Goal: Information Seeking & Learning: Learn about a topic

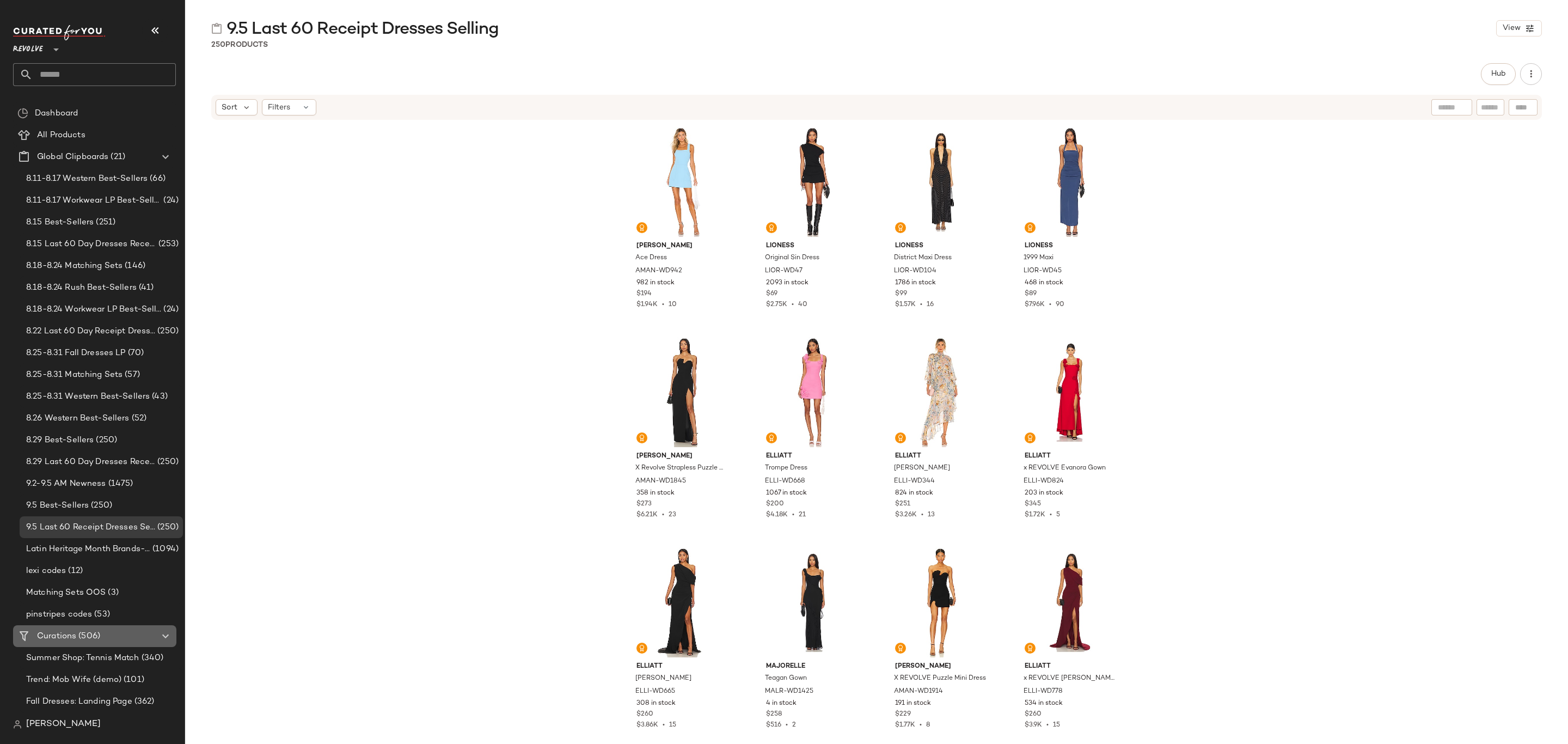
click at [85, 641] on span "(506)" at bounding box center [88, 636] width 24 height 12
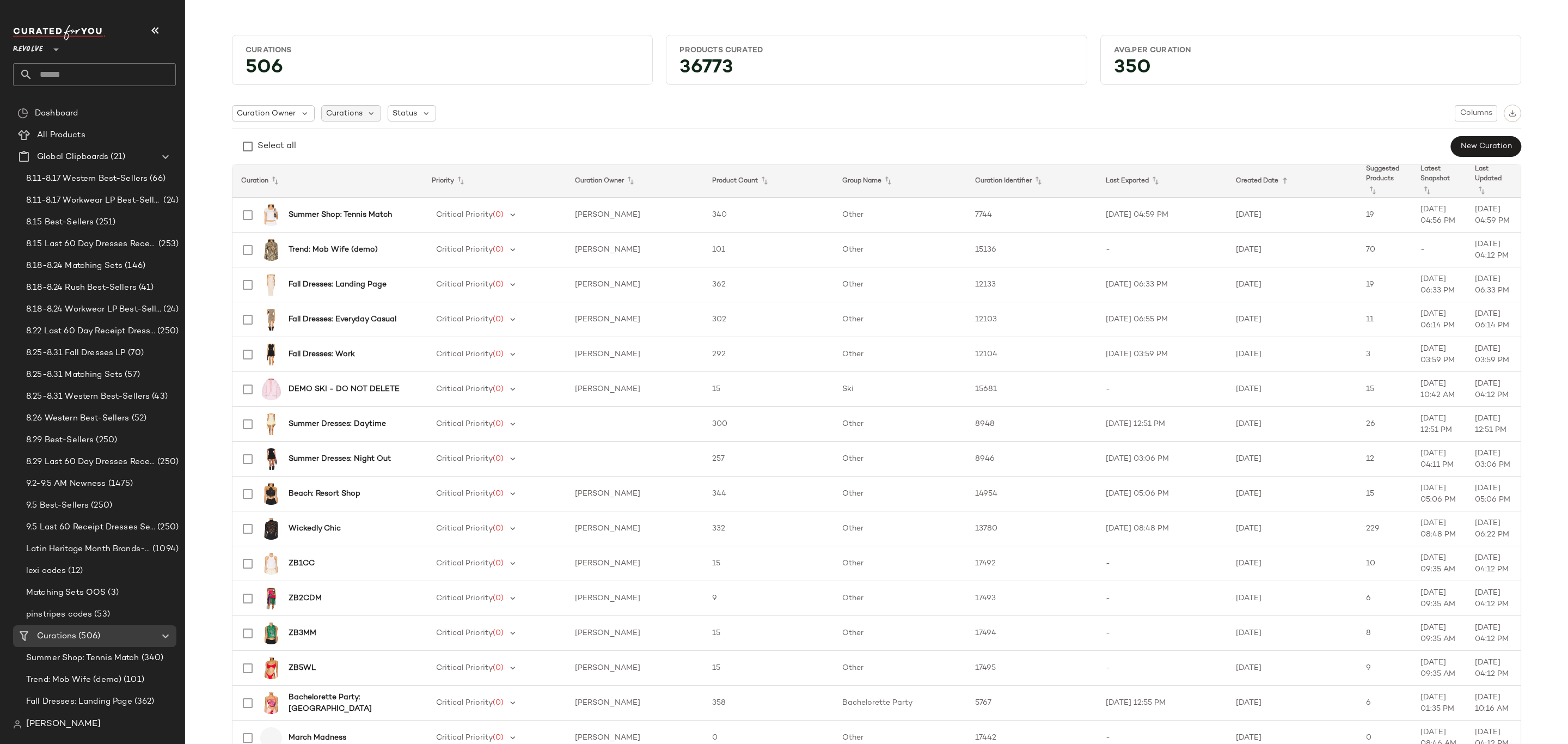
click at [353, 112] on span "Curations" at bounding box center [344, 113] width 36 height 11
click at [358, 137] on input "text" at bounding box center [395, 143] width 136 height 16
type input "*****"
click at [406, 190] on span "lorette Party Guest: Landing Page" at bounding box center [454, 191] width 169 height 22
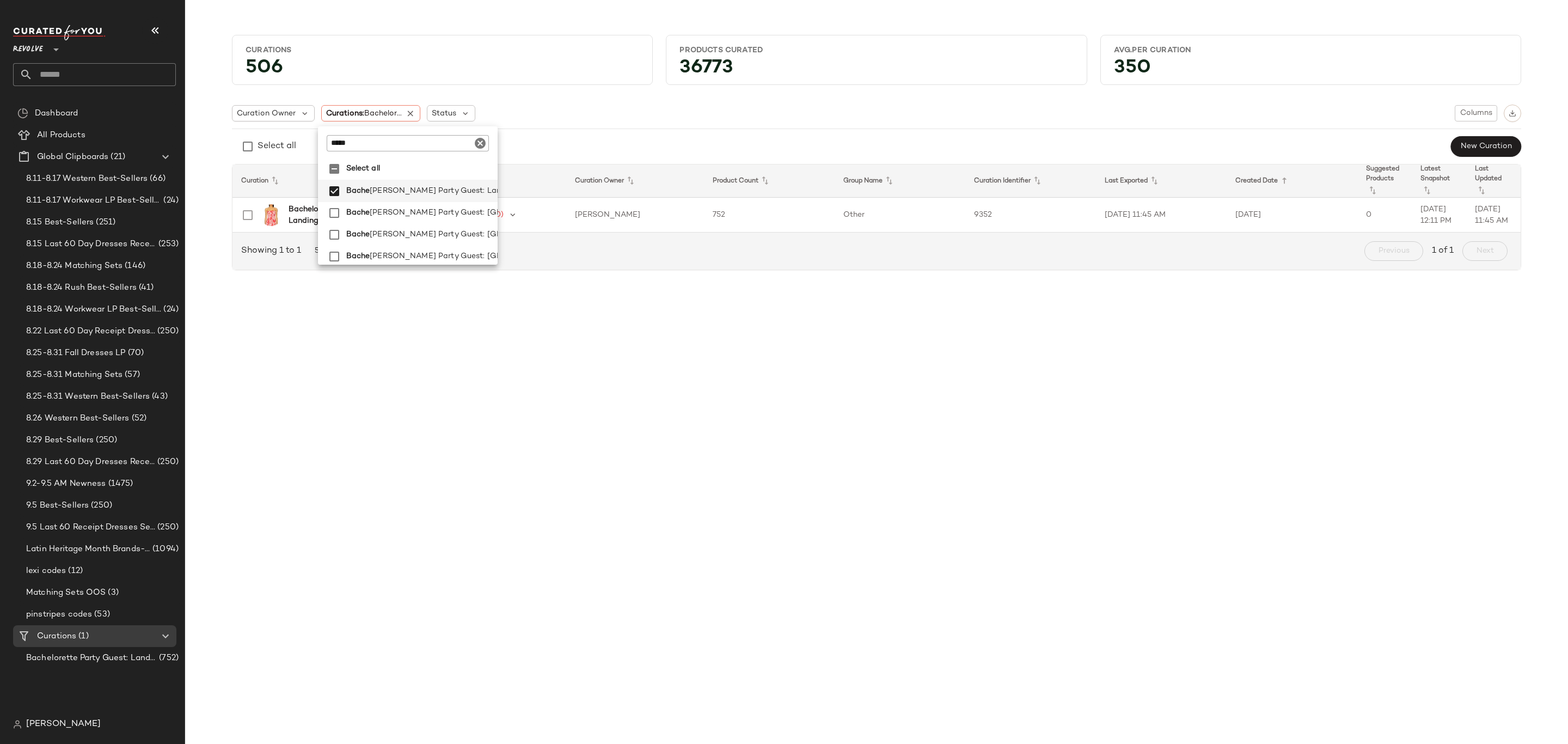
click at [718, 112] on div "Curation Owner Curations: Bachelor... Status Columns" at bounding box center [877, 113] width 1289 height 17
click at [470, 118] on icon at bounding box center [465, 113] width 10 height 10
click at [466, 142] on span "Archived" at bounding box center [474, 141] width 33 height 22
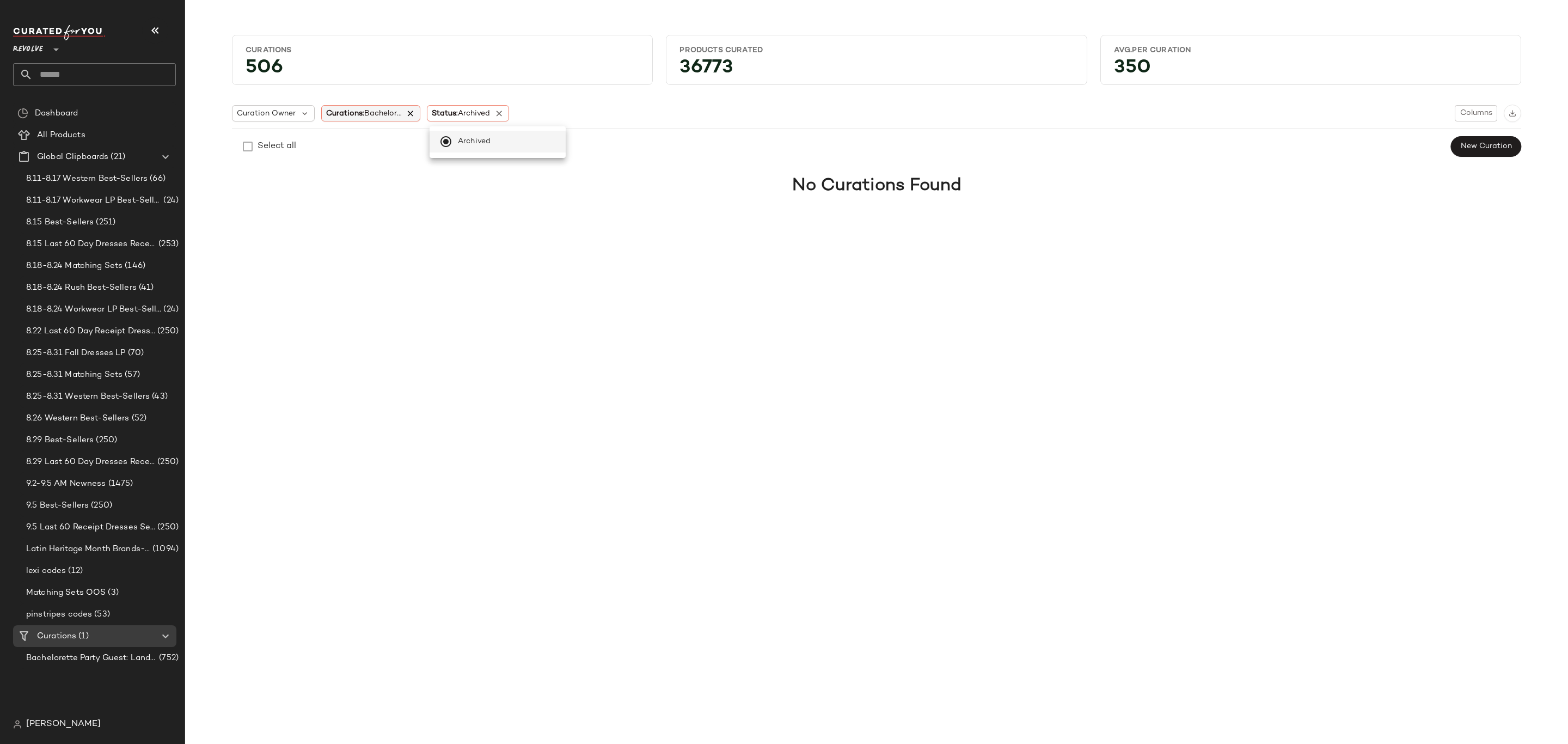
click at [408, 113] on icon at bounding box center [411, 113] width 10 height 10
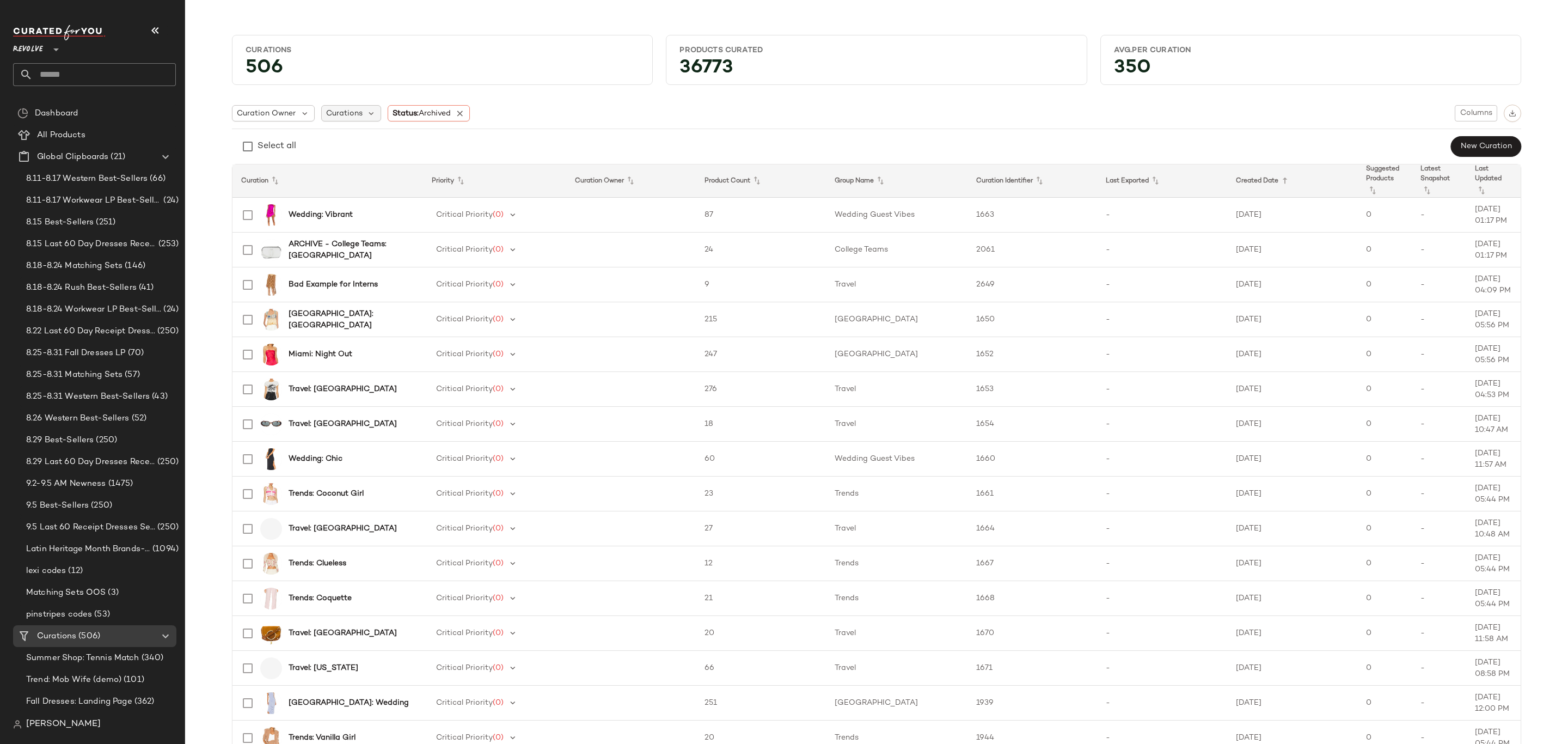
click at [362, 112] on div "Curations" at bounding box center [351, 113] width 61 height 16
click at [436, 145] on input "text" at bounding box center [395, 143] width 136 height 16
type input "****"
click at [416, 233] on span "elorette Party Guest: Landing Page" at bounding box center [431, 240] width 132 height 22
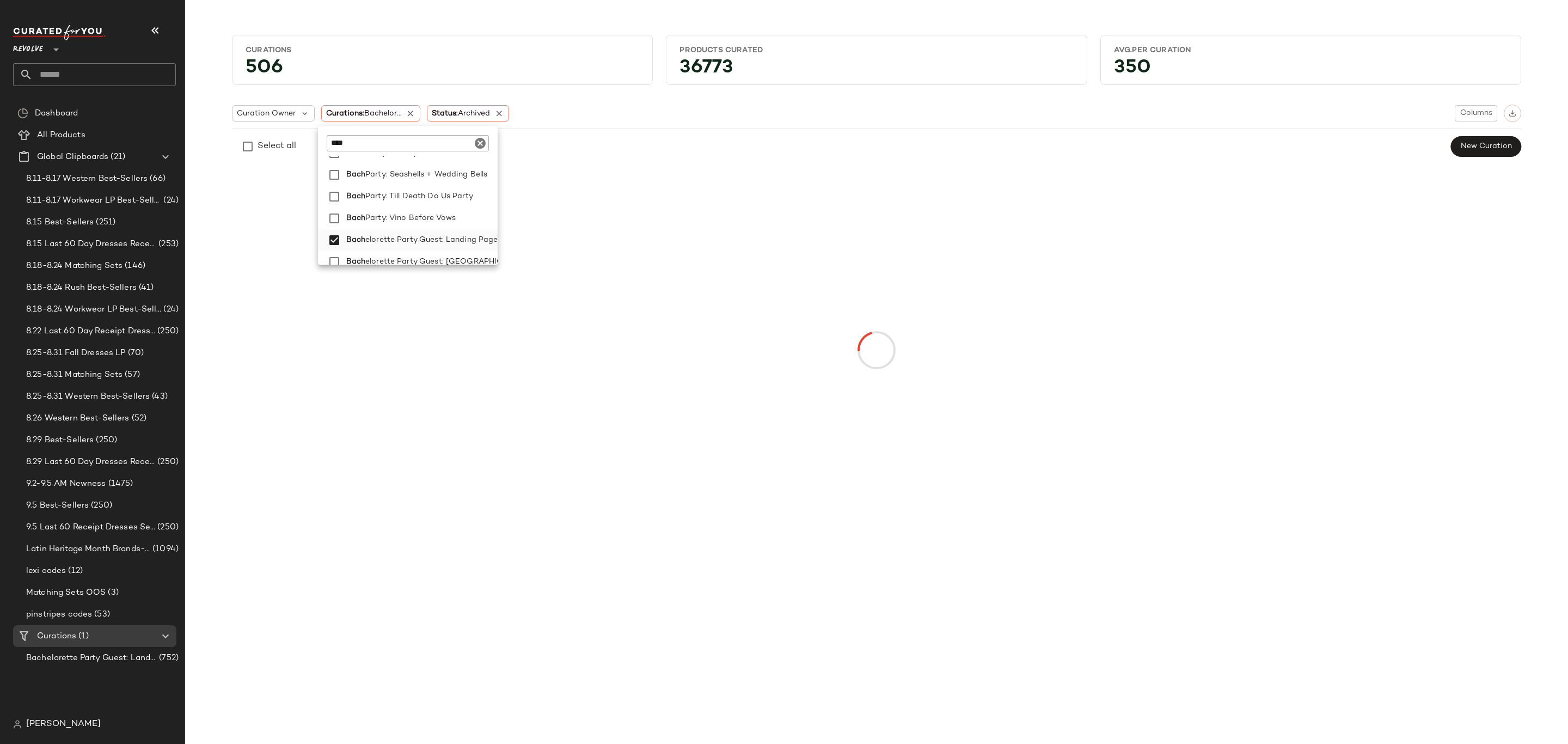
scroll to position [163, 0]
click at [404, 245] on span "elorette Party LP" at bounding box center [397, 245] width 63 height 22
click at [476, 111] on icon at bounding box center [471, 113] width 10 height 10
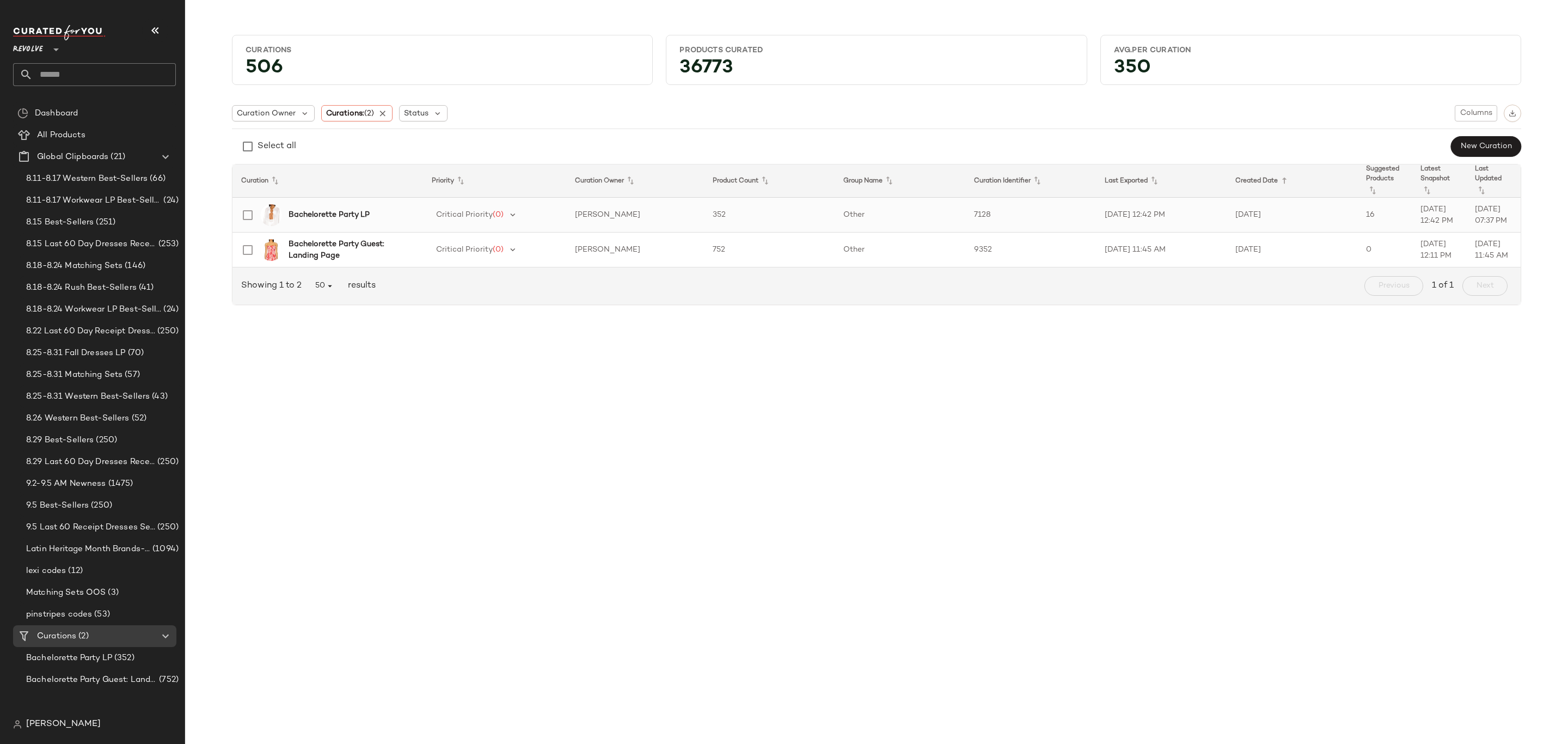
click at [353, 213] on b "Bachelorette Party LP" at bounding box center [329, 214] width 81 height 11
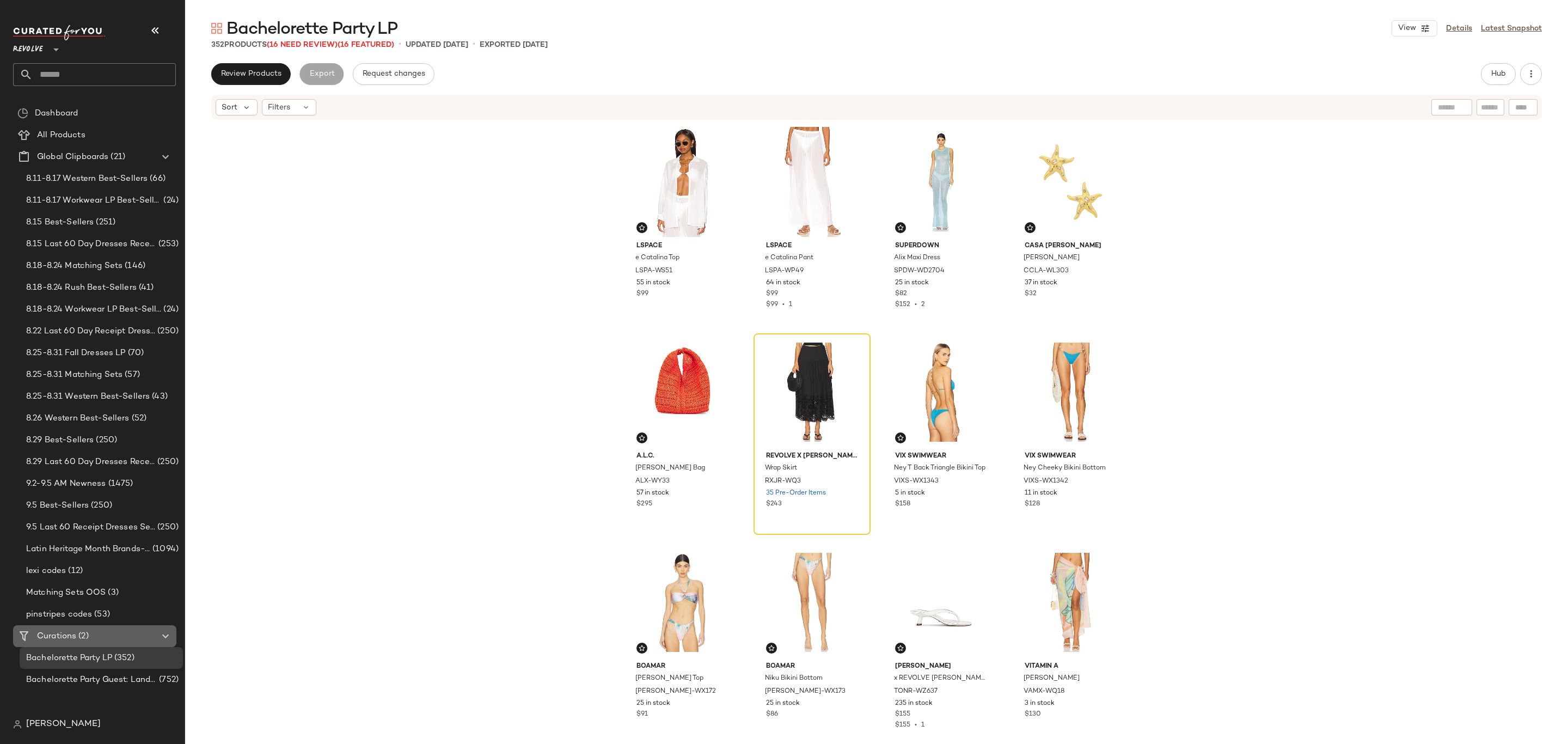
click at [93, 635] on div "Curations (2)" at bounding box center [95, 636] width 123 height 12
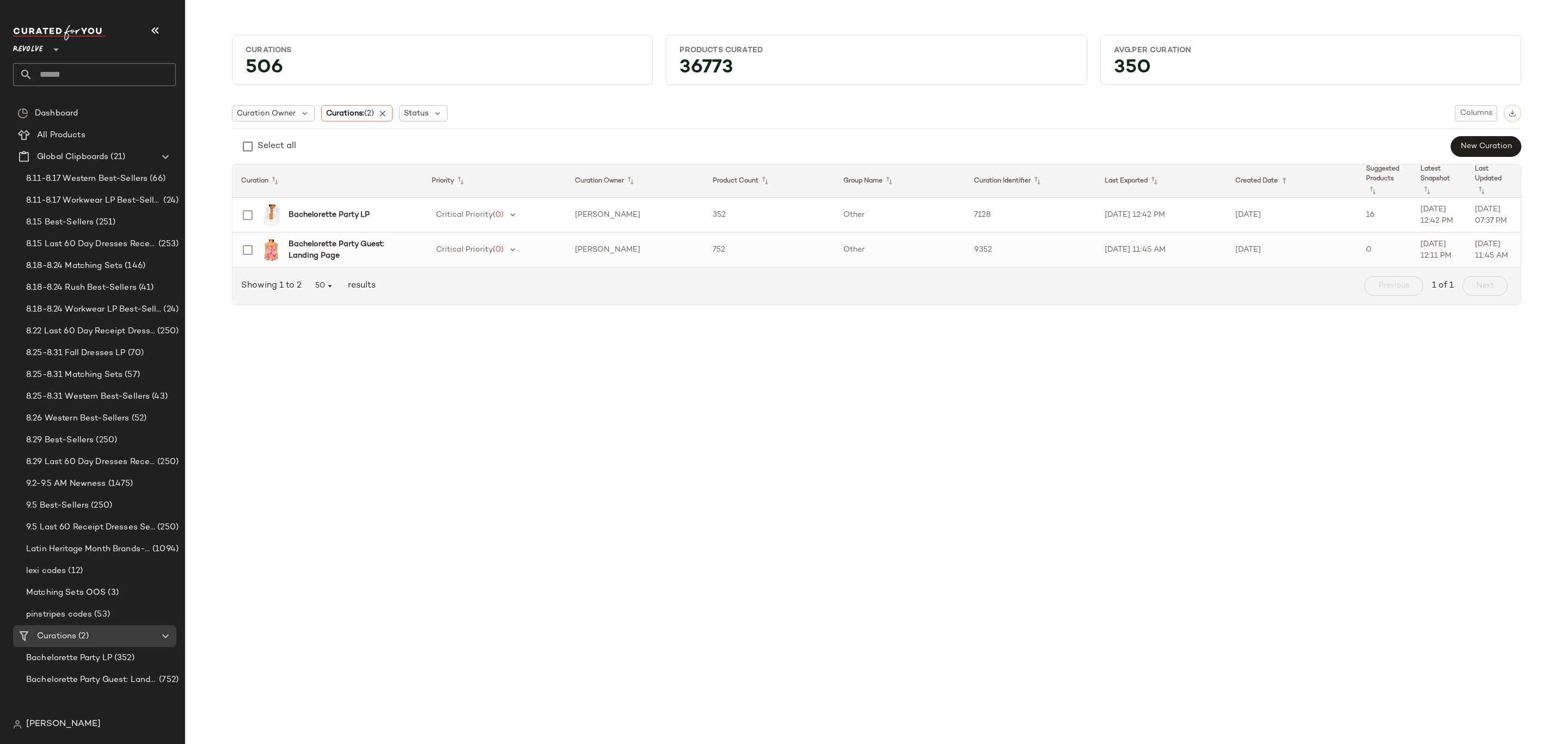
click at [335, 245] on b "Bachelorette Party Guest: Landing Page" at bounding box center [349, 250] width 122 height 23
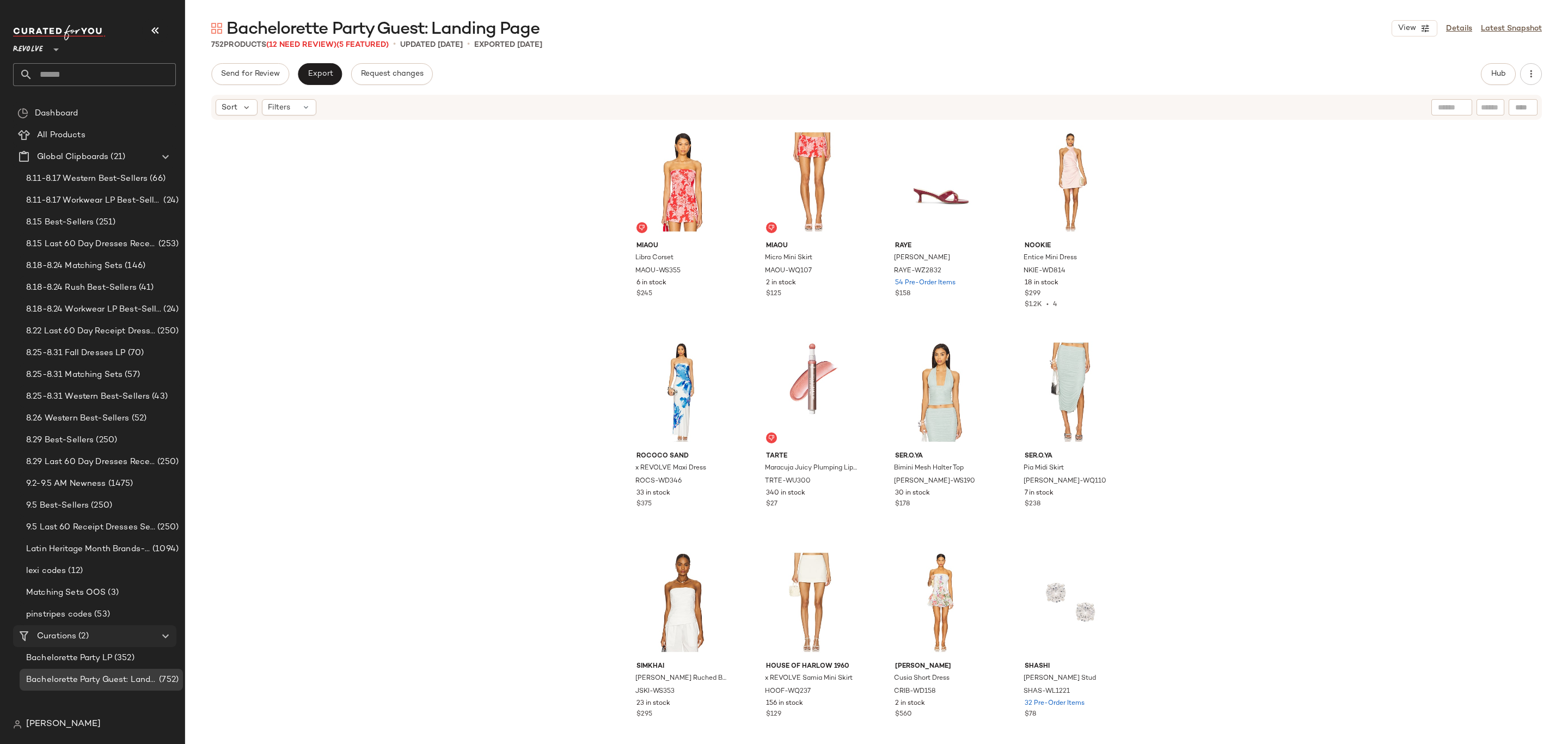
click at [95, 633] on div "Curations (2)" at bounding box center [95, 636] width 123 height 12
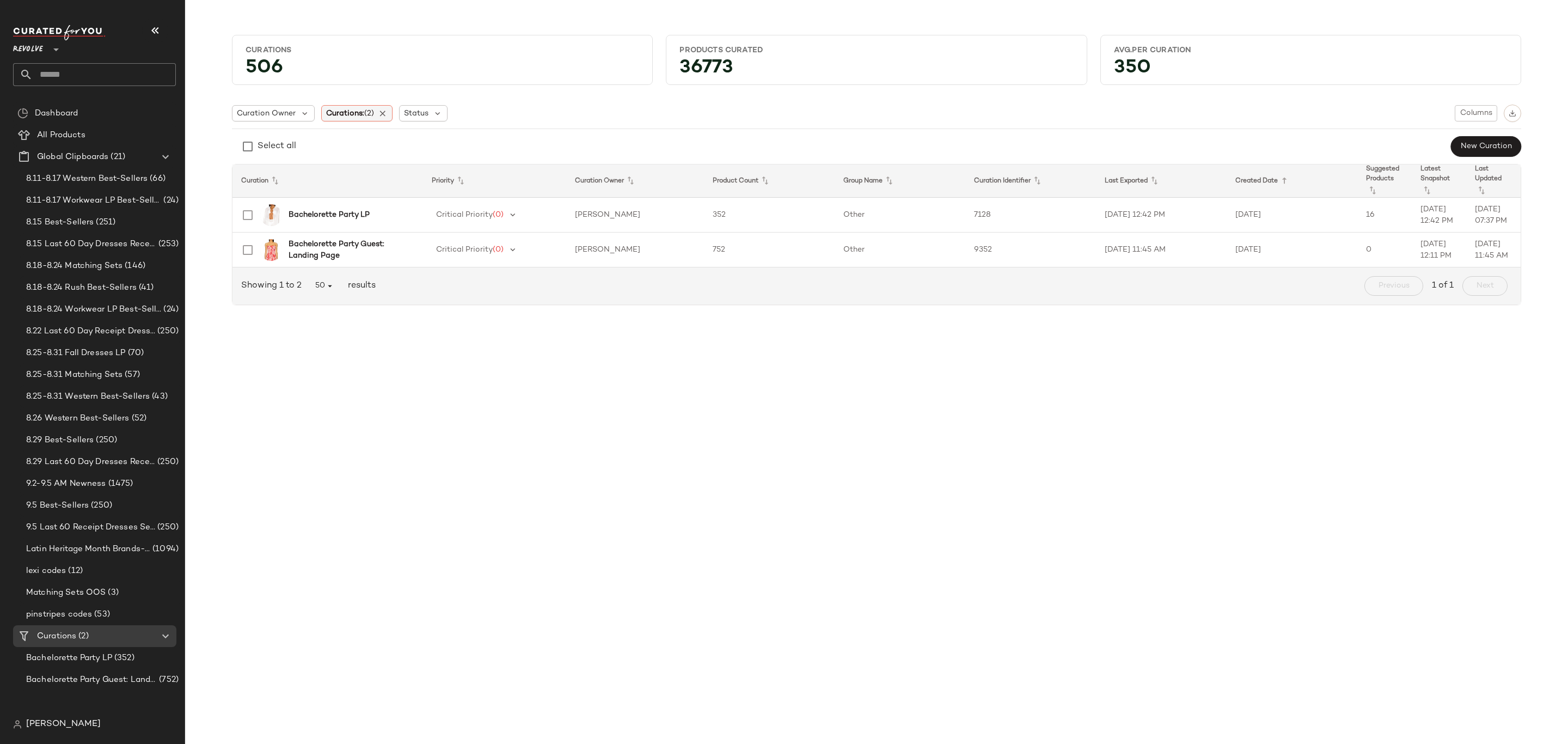
click at [369, 115] on span "(2)" at bounding box center [369, 113] width 10 height 8
click at [433, 145] on input "text" at bounding box center [398, 143] width 136 height 16
click at [405, 144] on input "****" at bounding box center [398, 143] width 136 height 16
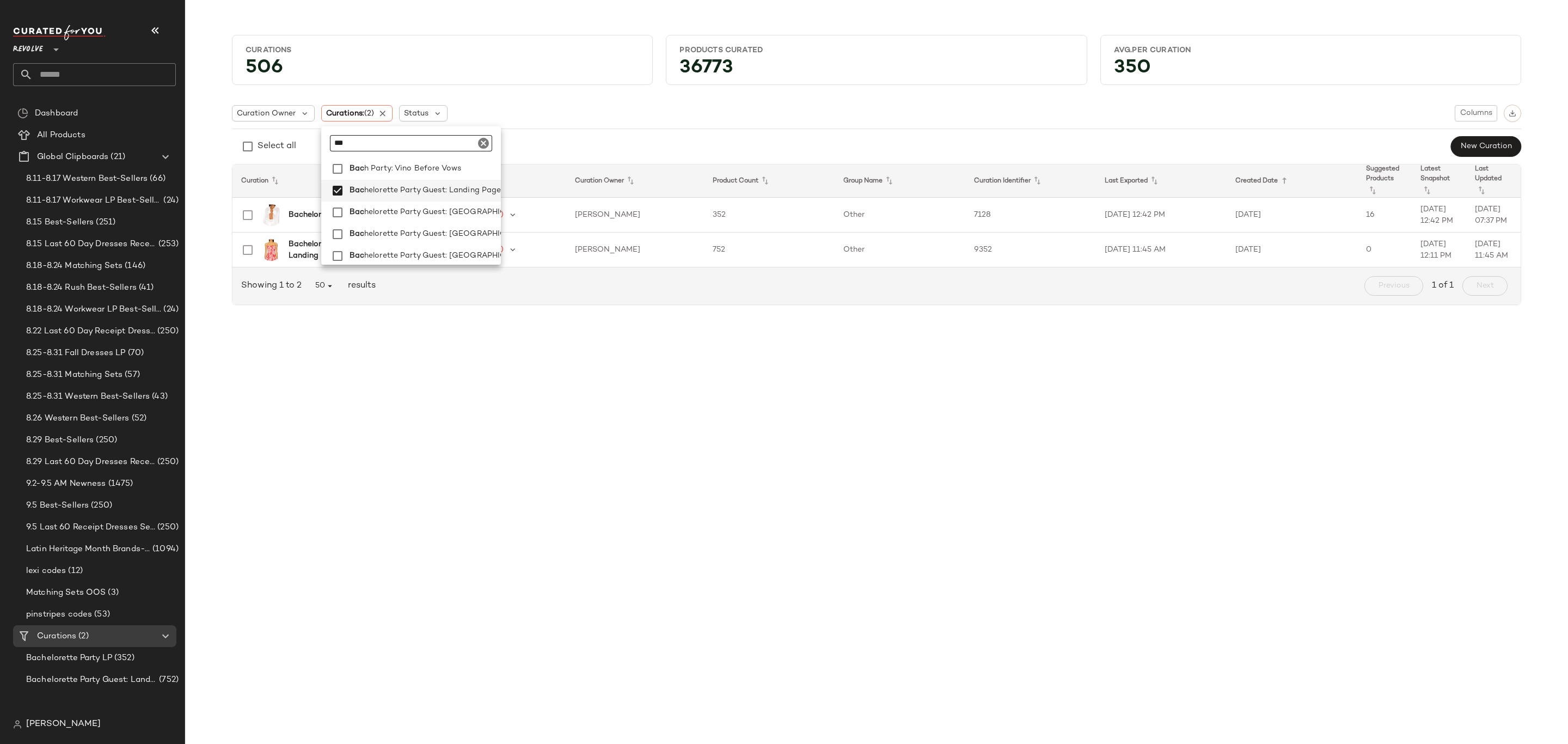
scroll to position [78, 0]
type input "***"
click at [75, 136] on span "All Products" at bounding box center [61, 135] width 49 height 12
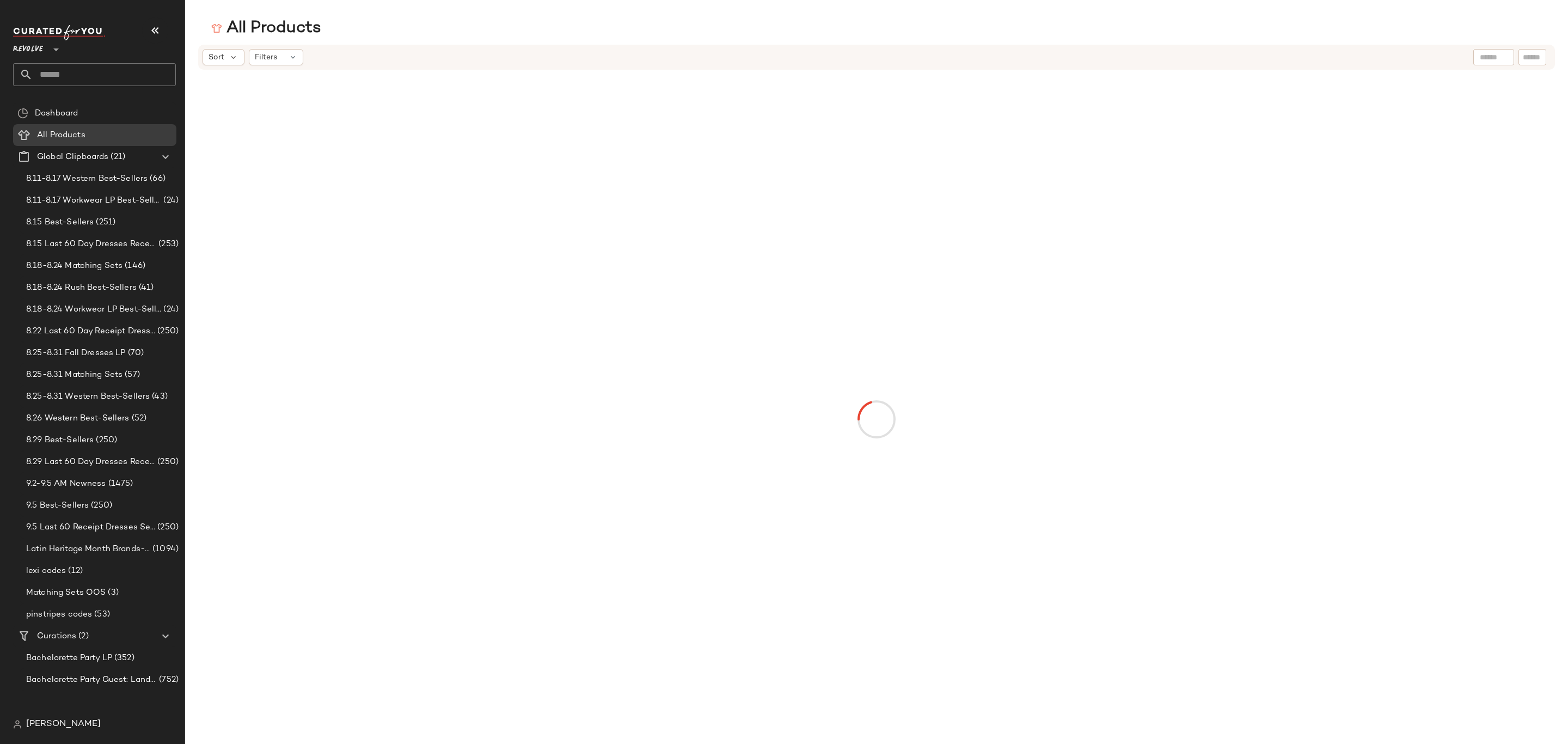
click at [1537, 55] on input "text" at bounding box center [1532, 57] width 19 height 11
paste input "**********"
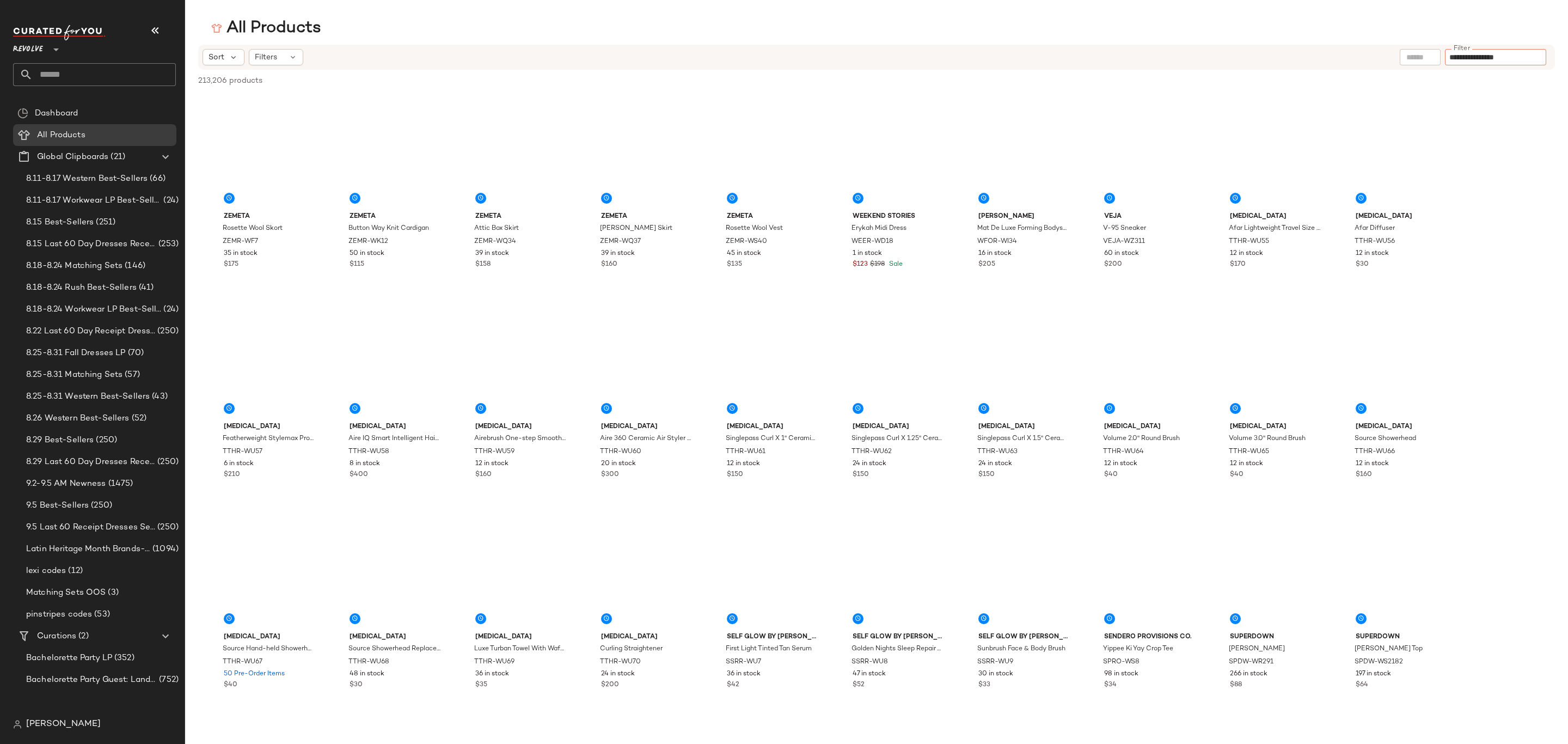
type input "**********"
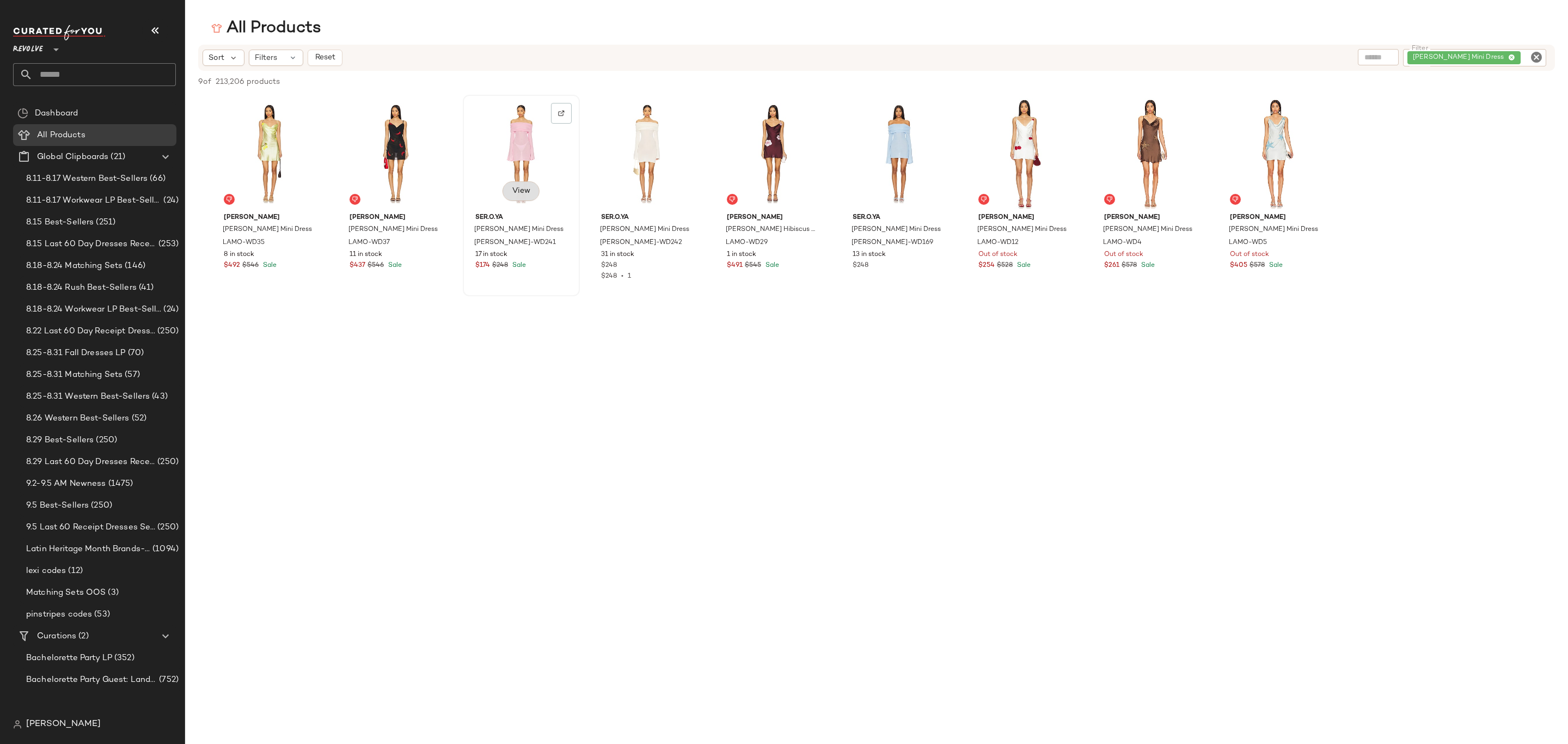
click at [522, 195] on span "View" at bounding box center [521, 191] width 18 height 9
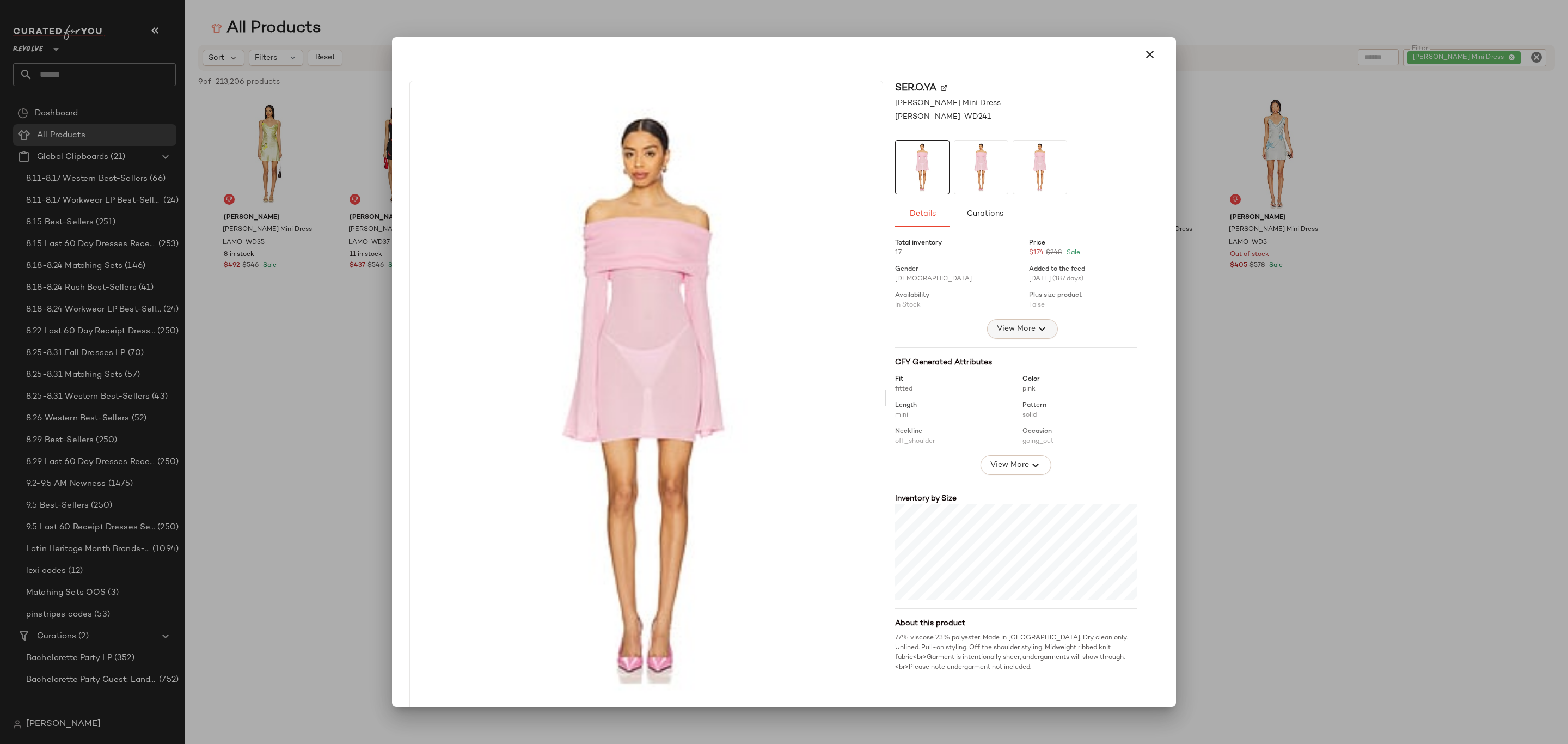
click at [1036, 332] on icon "button" at bounding box center [1042, 329] width 13 height 13
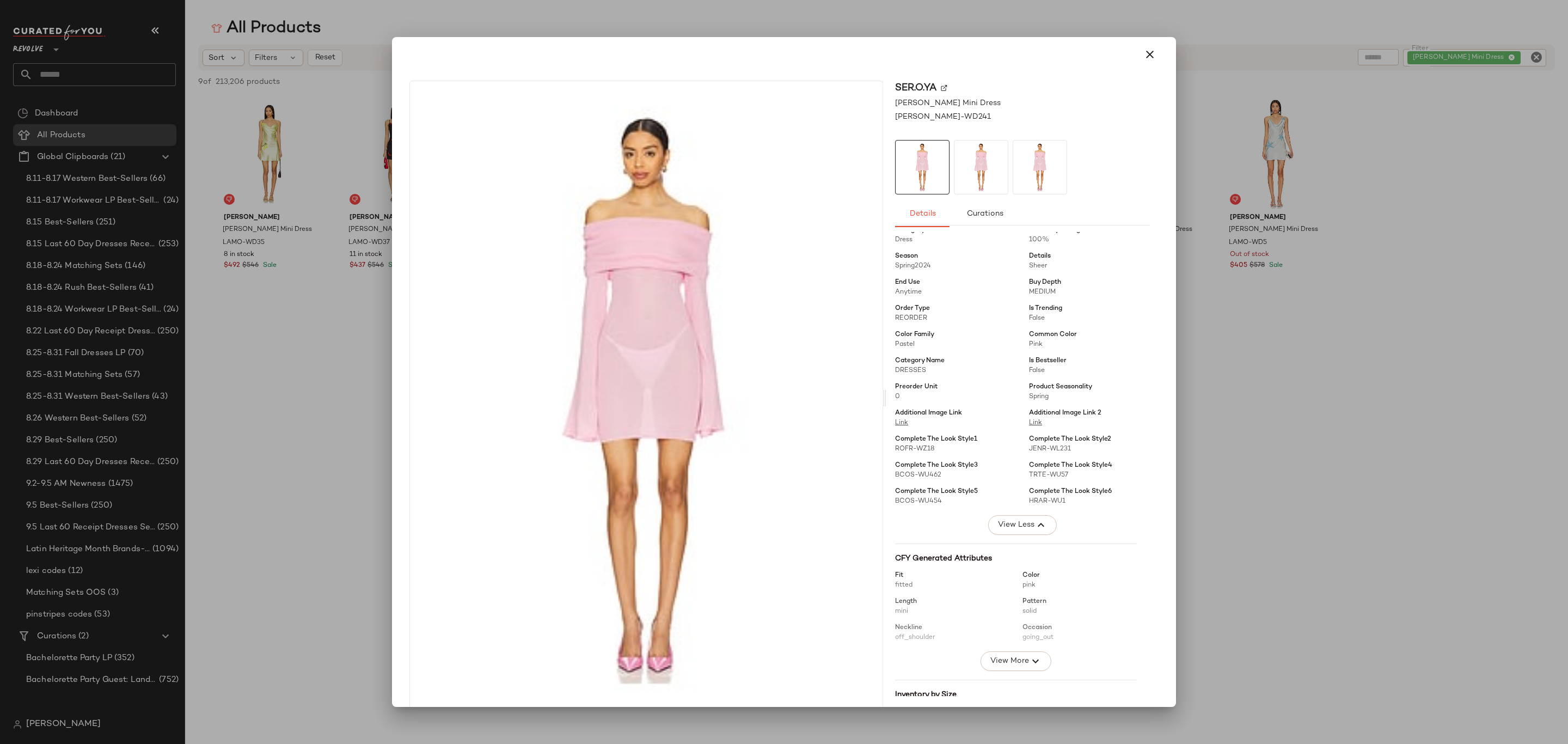
scroll to position [291, 0]
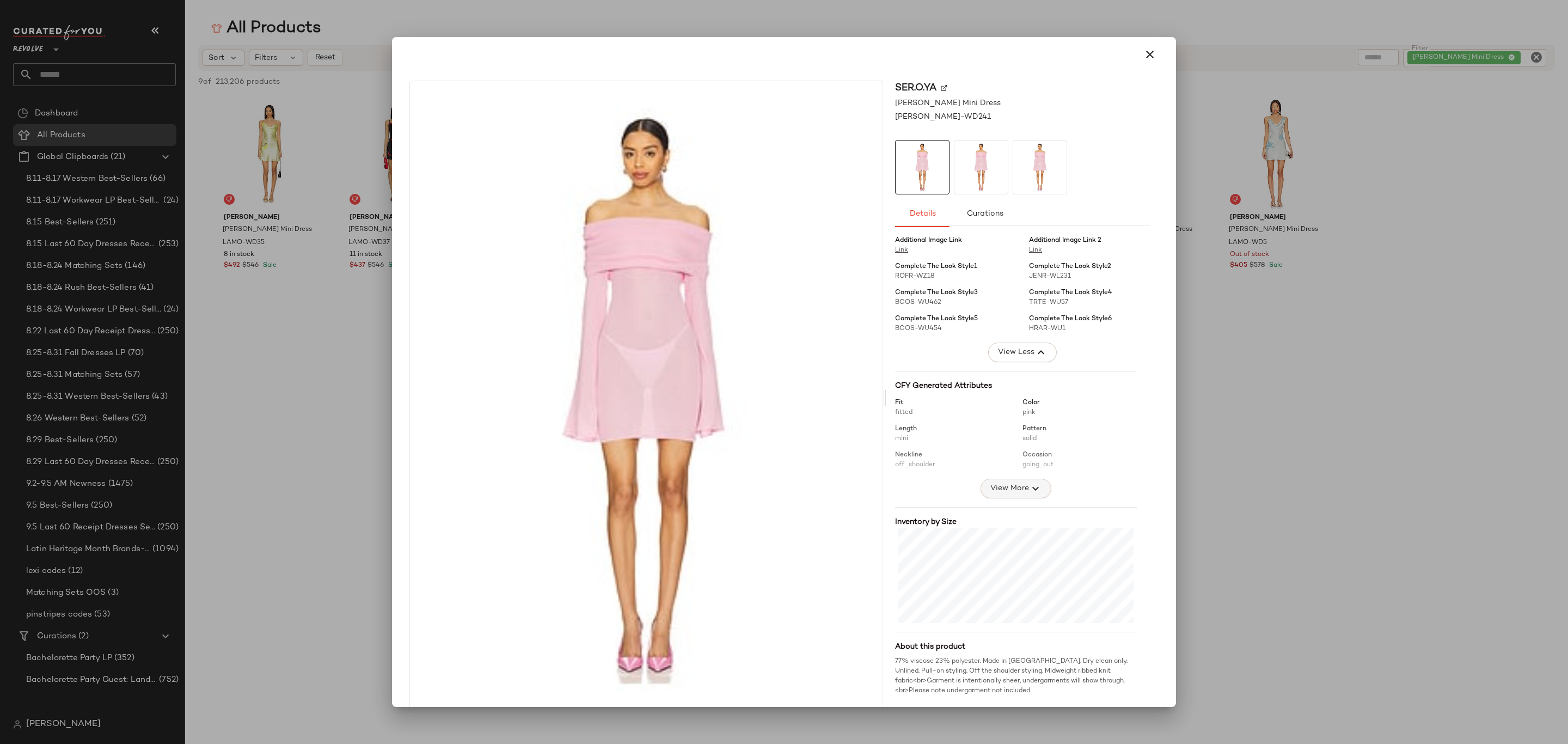
click at [1029, 487] on icon "button" at bounding box center [1036, 489] width 13 height 13
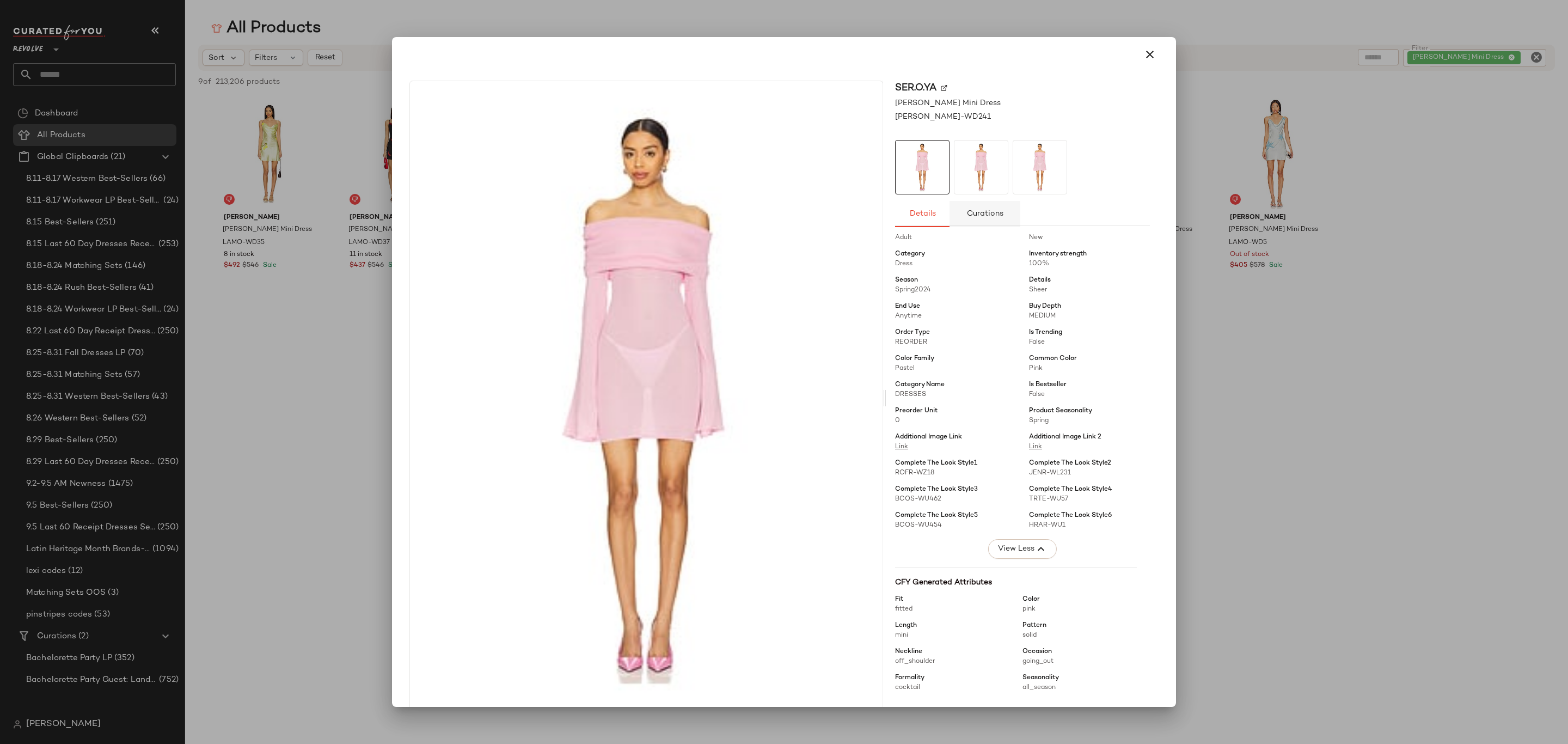
scroll to position [59, 0]
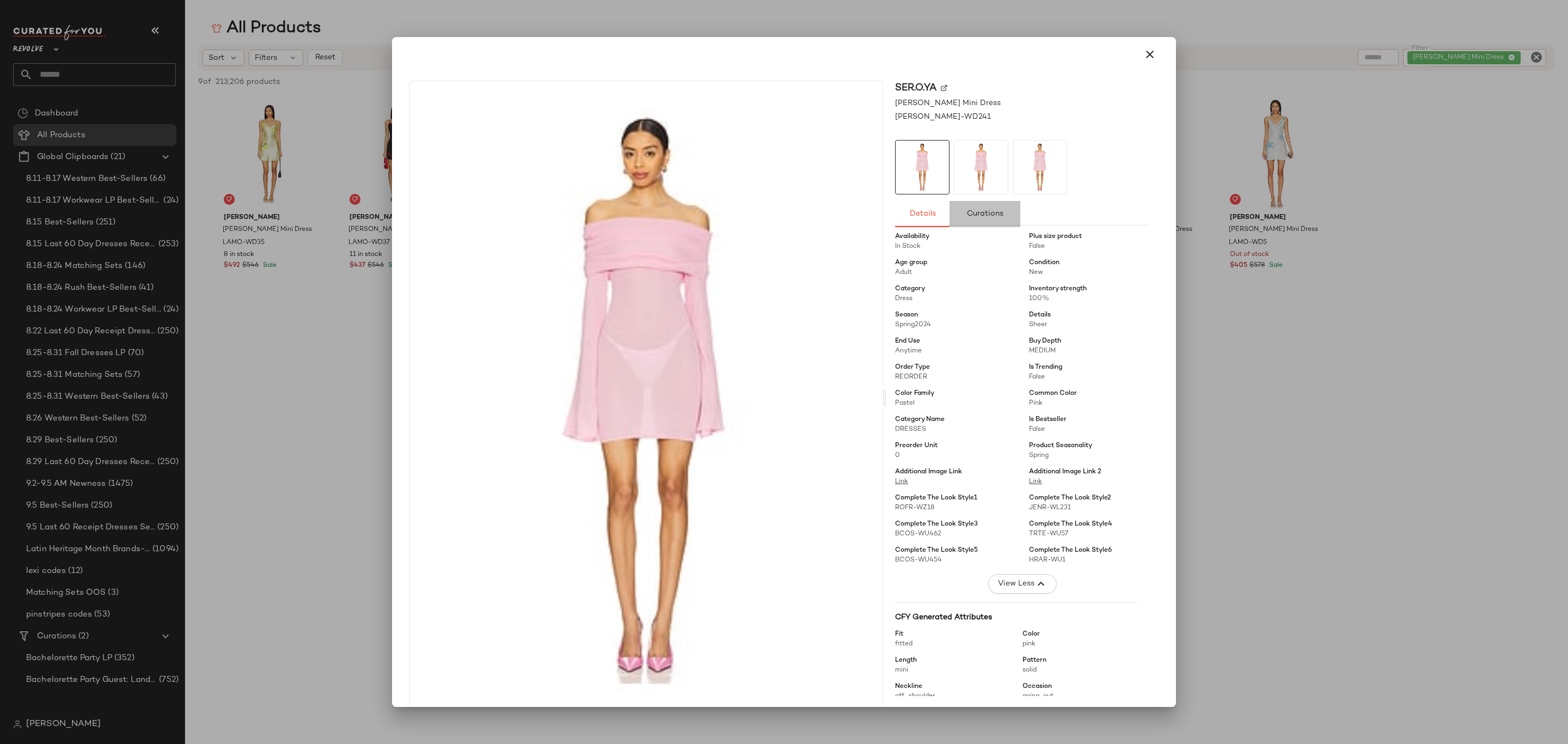
click at [982, 211] on span "Curations" at bounding box center [985, 214] width 37 height 9
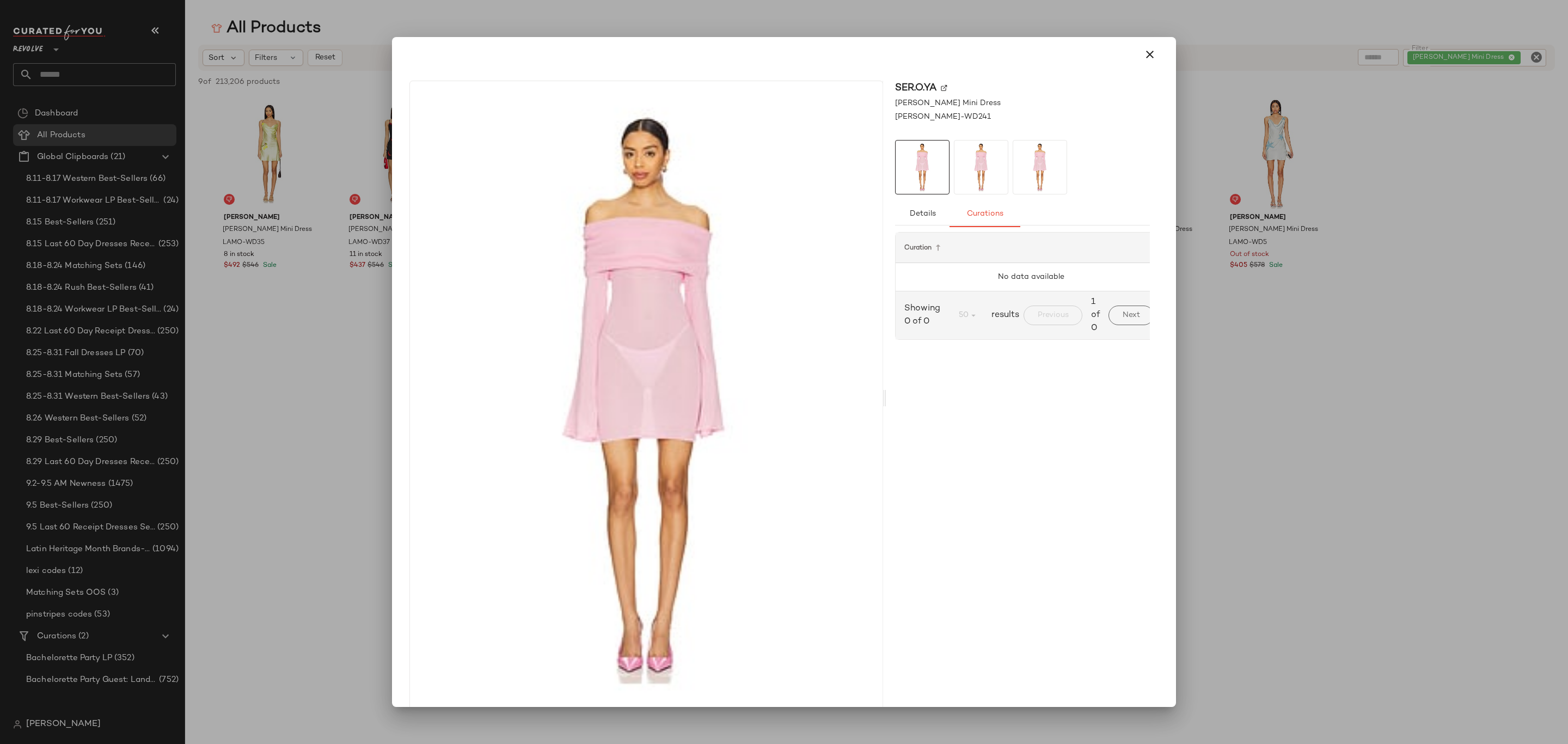
scroll to position [0, 35]
click at [1103, 310] on button "Next" at bounding box center [1096, 315] width 45 height 20
click at [277, 409] on div at bounding box center [784, 372] width 1568 height 744
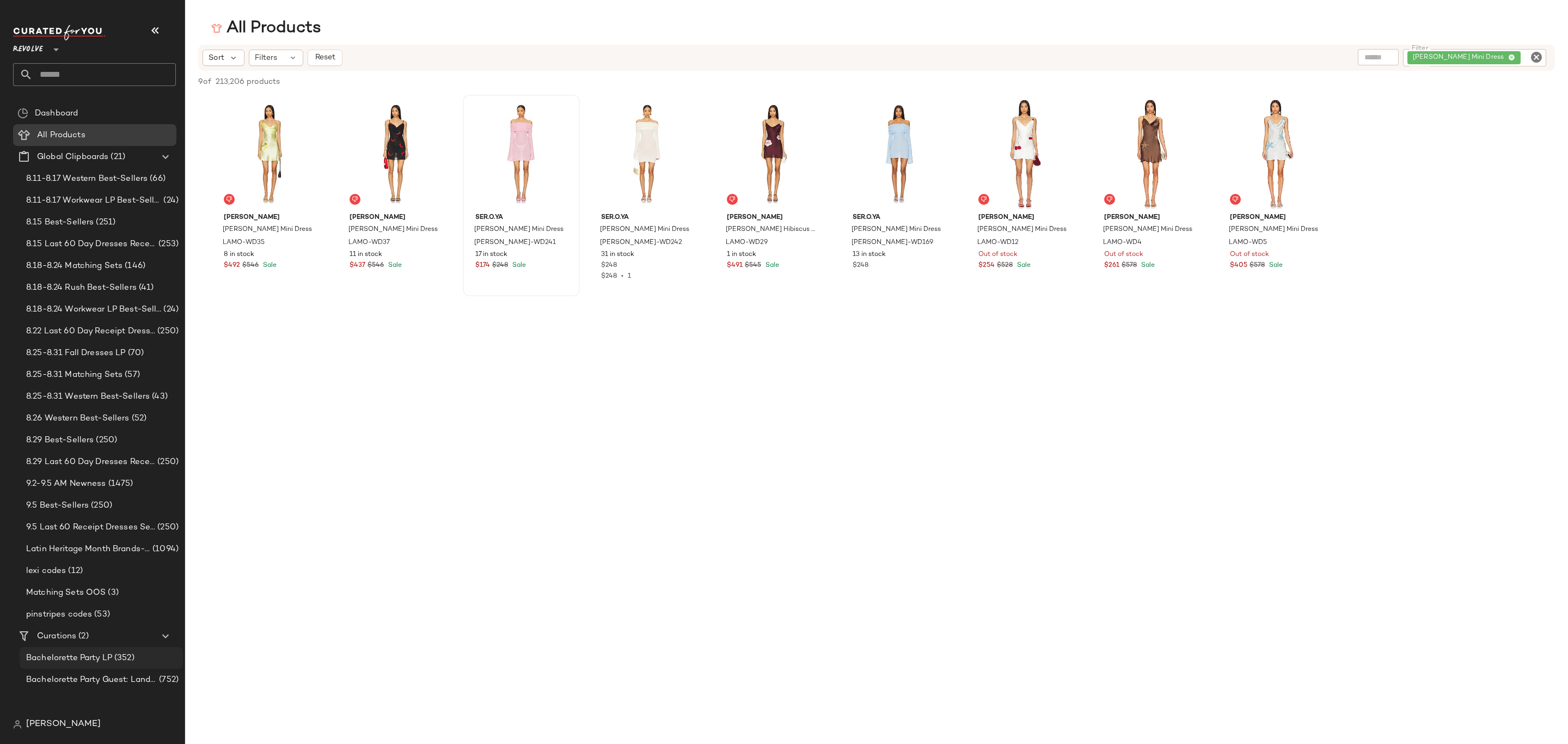
click at [44, 662] on span "Bachelorette Party LP" at bounding box center [69, 658] width 86 height 12
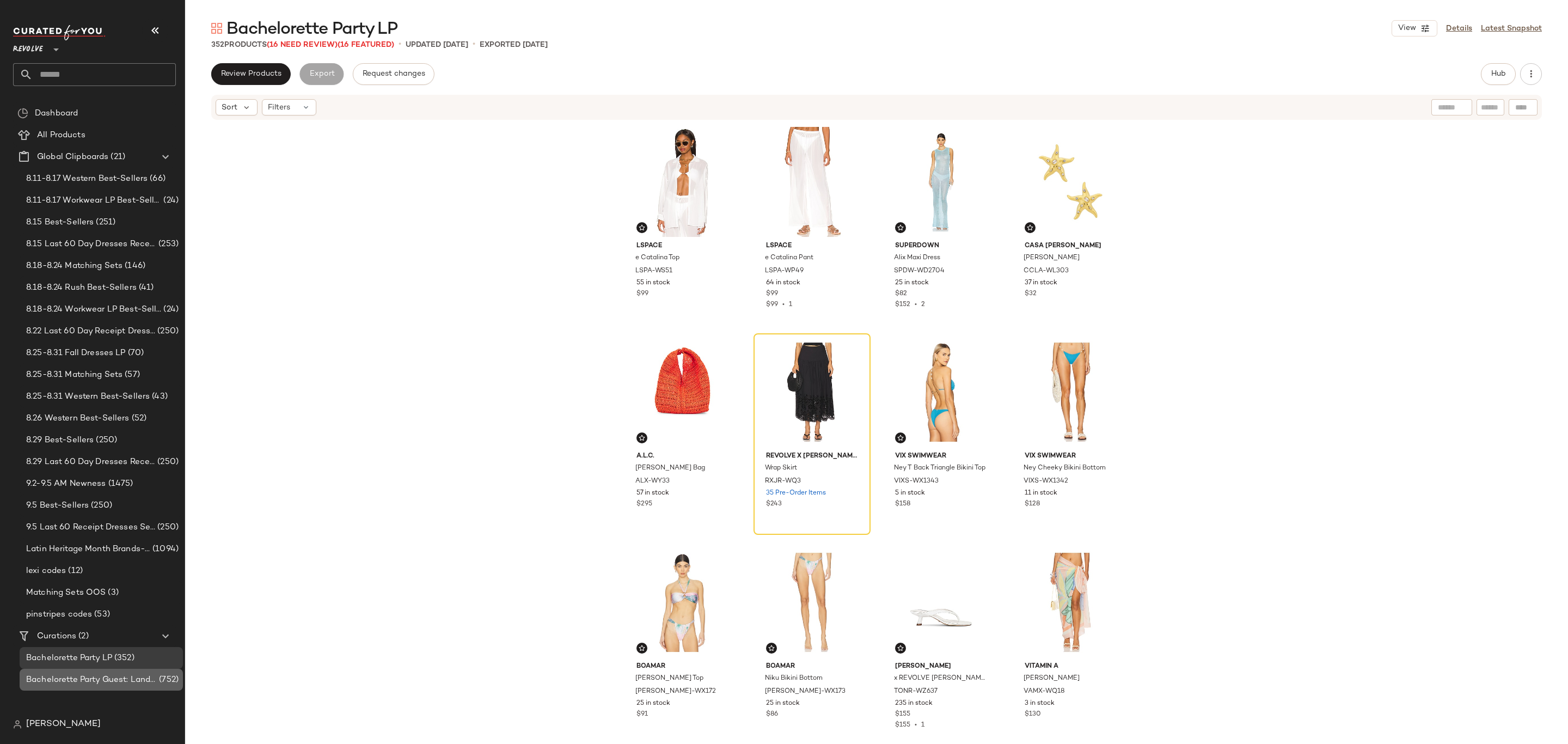
click at [143, 682] on span "Bachelorette Party Guest: Landing Page" at bounding box center [91, 680] width 131 height 12
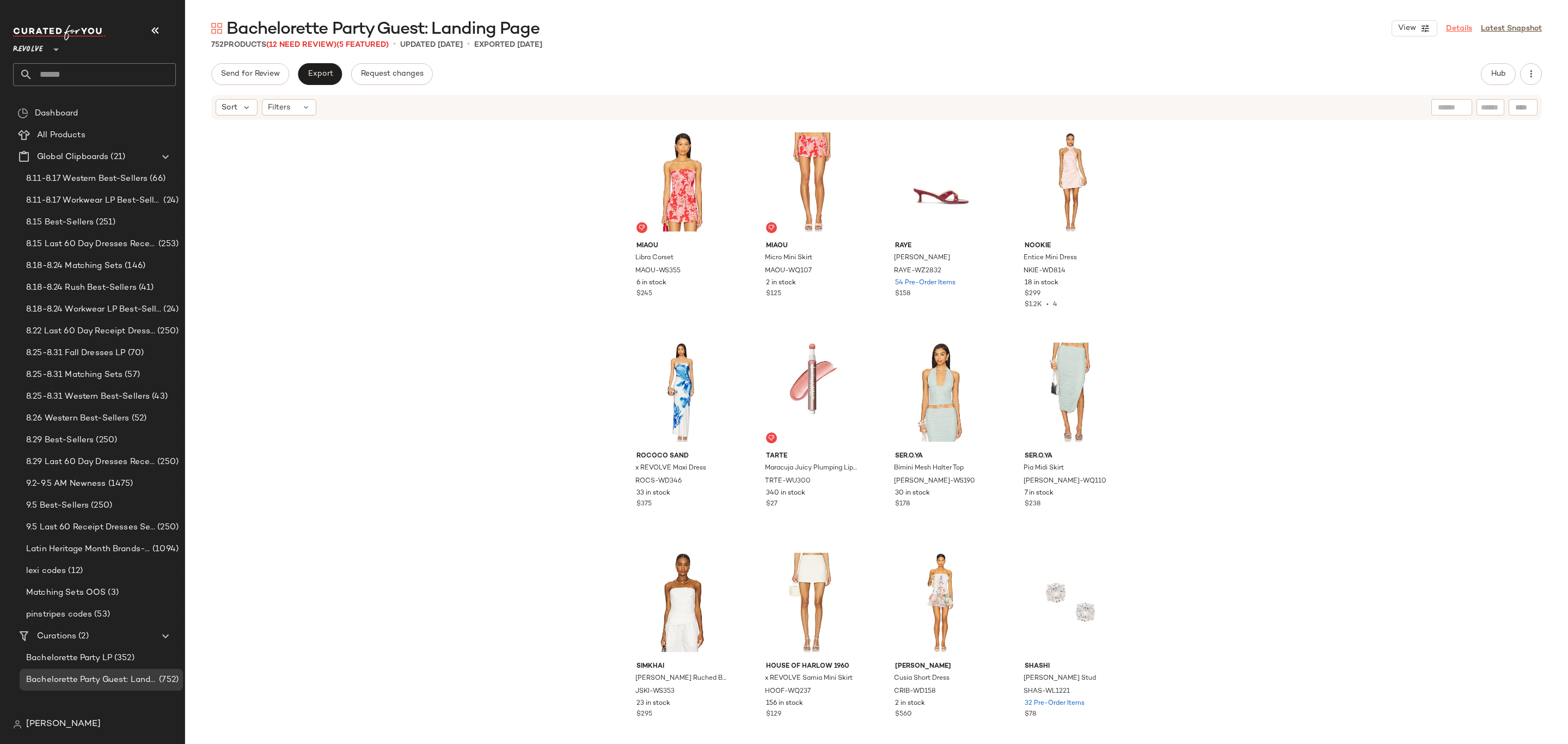
click at [1458, 24] on link "Details" at bounding box center [1459, 28] width 26 height 11
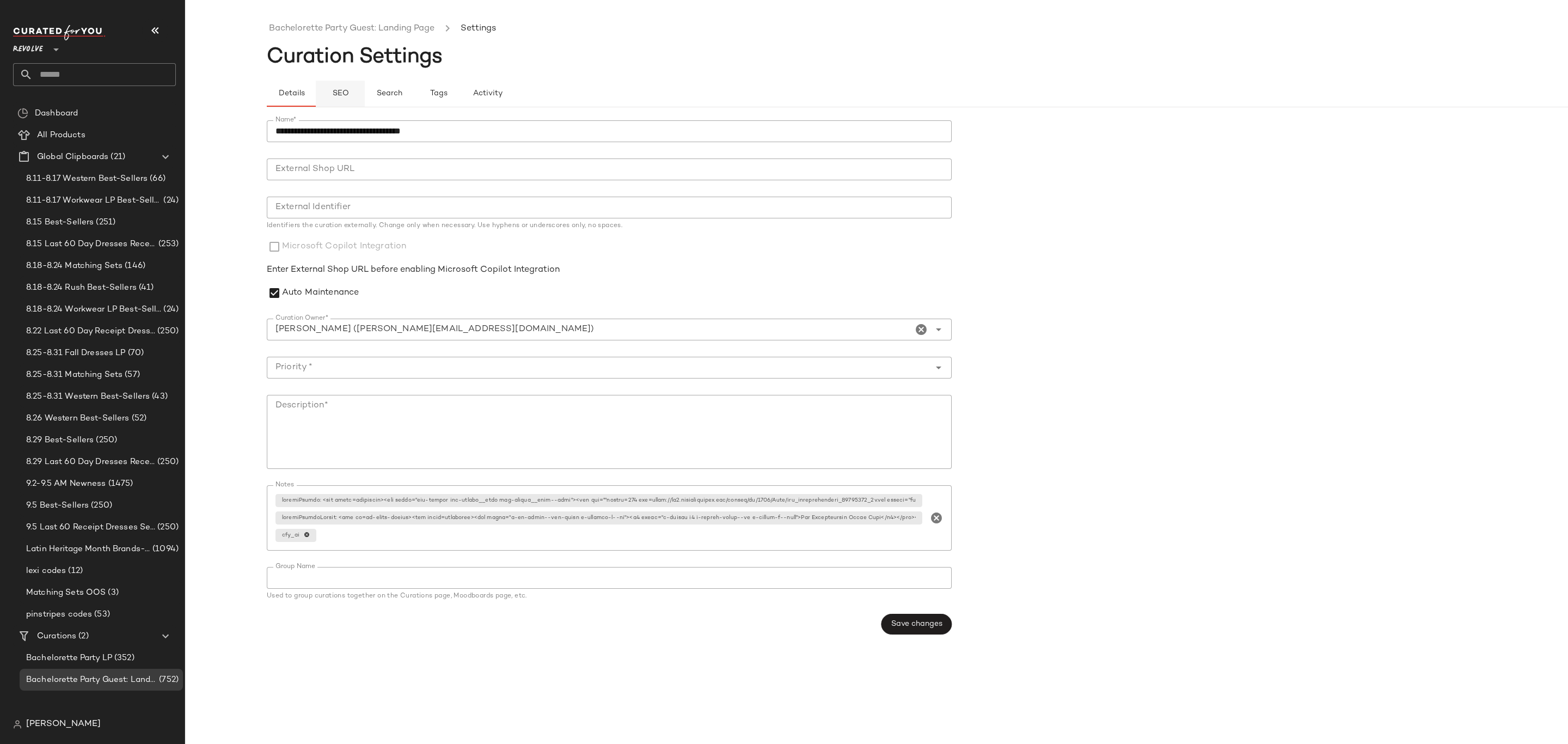
click at [343, 97] on span "SEO" at bounding box center [340, 93] width 17 height 9
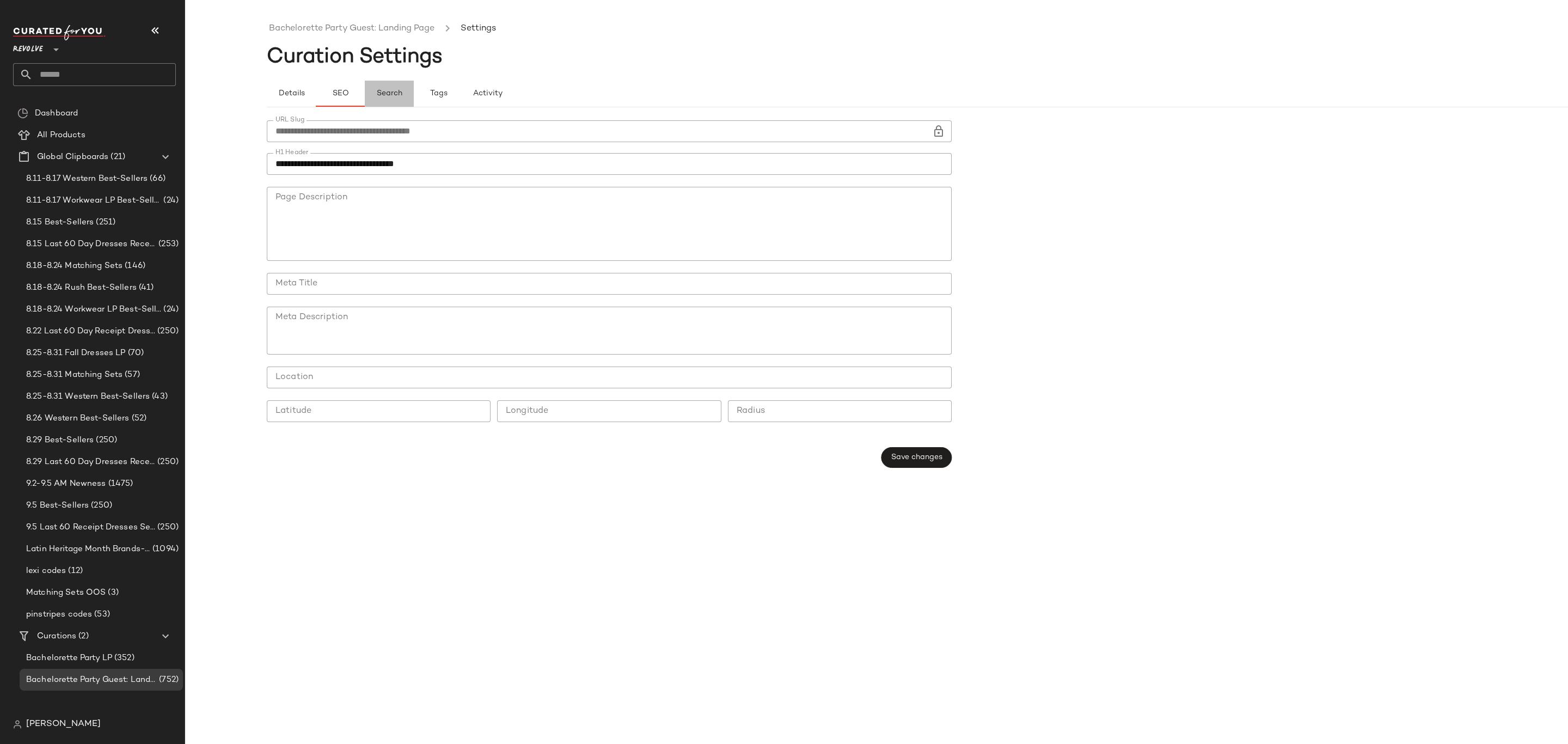
click at [389, 98] on span "Search" at bounding box center [389, 93] width 26 height 9
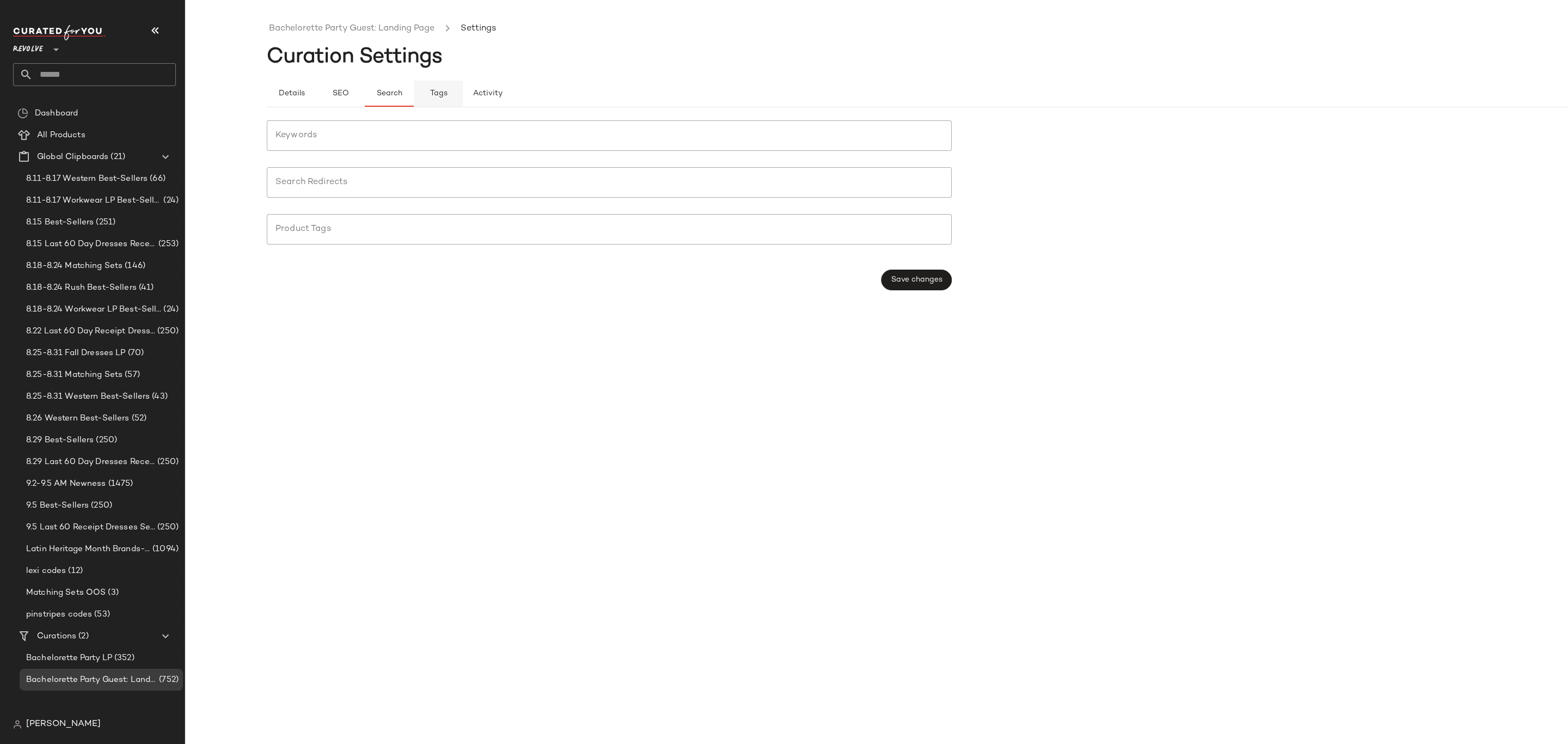
click at [445, 92] on span "Tags" at bounding box center [437, 93] width 18 height 9
click at [483, 97] on span "Activity" at bounding box center [487, 93] width 30 height 9
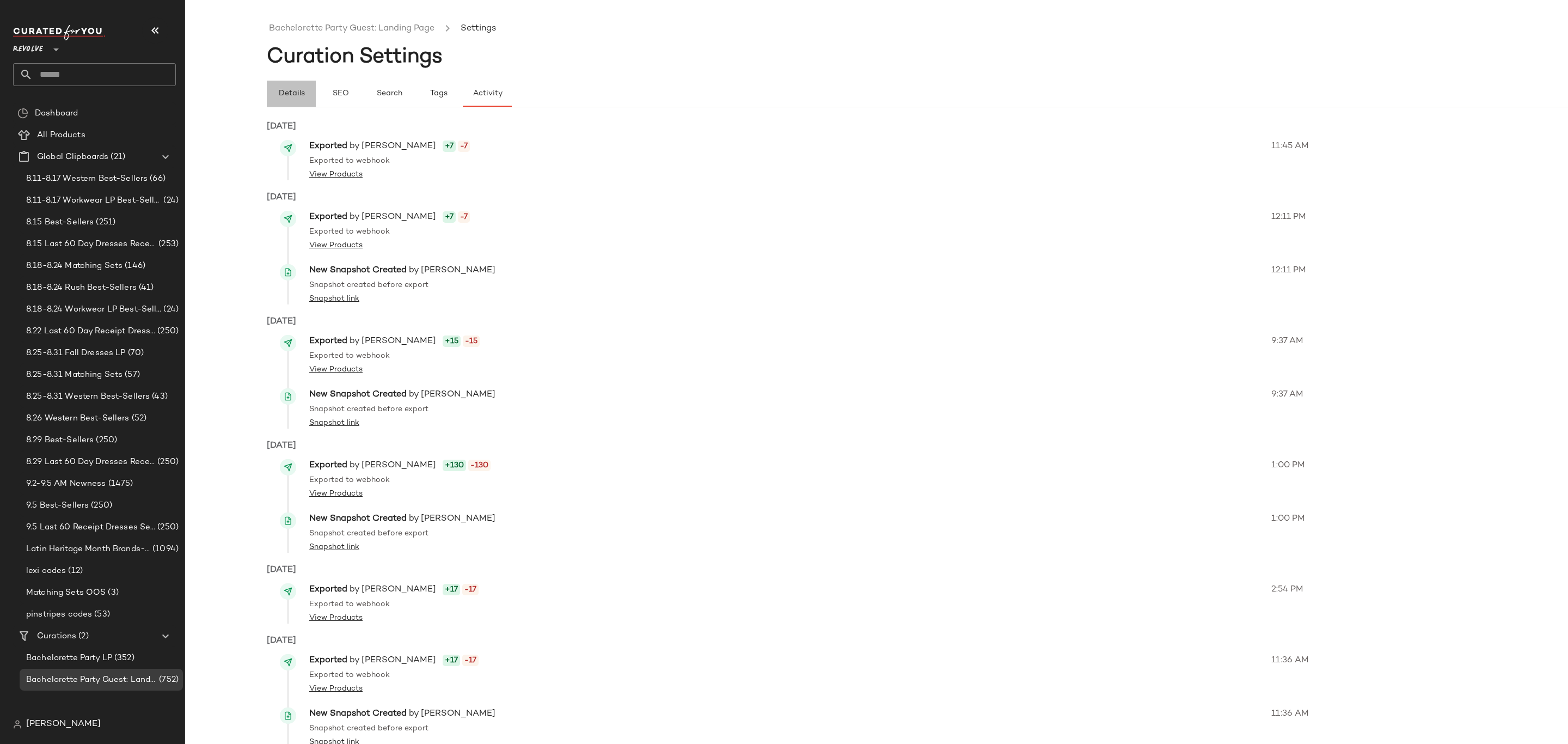
click at [288, 95] on span "Details" at bounding box center [291, 93] width 27 height 9
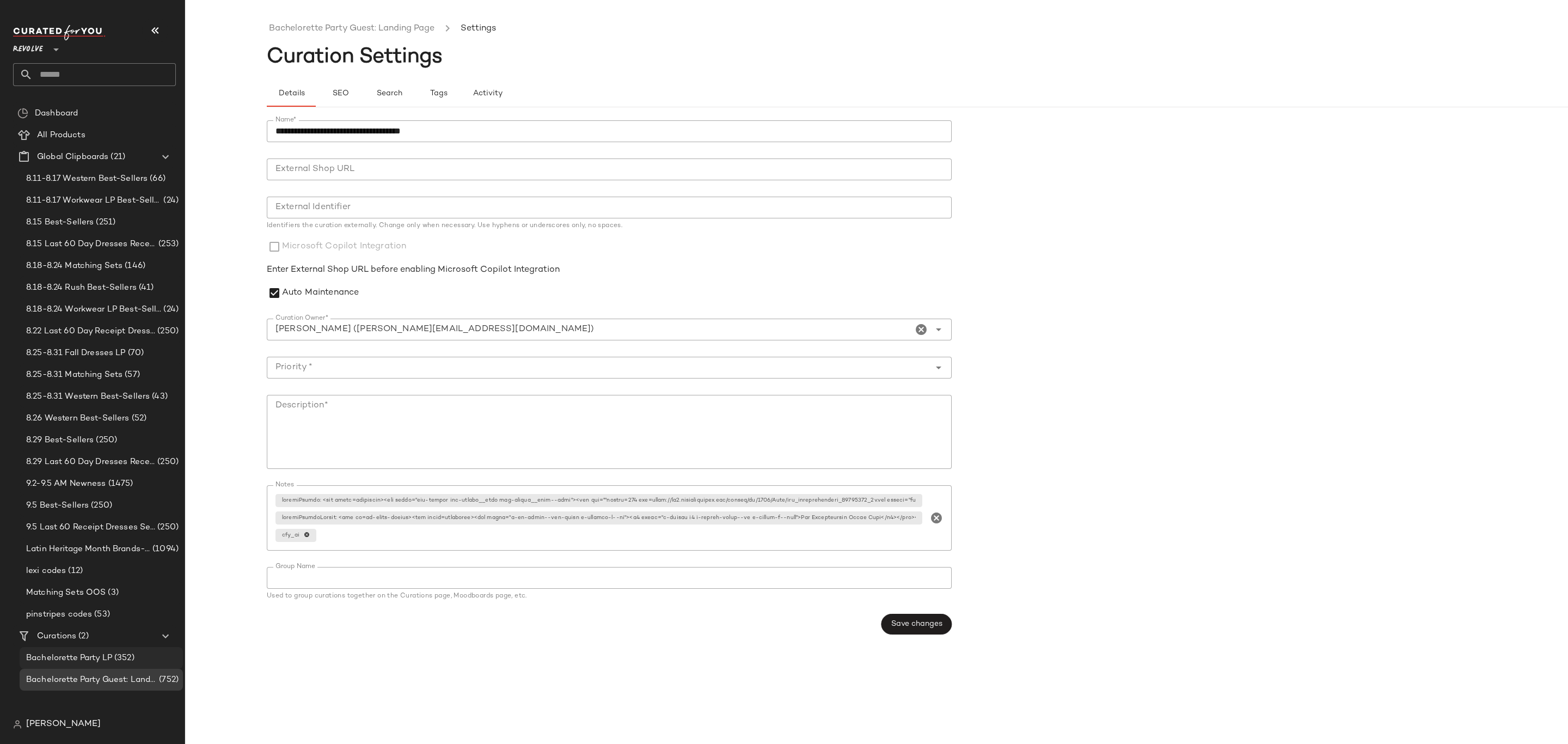
click at [90, 656] on span "Bachelorette Party LP" at bounding box center [69, 658] width 86 height 12
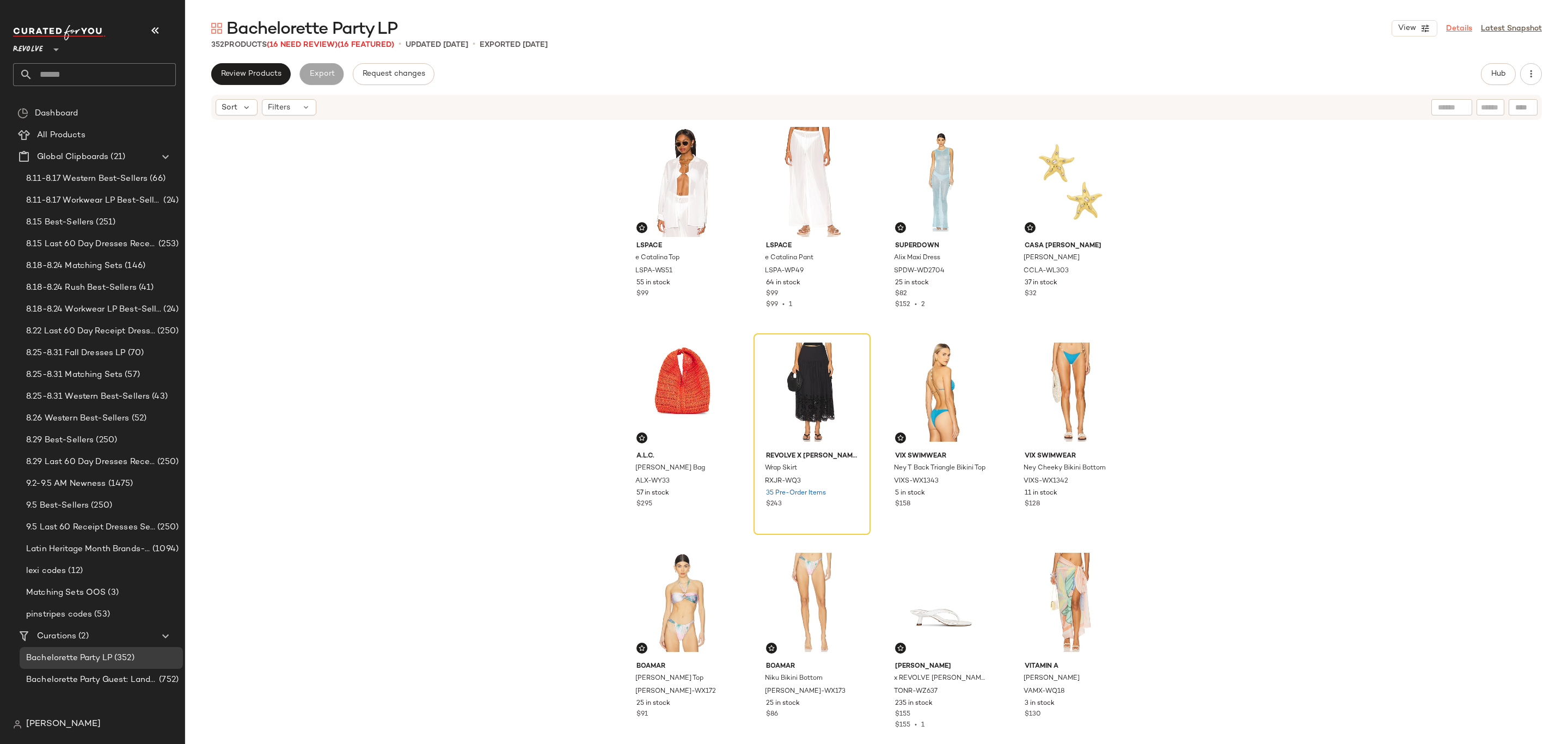
click at [1459, 24] on link "Details" at bounding box center [1459, 28] width 26 height 11
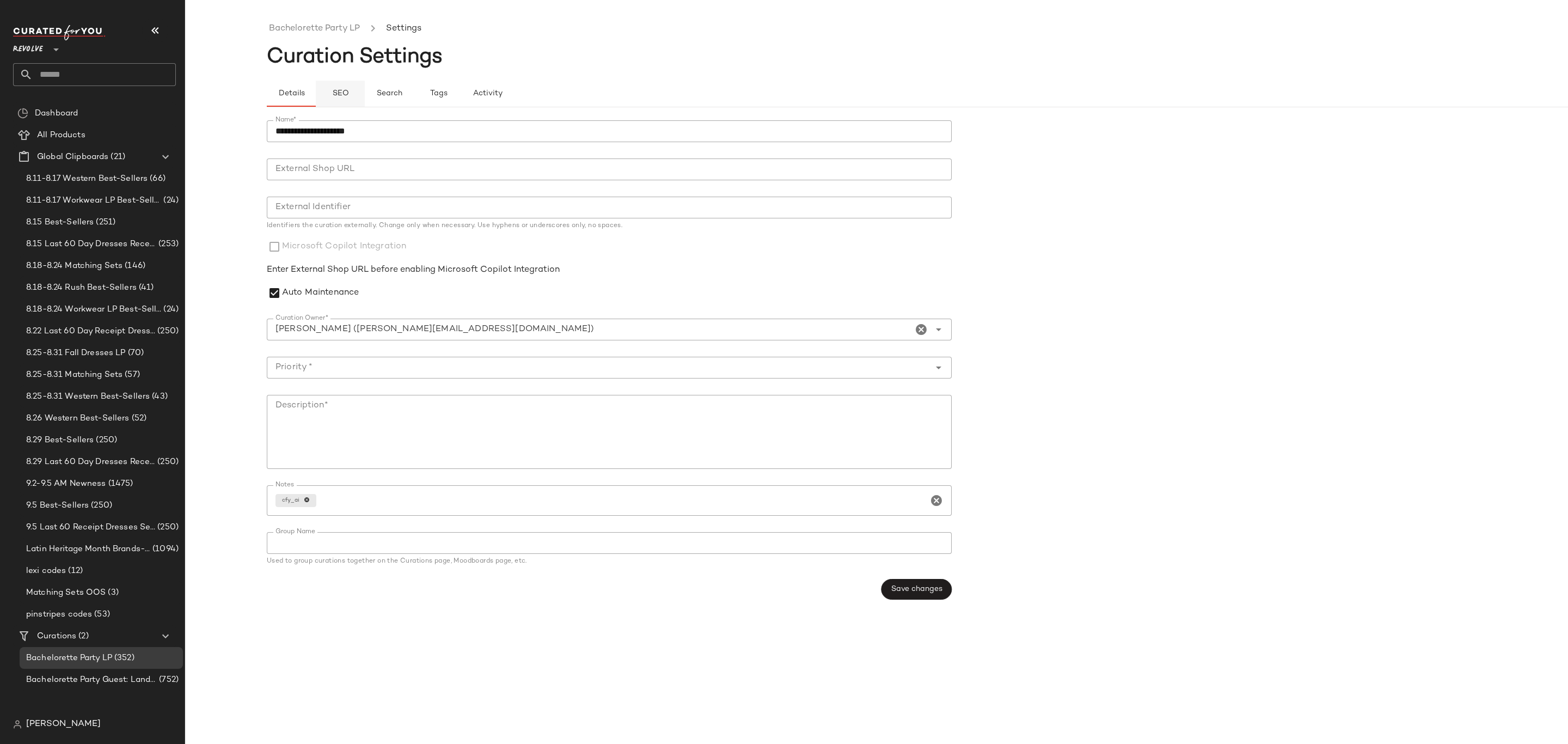
click at [340, 88] on button "SEO" at bounding box center [340, 94] width 49 height 26
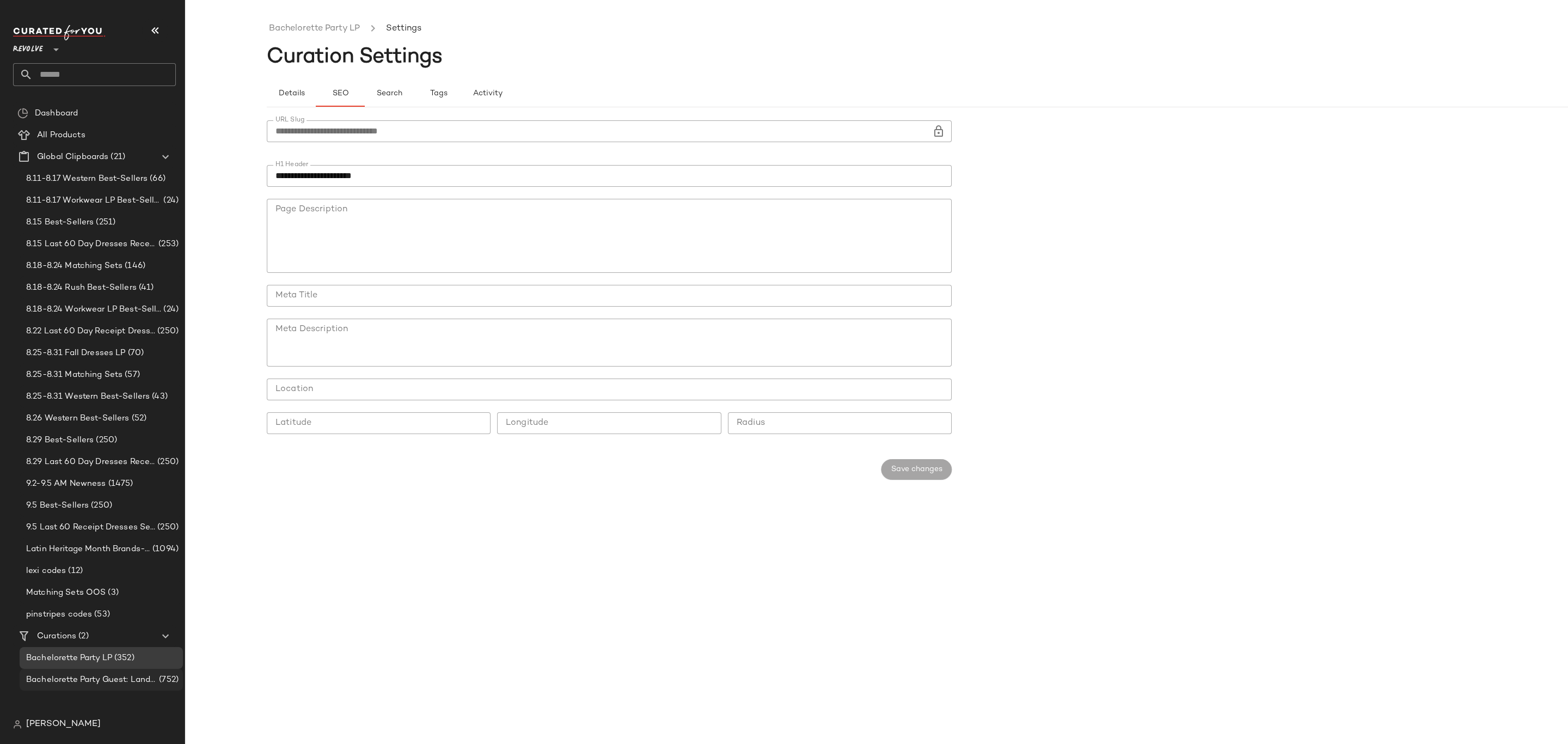
click at [78, 682] on span "Bachelorette Party Guest: Landing Page" at bounding box center [91, 680] width 131 height 12
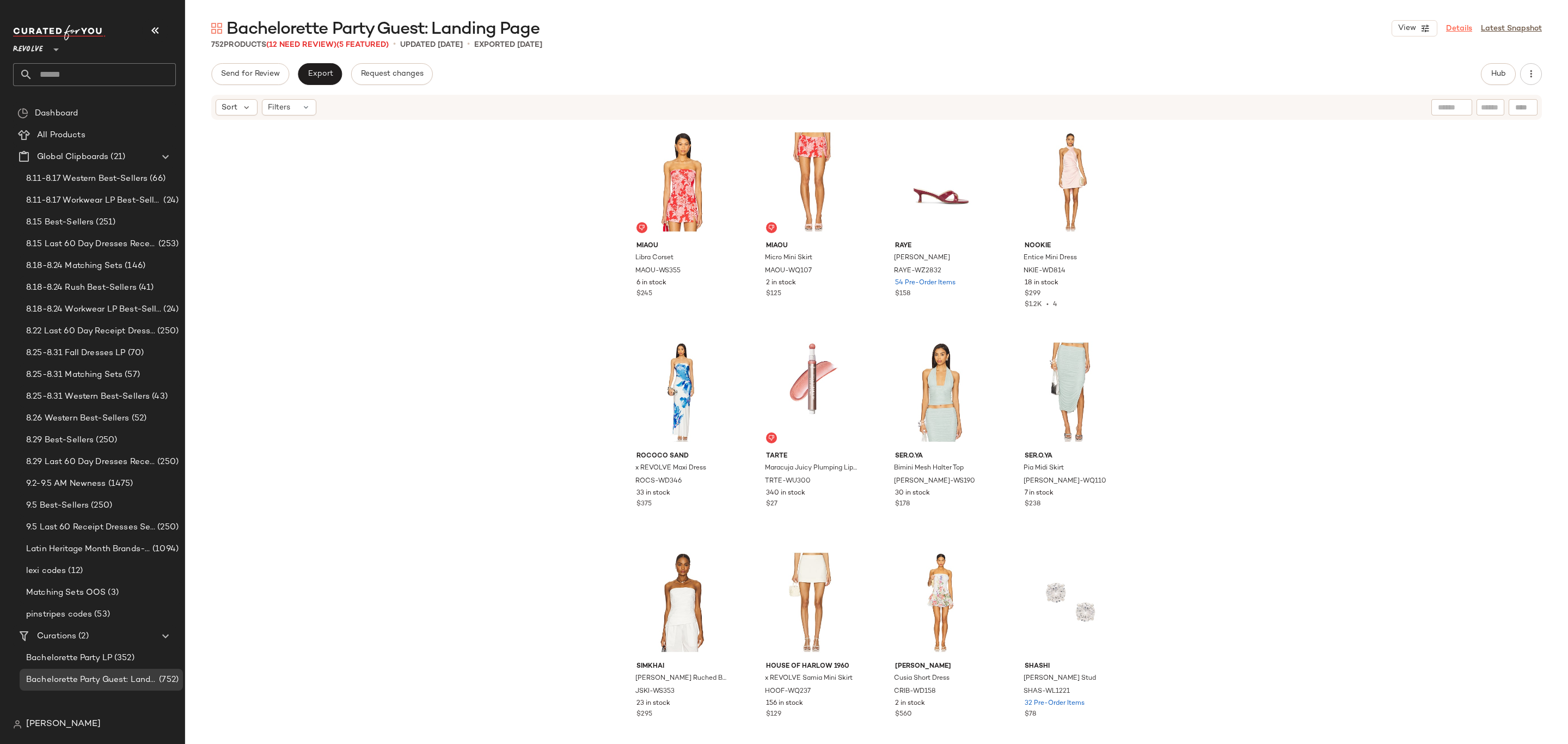
click at [1465, 23] on link "Details" at bounding box center [1459, 28] width 26 height 11
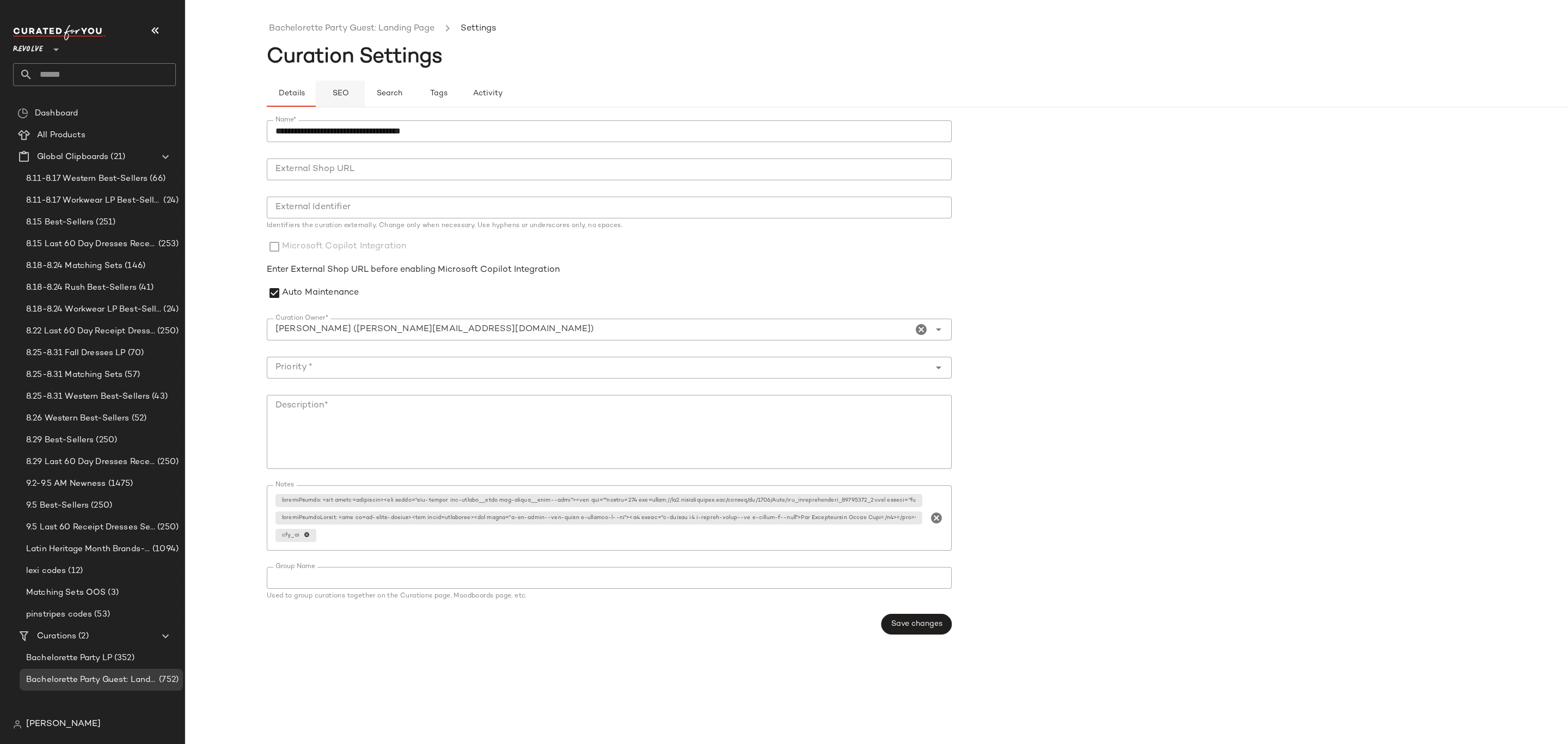
click at [330, 90] on button "SEO" at bounding box center [340, 94] width 49 height 26
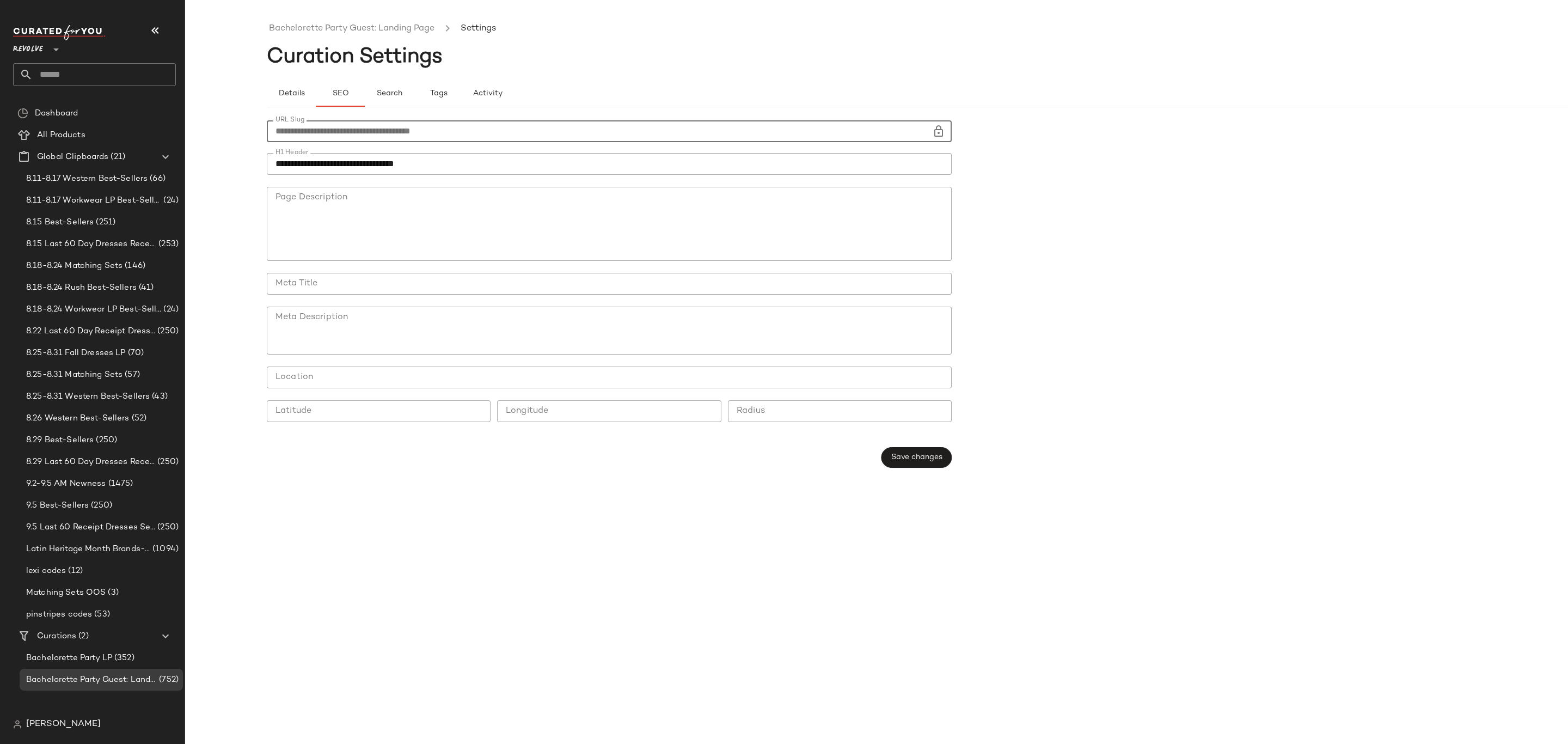
drag, startPoint x: 499, startPoint y: 131, endPoint x: 273, endPoint y: 126, distance: 226.1
click at [273, 126] on input "**********" at bounding box center [600, 131] width 666 height 22
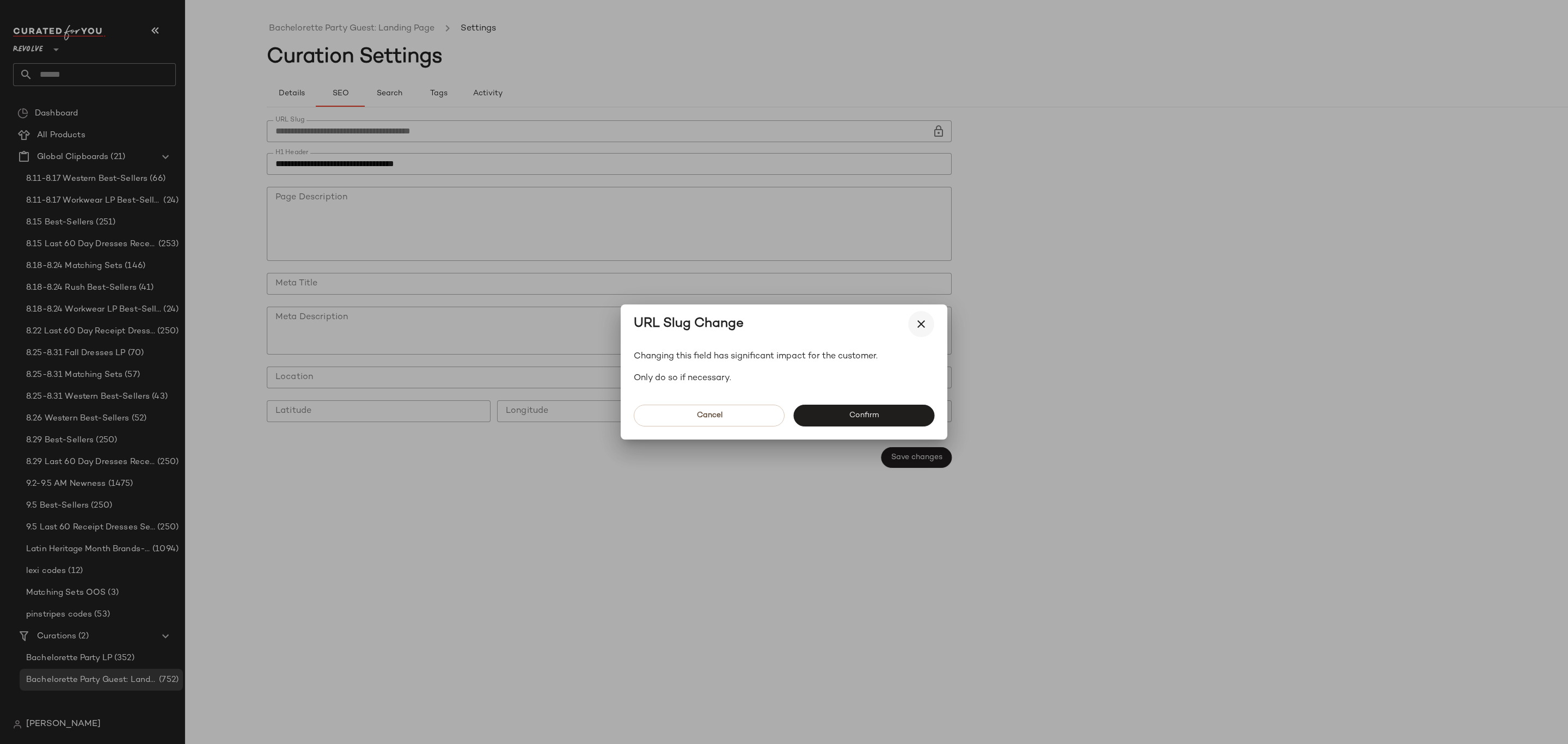
click at [921, 324] on icon "button" at bounding box center [921, 324] width 13 height 13
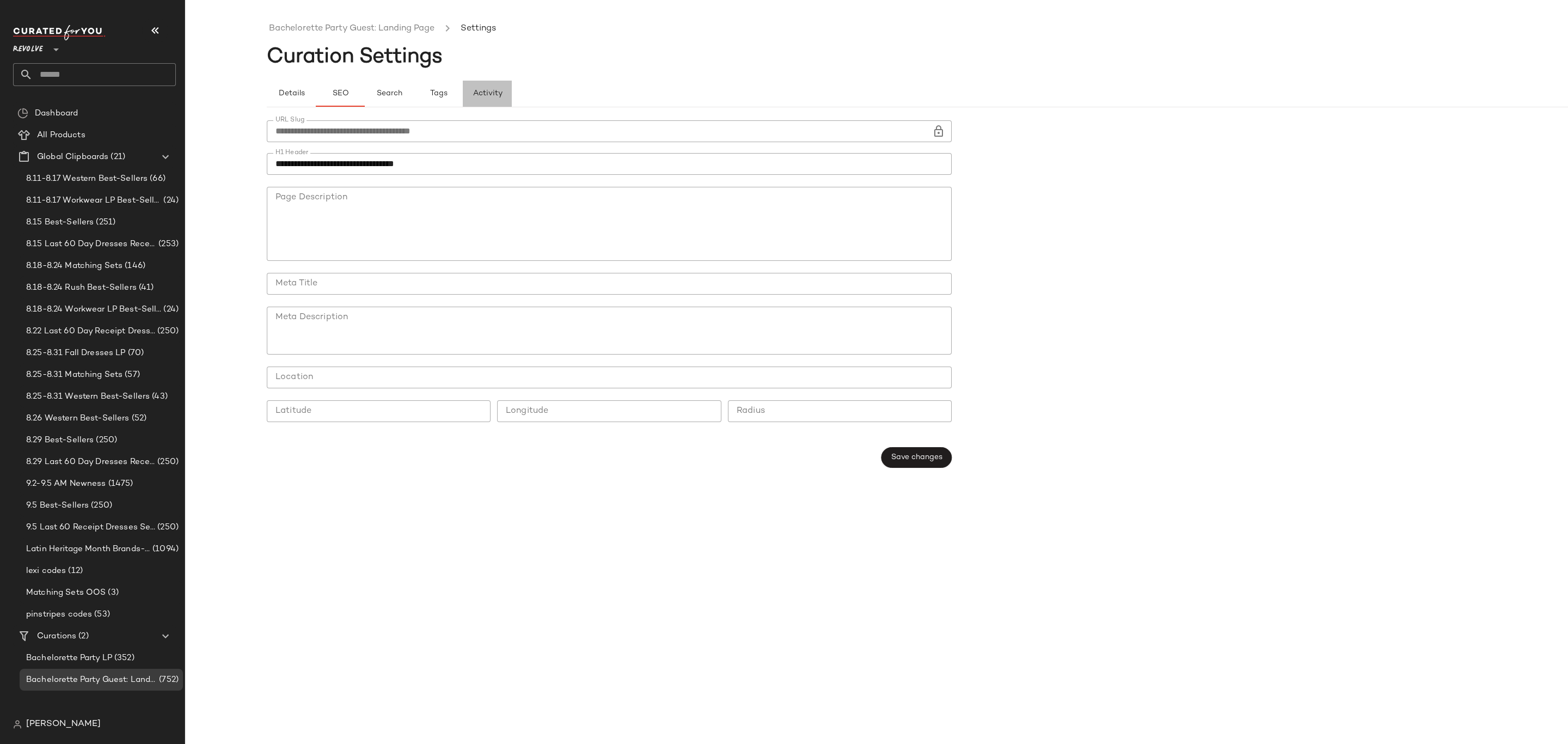
click at [485, 87] on button "Activity" at bounding box center [487, 94] width 49 height 26
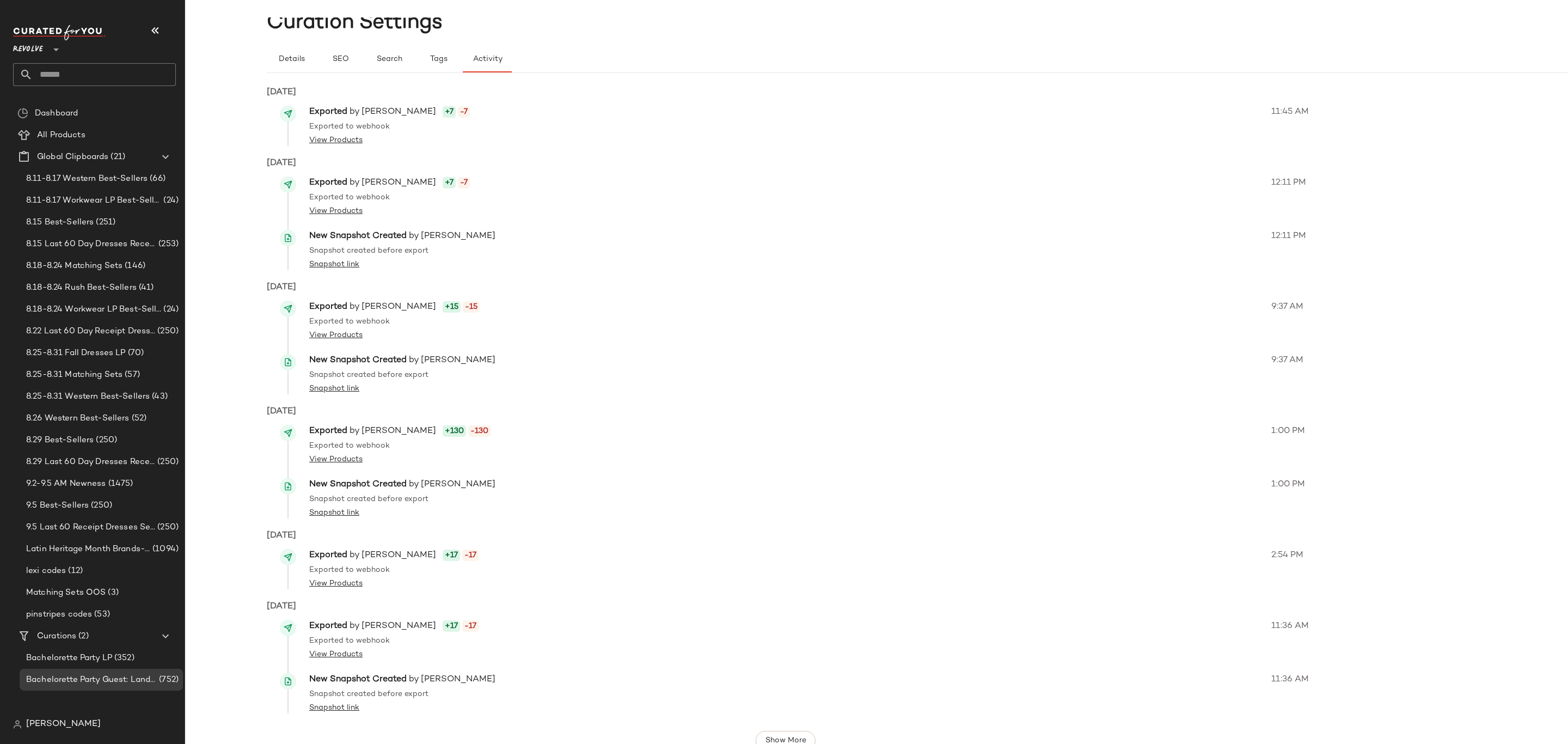
scroll to position [54, 0]
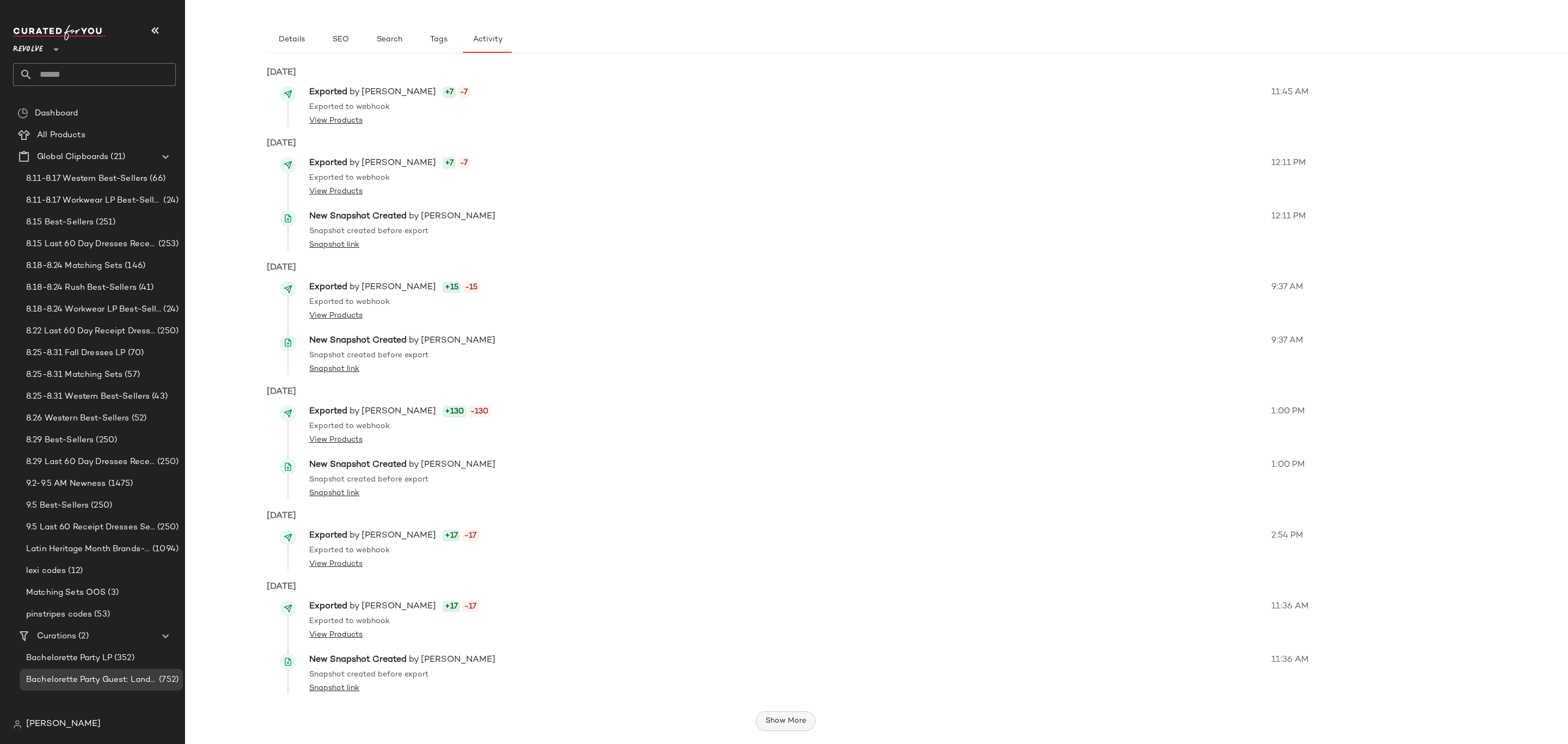
click at [799, 719] on span "Show More" at bounding box center [785, 720] width 41 height 9
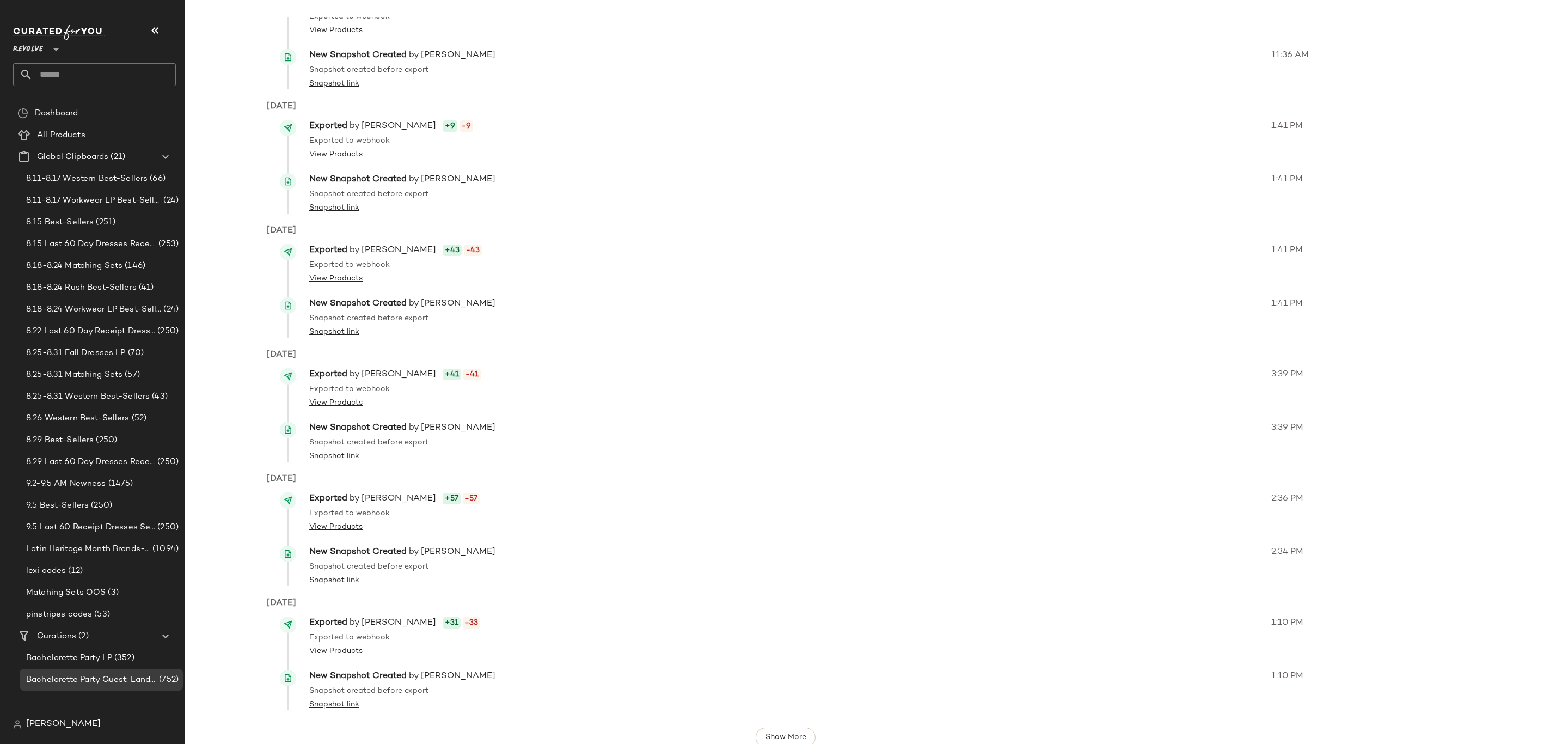
scroll to position [674, 0]
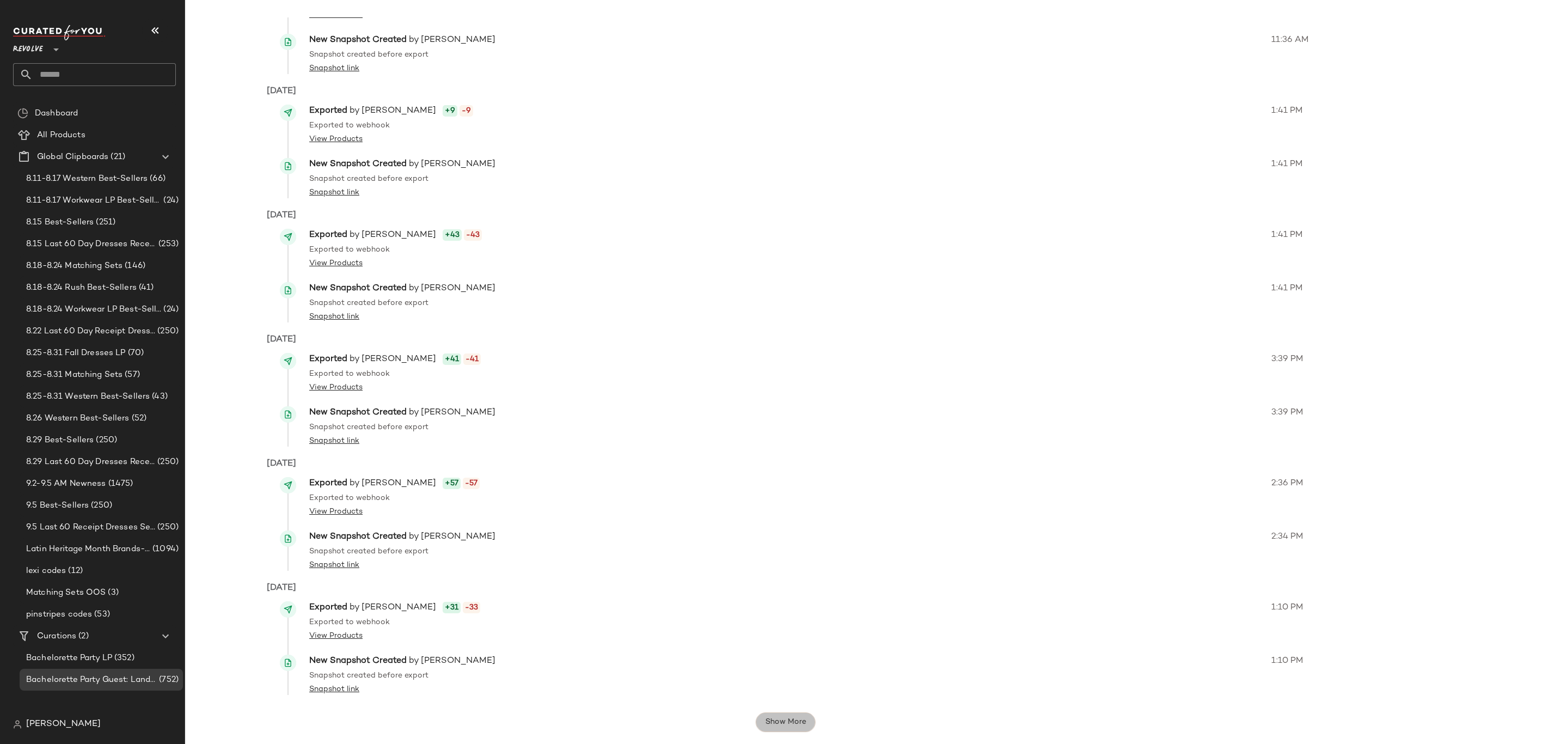
click at [758, 726] on button "Show More" at bounding box center [785, 722] width 60 height 20
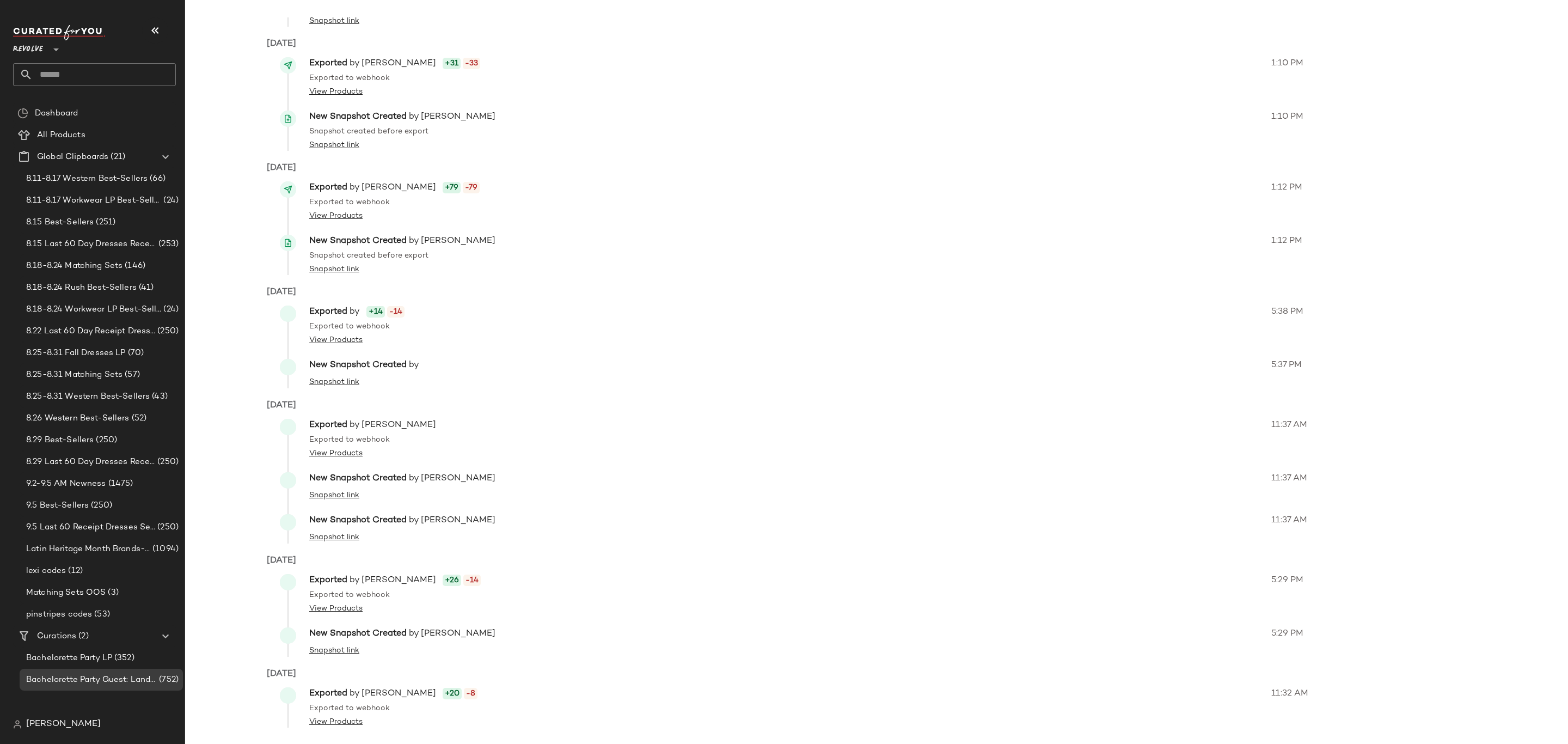
scroll to position [1251, 0]
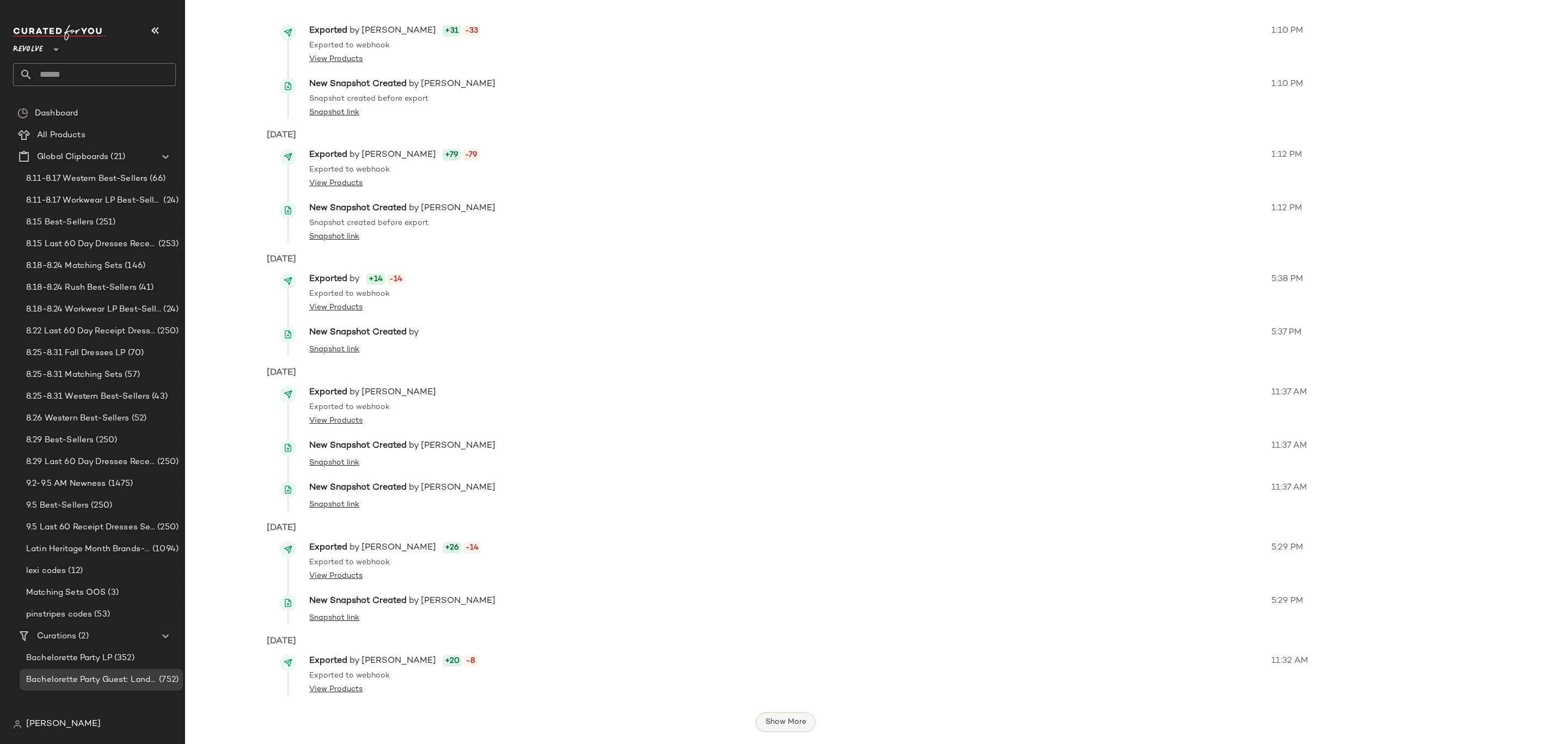
click at [778, 722] on span "Show More" at bounding box center [785, 722] width 41 height 9
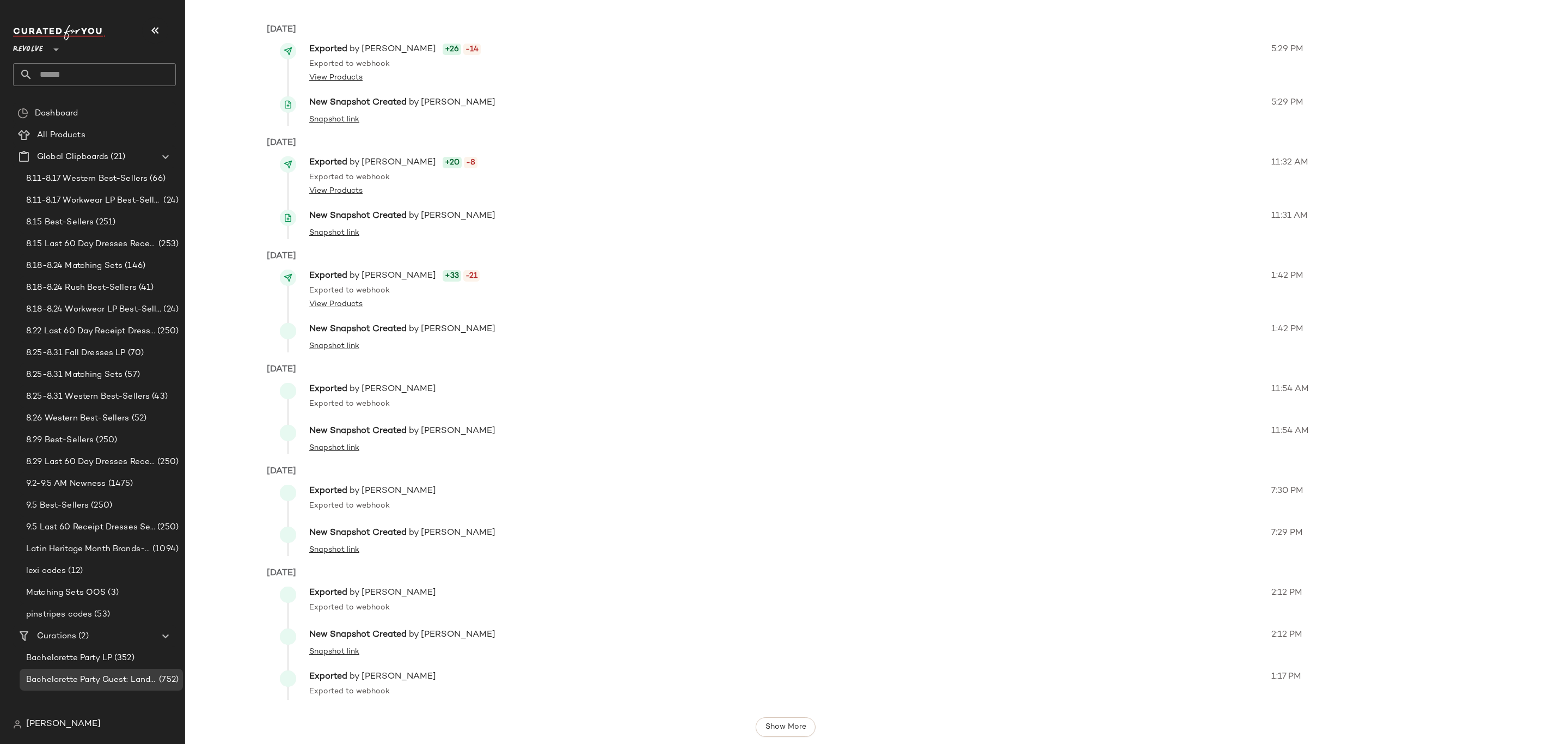
scroll to position [1754, 0]
click at [767, 726] on span "Show More" at bounding box center [785, 722] width 41 height 9
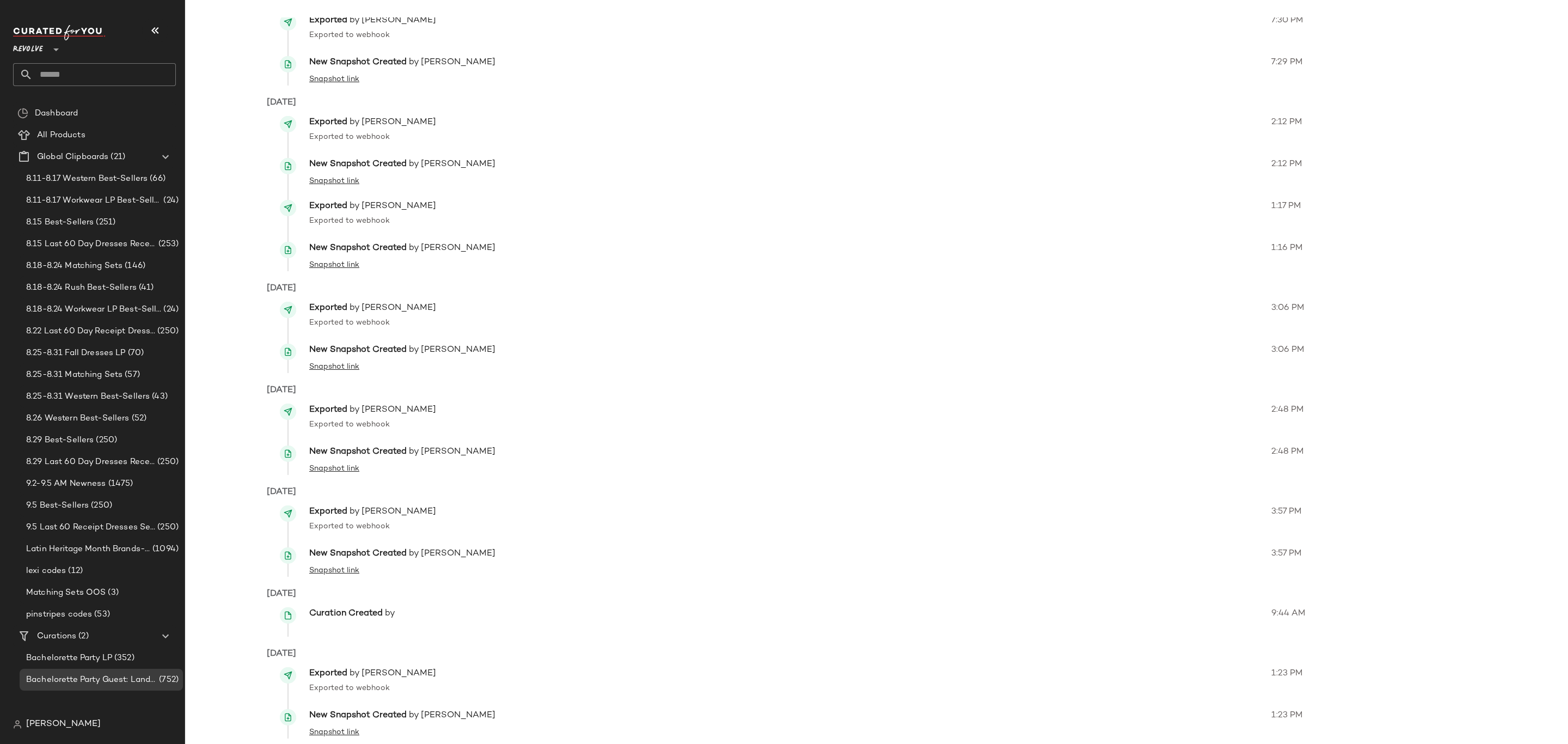
scroll to position [2263, 0]
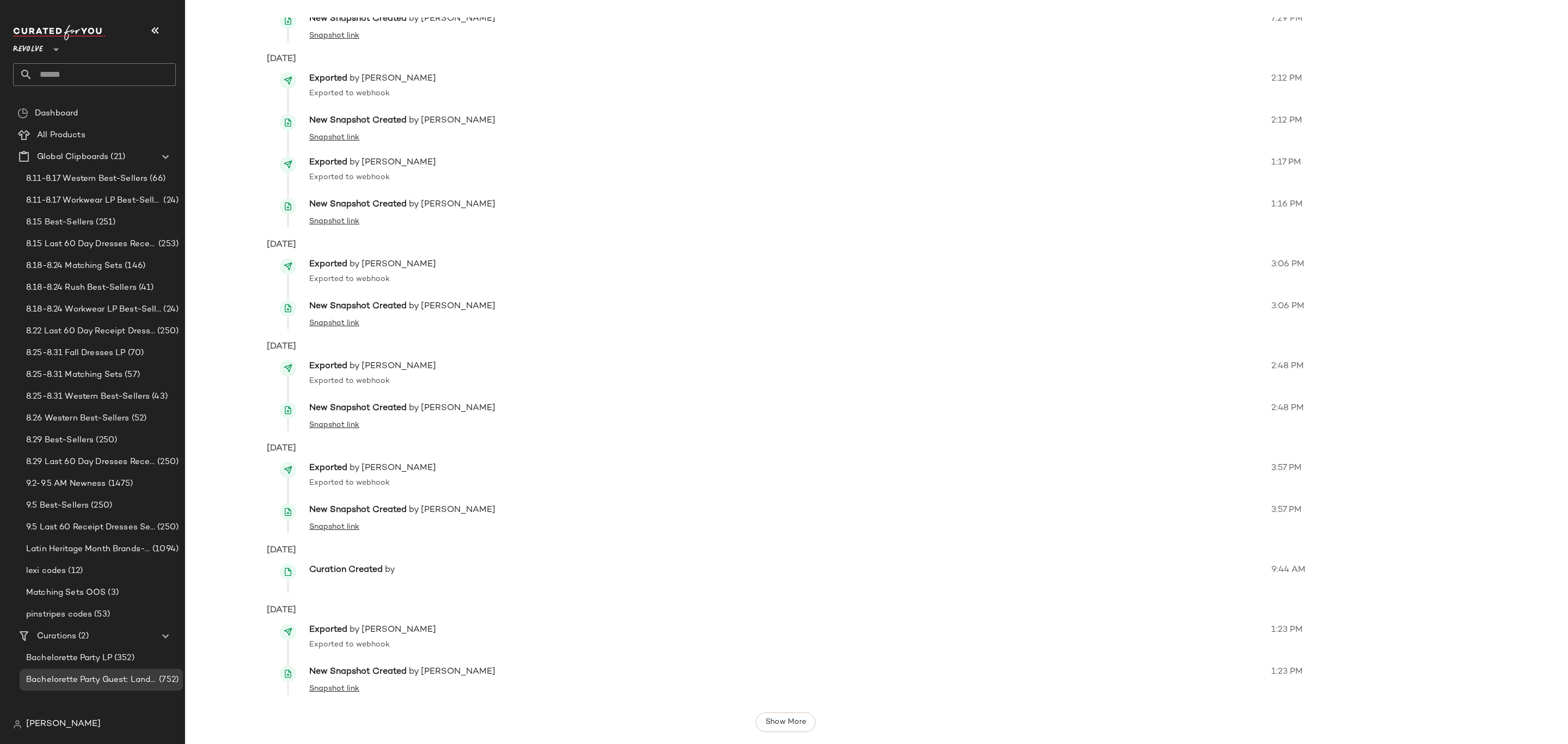
click at [781, 733] on div "Show More" at bounding box center [785, 722] width 1037 height 33
click at [786, 718] on span "Show More" at bounding box center [785, 722] width 41 height 9
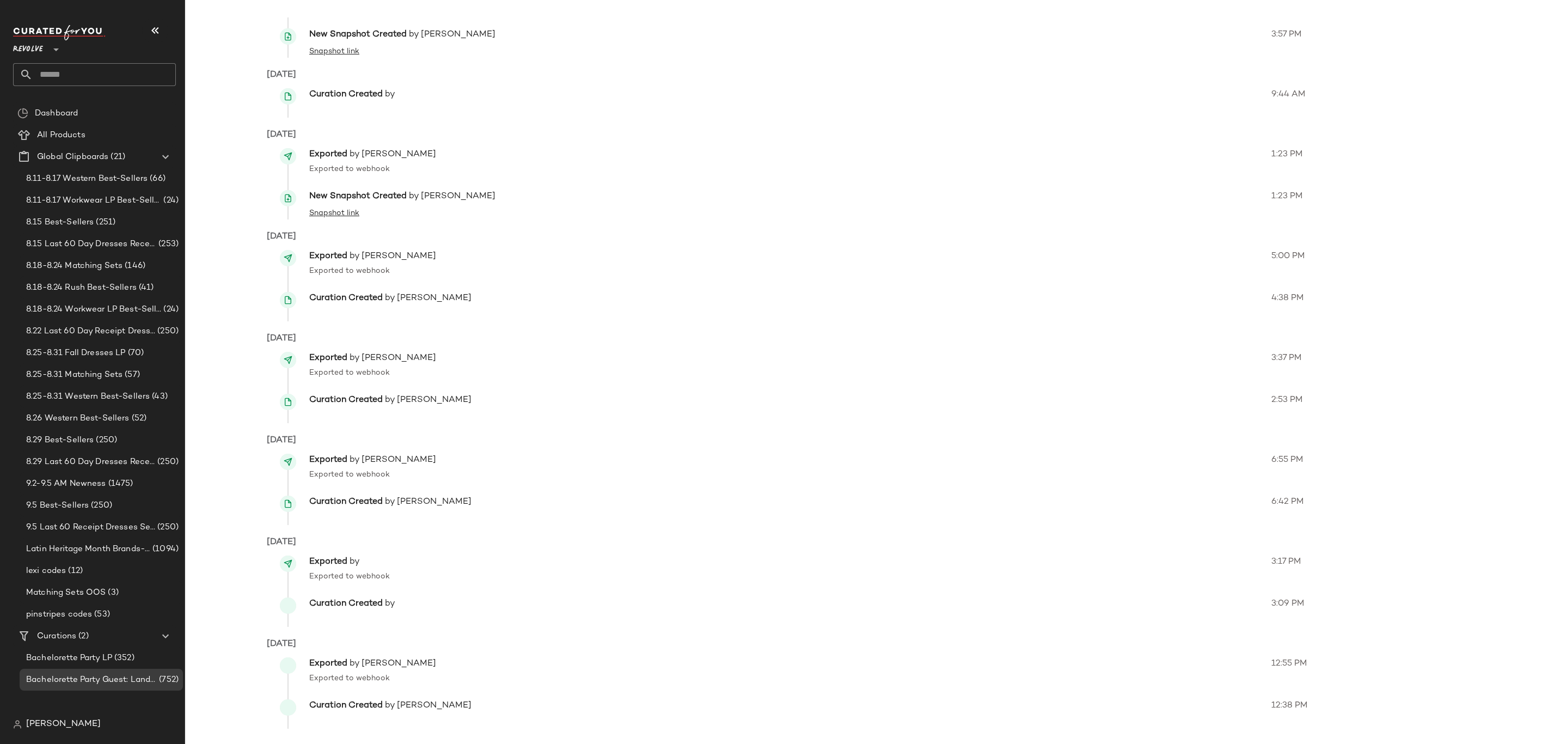
scroll to position [2771, 0]
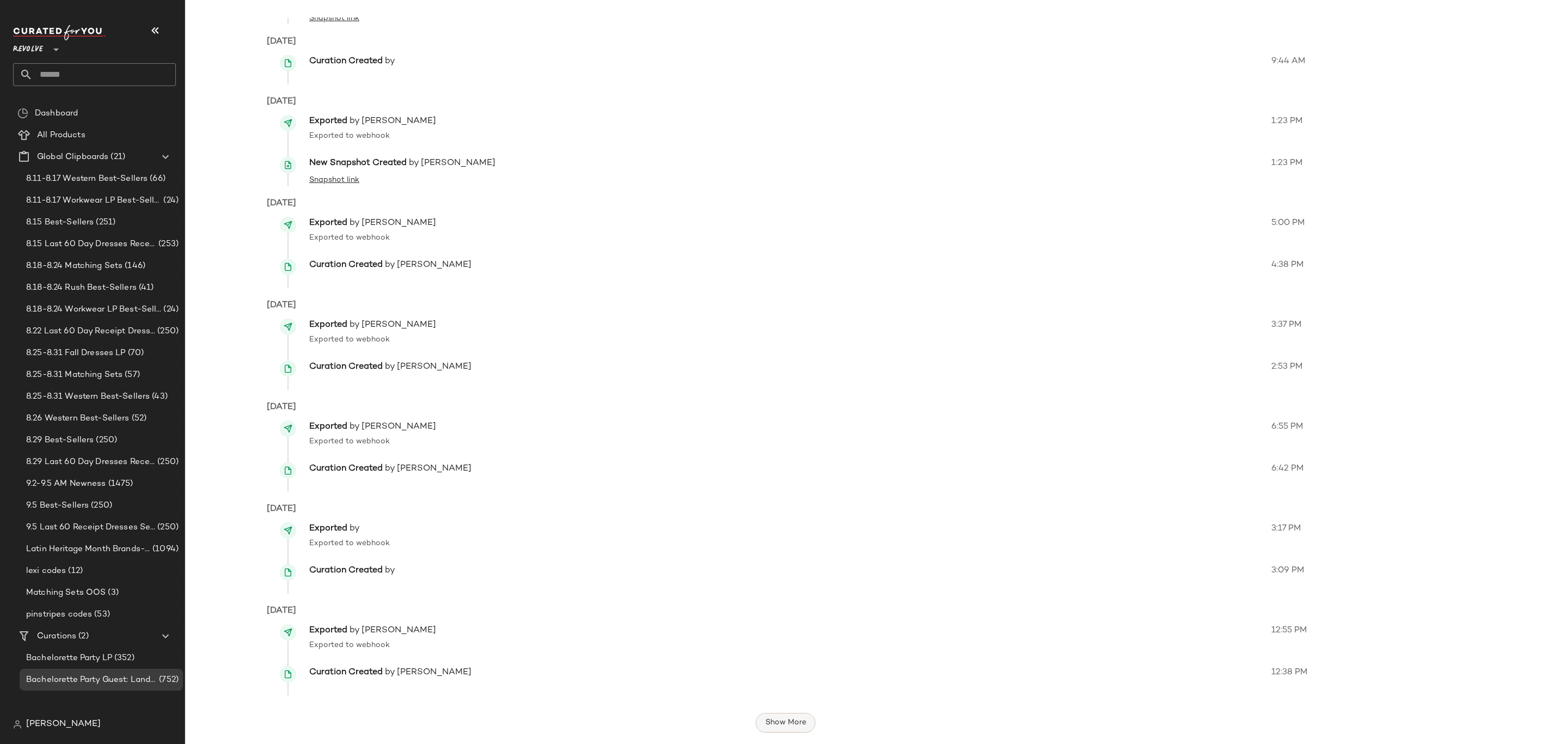
click at [776, 718] on span "Show More" at bounding box center [785, 722] width 41 height 9
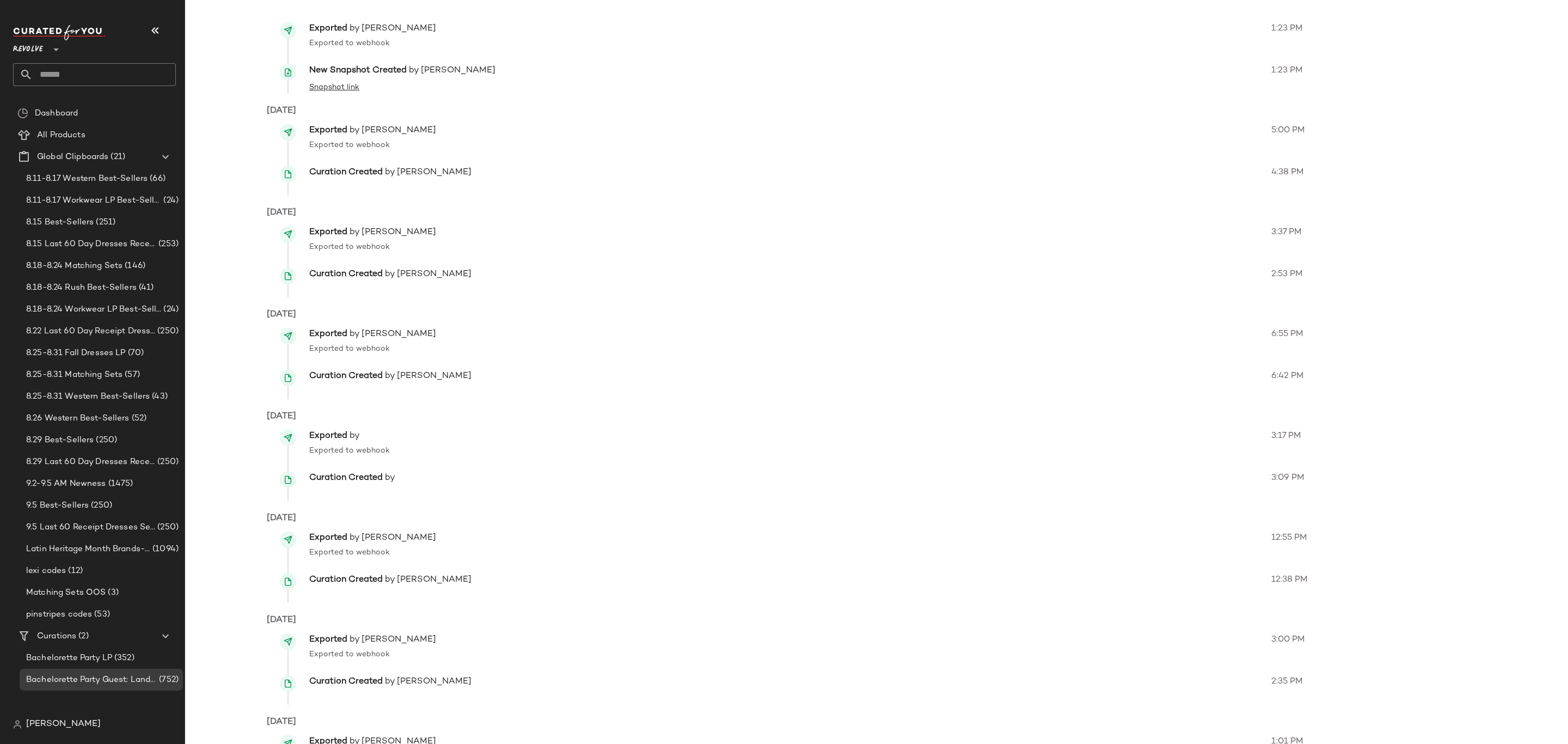
scroll to position [3240, 0]
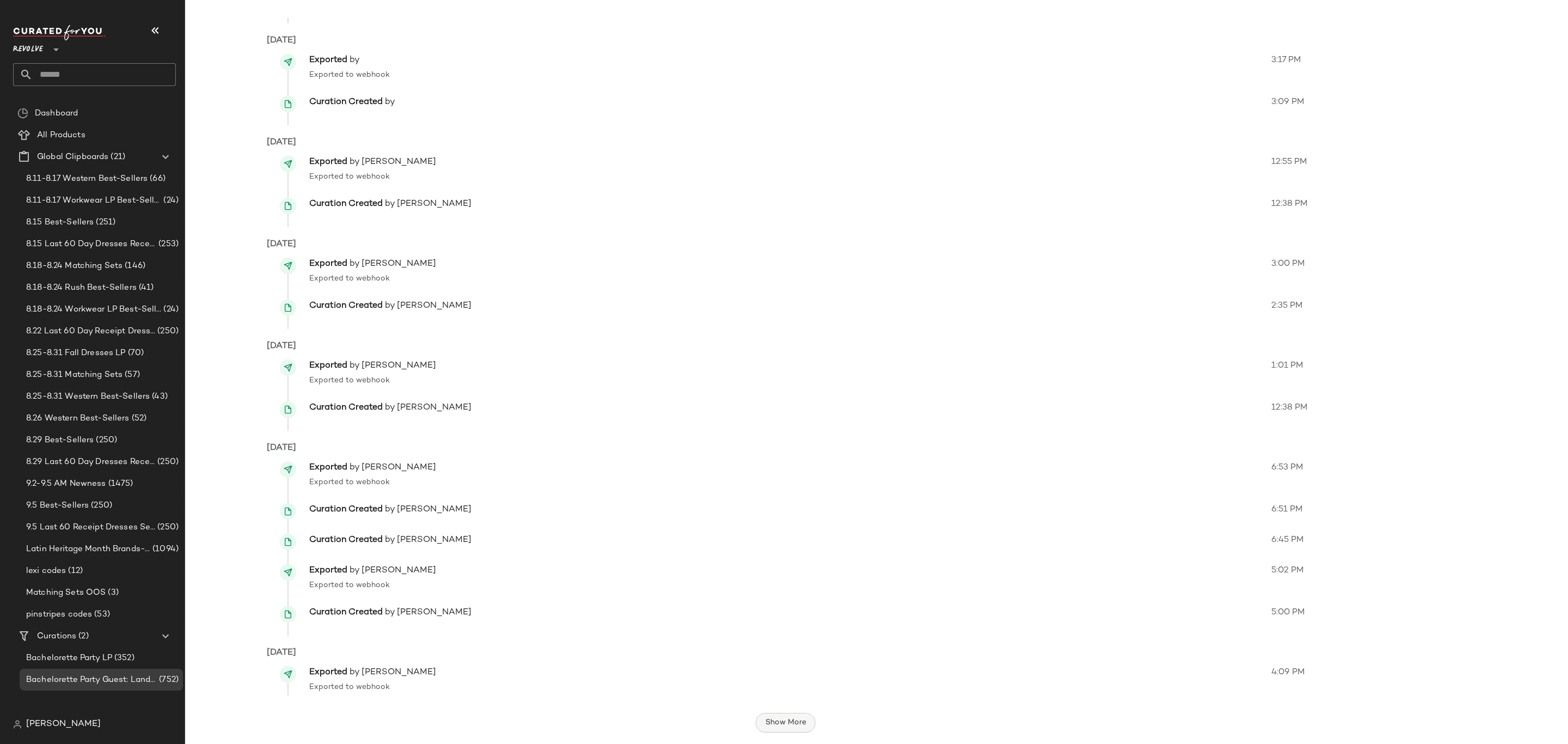
click at [757, 724] on button "Show More" at bounding box center [785, 723] width 60 height 20
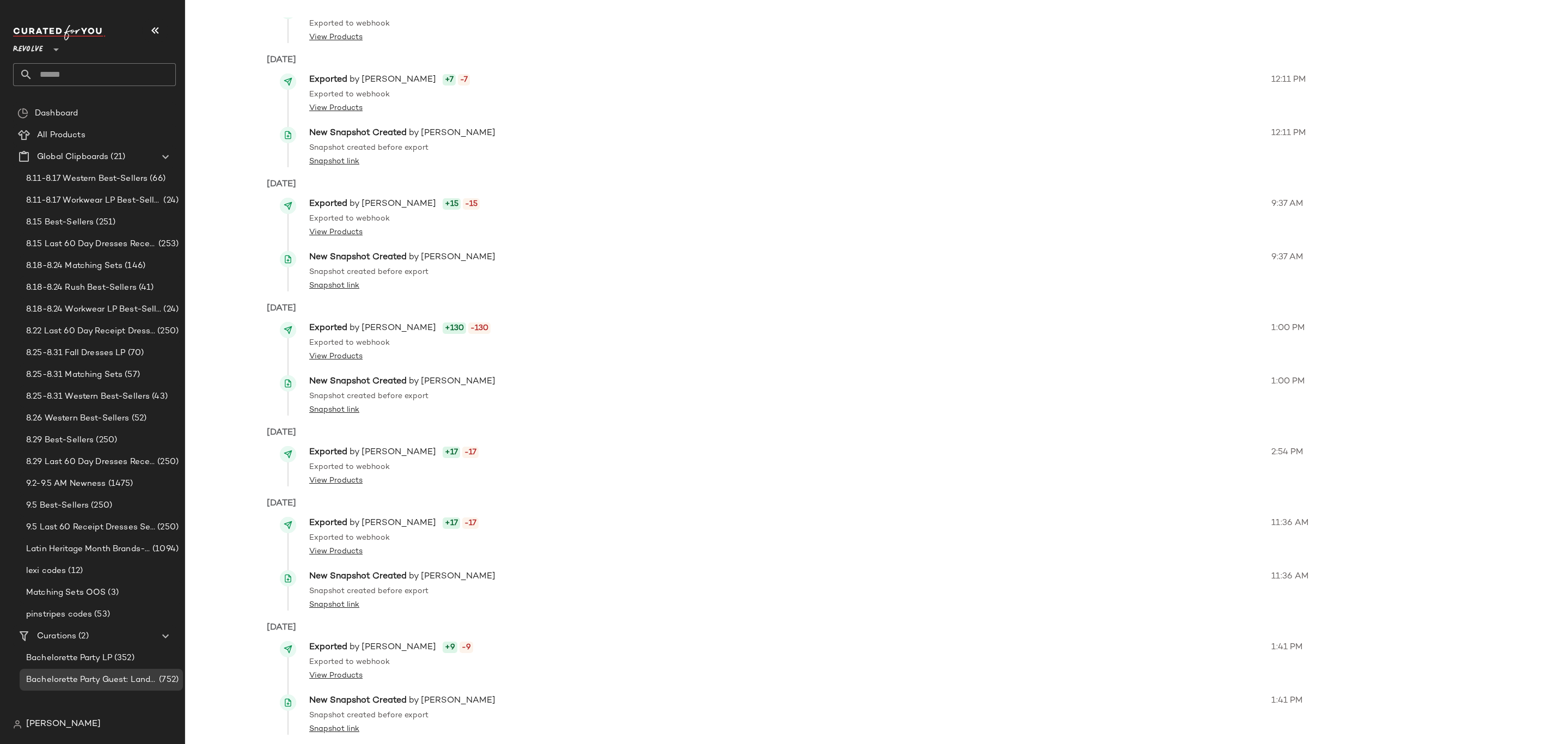
scroll to position [0, 0]
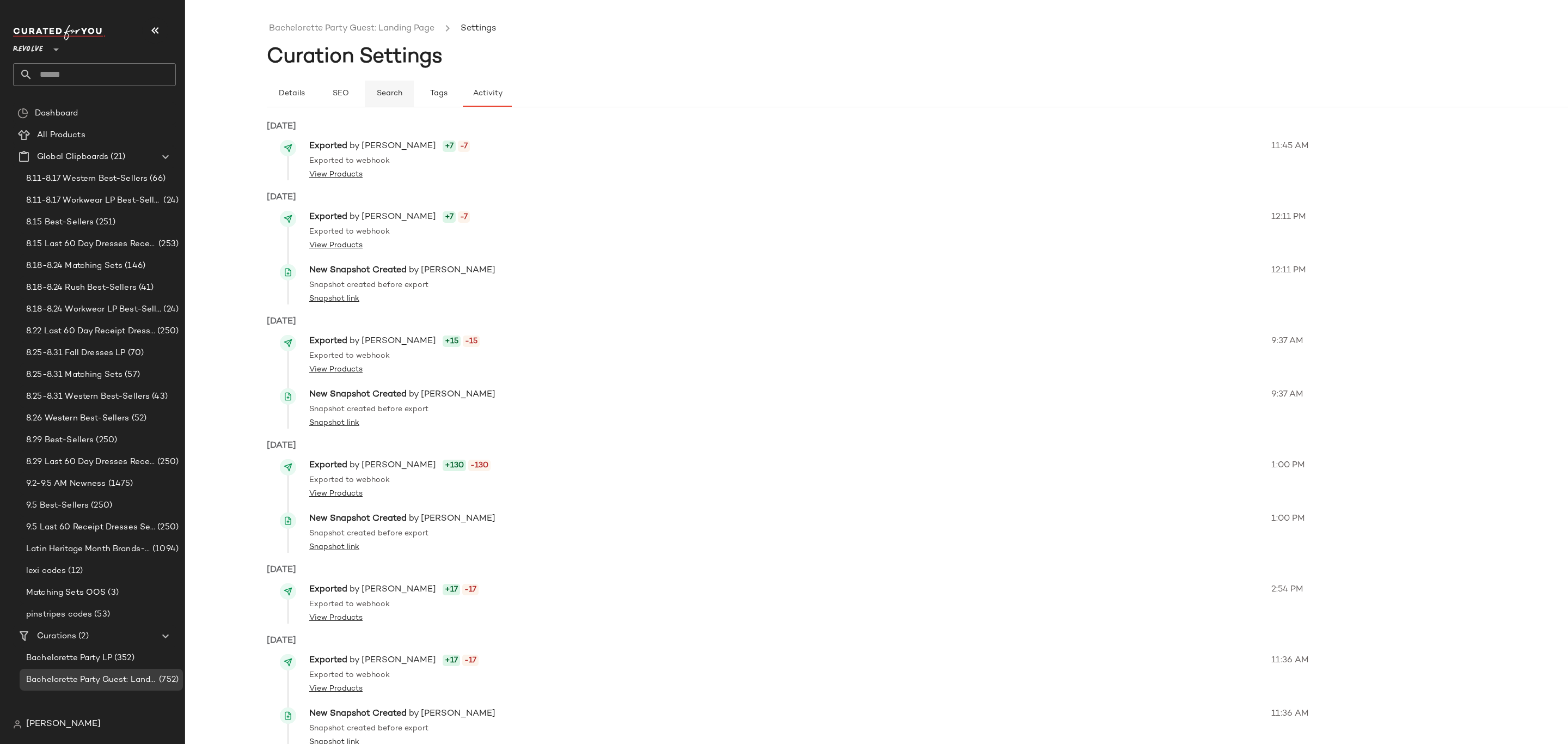
click at [396, 99] on button "Search" at bounding box center [389, 94] width 49 height 26
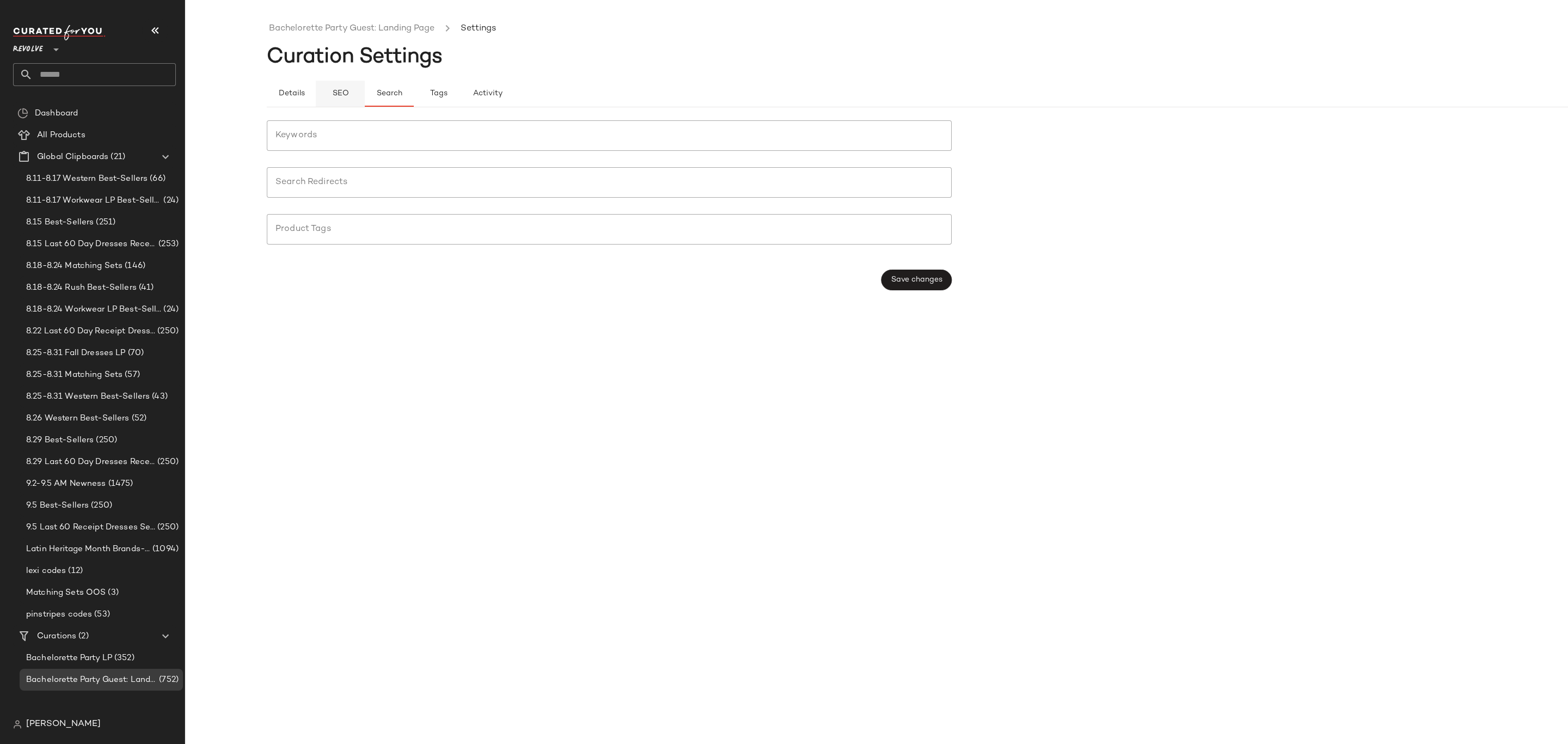
click at [337, 100] on button "SEO" at bounding box center [340, 94] width 49 height 26
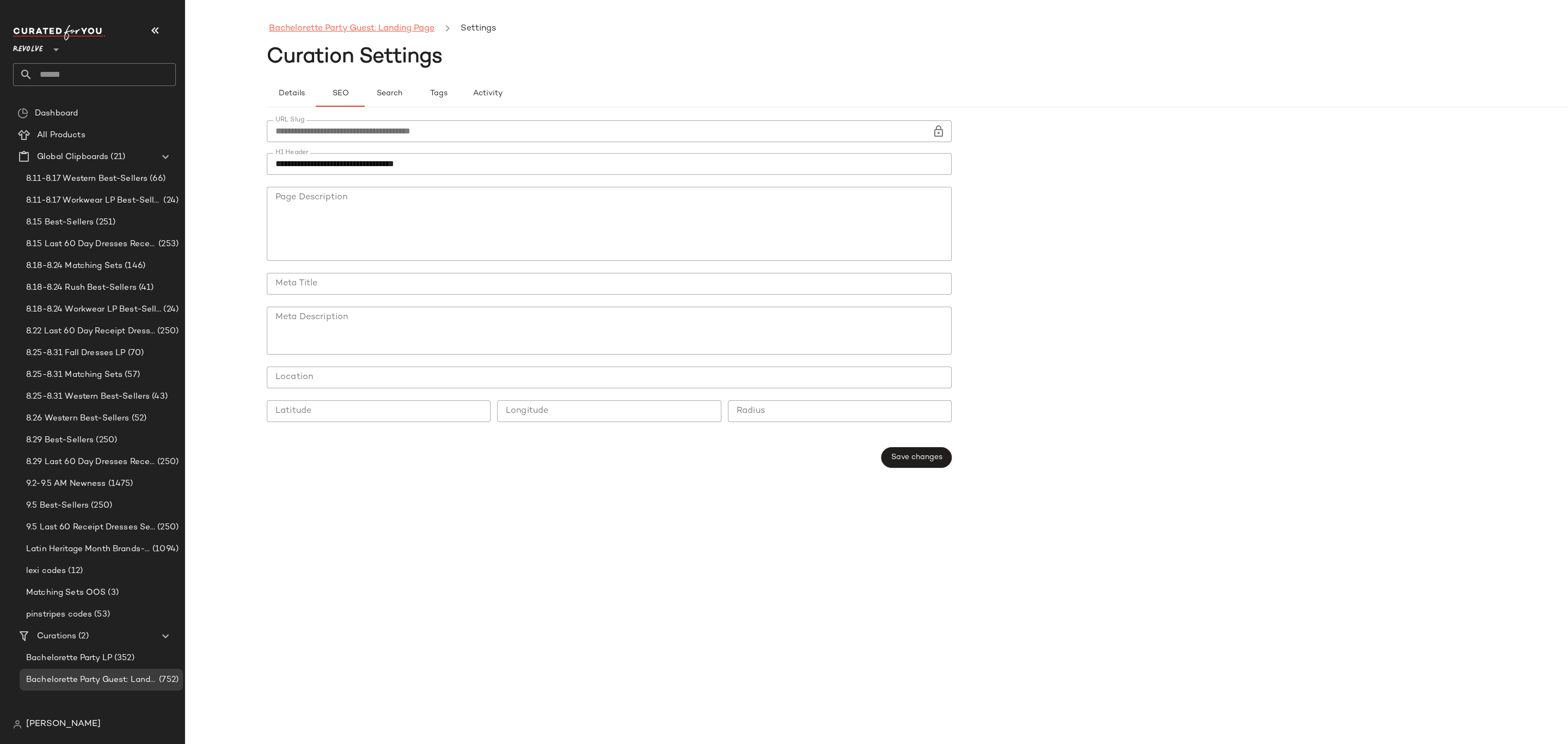
click at [410, 32] on link "Bachelorette Party Guest: Landing Page" at bounding box center [352, 29] width 166 height 14
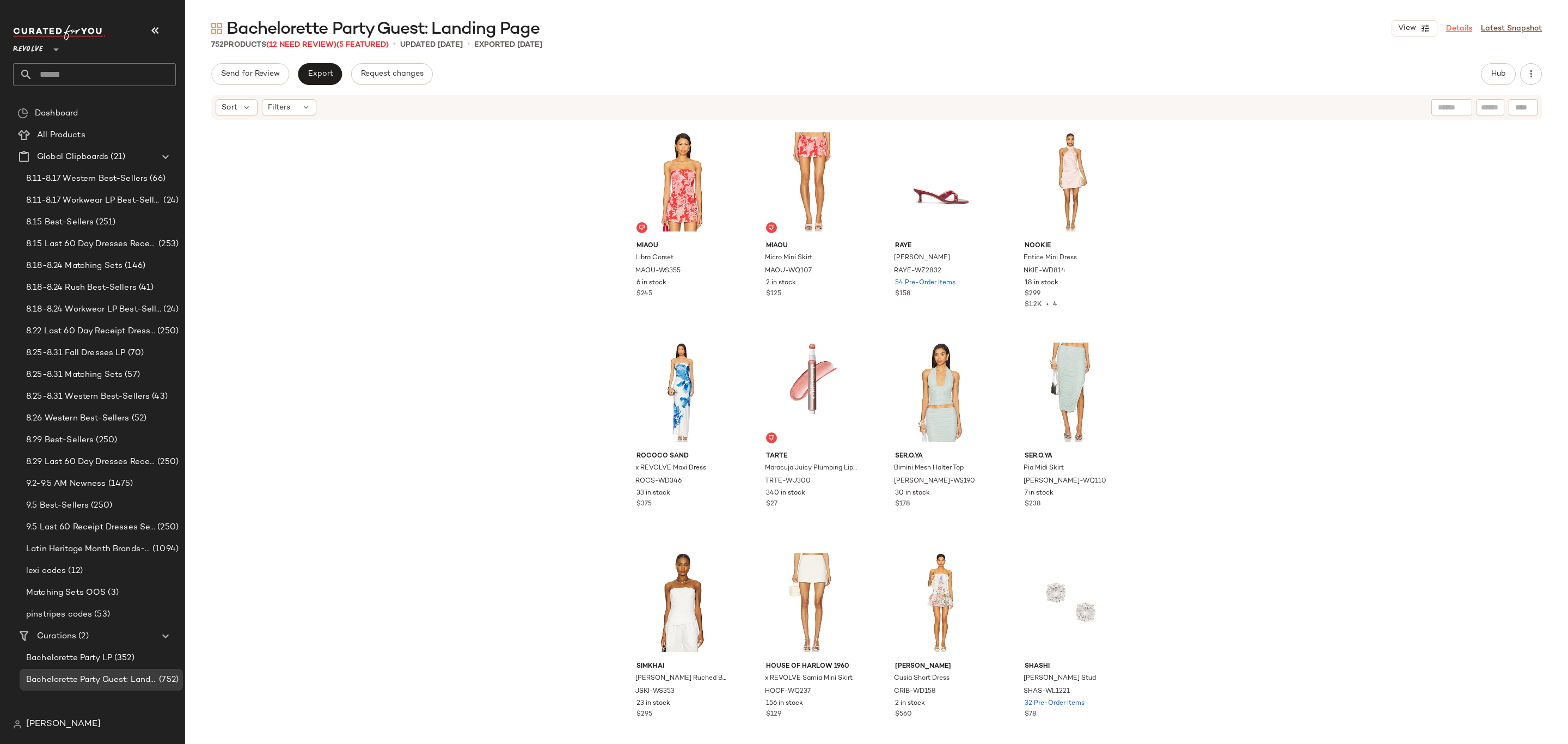
click at [1463, 27] on link "Details" at bounding box center [1459, 28] width 26 height 11
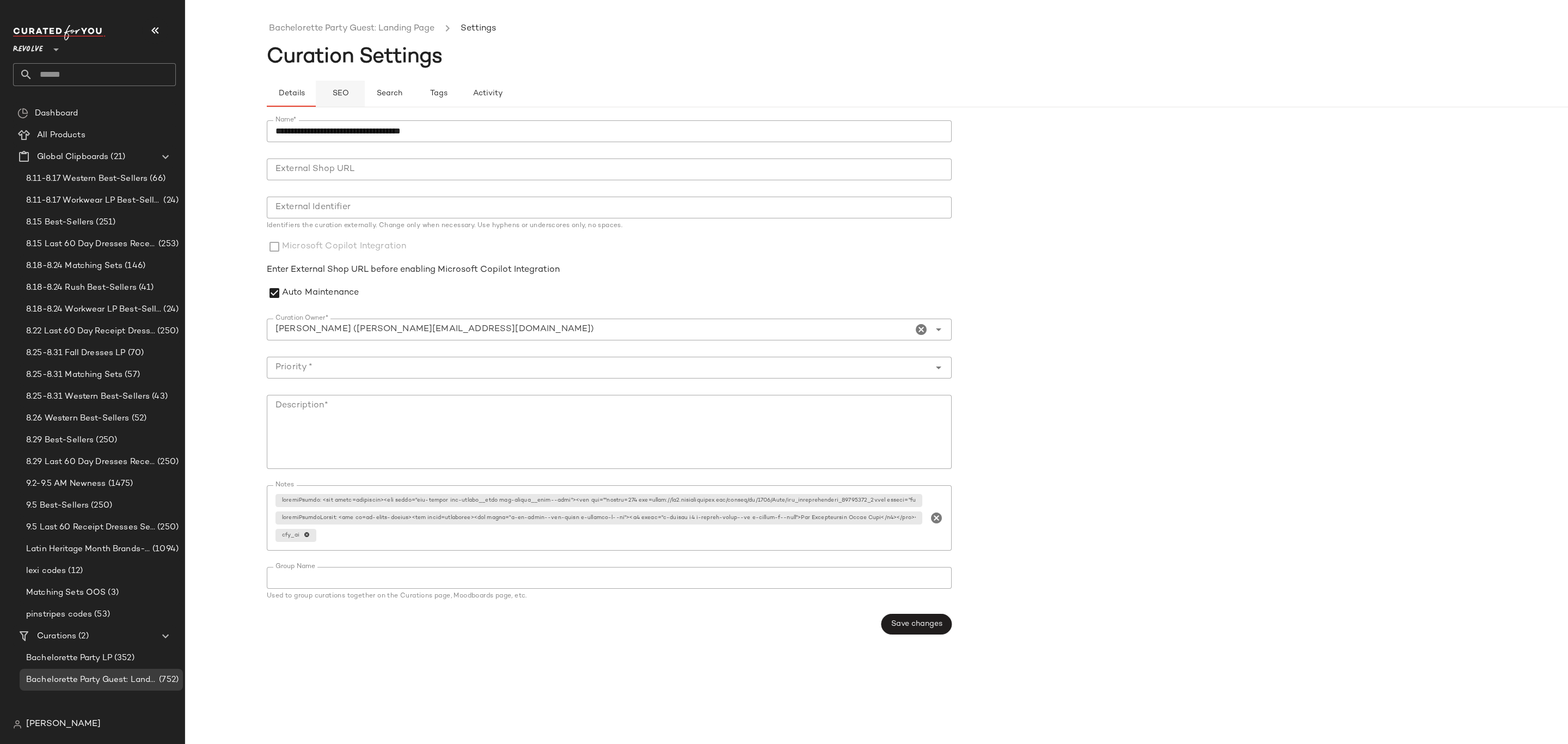
drag, startPoint x: 343, startPoint y: 91, endPoint x: 343, endPoint y: 97, distance: 6.0
click at [343, 90] on span "SEO" at bounding box center [340, 93] width 17 height 9
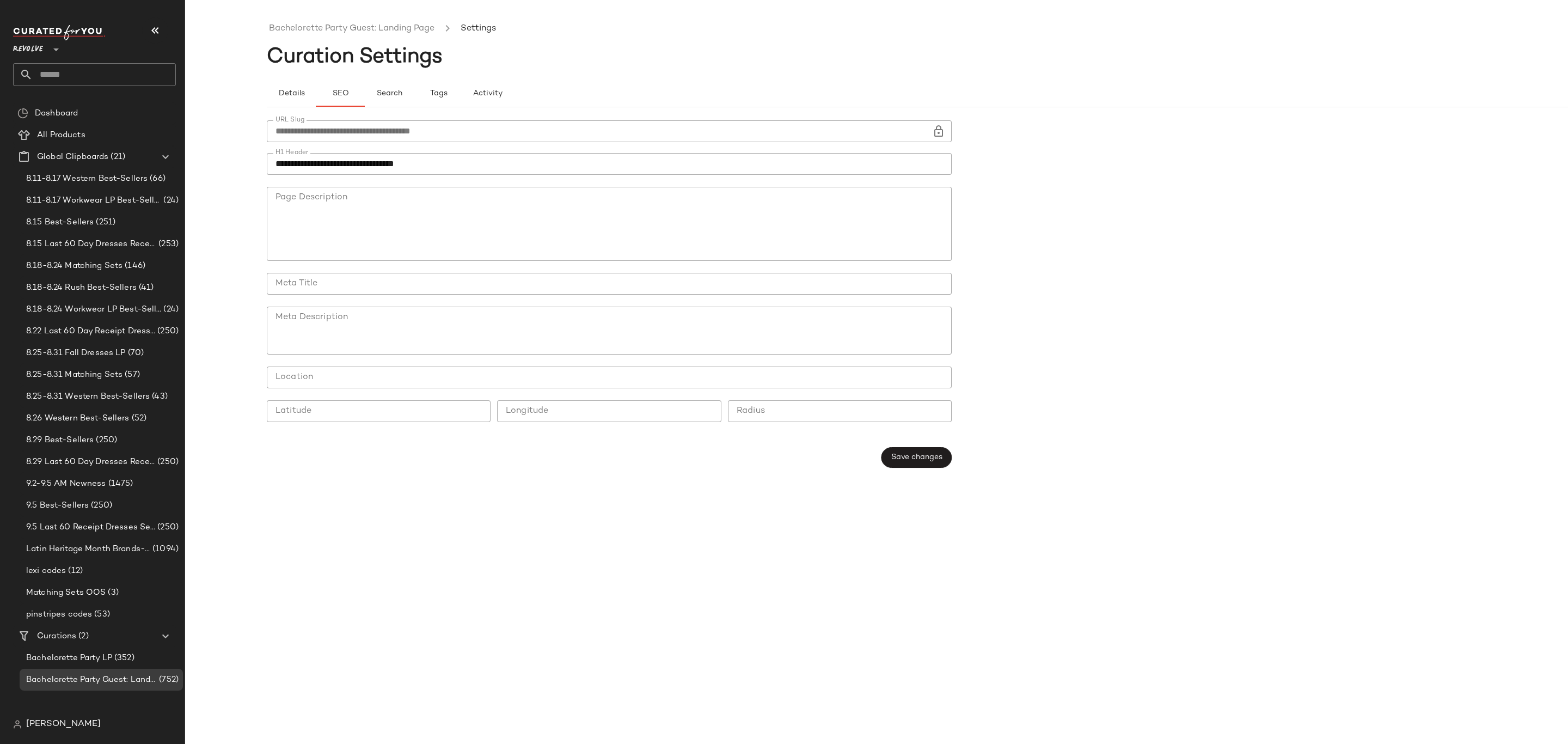
click at [453, 131] on input "**********" at bounding box center [600, 131] width 666 height 22
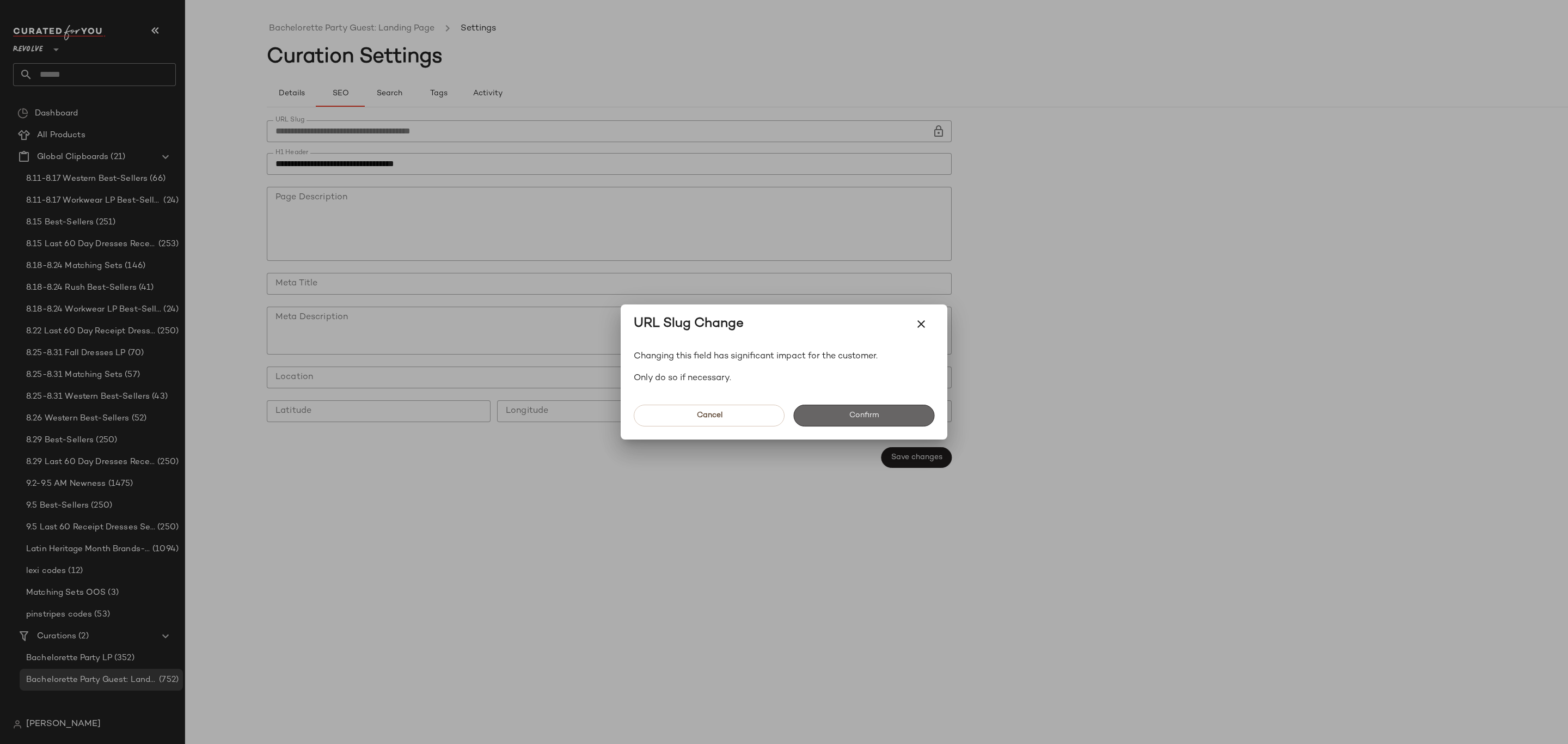
click at [845, 415] on button "Confirm" at bounding box center [864, 415] width 141 height 22
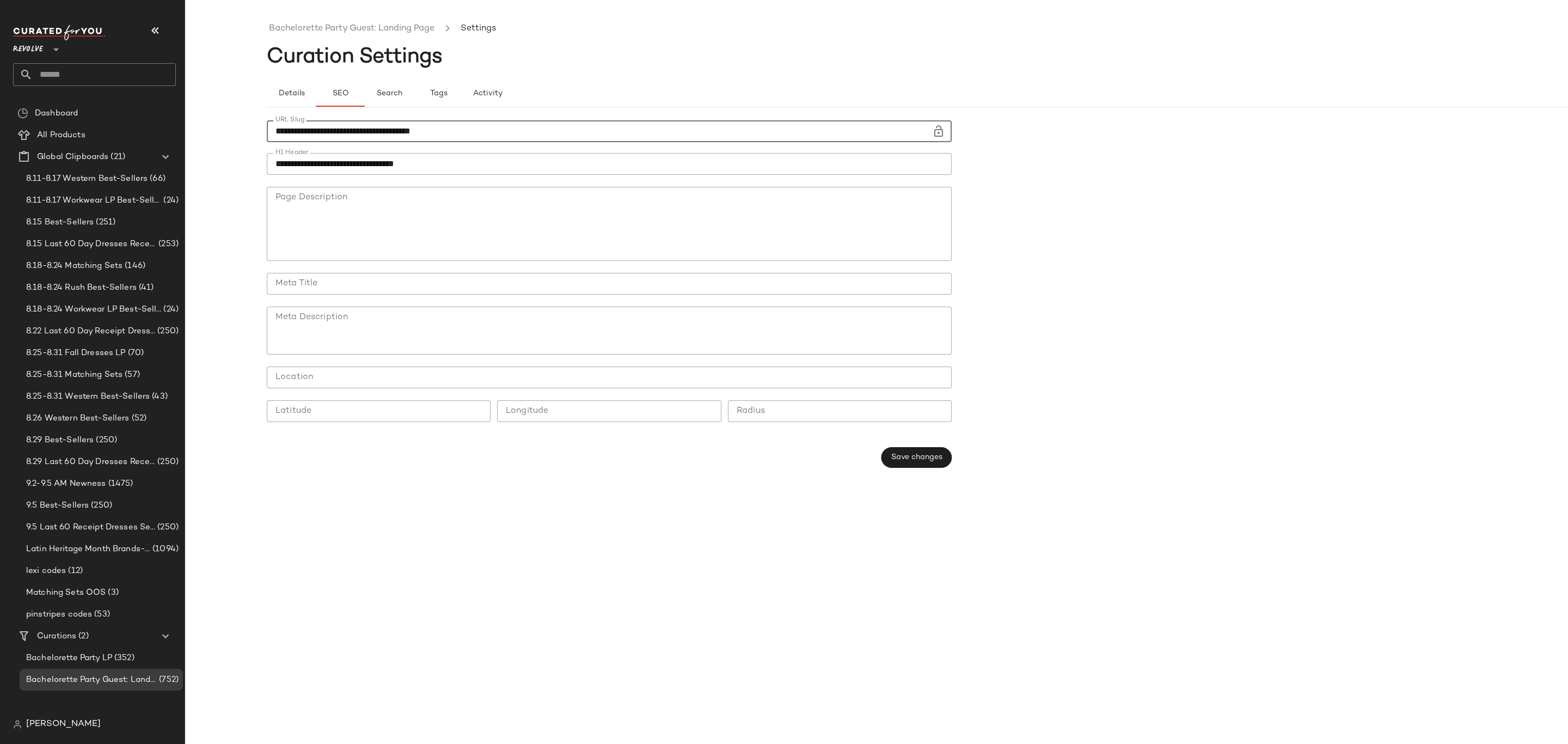
click at [454, 133] on input "**********" at bounding box center [600, 131] width 666 height 22
click at [554, 130] on input "**********" at bounding box center [600, 131] width 666 height 22
drag, startPoint x: 552, startPoint y: 134, endPoint x: 265, endPoint y: 145, distance: 287.2
click at [265, 145] on div "**********" at bounding box center [784, 380] width 1568 height 726
type input "**********"
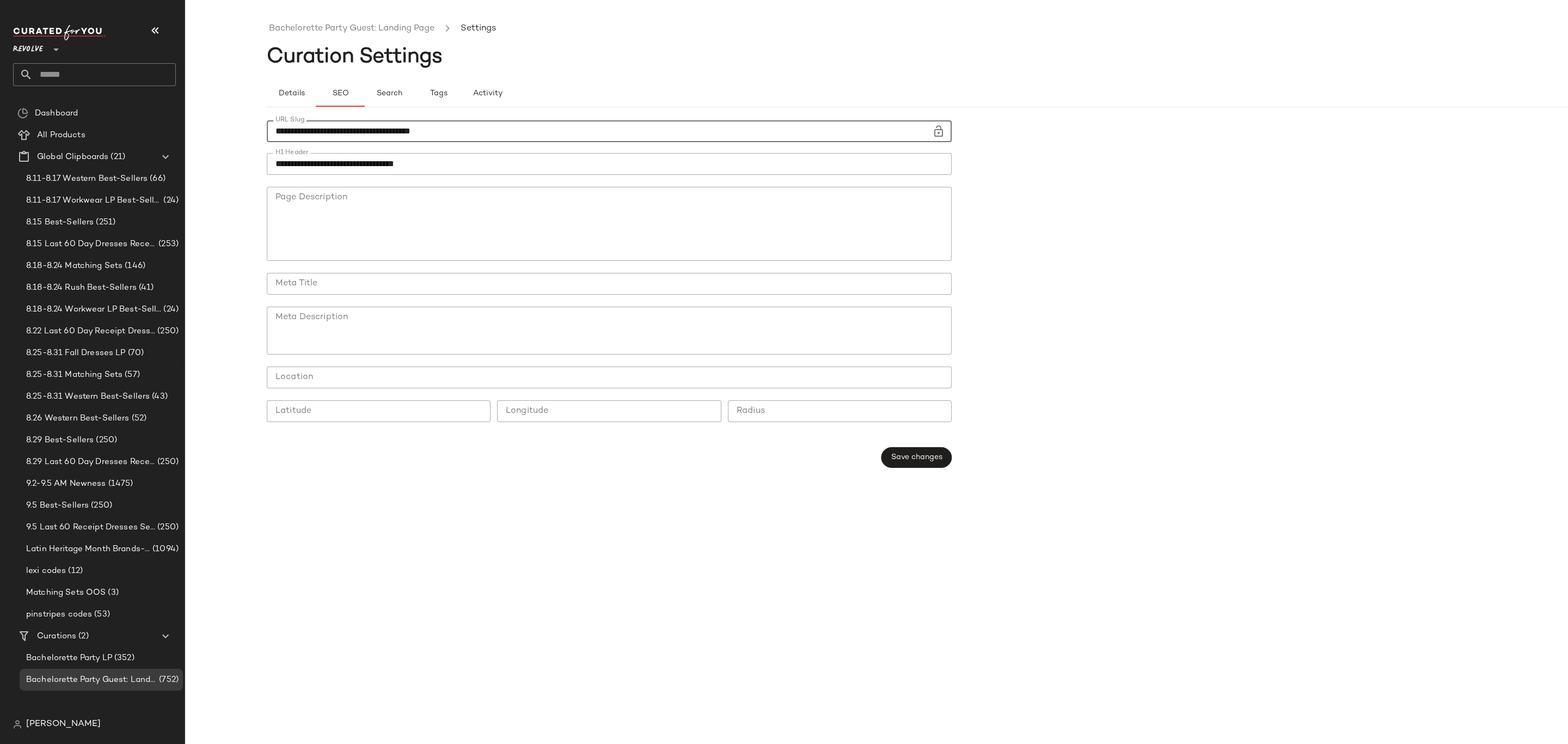
click at [928, 458] on span "Save changes" at bounding box center [916, 457] width 52 height 9
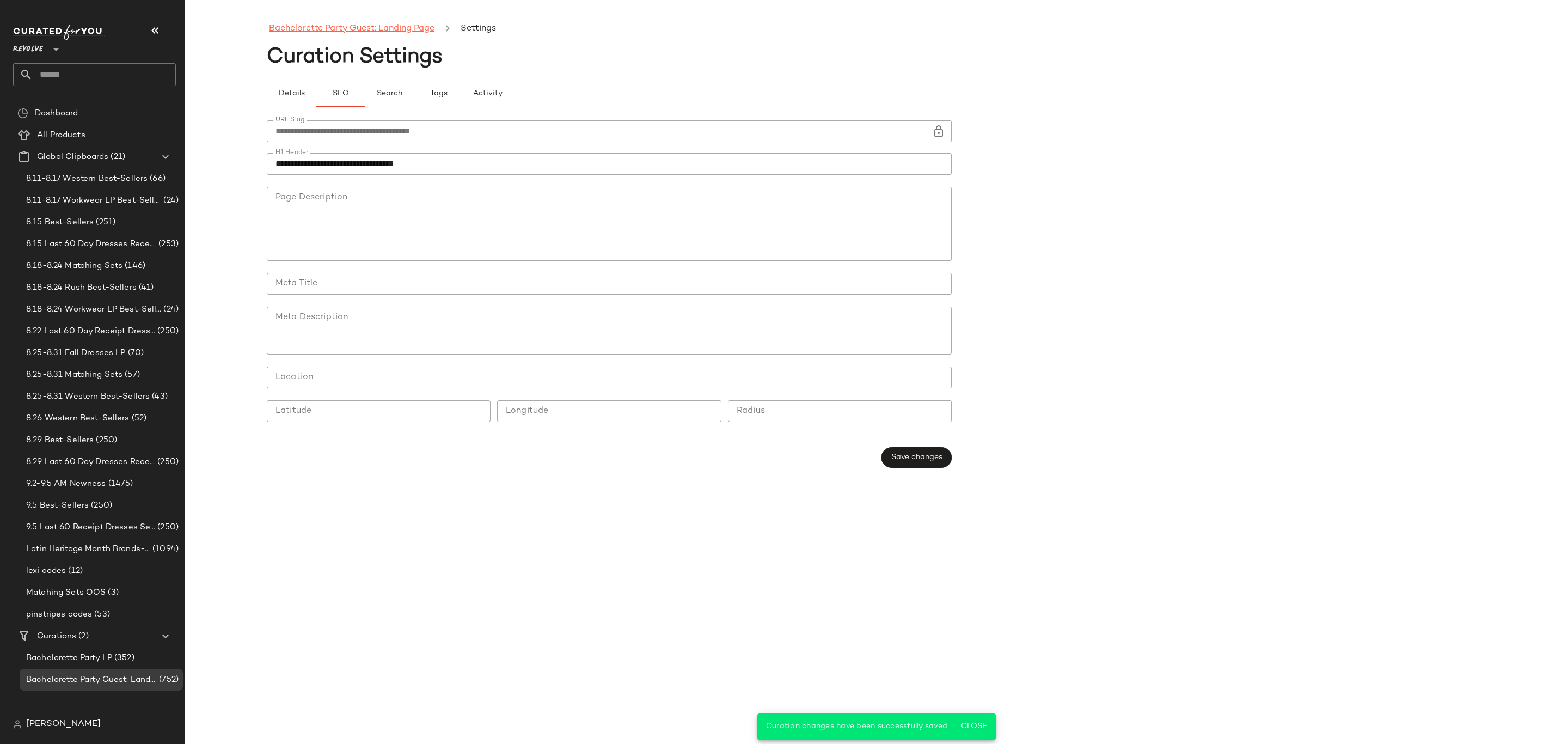
click at [370, 28] on link "Bachelorette Party Guest: Landing Page" at bounding box center [352, 29] width 166 height 14
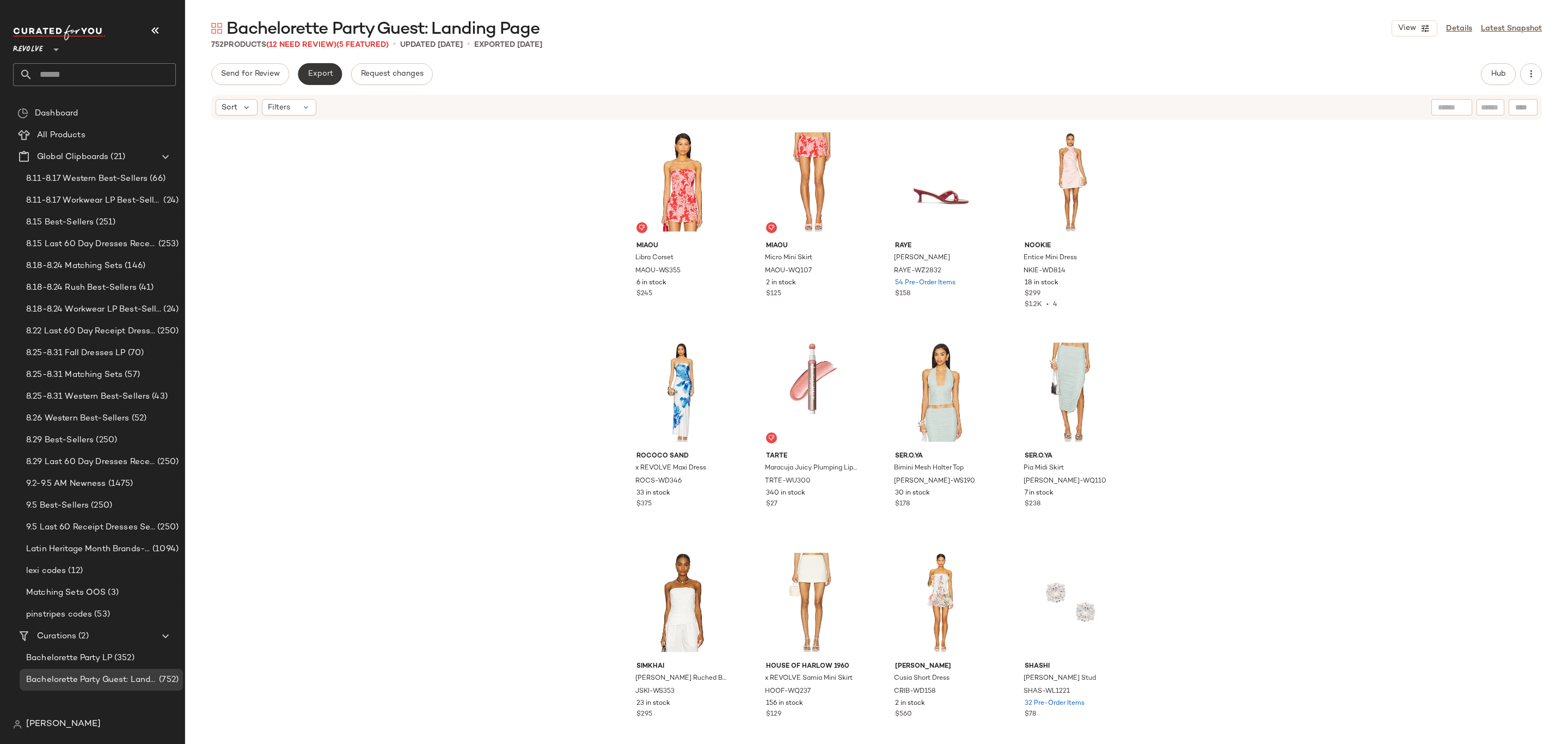
click at [317, 66] on button "Export" at bounding box center [320, 74] width 44 height 22
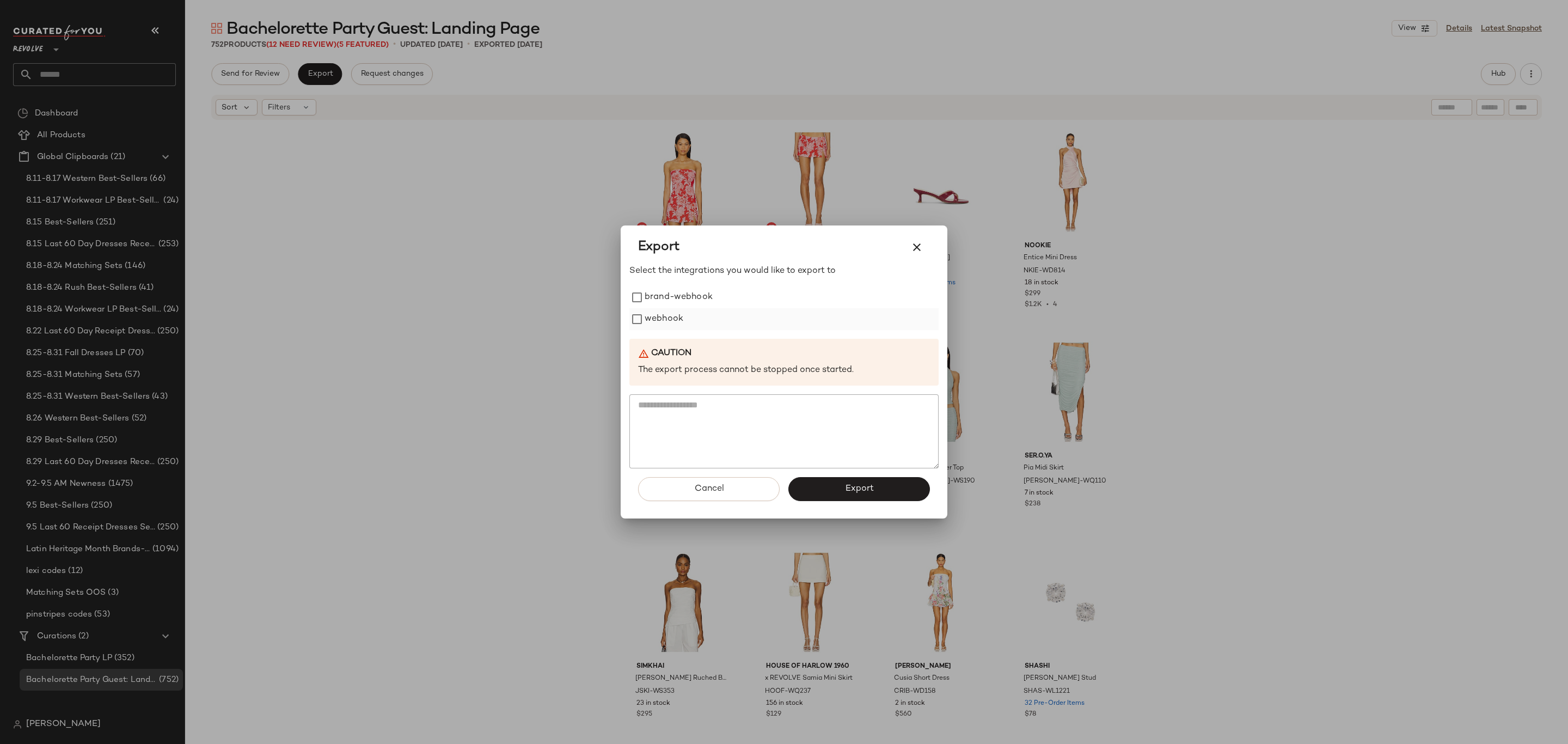
click at [677, 317] on label "webhook" at bounding box center [664, 319] width 39 height 22
click at [866, 487] on span "Export" at bounding box center [859, 489] width 29 height 11
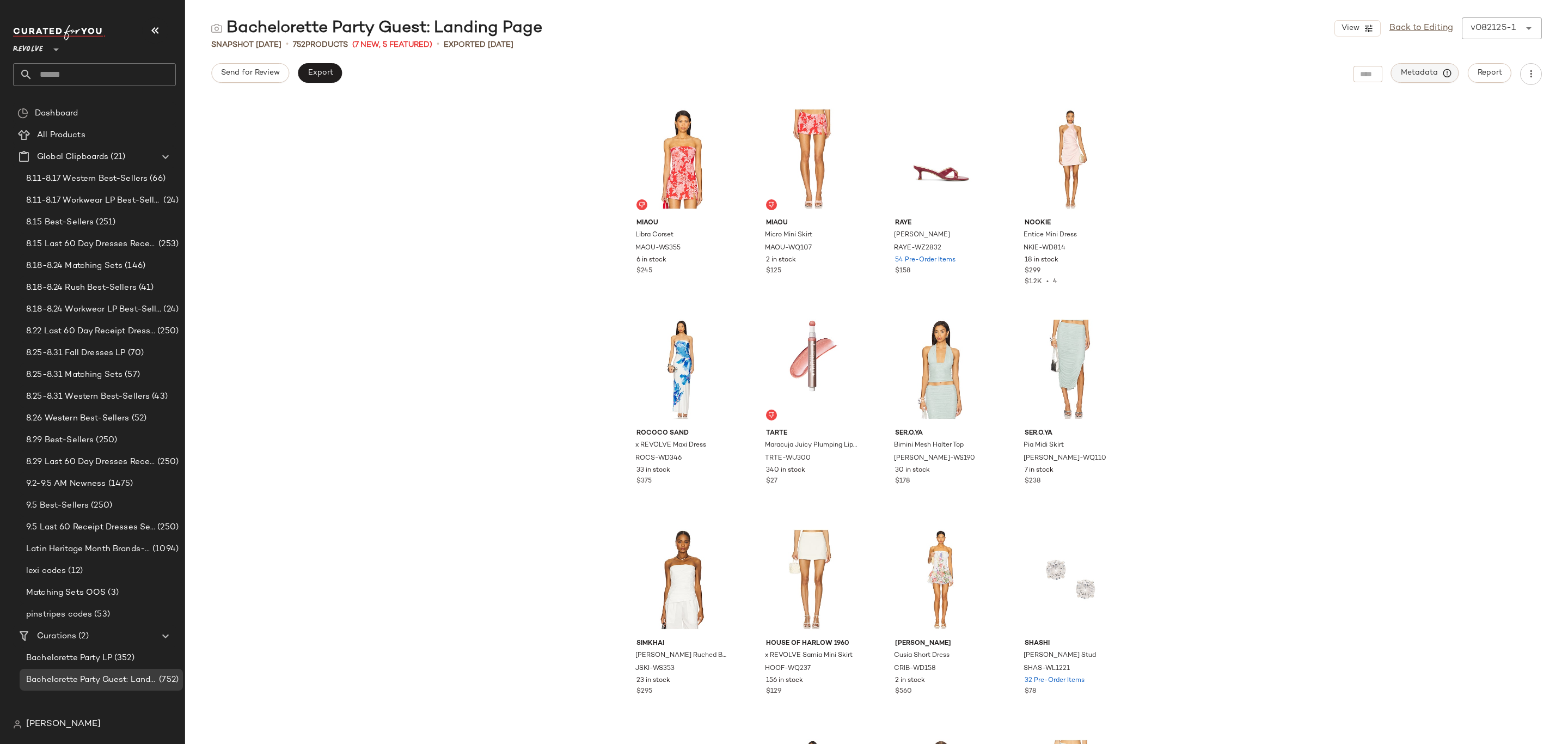
click at [1415, 69] on span "Metadata" at bounding box center [1425, 72] width 49 height 10
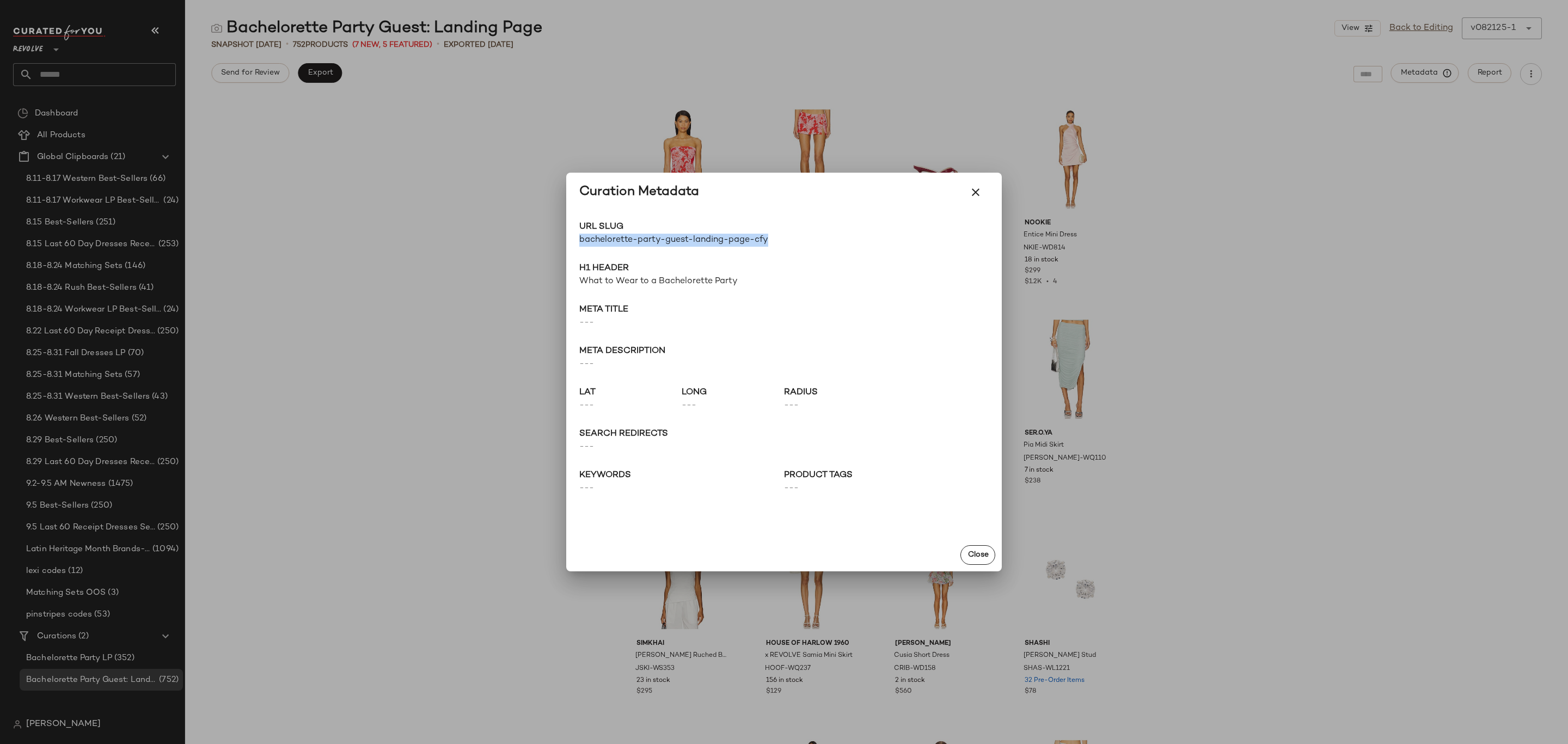
drag, startPoint x: 783, startPoint y: 240, endPoint x: 577, endPoint y: 240, distance: 206.0
click at [577, 240] on div "URL Slug bachelorette-party-guest-landing-page-cfy Go to Shop H1 Header What to…" at bounding box center [784, 375] width 435 height 327
copy span "bachelorette-party-guest-landing-page-cfy"
click at [410, 434] on div at bounding box center [784, 372] width 1568 height 744
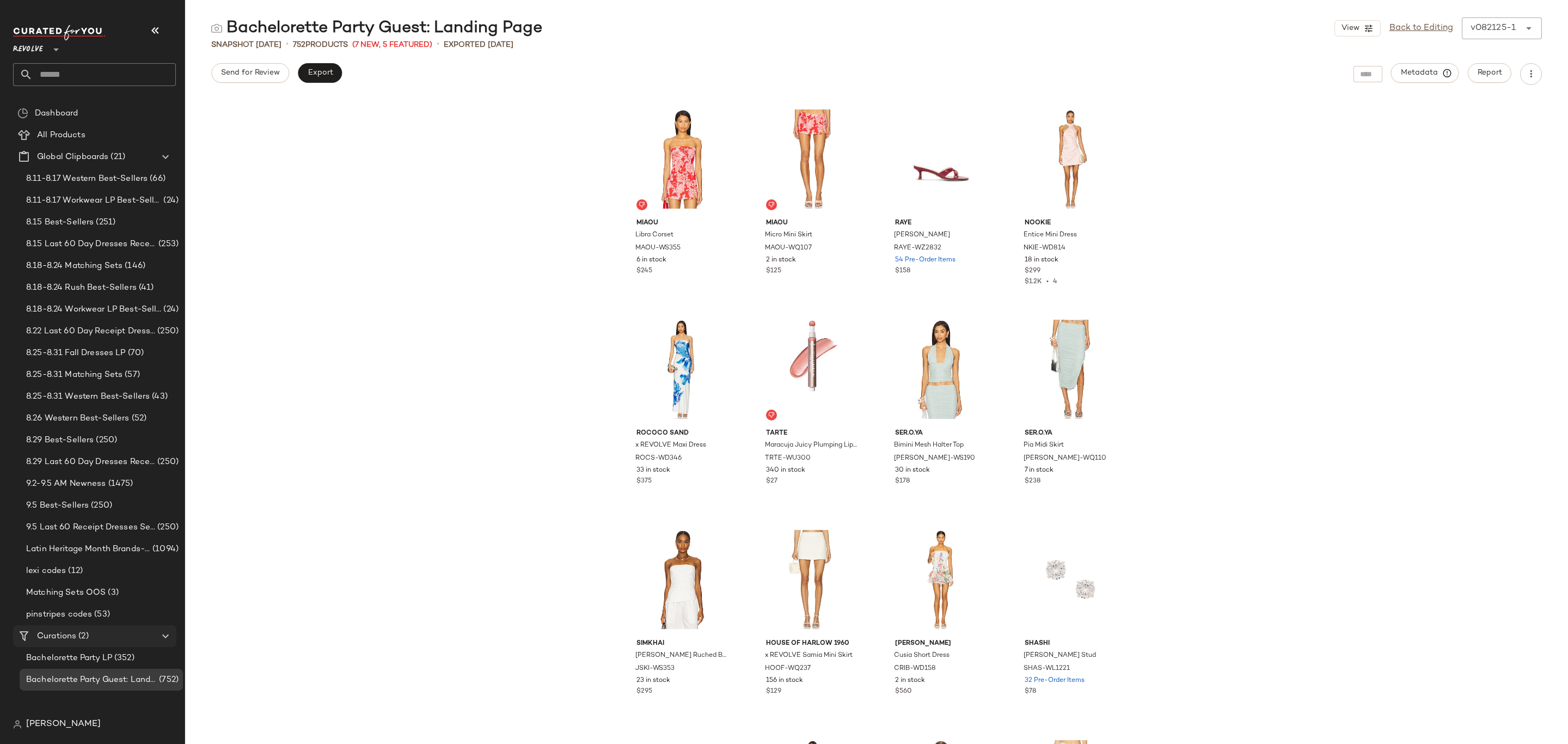
click at [53, 635] on span "Curations" at bounding box center [57, 636] width 39 height 12
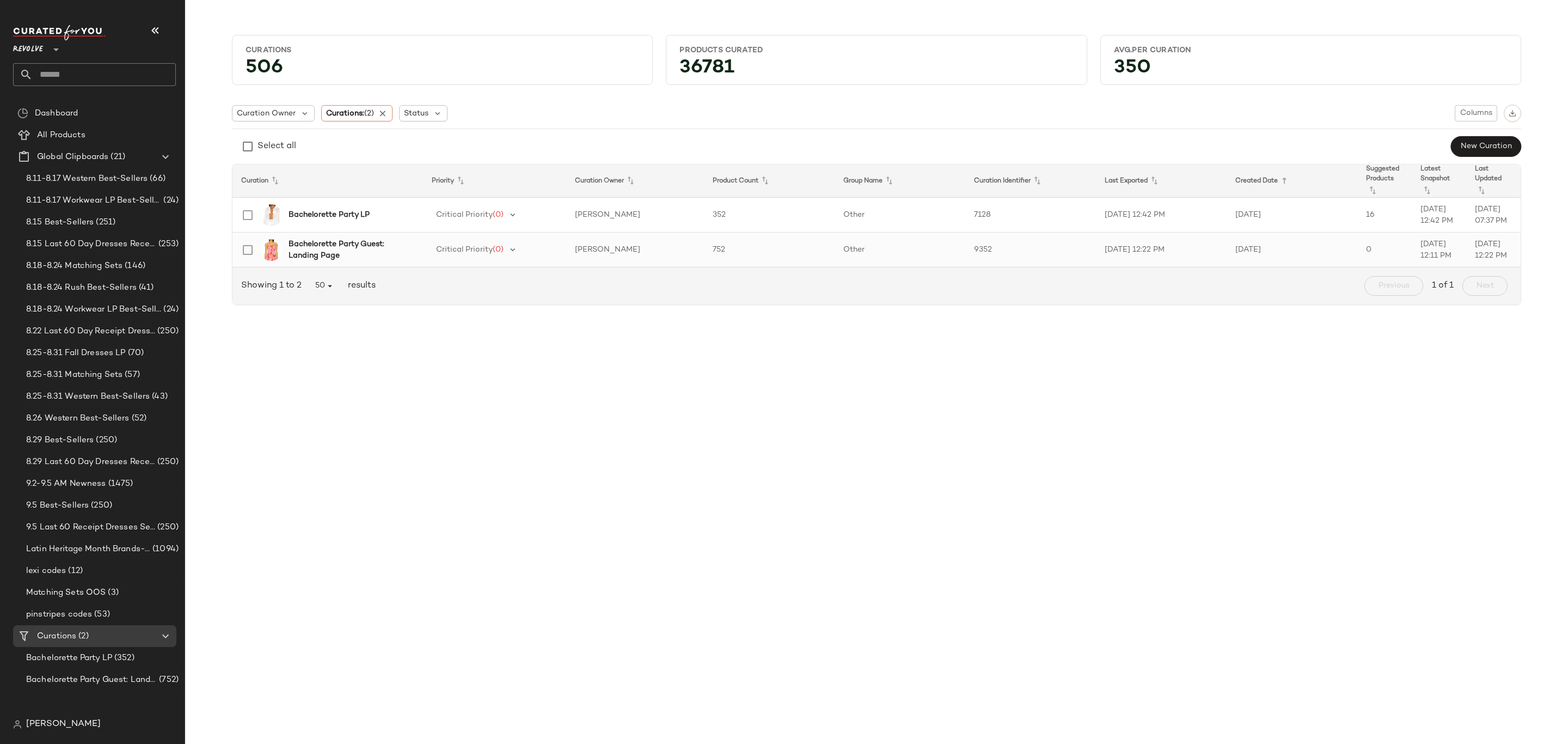
click at [325, 239] on b "Bachelorette Party Guest: Landing Page" at bounding box center [349, 250] width 122 height 23
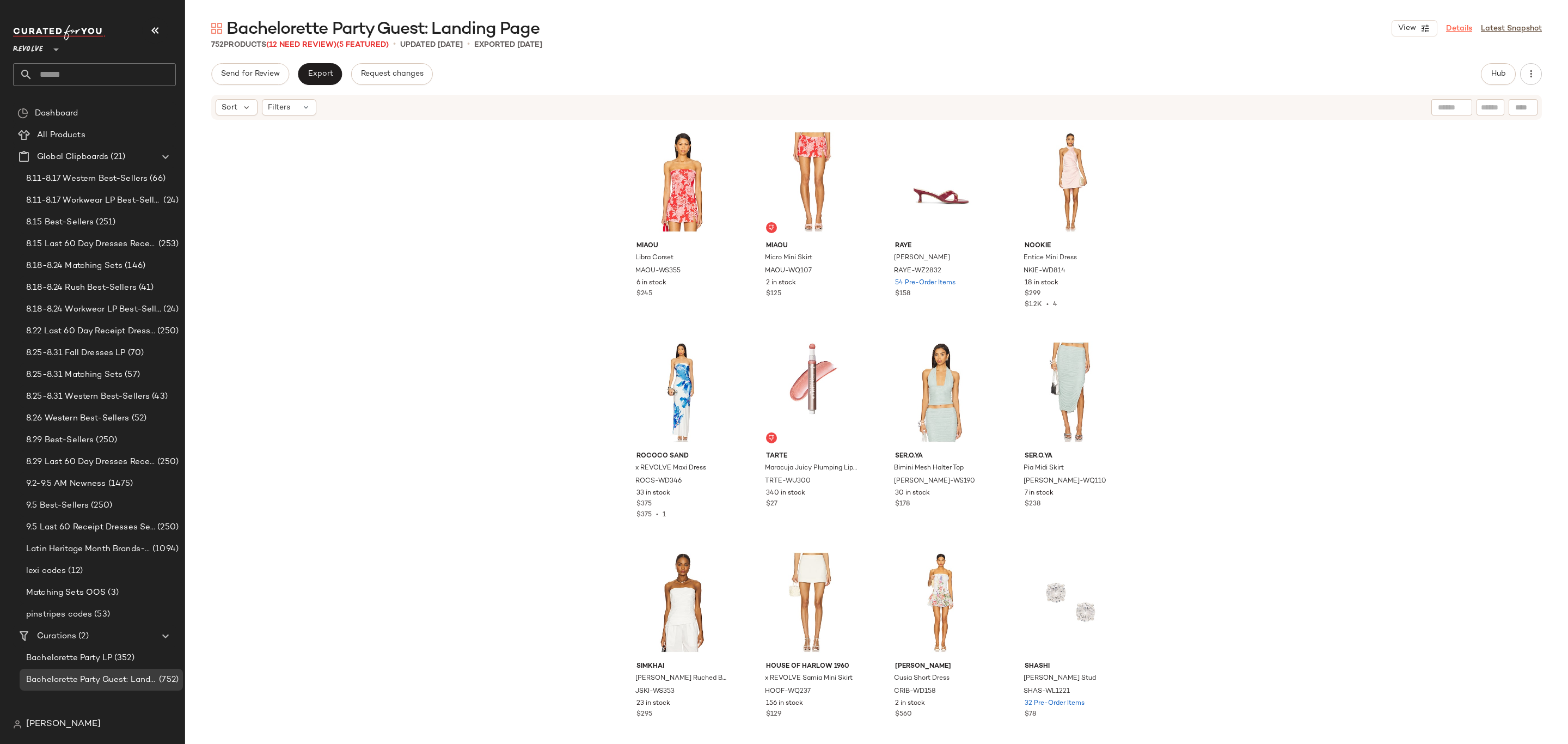
click at [1467, 25] on link "Details" at bounding box center [1459, 28] width 26 height 11
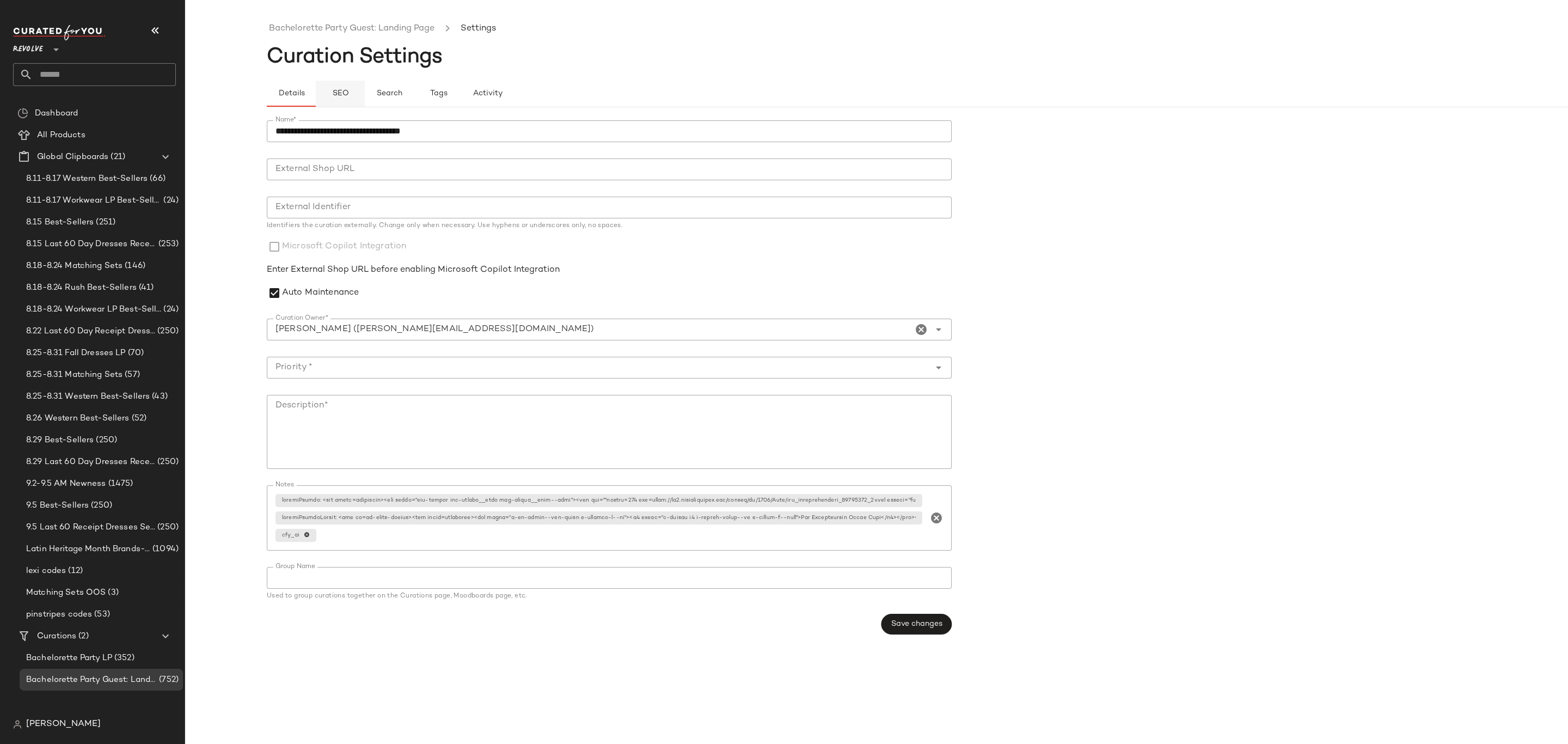
click at [341, 101] on button "SEO" at bounding box center [340, 94] width 49 height 26
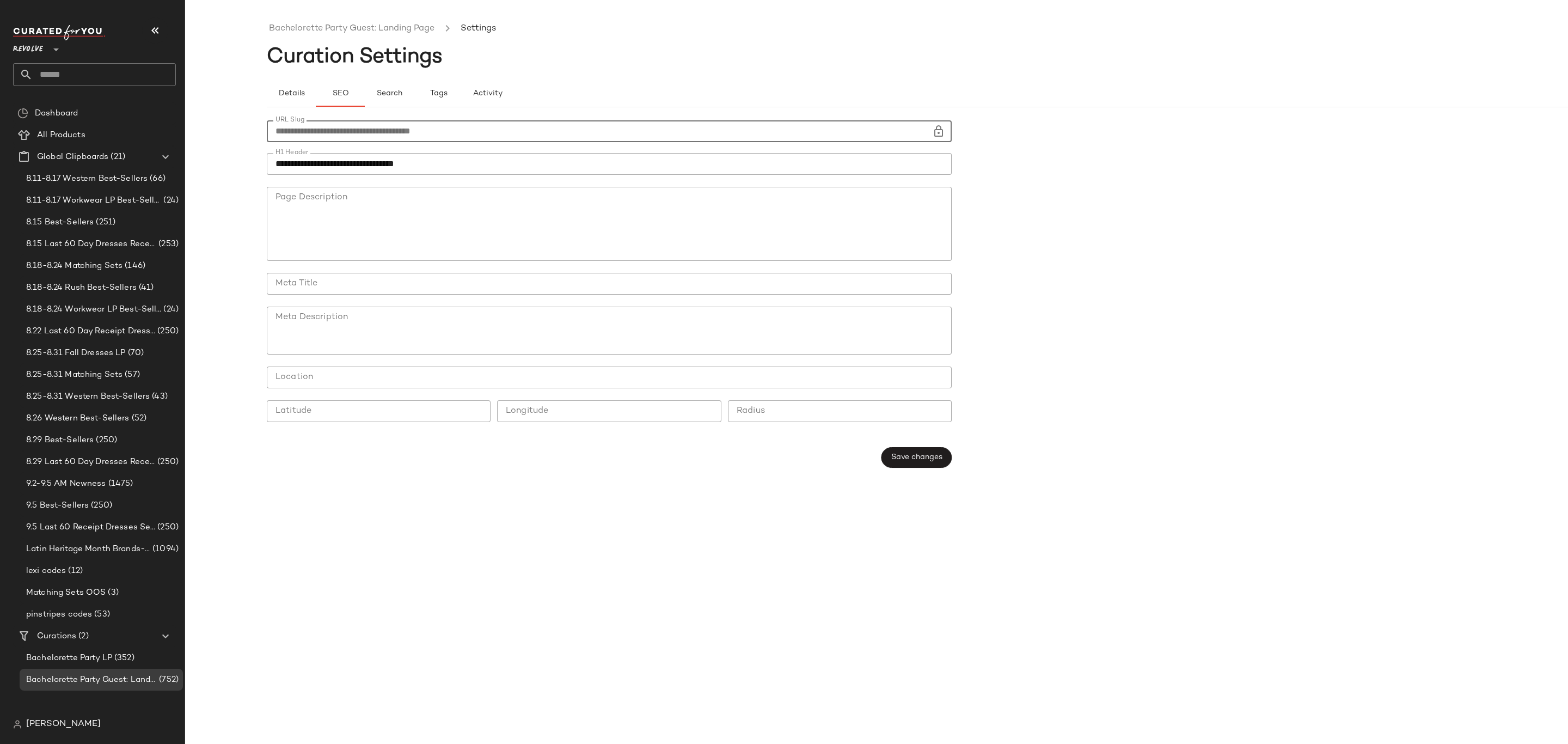
drag, startPoint x: 508, startPoint y: 137, endPoint x: 235, endPoint y: 167, distance: 274.6
click at [235, 167] on div "**********" at bounding box center [784, 380] width 1568 height 726
click at [68, 482] on span "9.2-9.5 AM Newness" at bounding box center [66, 484] width 80 height 12
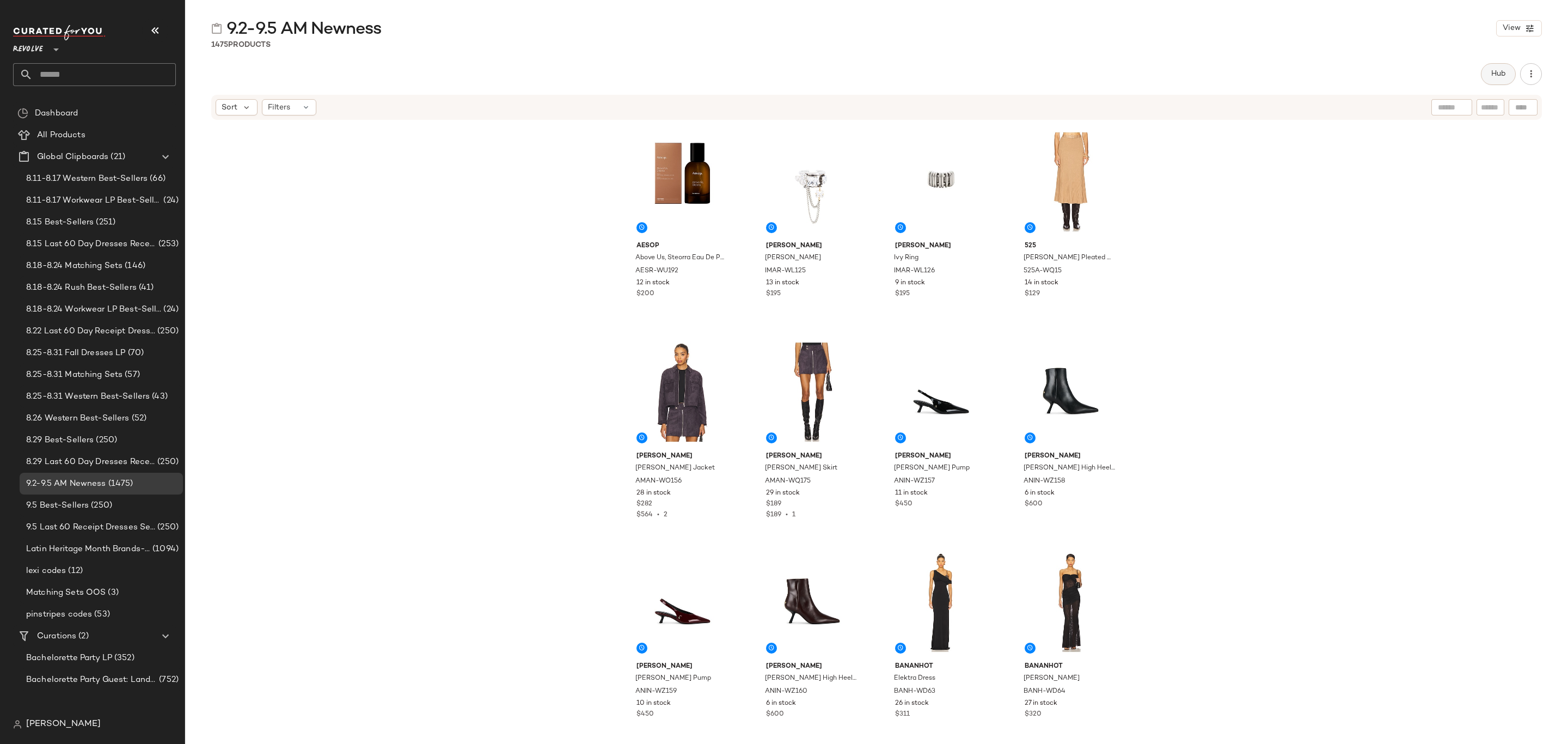
click at [1500, 72] on span "Hub" at bounding box center [1498, 74] width 15 height 9
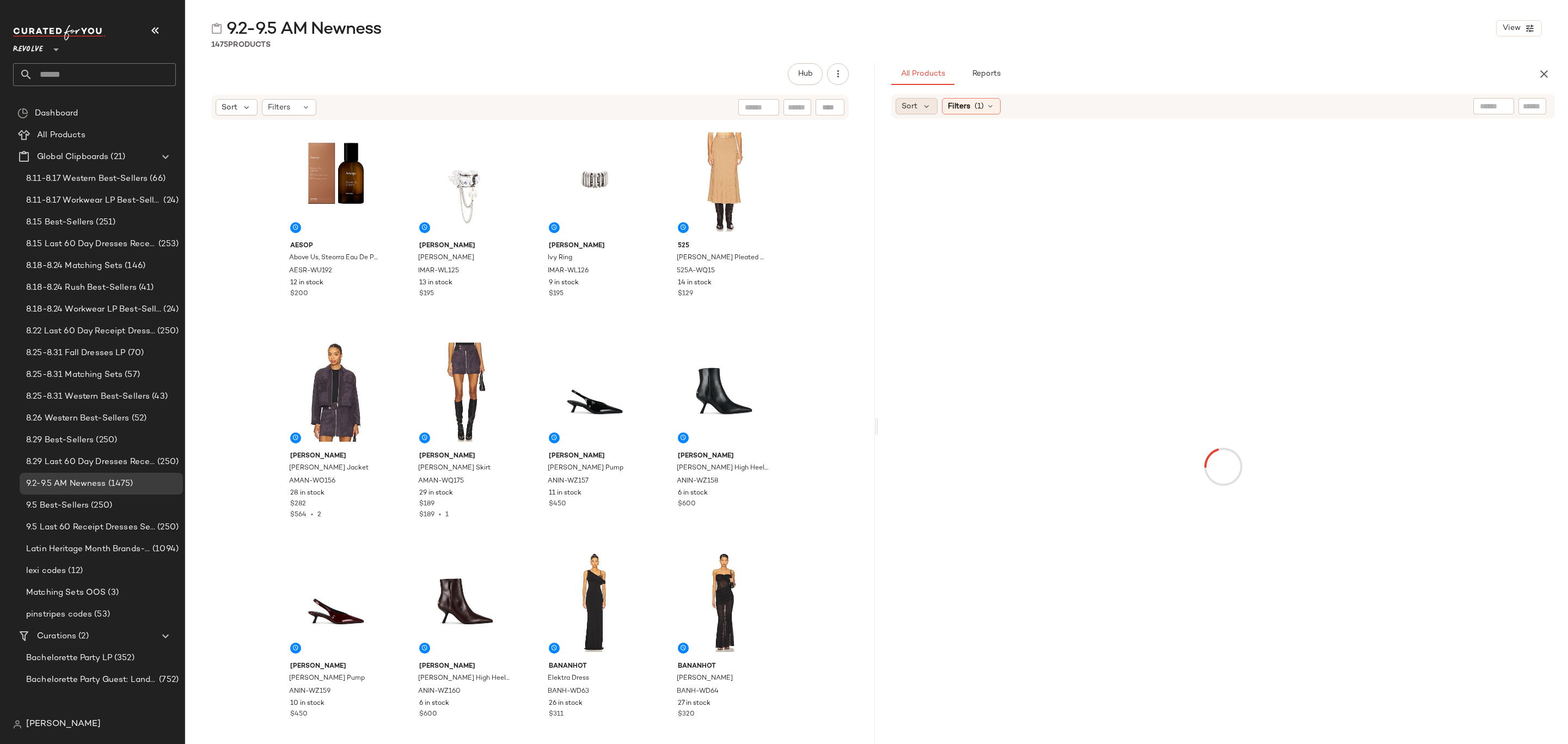
click at [920, 105] on div "Sort" at bounding box center [917, 106] width 42 height 16
click at [926, 137] on span "Newest" at bounding box center [936, 135] width 28 height 11
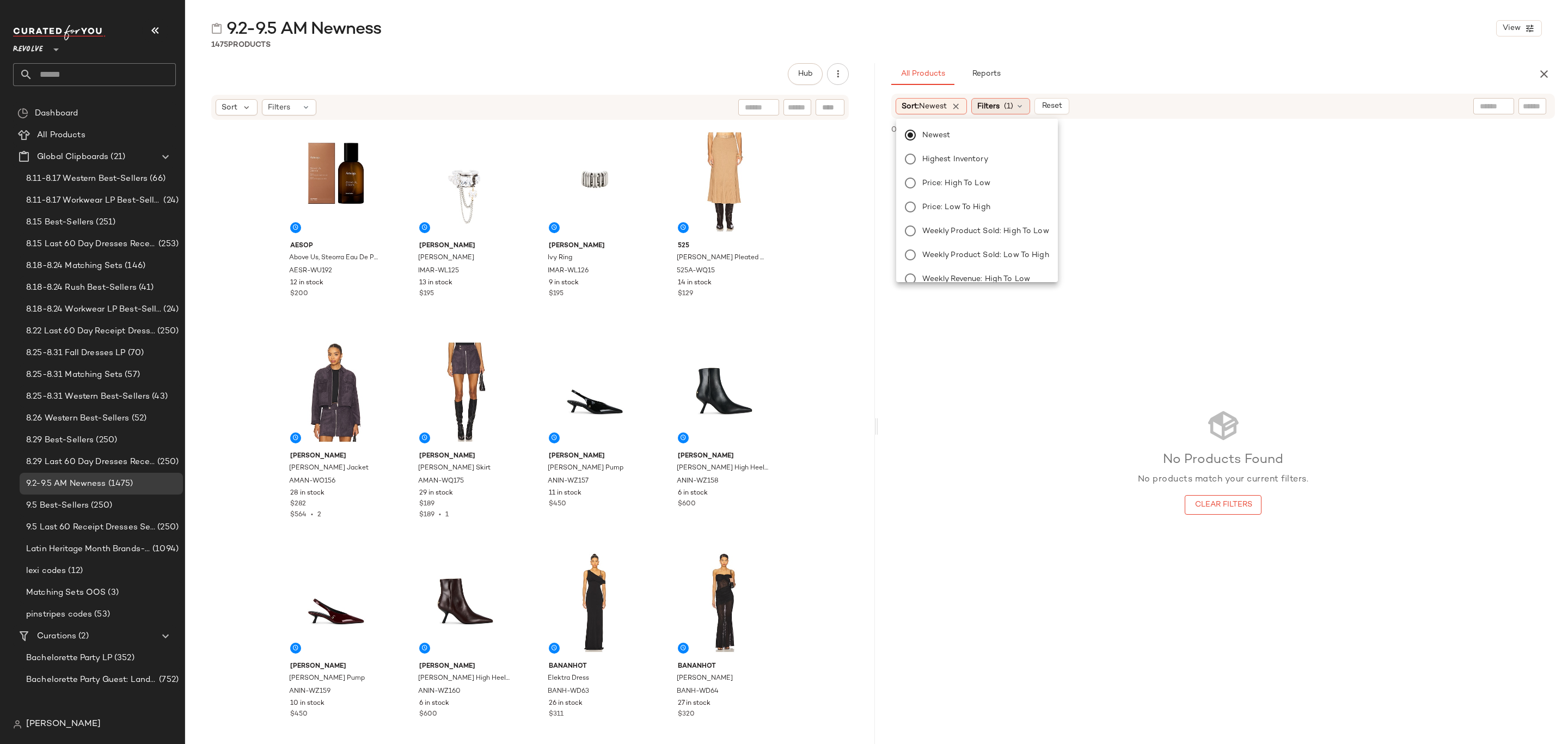
click at [990, 109] on span "Filters" at bounding box center [989, 106] width 22 height 11
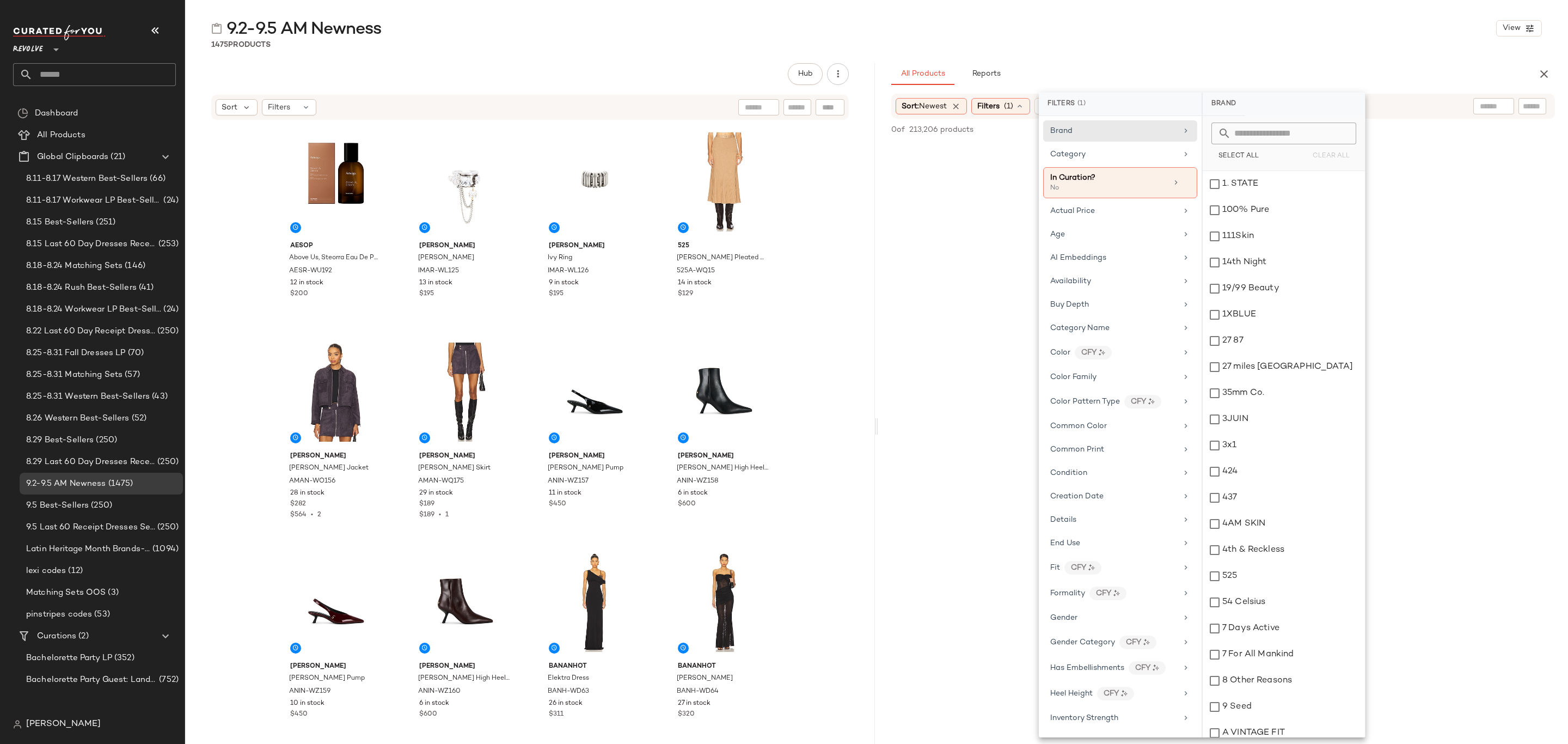
click at [1064, 57] on div "9.2-9.5 AM Newness View 1475 Products Hub Sort Filters Aesop Above Us, Steorra …" at bounding box center [876, 380] width 1383 height 726
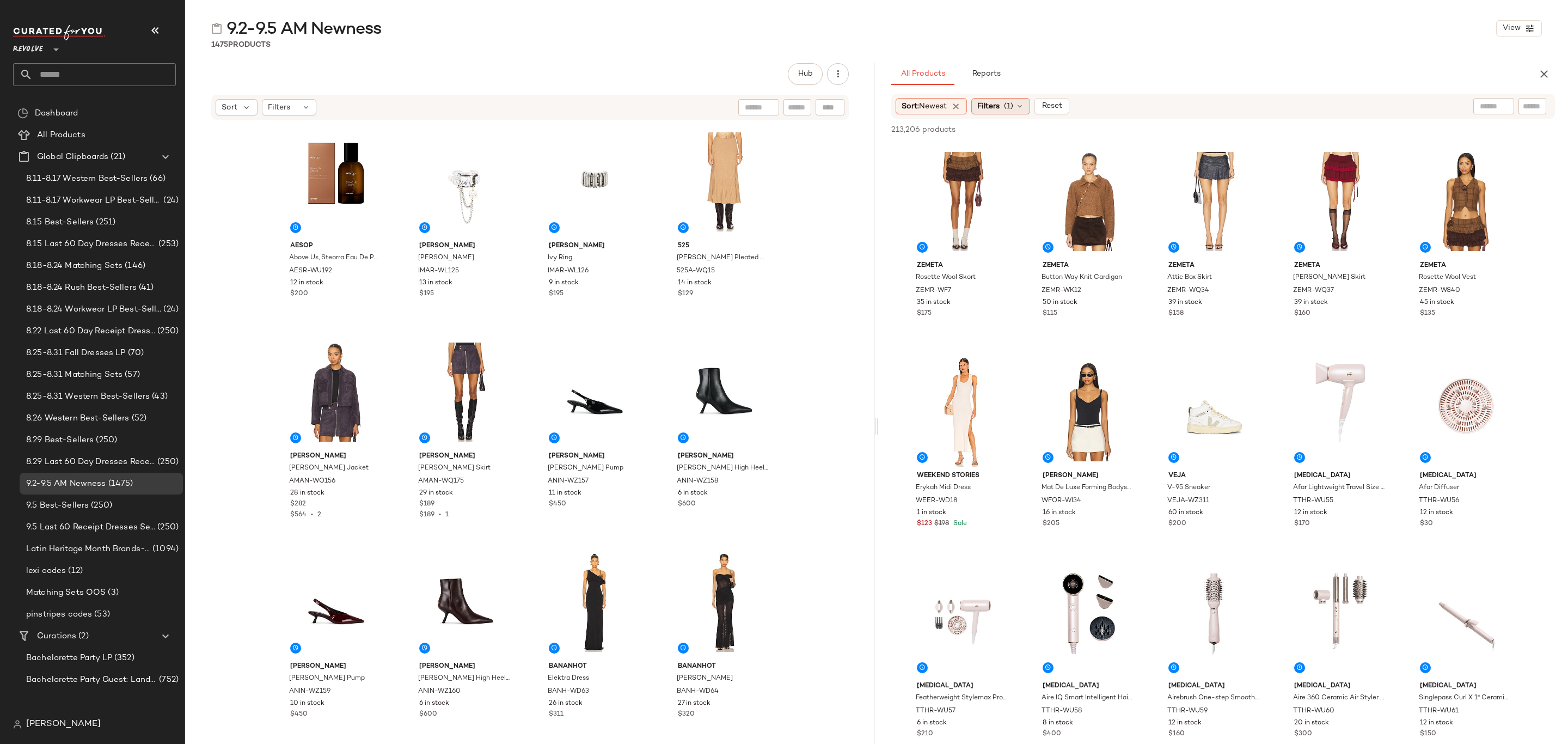
click at [1000, 110] on span "Filters" at bounding box center [989, 106] width 22 height 11
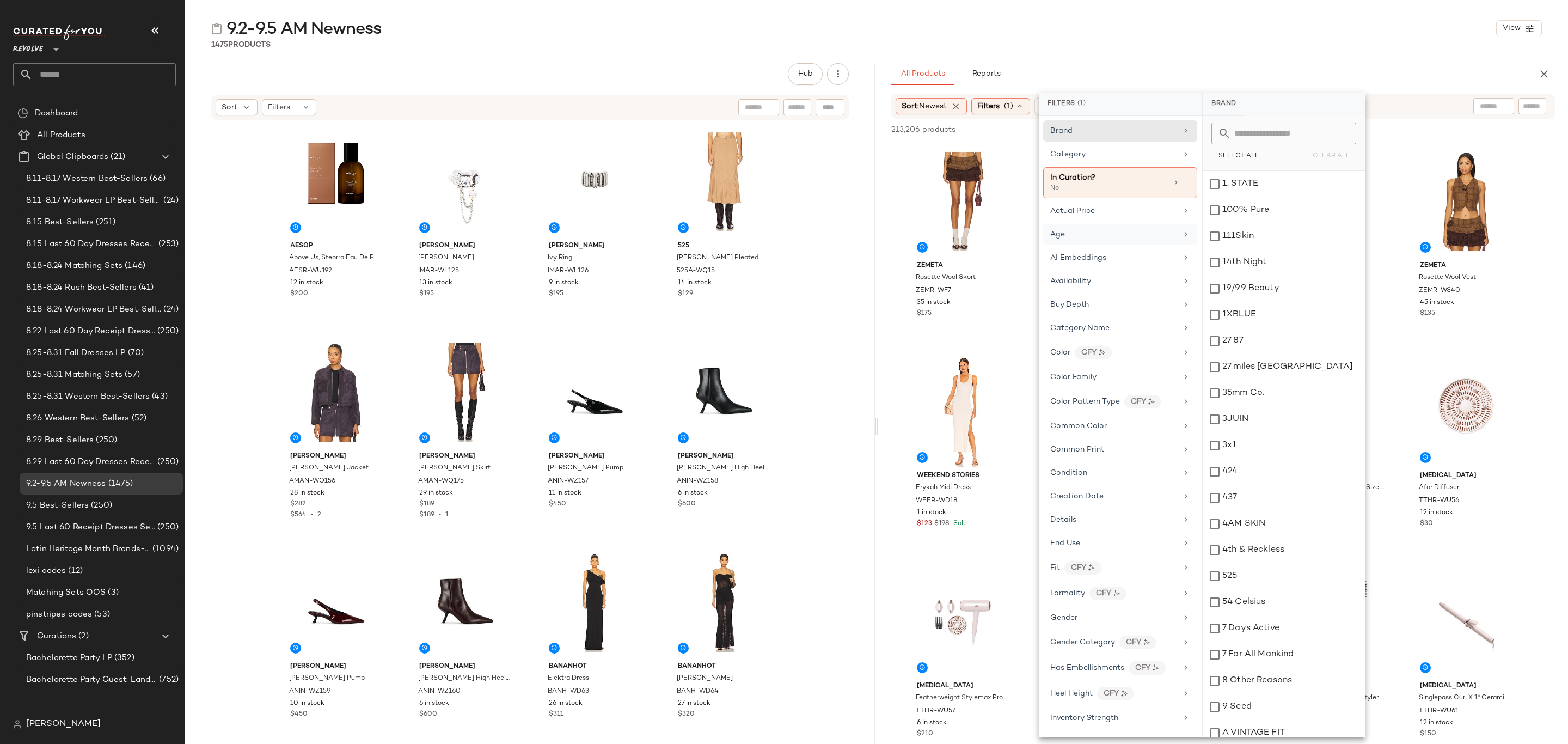
click at [1131, 234] on div "Age" at bounding box center [1114, 234] width 127 height 11
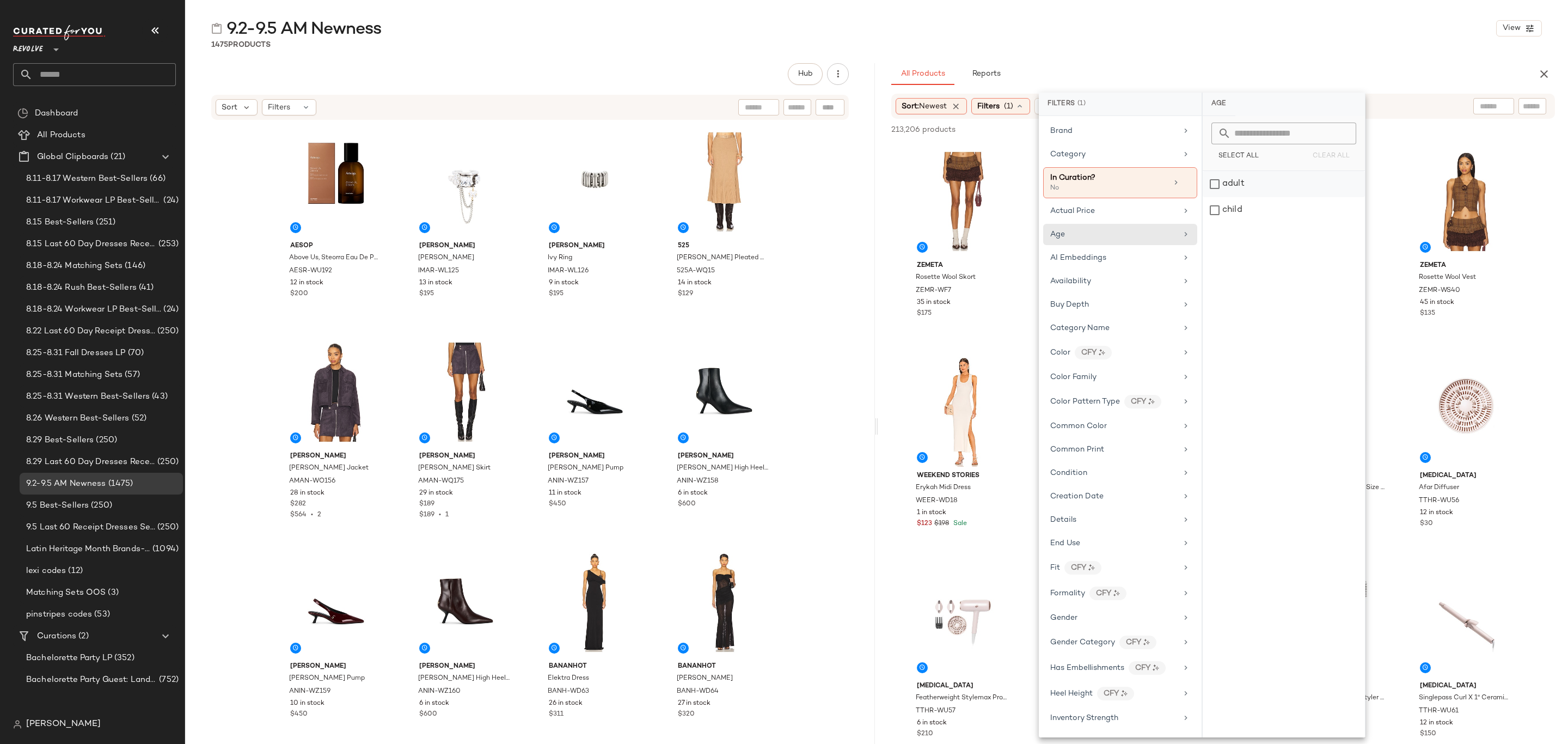
click at [1256, 191] on div "adult" at bounding box center [1284, 184] width 162 height 26
click at [1133, 633] on div "Gender" at bounding box center [1114, 627] width 127 height 11
click at [1278, 179] on div "female" at bounding box center [1284, 184] width 162 height 26
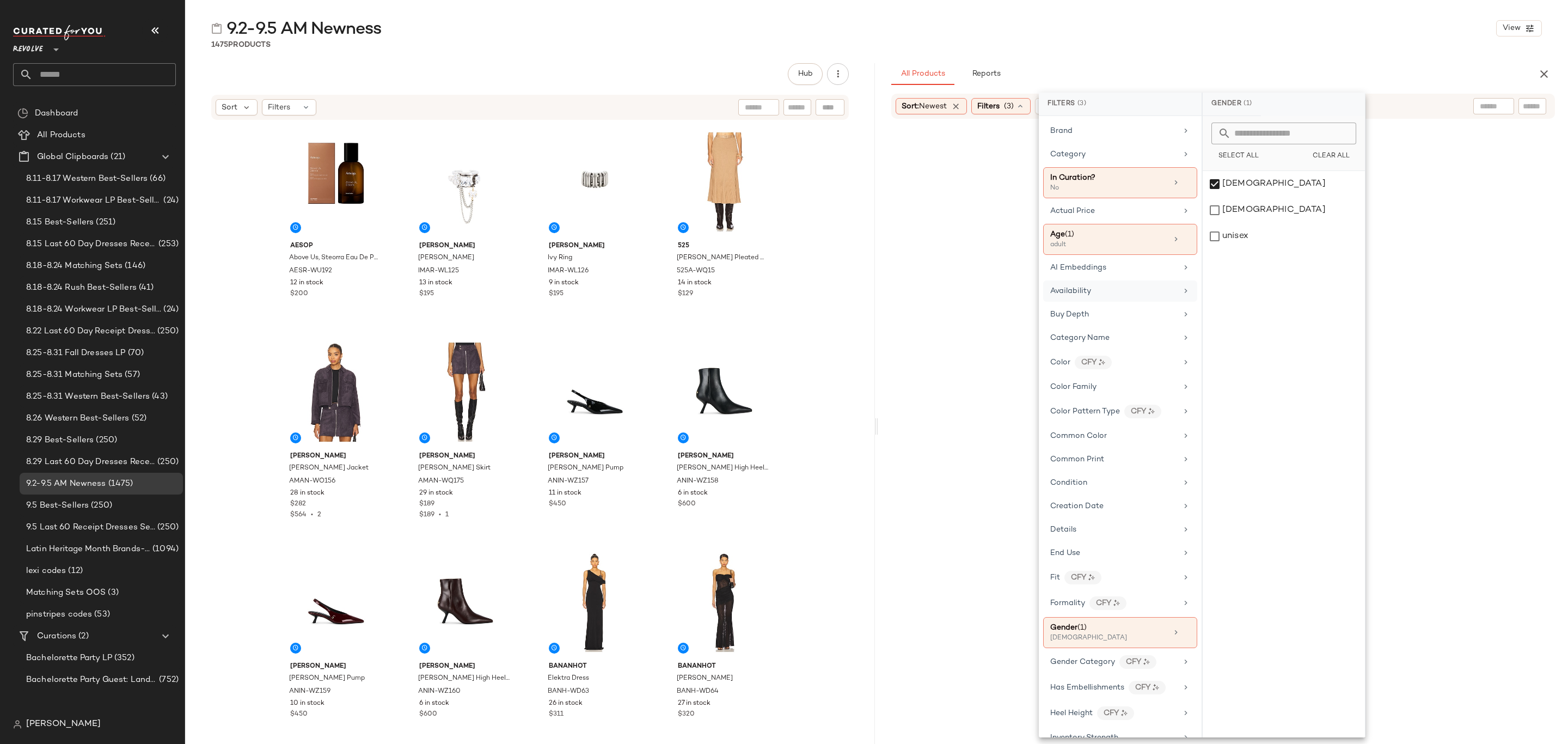
click at [1110, 291] on div "Availability" at bounding box center [1114, 291] width 127 height 11
drag, startPoint x: 1251, startPoint y: 187, endPoint x: 1252, endPoint y: 193, distance: 6.1
click at [1252, 187] on div "in_stock" at bounding box center [1284, 184] width 162 height 26
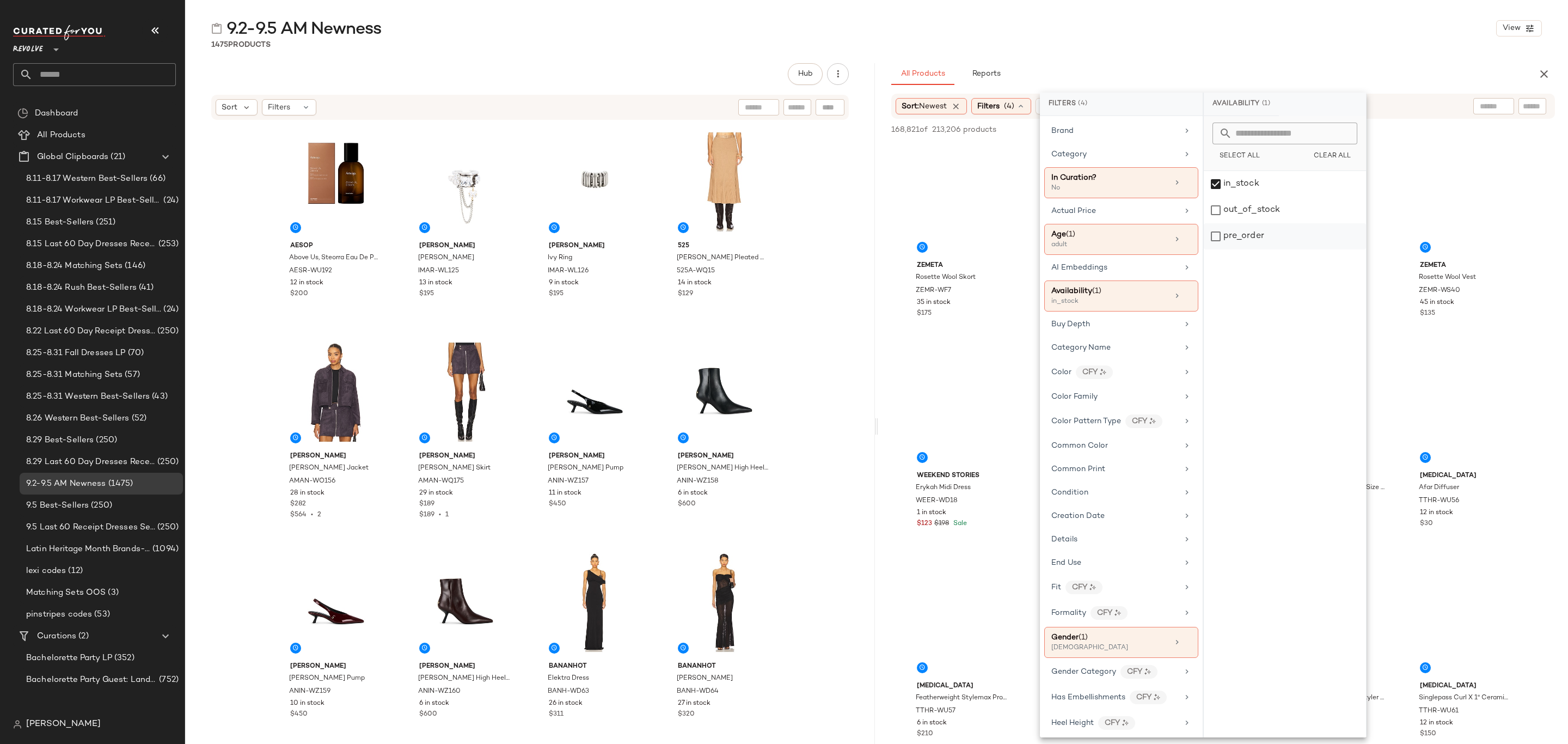
click at [1262, 236] on div "pre_order" at bounding box center [1285, 236] width 162 height 26
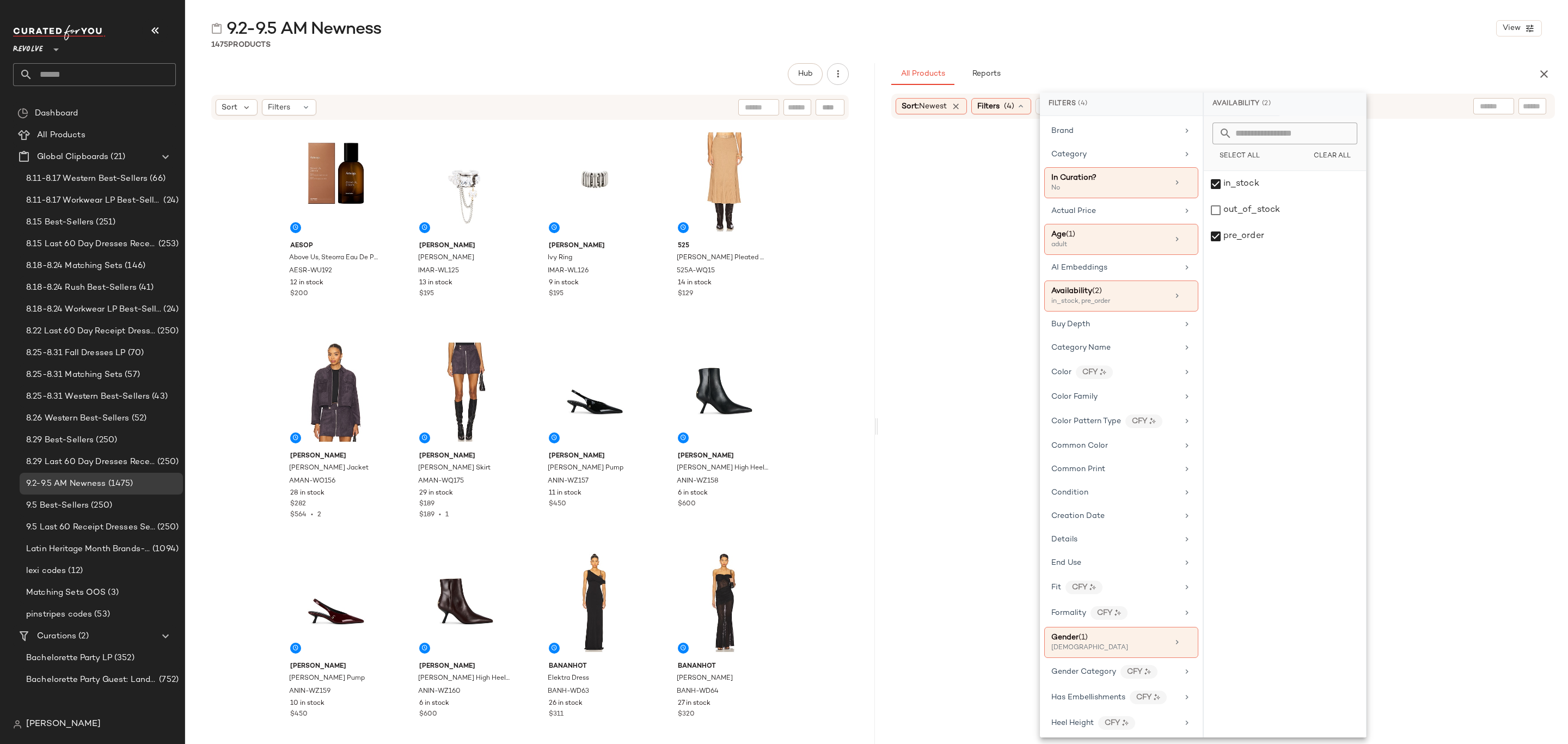
click at [1180, 59] on div "9.2-9.5 AM Newness View 1475 Products Hub Sort Filters Aesop Above Us, Steorra …" at bounding box center [876, 380] width 1383 height 726
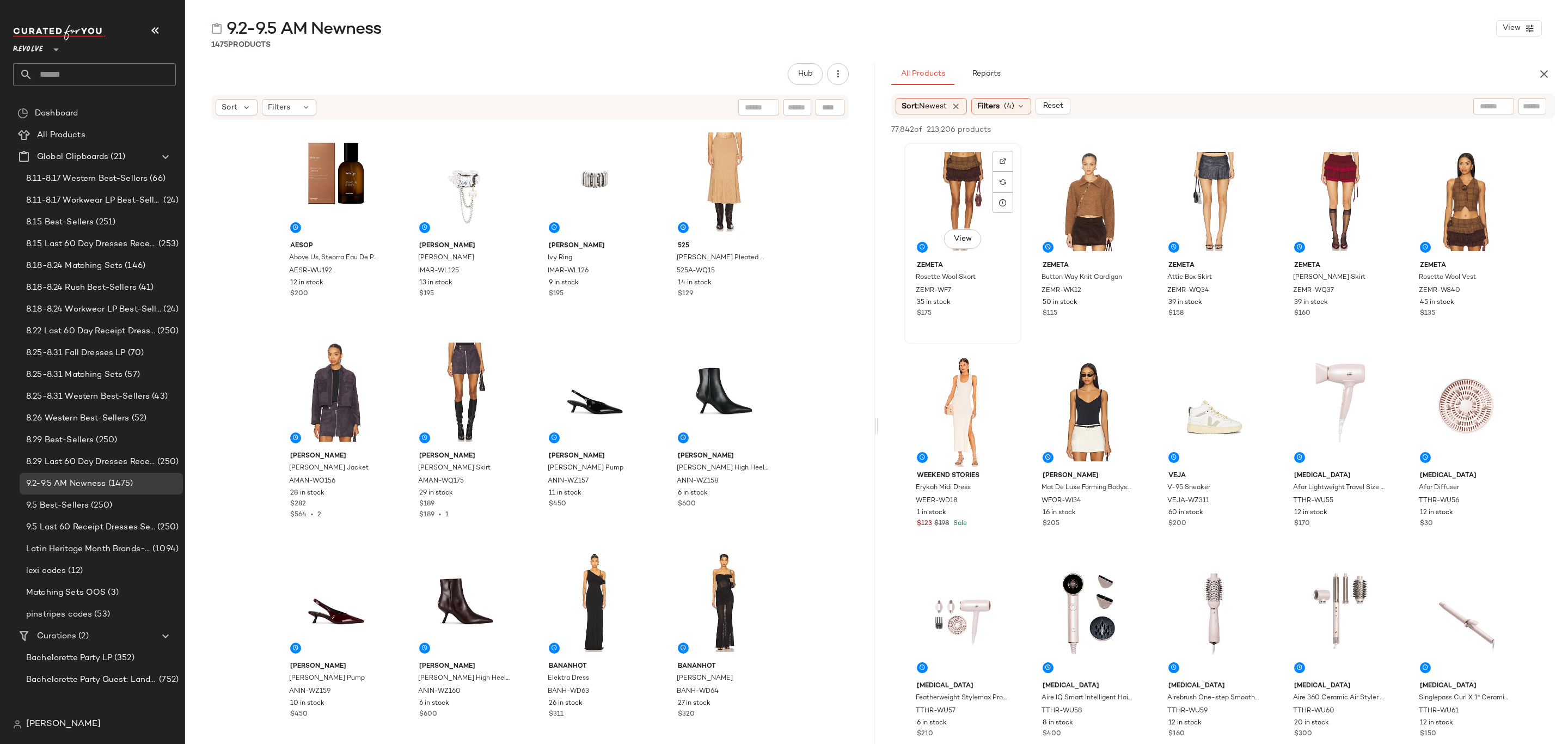
click at [937, 186] on div "View" at bounding box center [963, 201] width 109 height 110
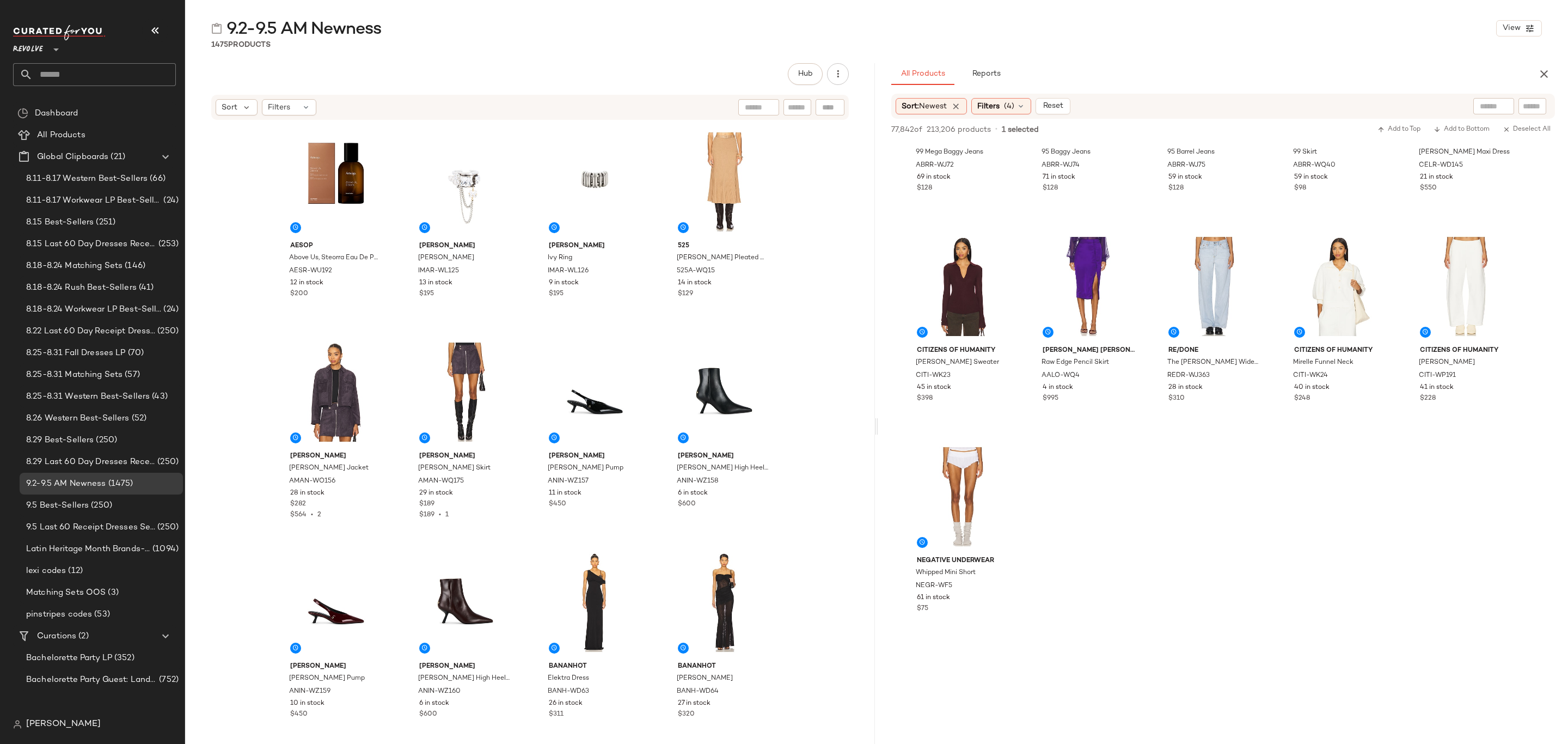
scroll to position [8087, 0]
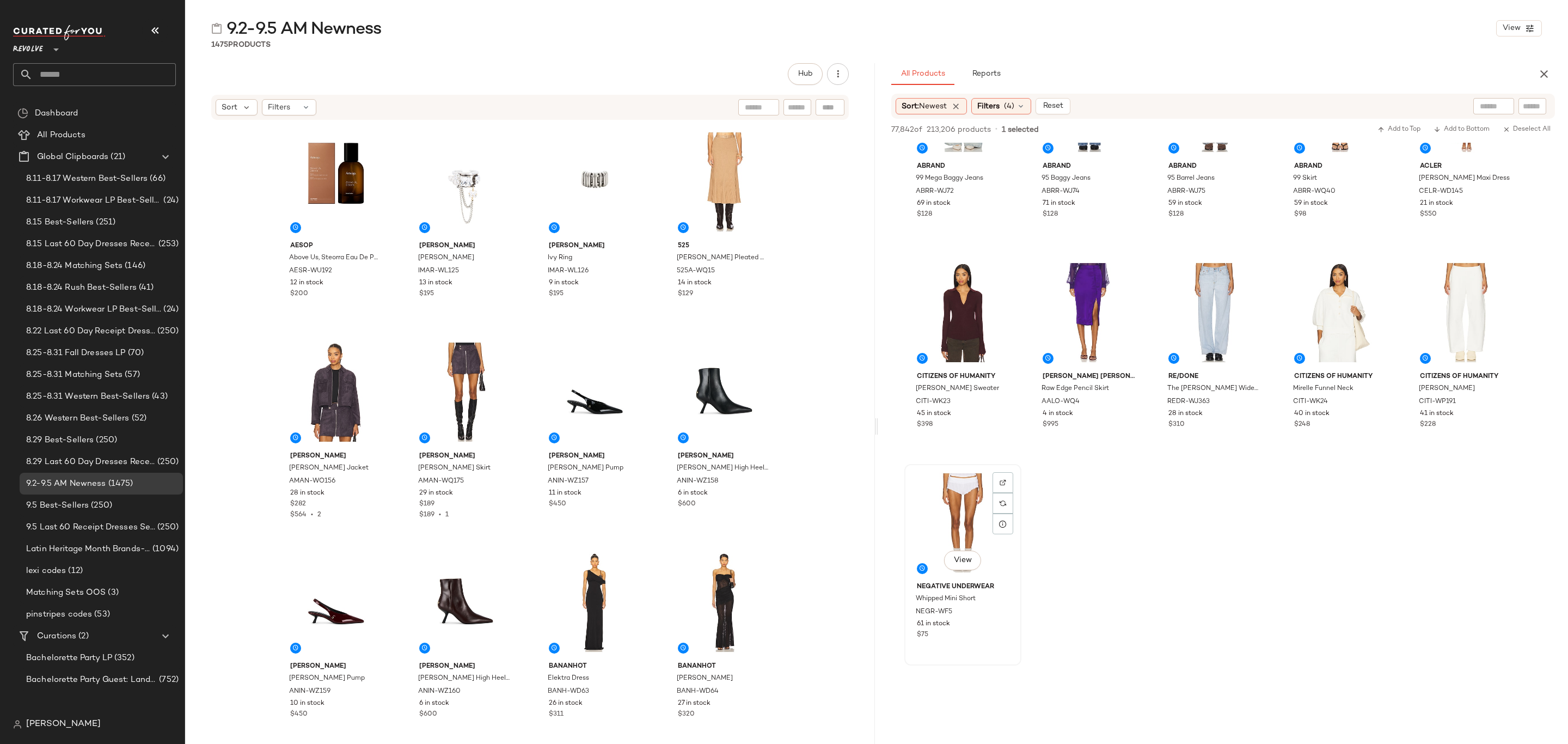
click at [990, 624] on div "61 in stock" at bounding box center [963, 624] width 92 height 10
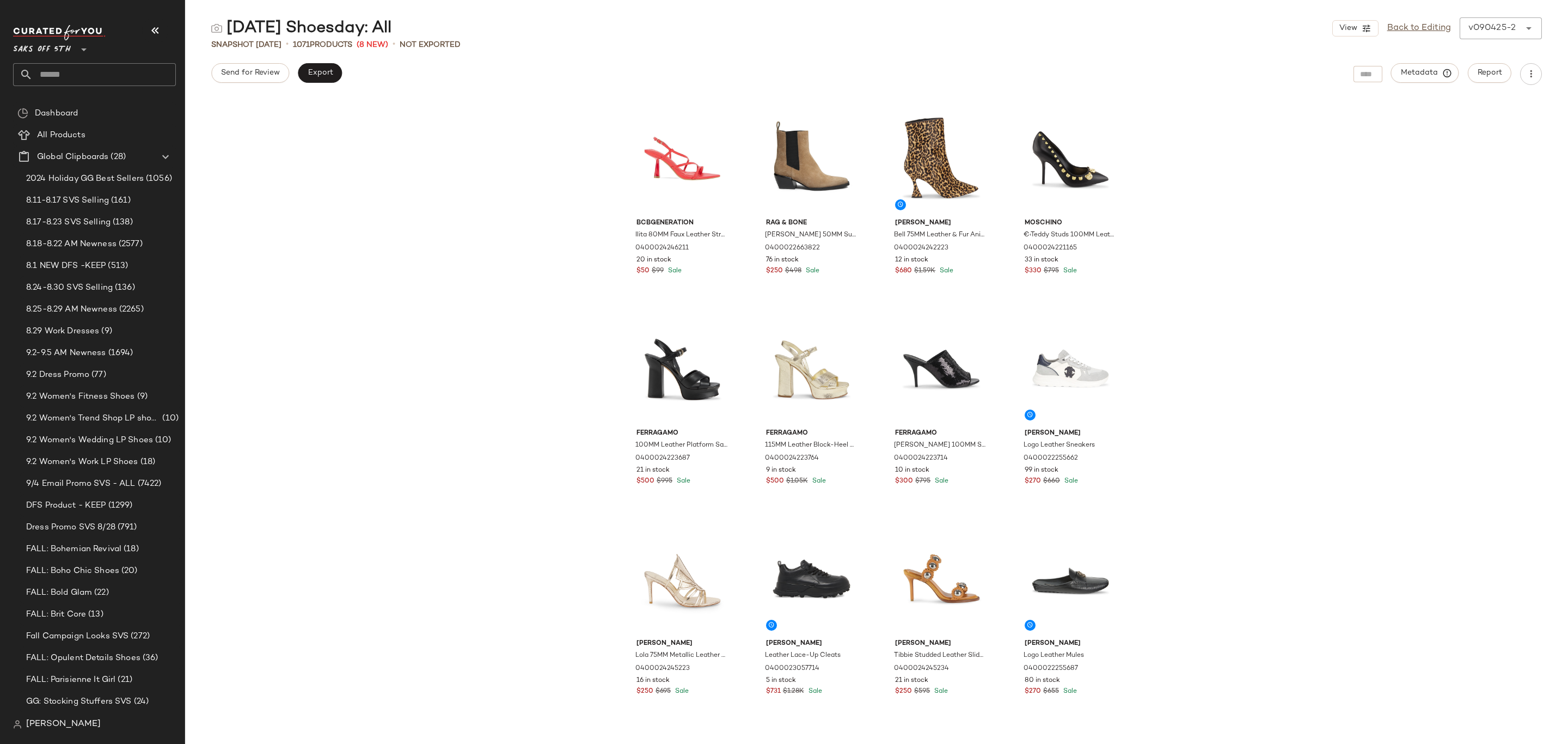
drag, startPoint x: 102, startPoint y: 74, endPoint x: 303, endPoint y: 223, distance: 250.2
click at [102, 74] on input "text" at bounding box center [105, 74] width 143 height 23
type input "*"
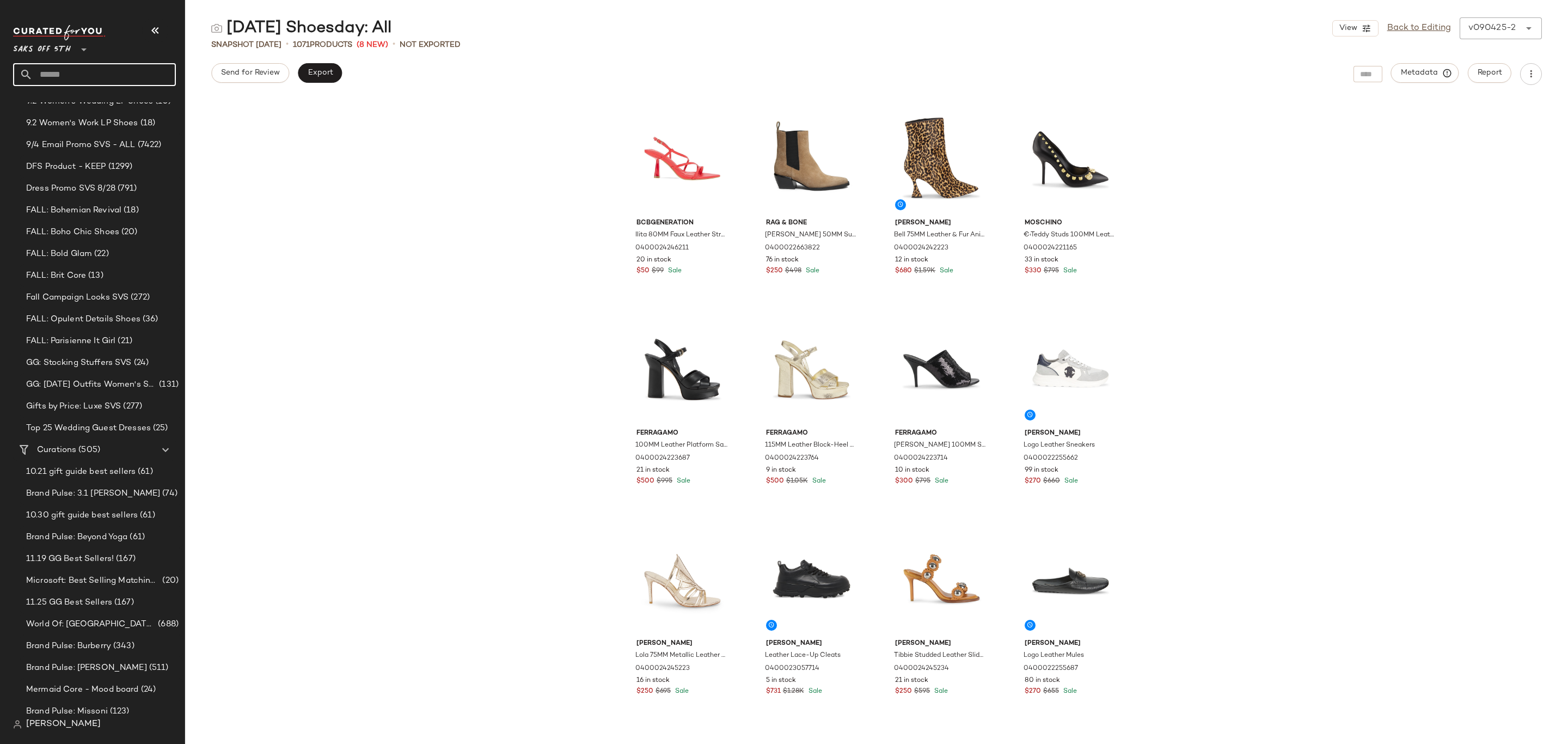
scroll to position [409, 0]
click at [100, 384] on div "Curations (505)" at bounding box center [95, 380] width 123 height 12
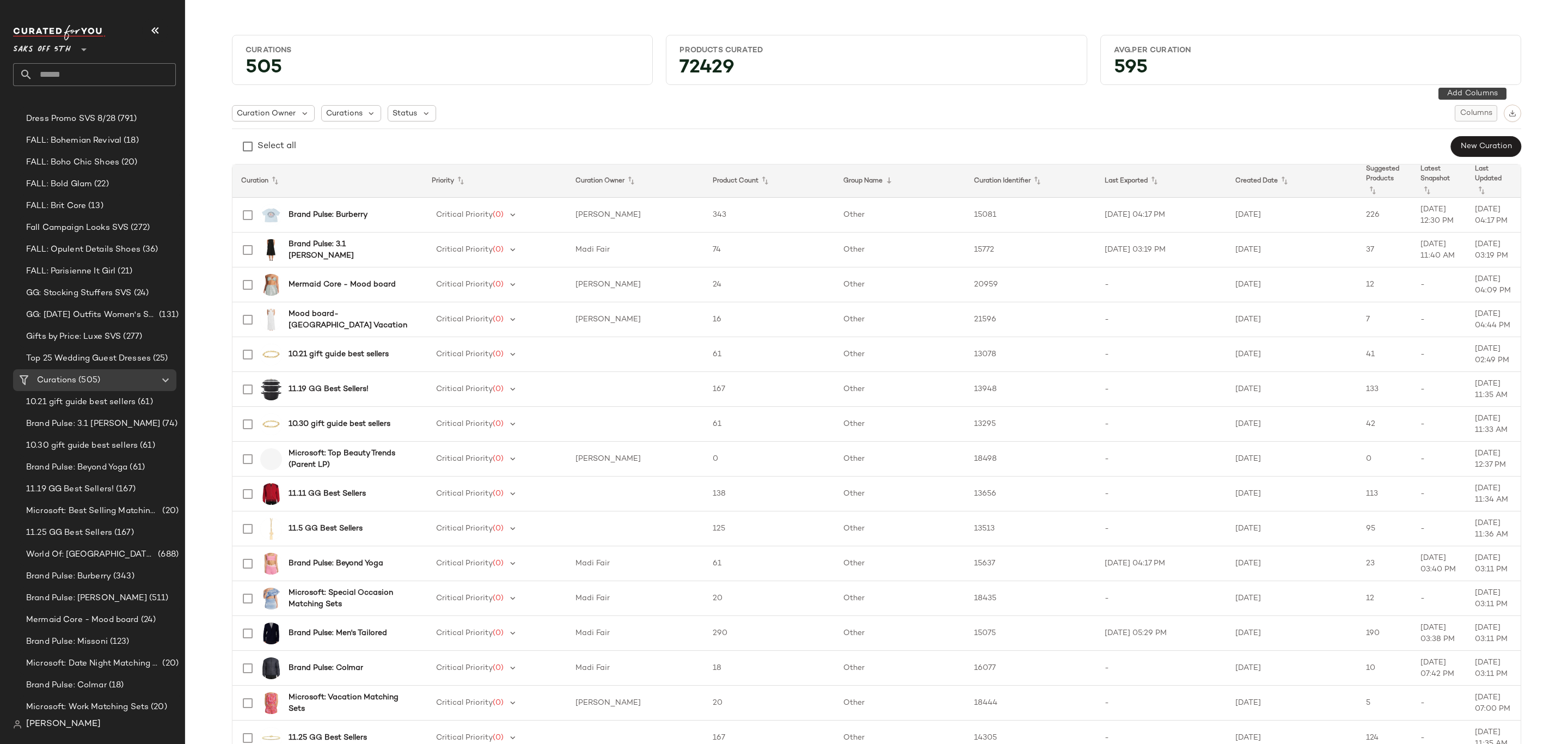
click at [1473, 113] on span "Columns" at bounding box center [1477, 113] width 33 height 9
click at [1397, 178] on label "External ID" at bounding box center [1404, 179] width 43 height 22
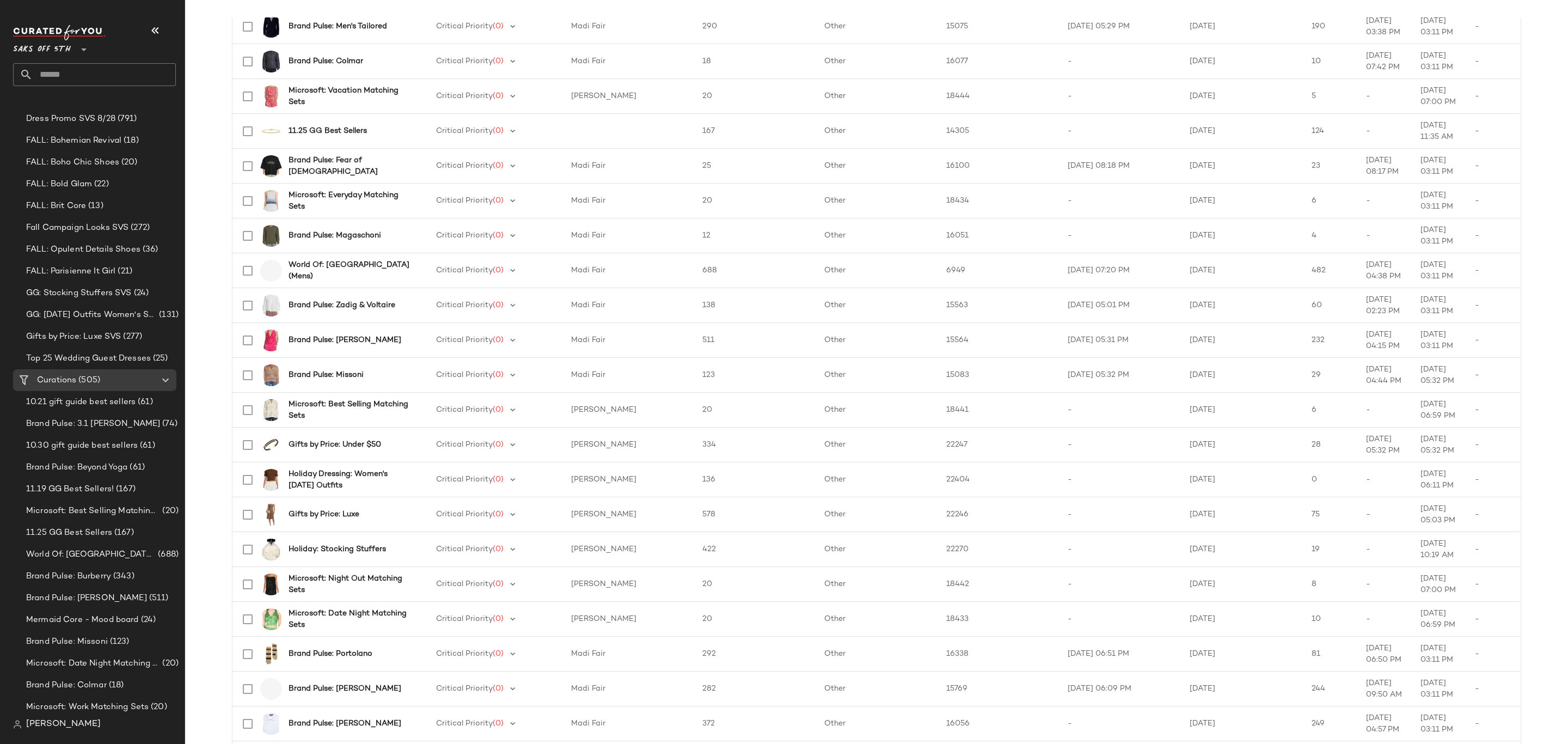
scroll to position [0, 0]
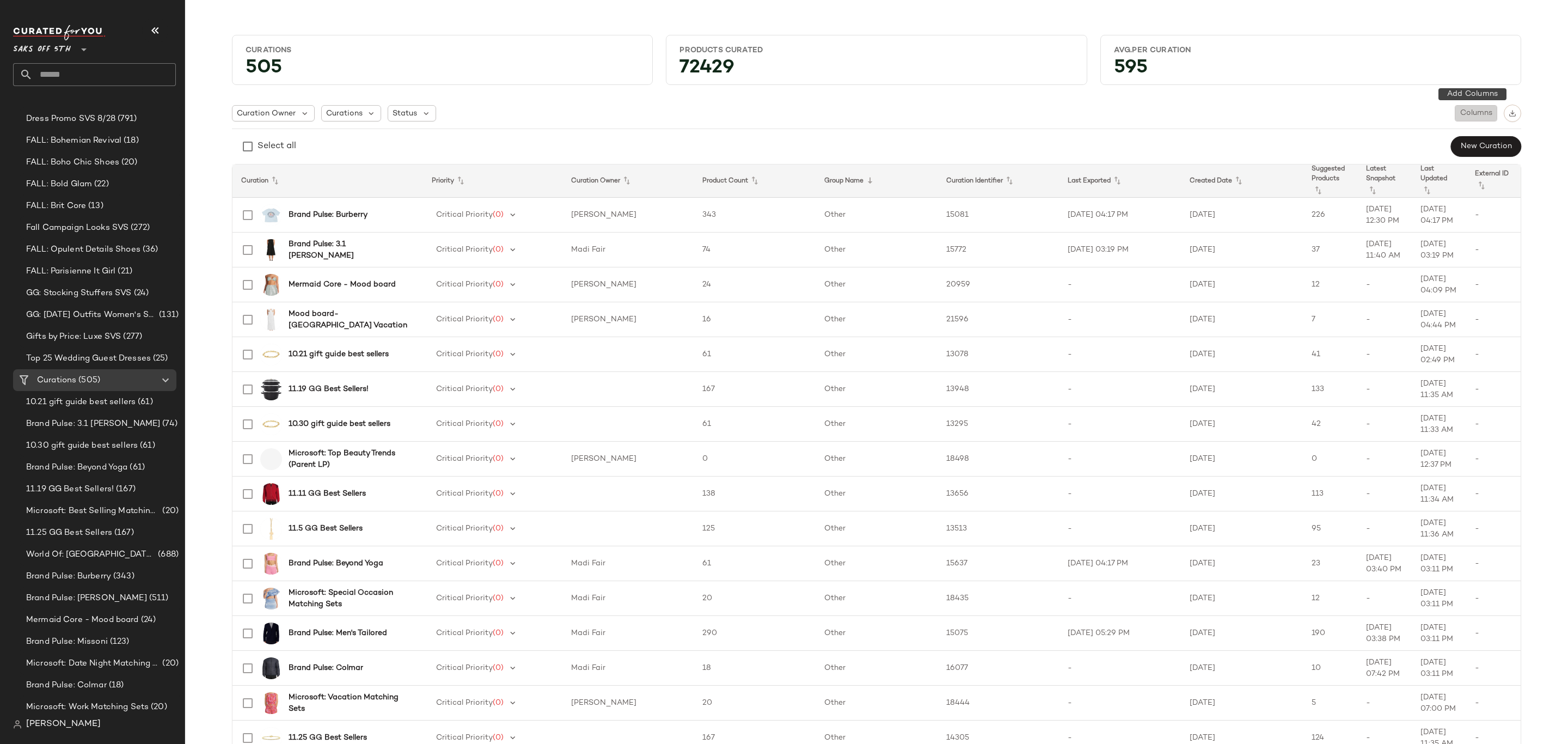
click at [1467, 115] on span "Columns" at bounding box center [1477, 113] width 33 height 9
click at [1416, 170] on label "External ID" at bounding box center [1404, 173] width 43 height 22
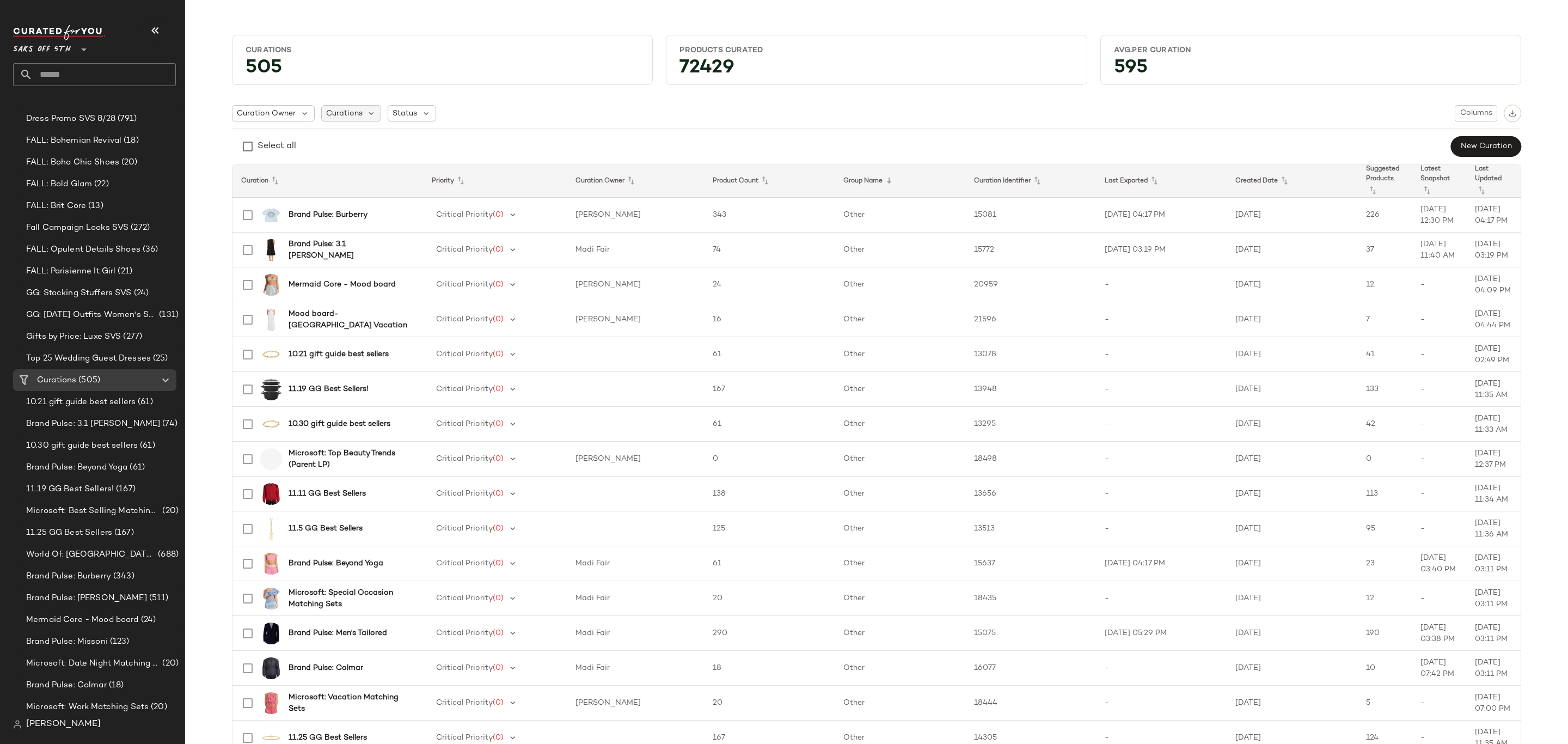
click at [350, 114] on span "Curations" at bounding box center [344, 113] width 36 height 11
click at [368, 141] on input "text" at bounding box center [389, 143] width 125 height 16
type input "****"
click at [100, 70] on input "text" at bounding box center [105, 74] width 143 height 23
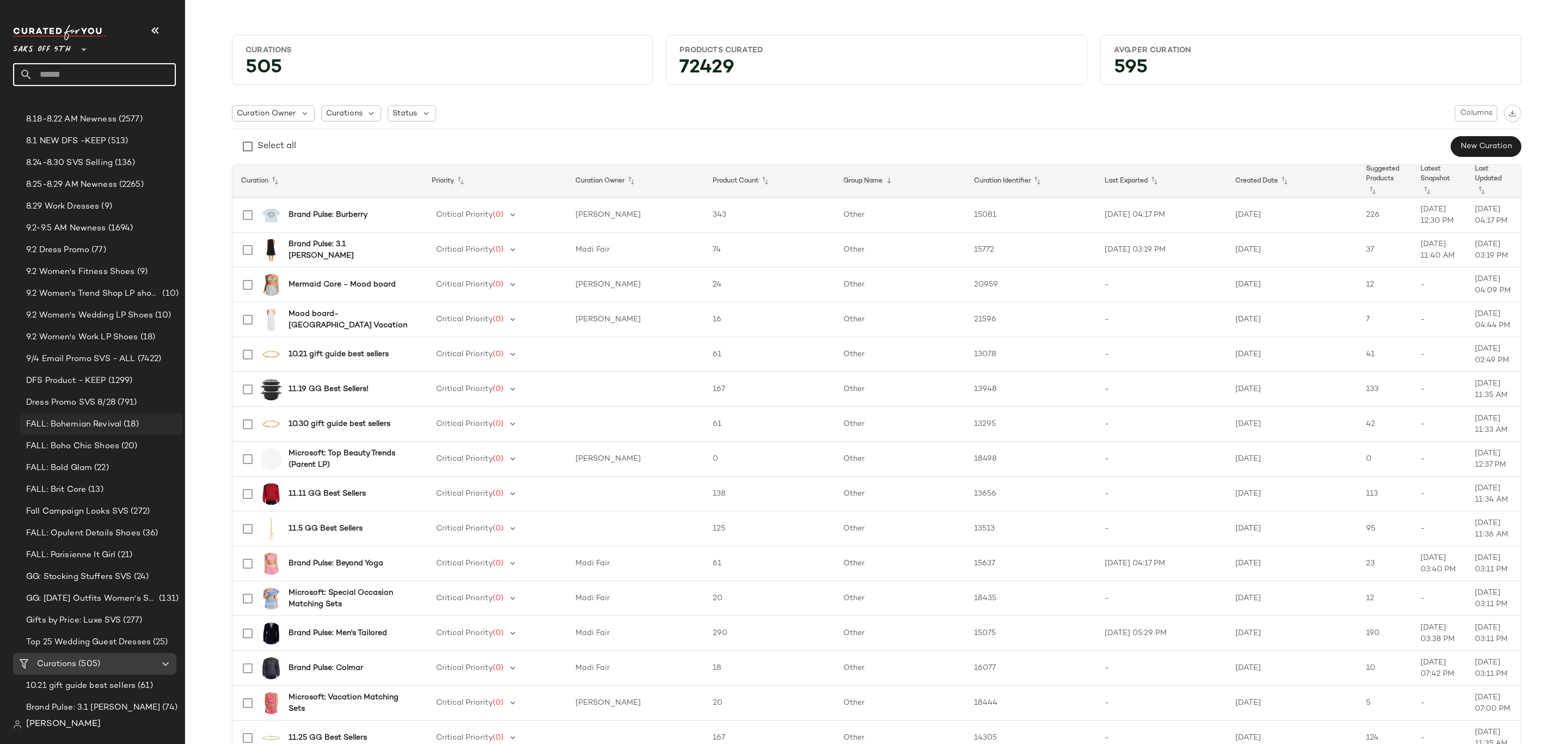
scroll to position [0, 0]
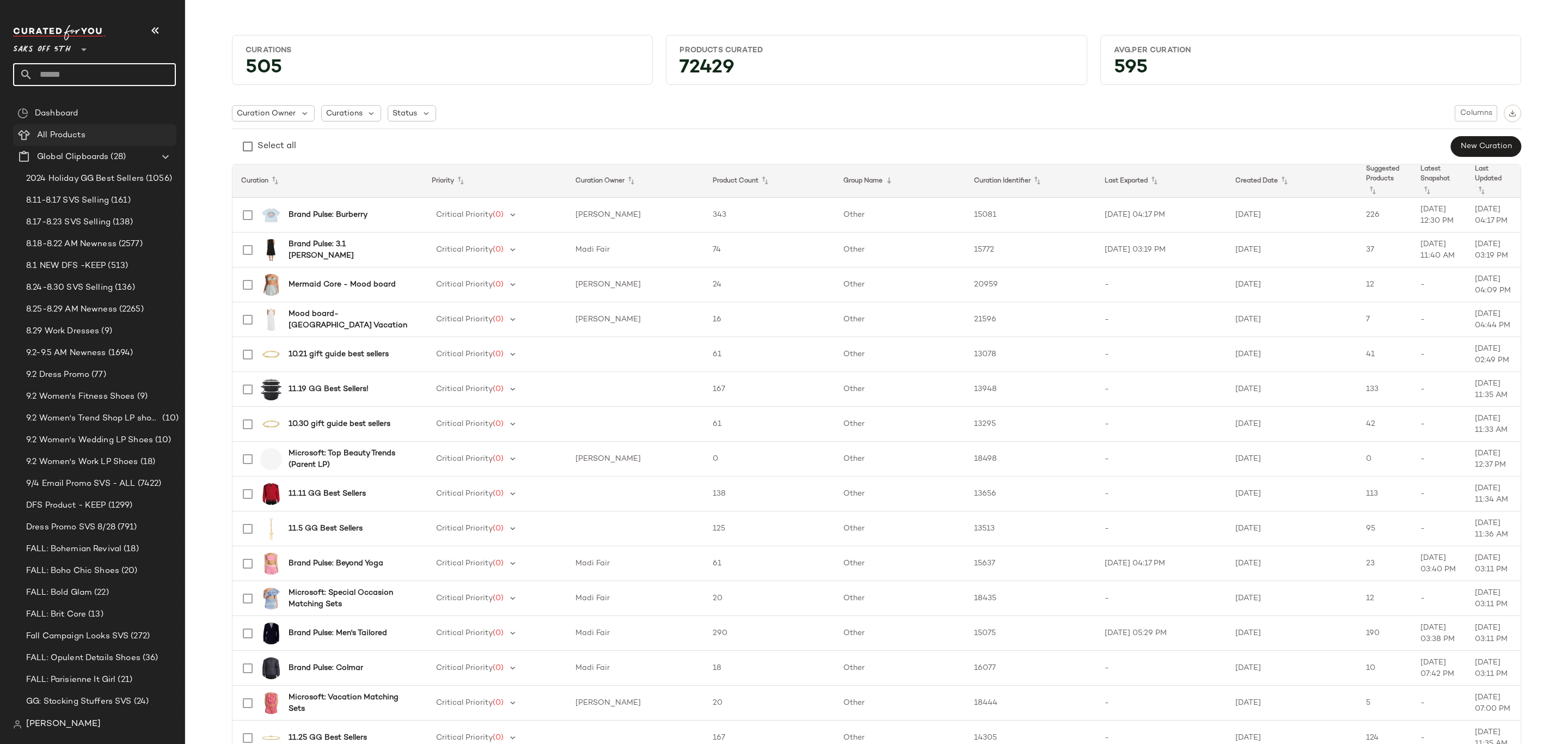
click at [54, 132] on span "All Products" at bounding box center [61, 135] width 49 height 12
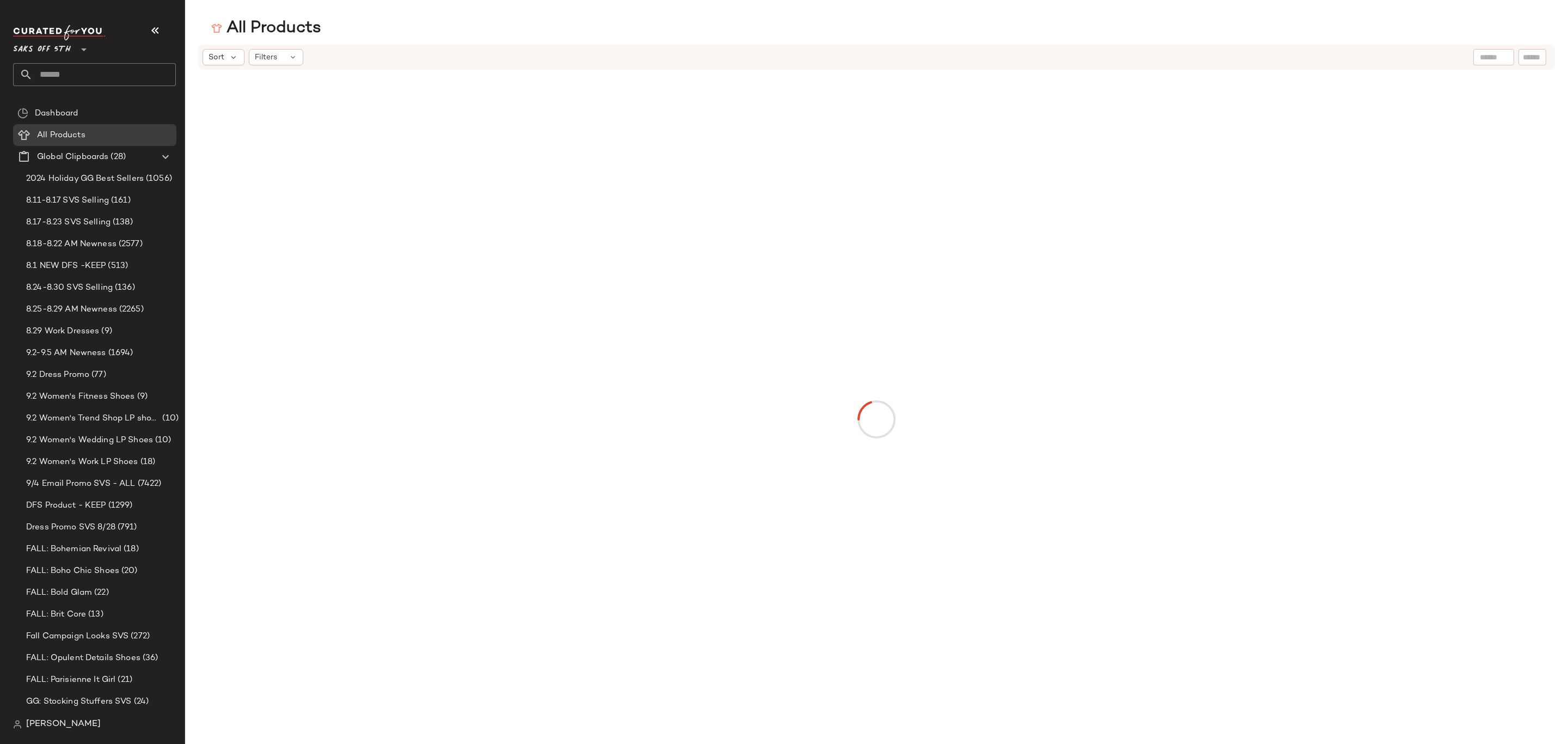
click at [1525, 55] on input "text" at bounding box center [1532, 57] width 19 height 11
paste input "**********"
type input "**********"
click at [1532, 54] on icon "Clear Filter" at bounding box center [1536, 57] width 13 height 13
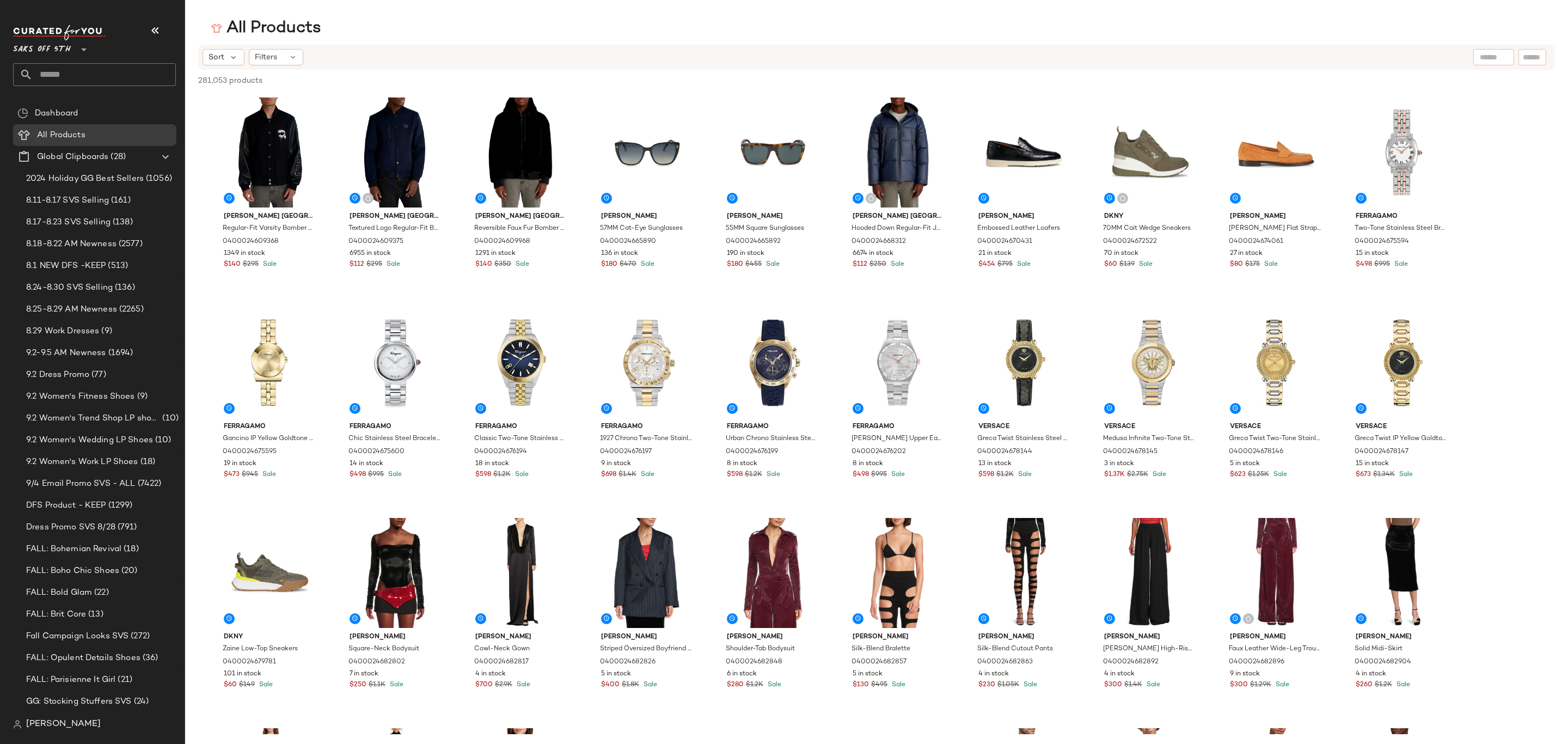
click at [1537, 53] on input "text" at bounding box center [1532, 57] width 19 height 11
paste input "**********"
type input "**********"
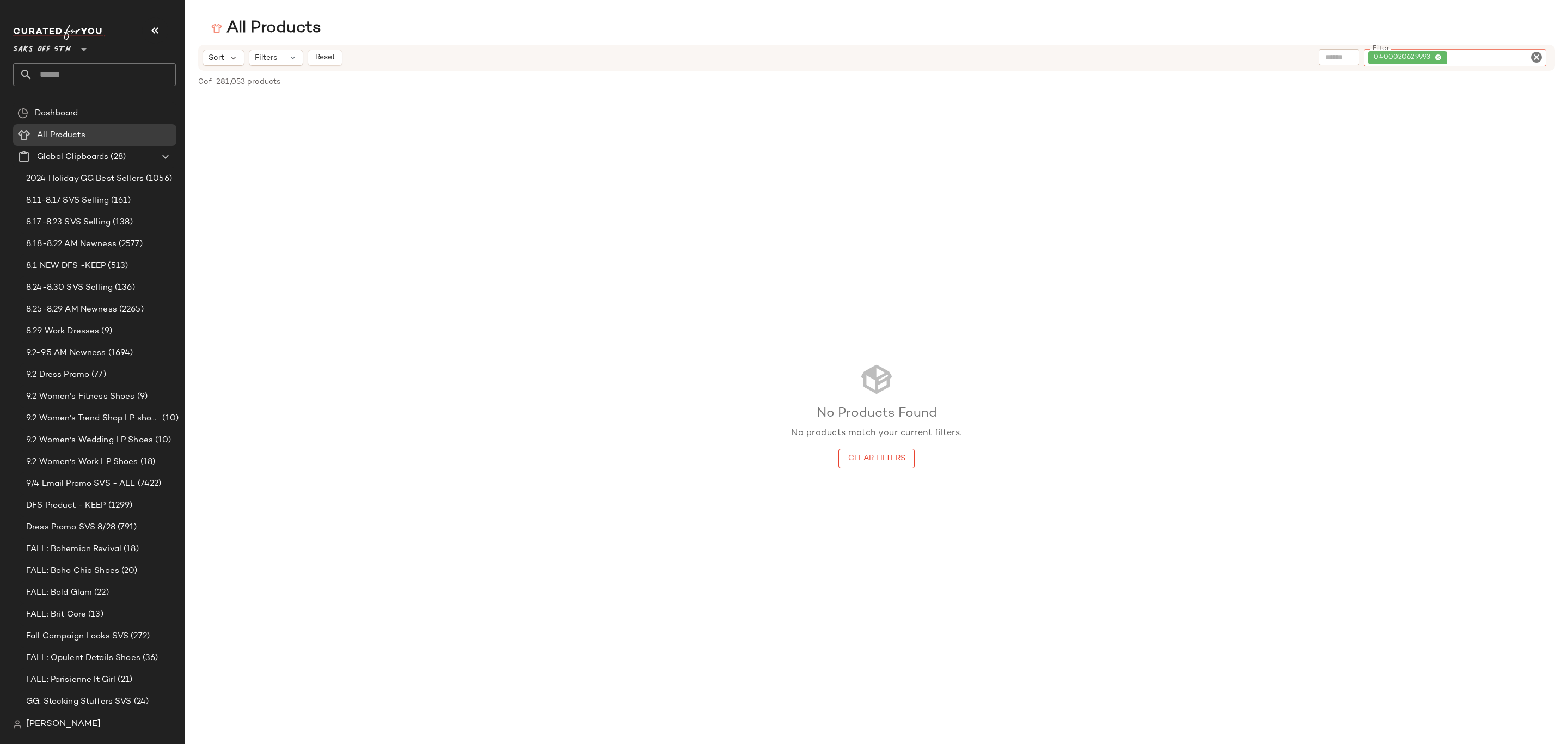
click at [1348, 52] on input "text" at bounding box center [1339, 57] width 28 height 11
paste input "**********"
click at [1537, 55] on icon "Clear Filter" at bounding box center [1536, 57] width 13 height 13
type input "**********"
click at [1375, 55] on div "0400020629993" at bounding box center [1357, 57] width 68 height 10
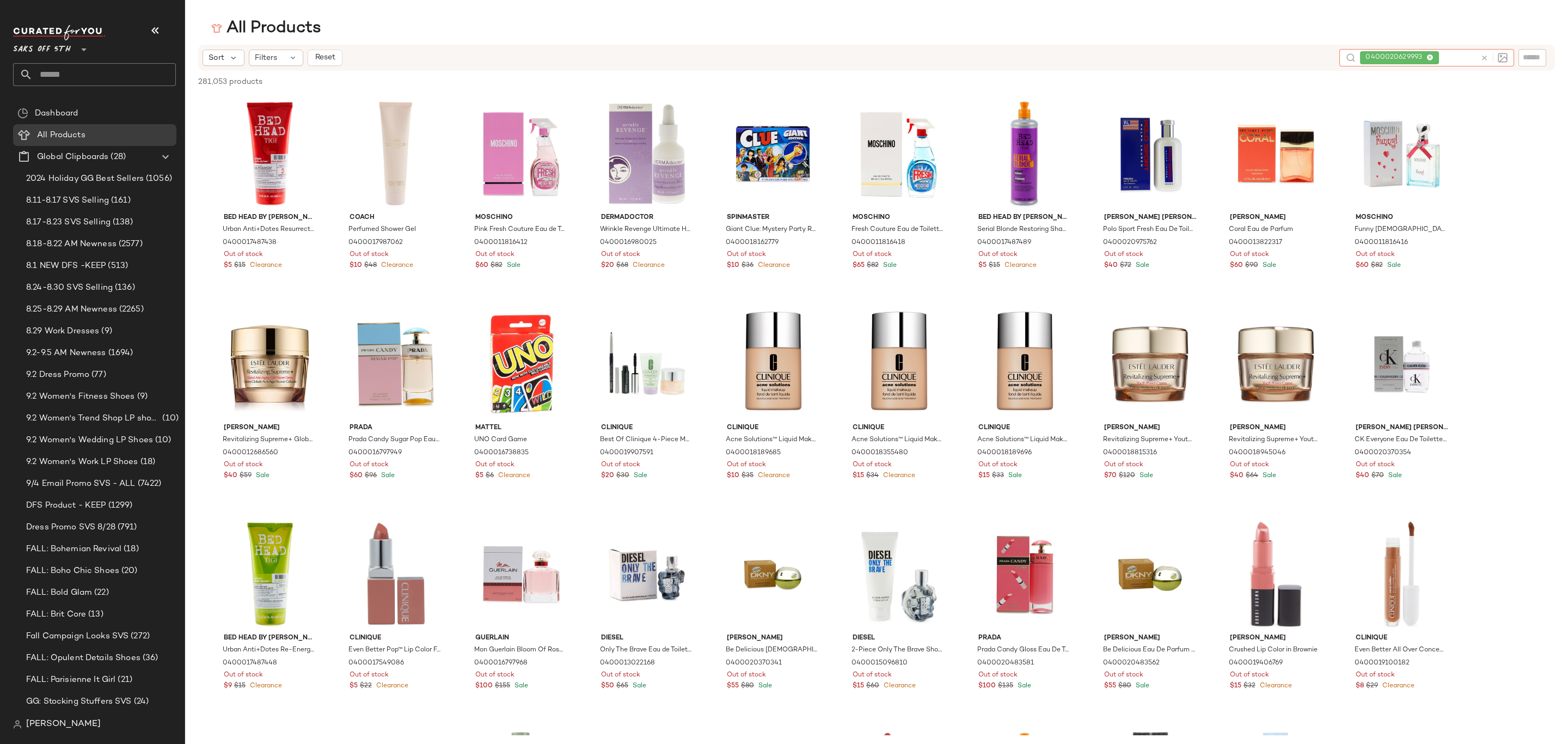
click at [1484, 59] on icon at bounding box center [1484, 58] width 8 height 8
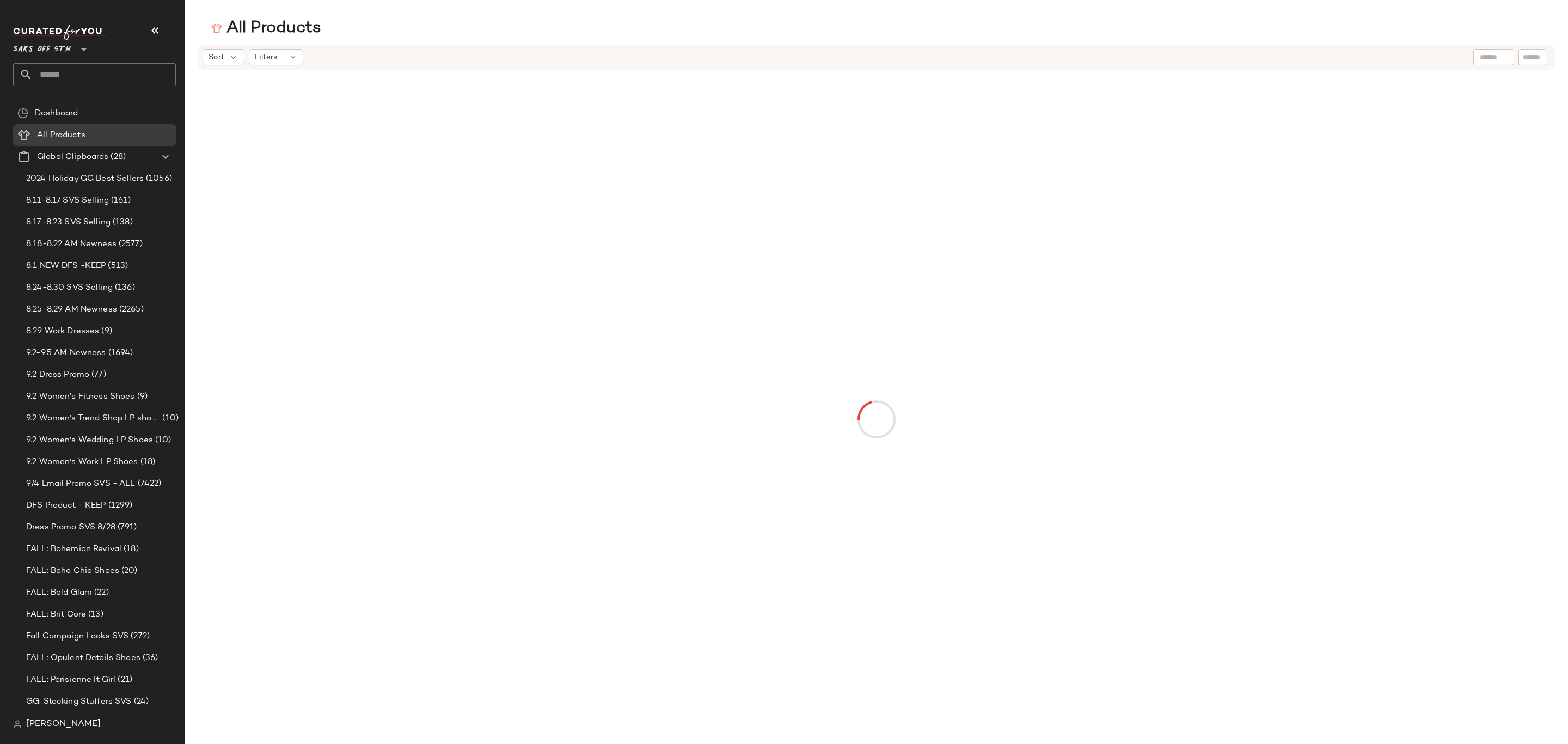
click at [1527, 84] on div at bounding box center [877, 419] width 1302 height 695
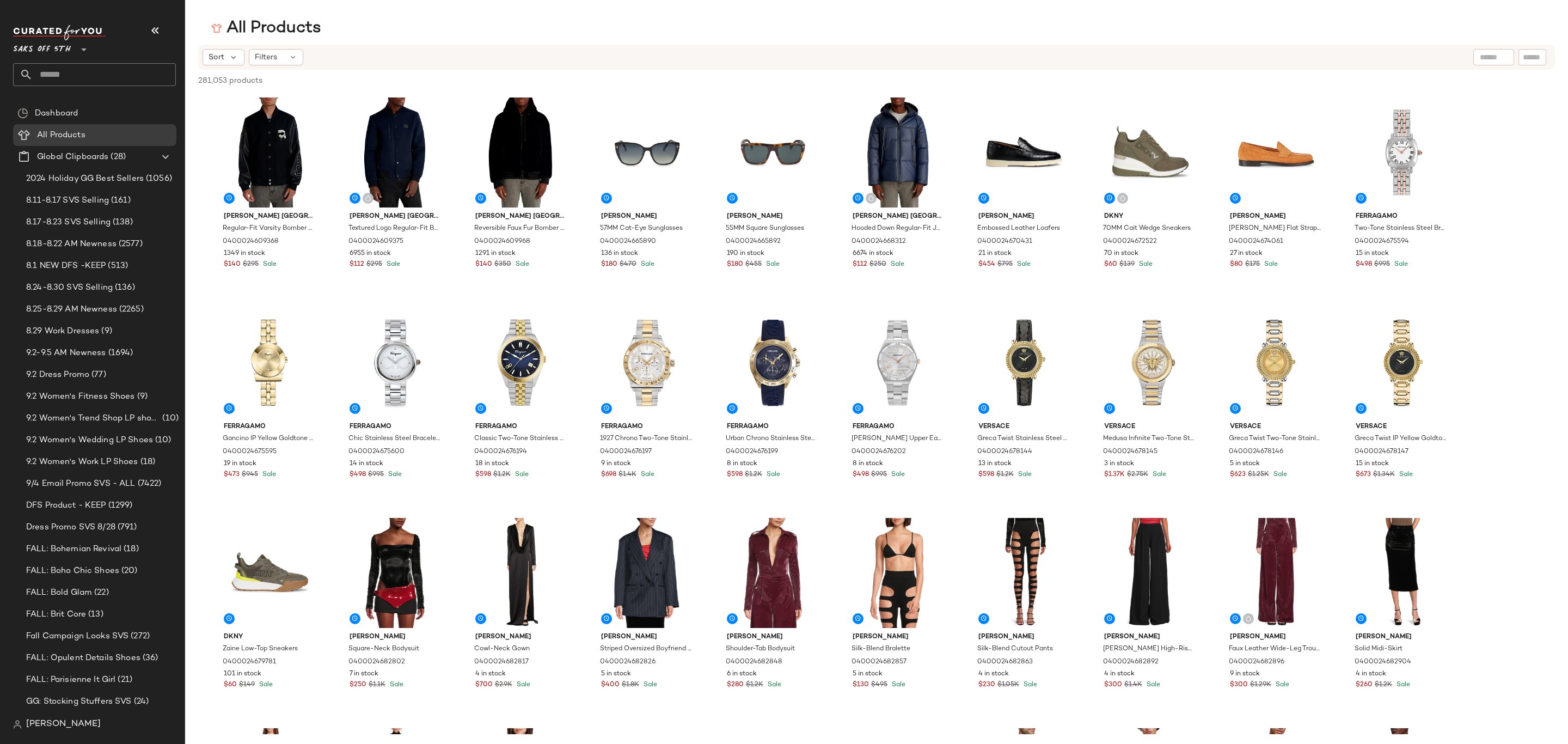
click at [52, 71] on input "text" at bounding box center [105, 74] width 143 height 23
paste input "**********"
type input "**********"
click at [128, 78] on input "**********" at bounding box center [95, 74] width 163 height 23
drag, startPoint x: 128, startPoint y: 75, endPoint x: 7, endPoint y: 82, distance: 121.2
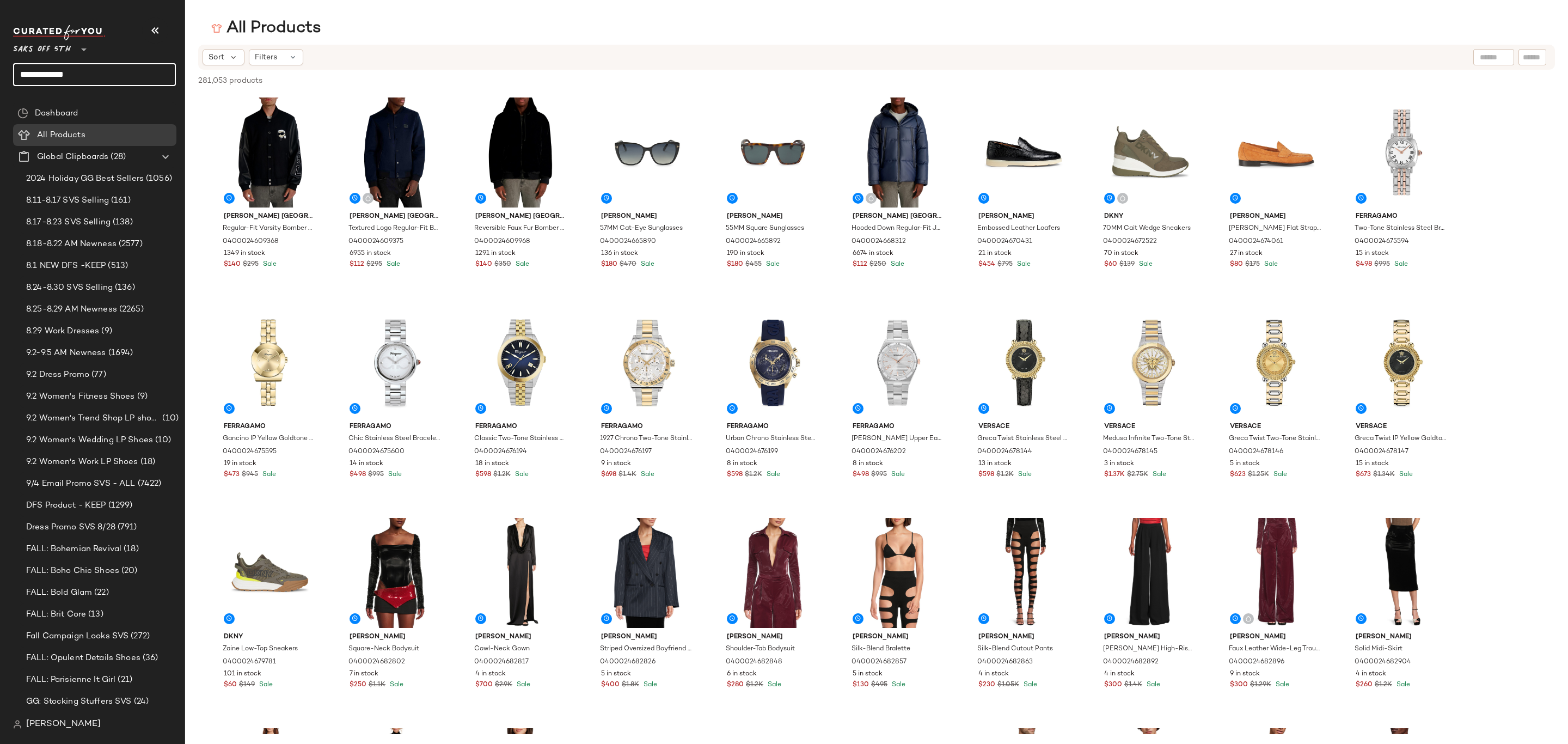
click at [7, 82] on nav "**********" at bounding box center [92, 372] width 185 height 744
click at [101, 286] on div "Curations (505)" at bounding box center [95, 289] width 123 height 12
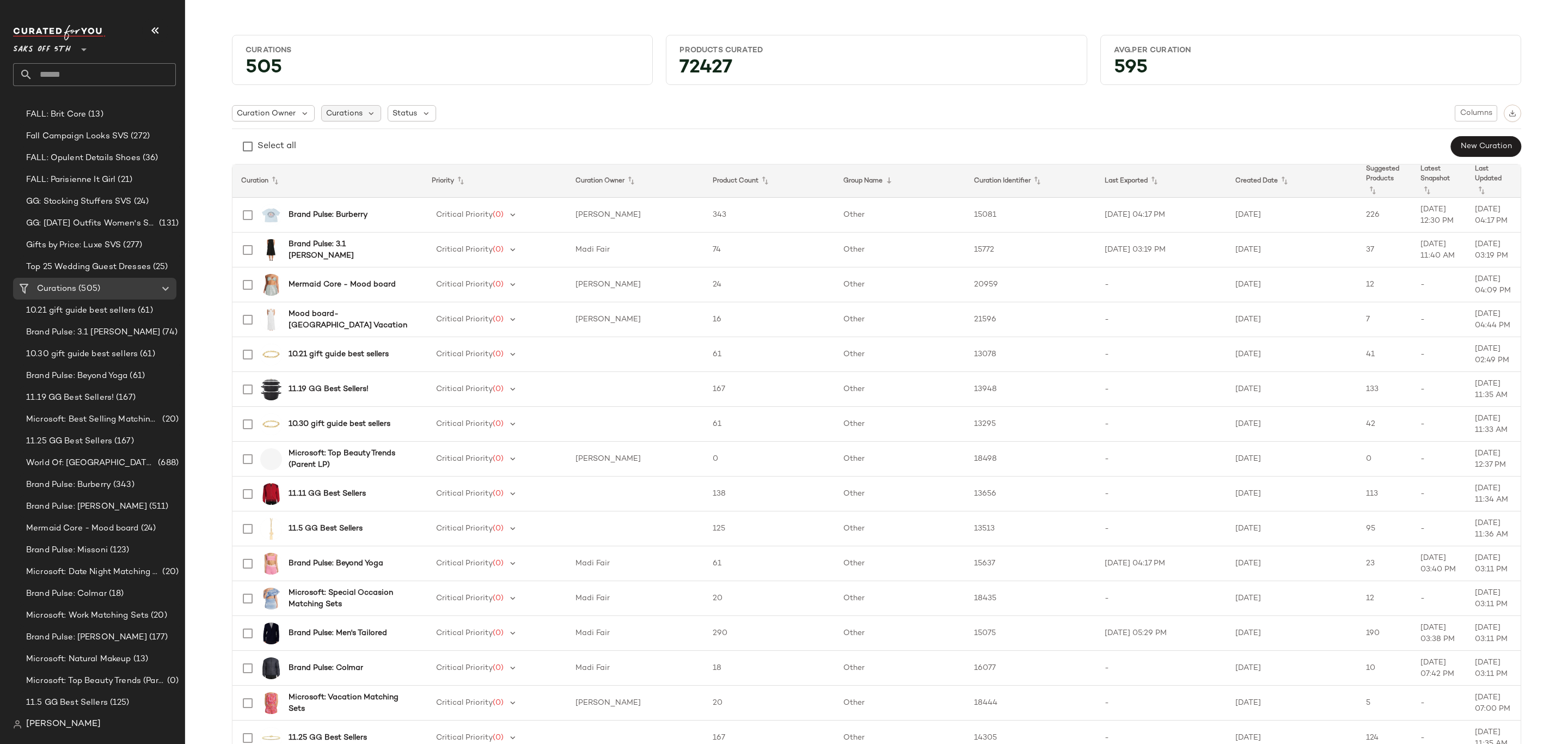
click at [355, 113] on span "Curations" at bounding box center [344, 113] width 36 height 11
drag, startPoint x: 383, startPoint y: 139, endPoint x: 403, endPoint y: 188, distance: 52.9
click at [382, 139] on input "text" at bounding box center [389, 143] width 125 height 16
type input "*********"
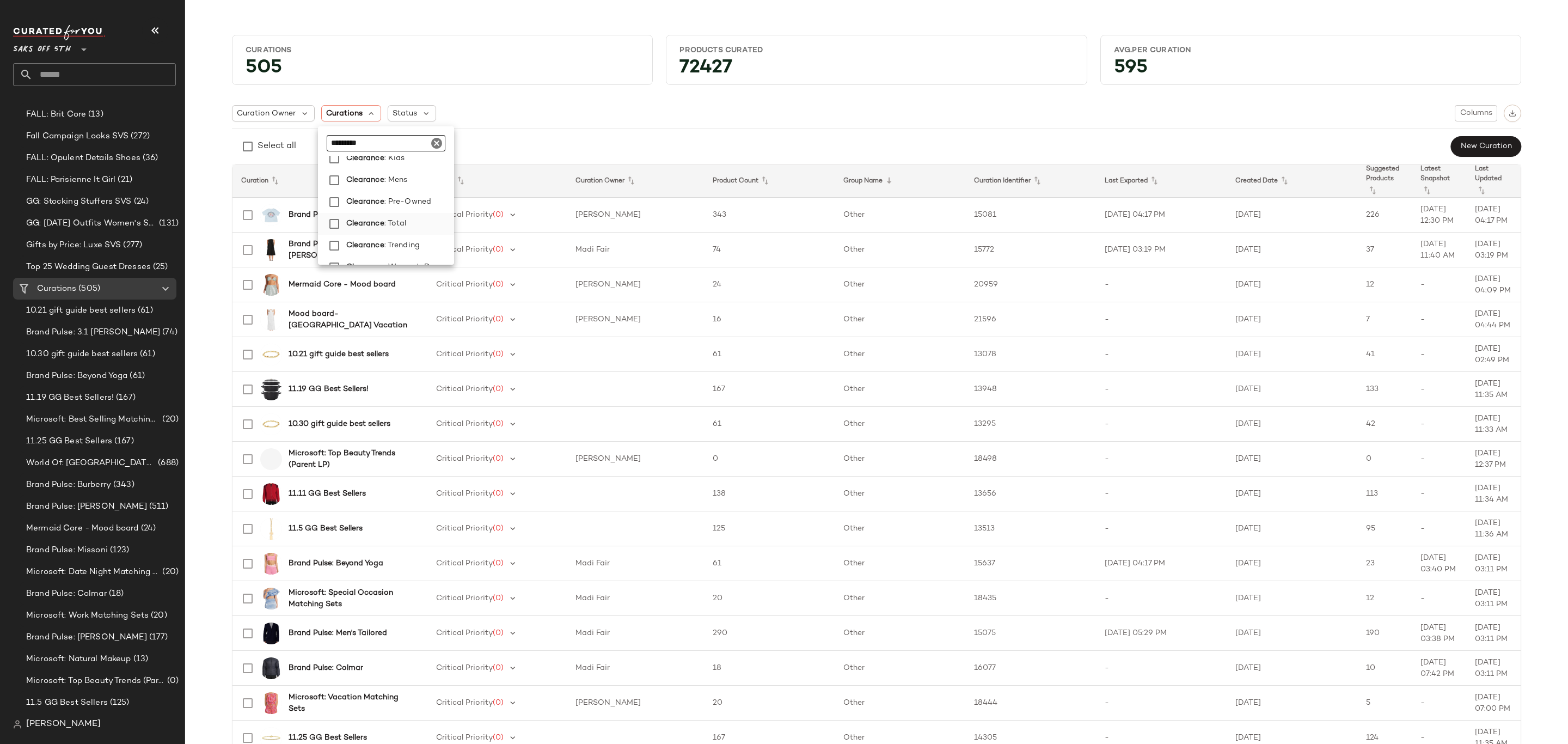
click at [369, 220] on span "Clearance" at bounding box center [366, 224] width 38 height 22
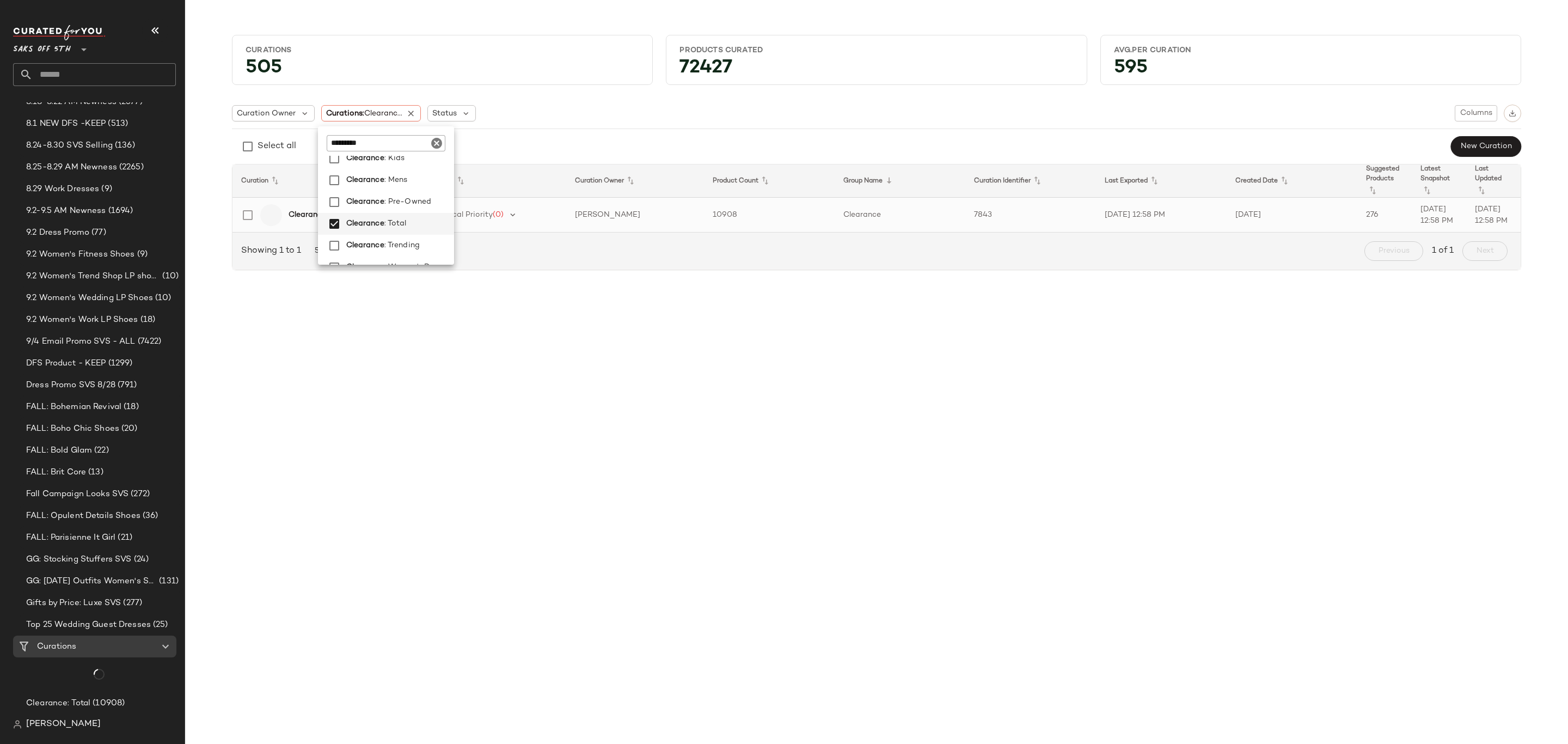
scroll to position [108, 0]
click at [289, 214] on b "Clearance: Total" at bounding box center [318, 214] width 59 height 11
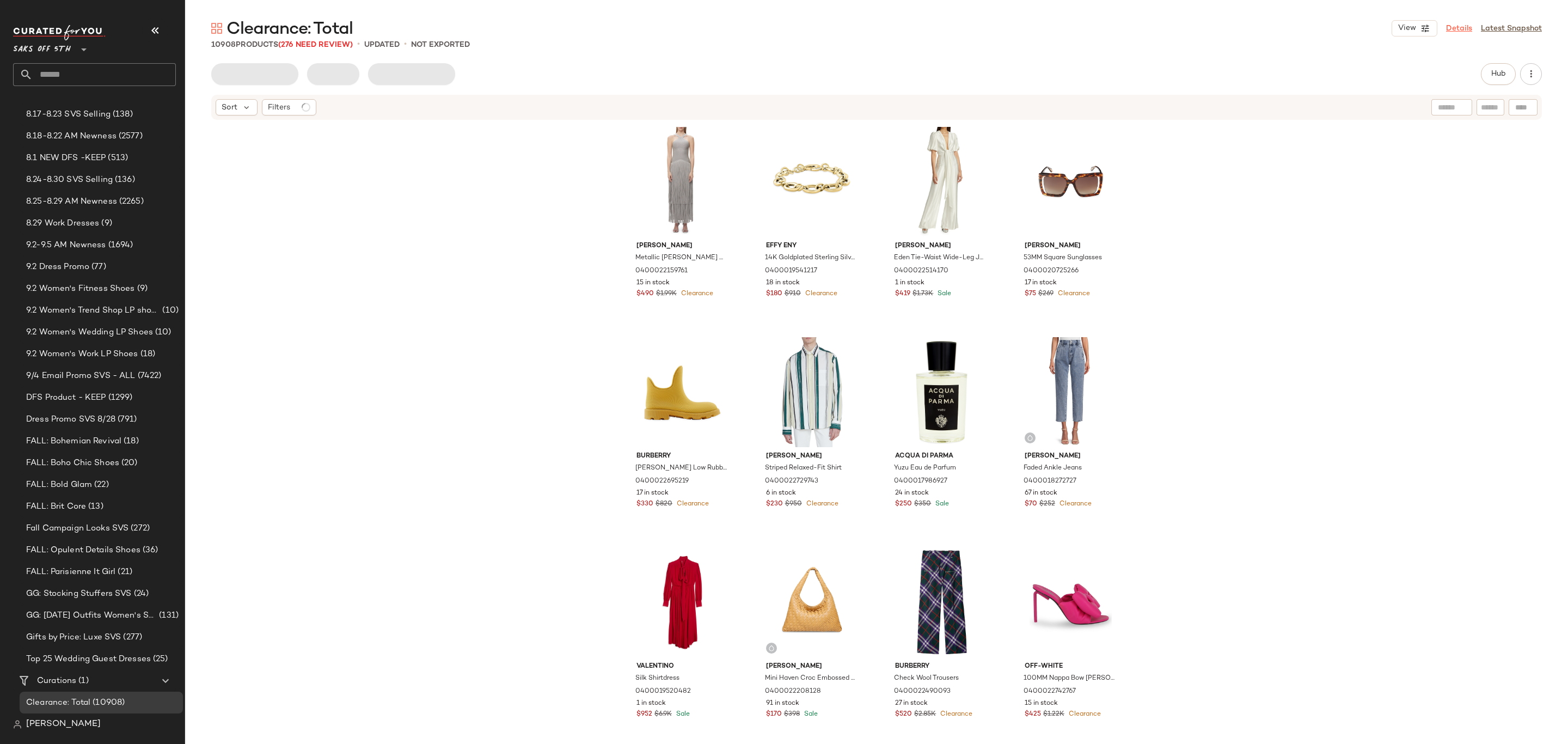
click at [1459, 25] on link "Details" at bounding box center [1459, 28] width 26 height 11
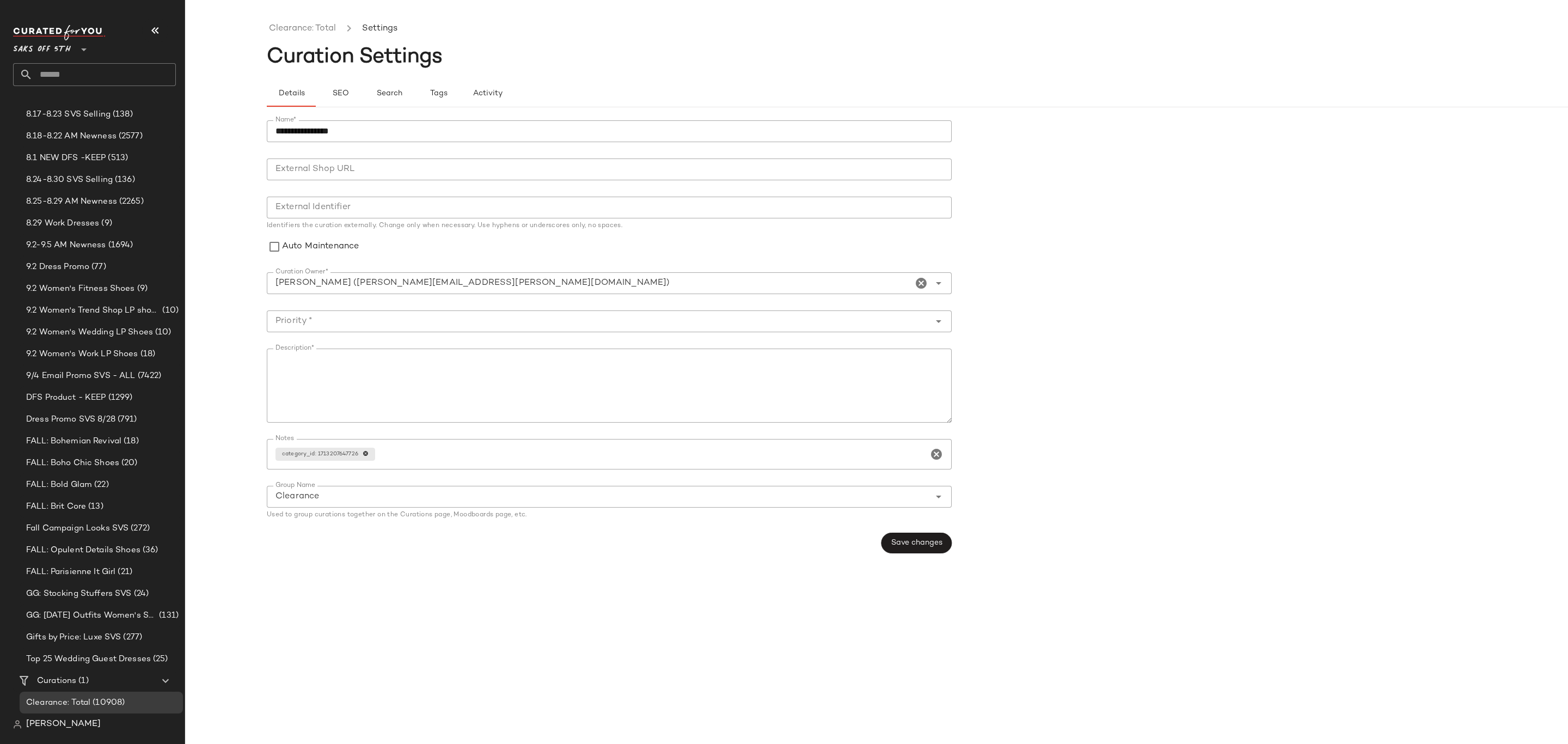
click at [1162, 199] on form "**********" at bounding box center [958, 337] width 1383 height 446
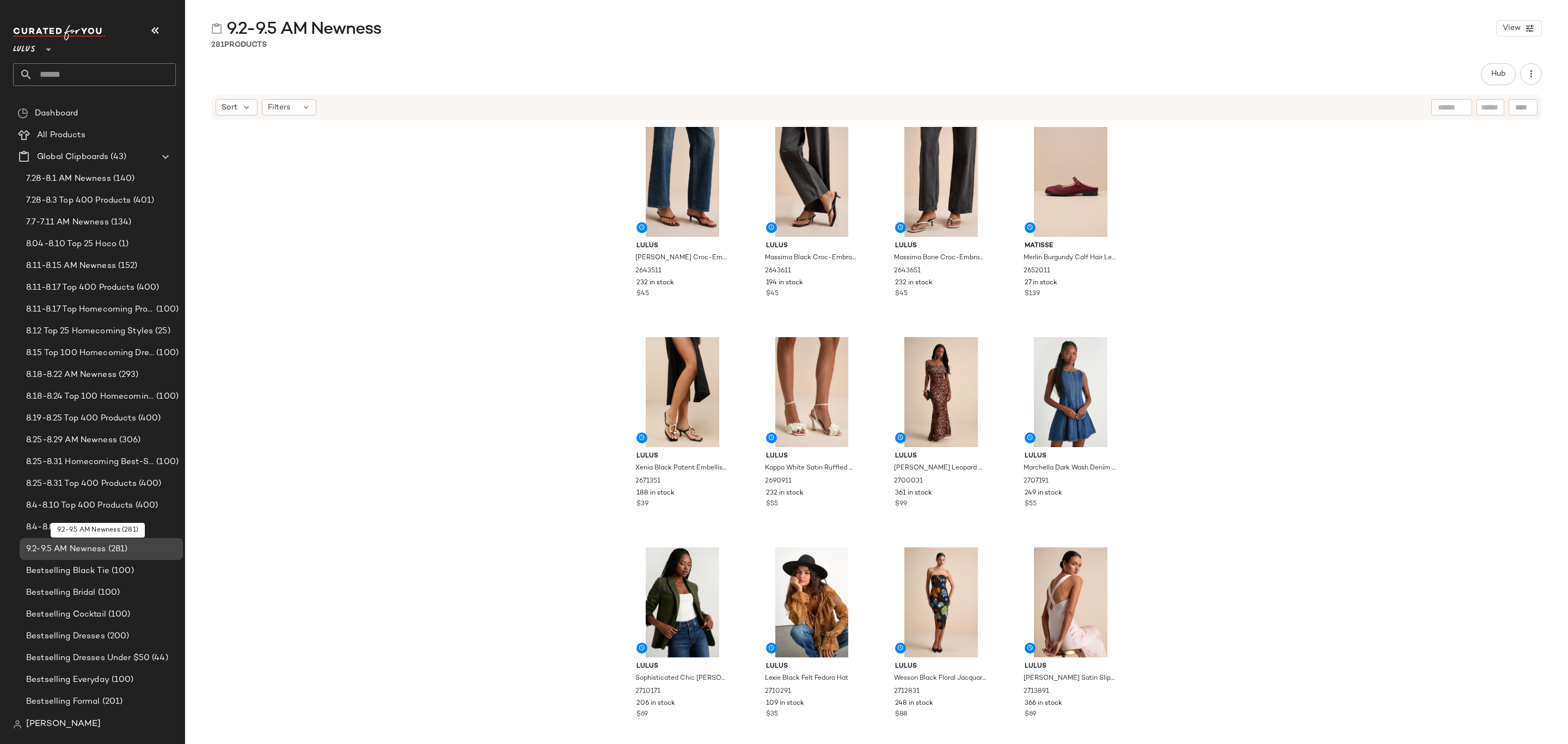
click at [128, 552] on div "9.2-9.5 AM Newness (281)" at bounding box center [101, 549] width 156 height 12
click at [1501, 70] on span "Hub" at bounding box center [1498, 74] width 15 height 9
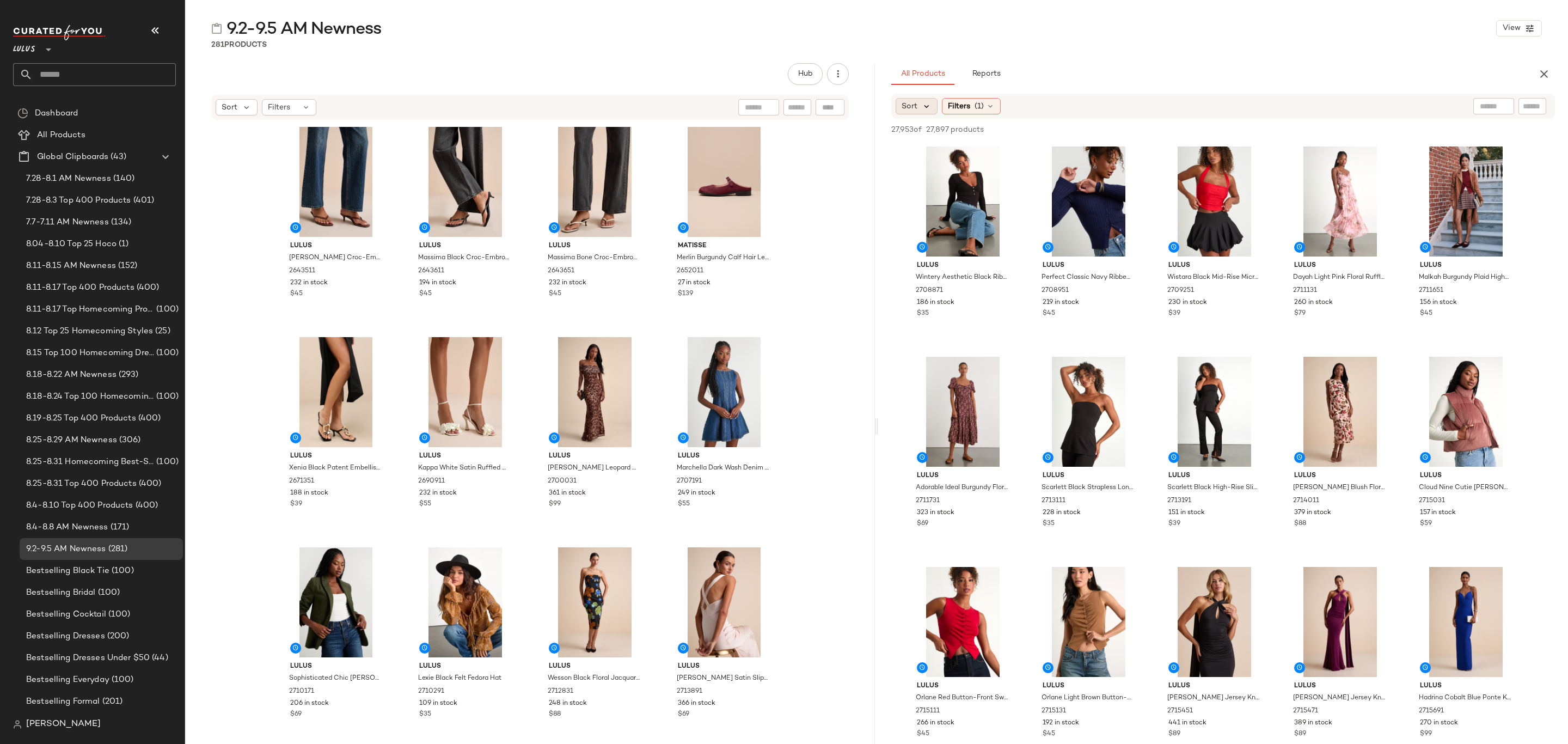
click at [926, 98] on div "Sort" at bounding box center [917, 106] width 42 height 16
drag, startPoint x: 938, startPoint y: 130, endPoint x: 941, endPoint y: 134, distance: 5.0
click at [938, 130] on span "Newest" at bounding box center [936, 135] width 28 height 11
click at [1011, 107] on span "(1)" at bounding box center [1009, 106] width 9 height 11
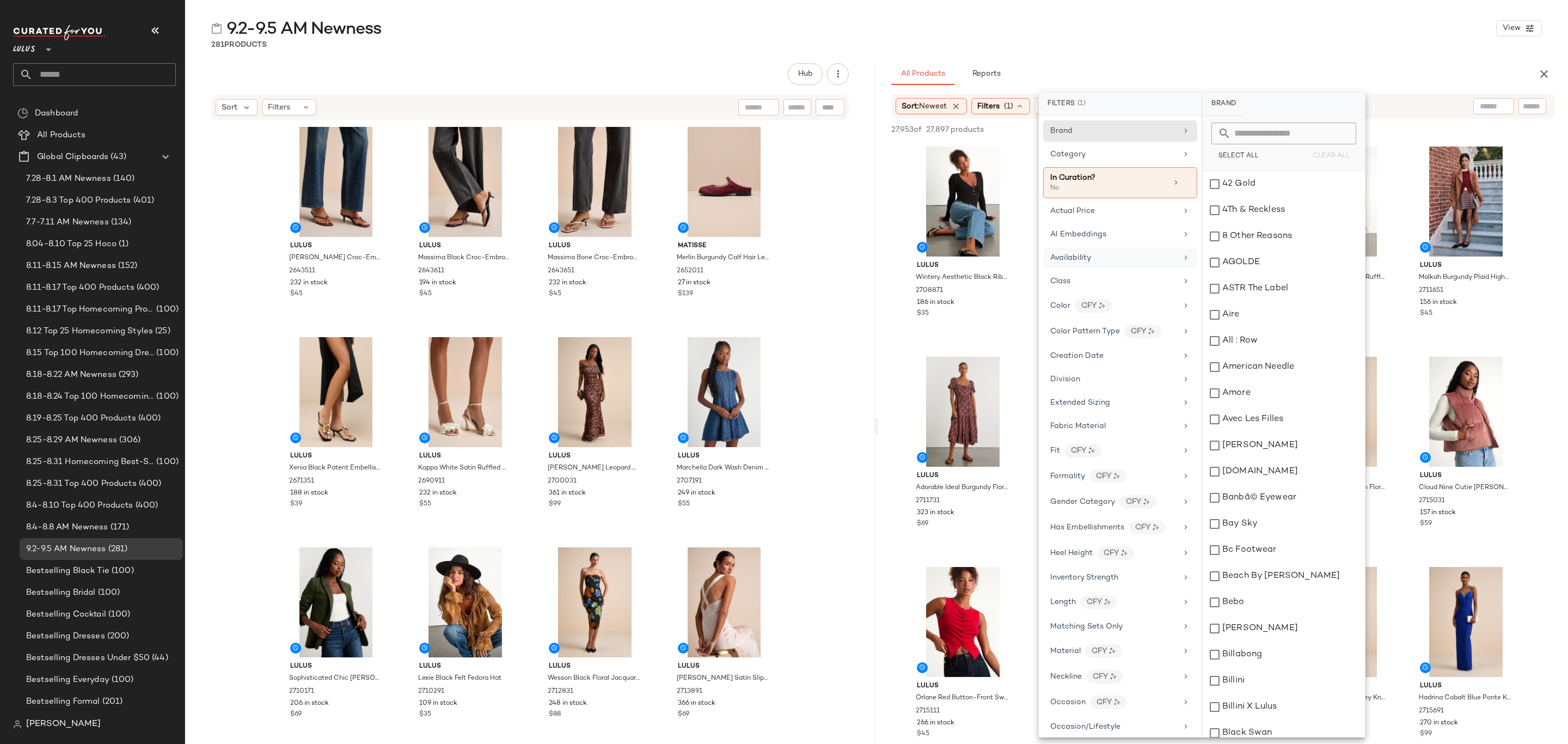
click at [1105, 253] on div "Availability" at bounding box center [1120, 258] width 154 height 21
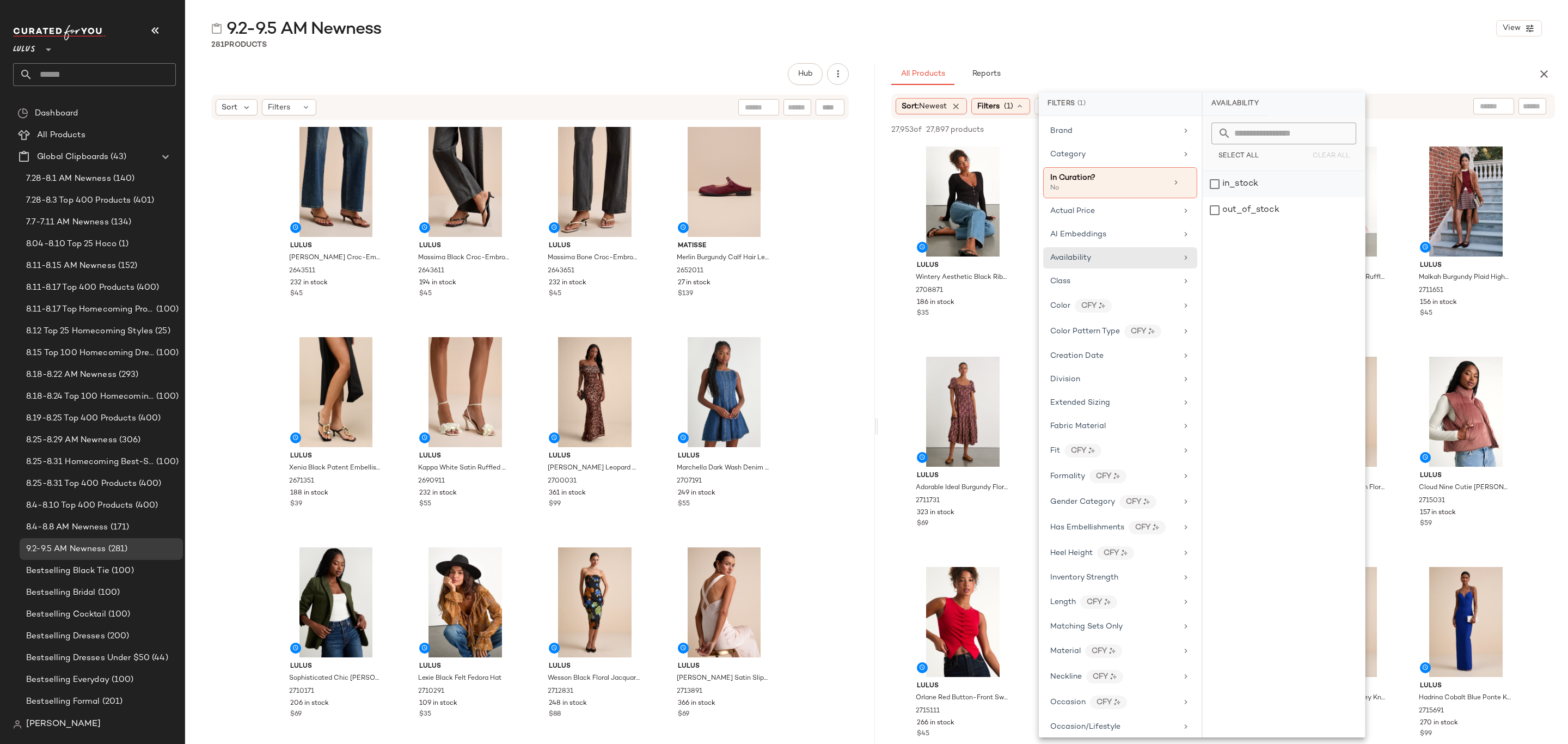
click at [1273, 185] on div "in_stock" at bounding box center [1284, 184] width 162 height 26
click at [1366, 18] on div "9.2-9.5 AM Newness View" at bounding box center [876, 28] width 1383 height 22
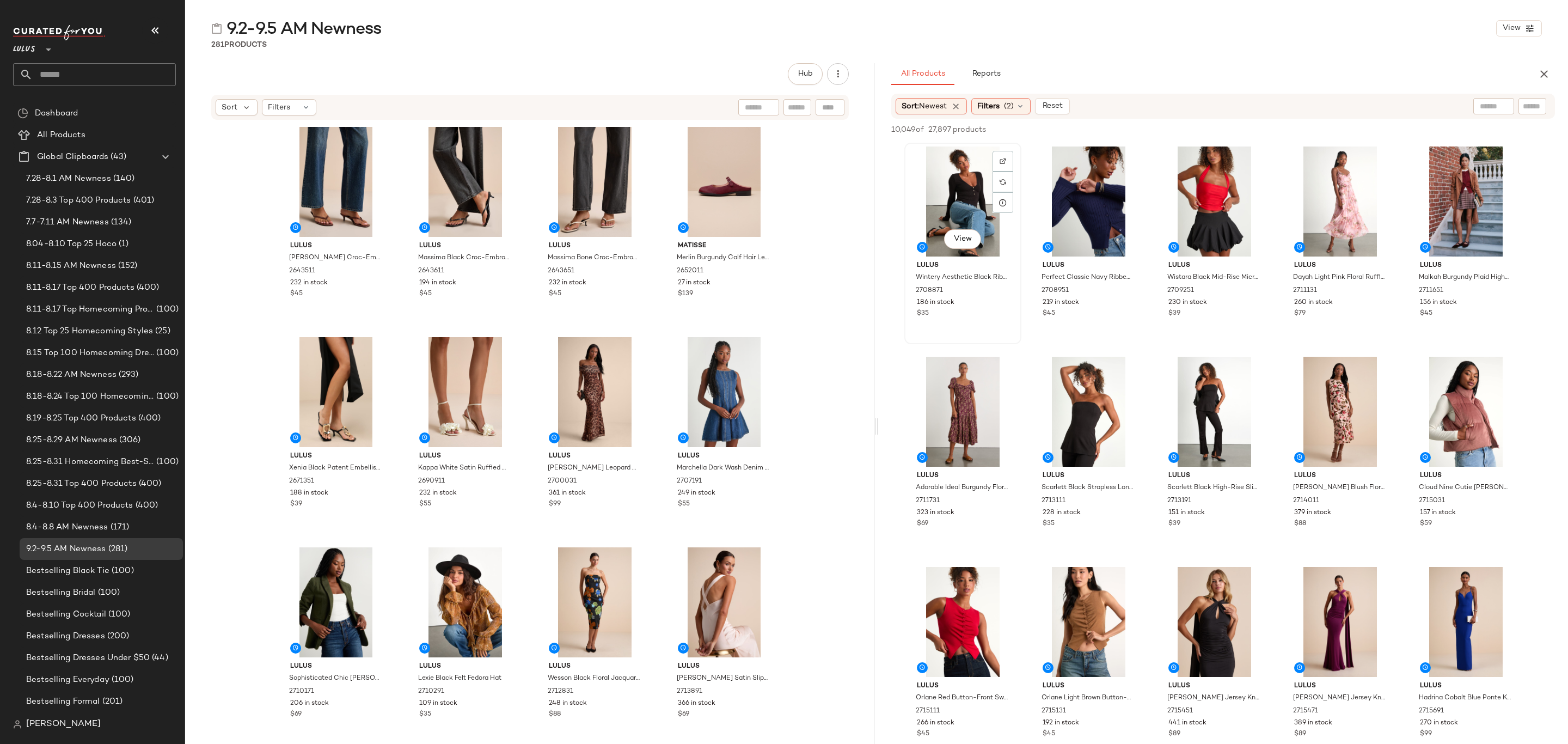
click at [923, 176] on div "View" at bounding box center [963, 201] width 109 height 110
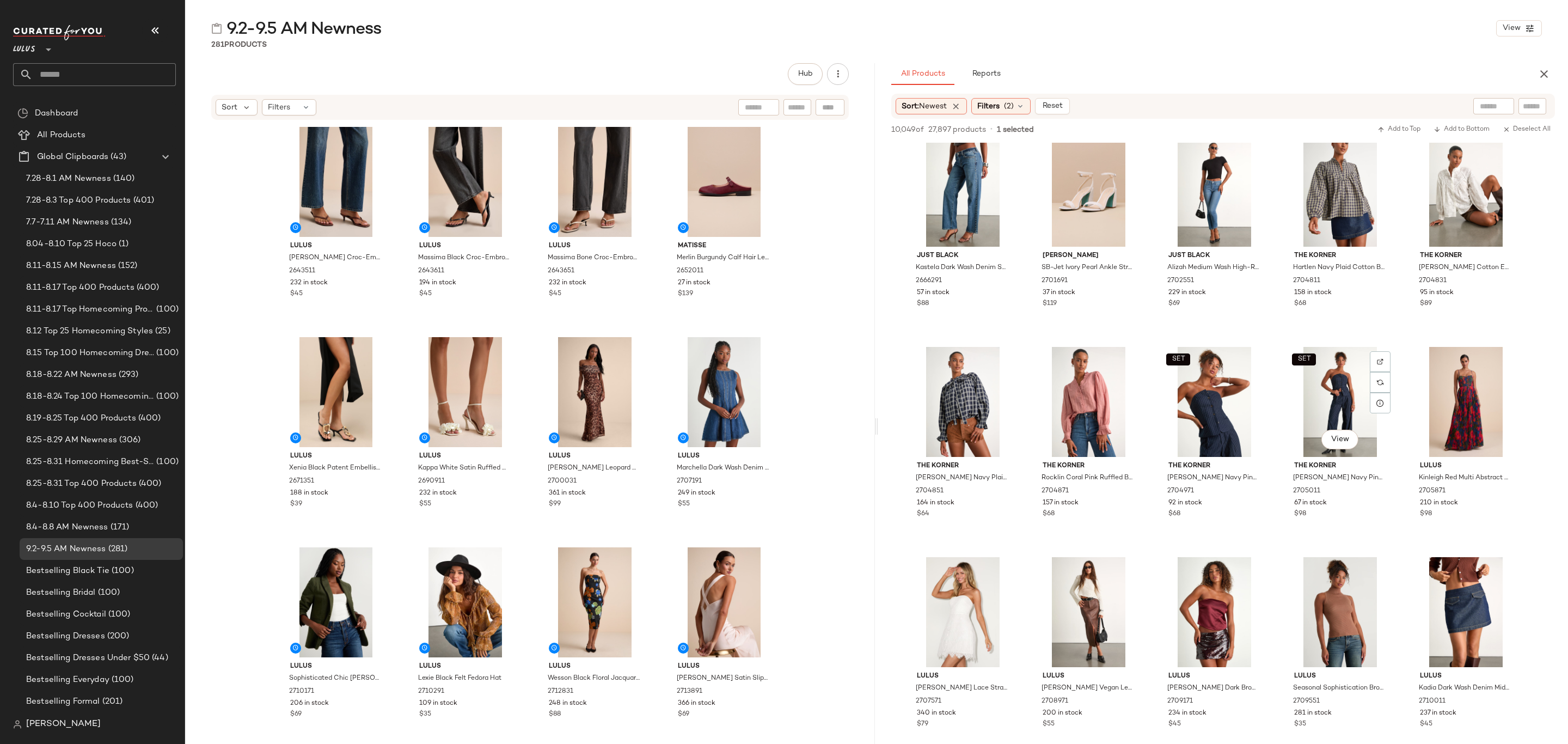
scroll to position [1960, 0]
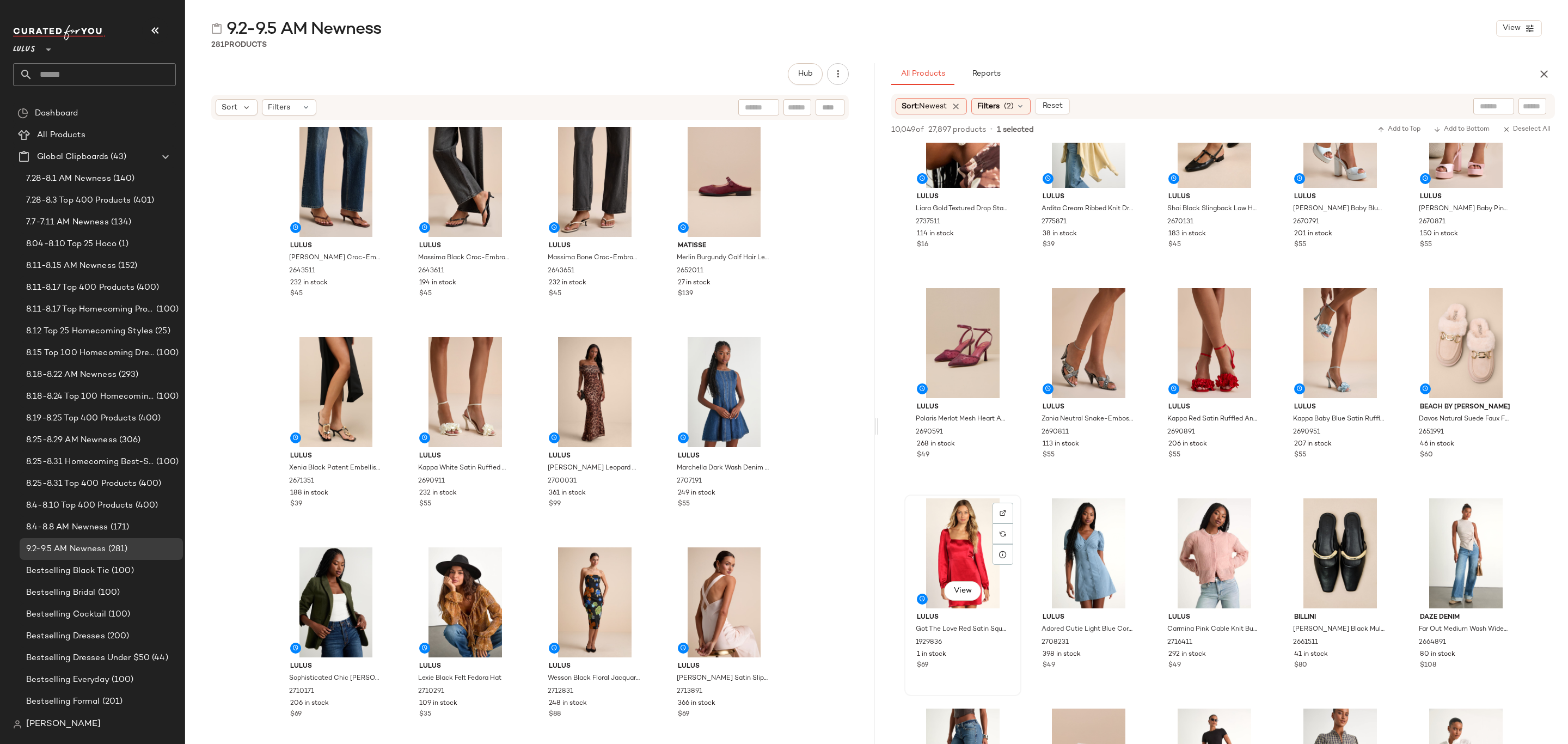
click at [998, 660] on div "$69" at bounding box center [963, 665] width 92 height 10
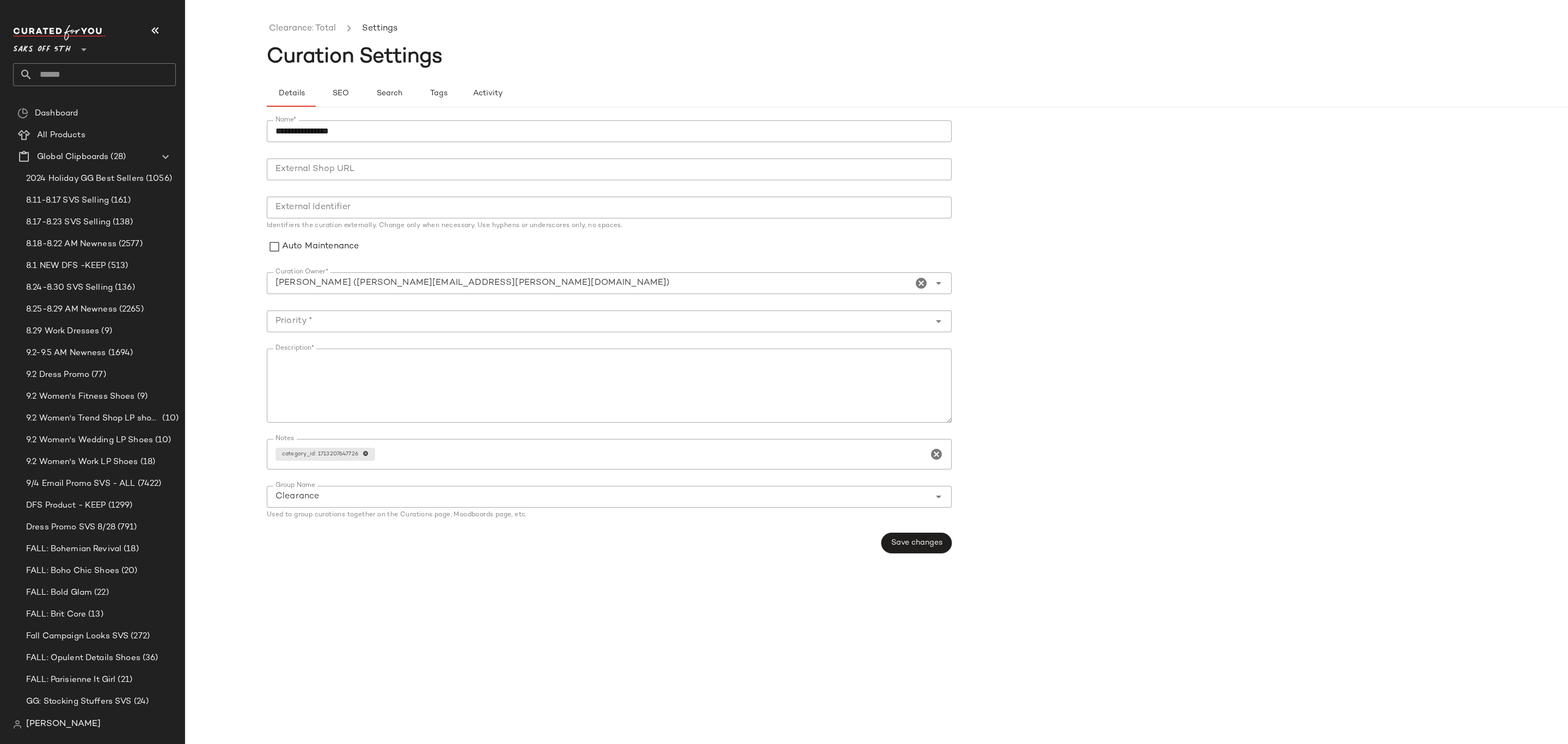
scroll to position [108, 0]
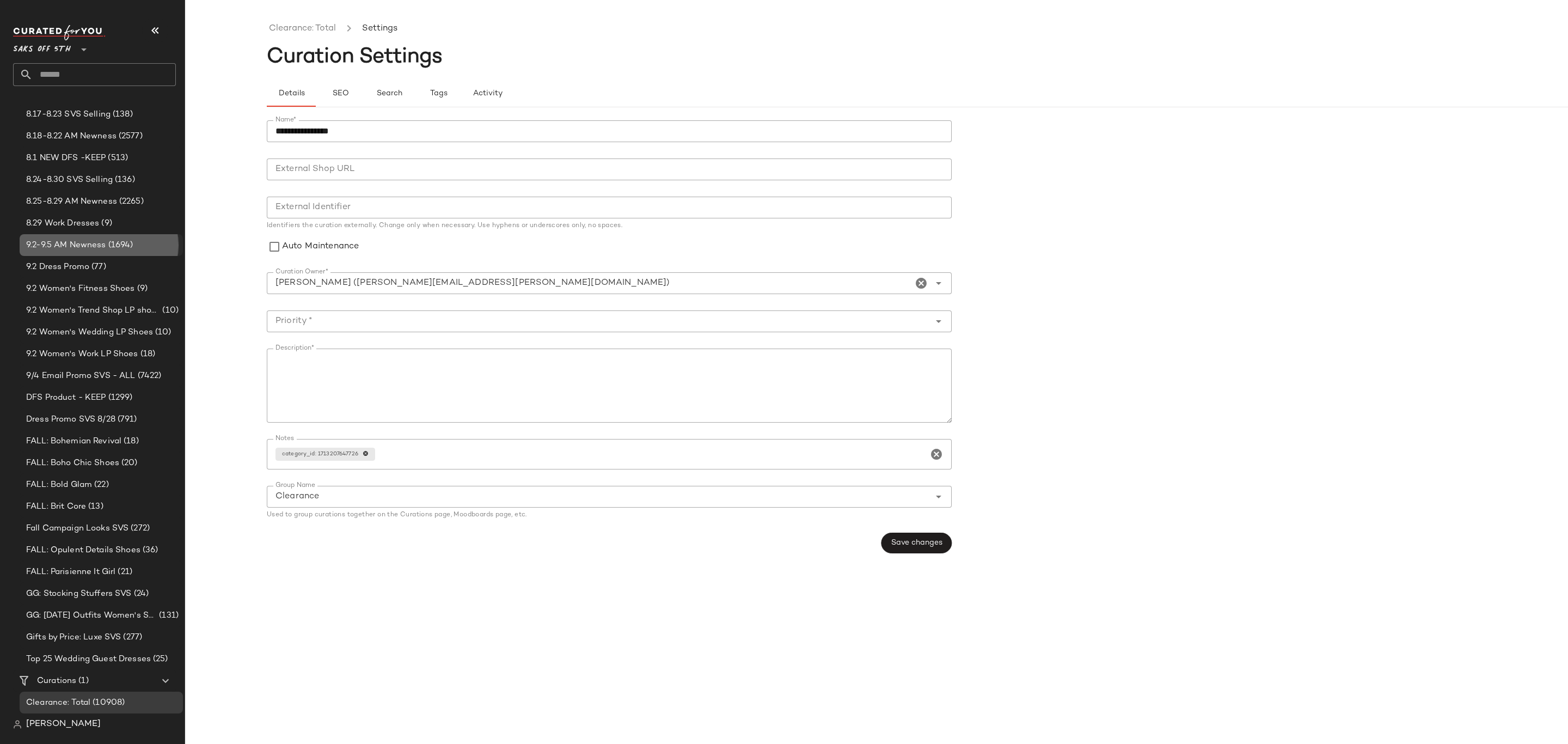
click at [98, 240] on span "9.2-9.5 AM Newness" at bounding box center [66, 245] width 80 height 12
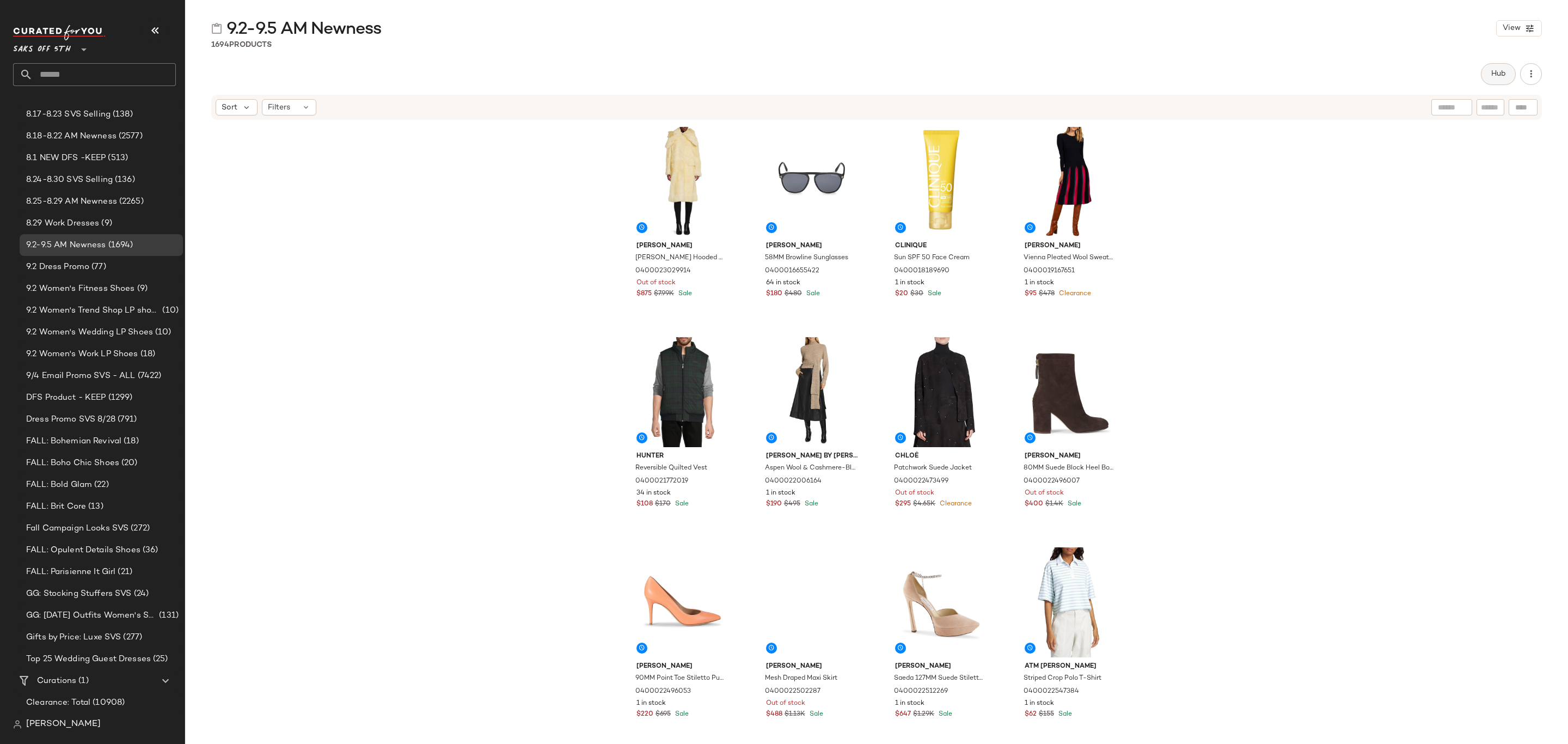
click at [1488, 67] on button "Hub" at bounding box center [1498, 74] width 35 height 22
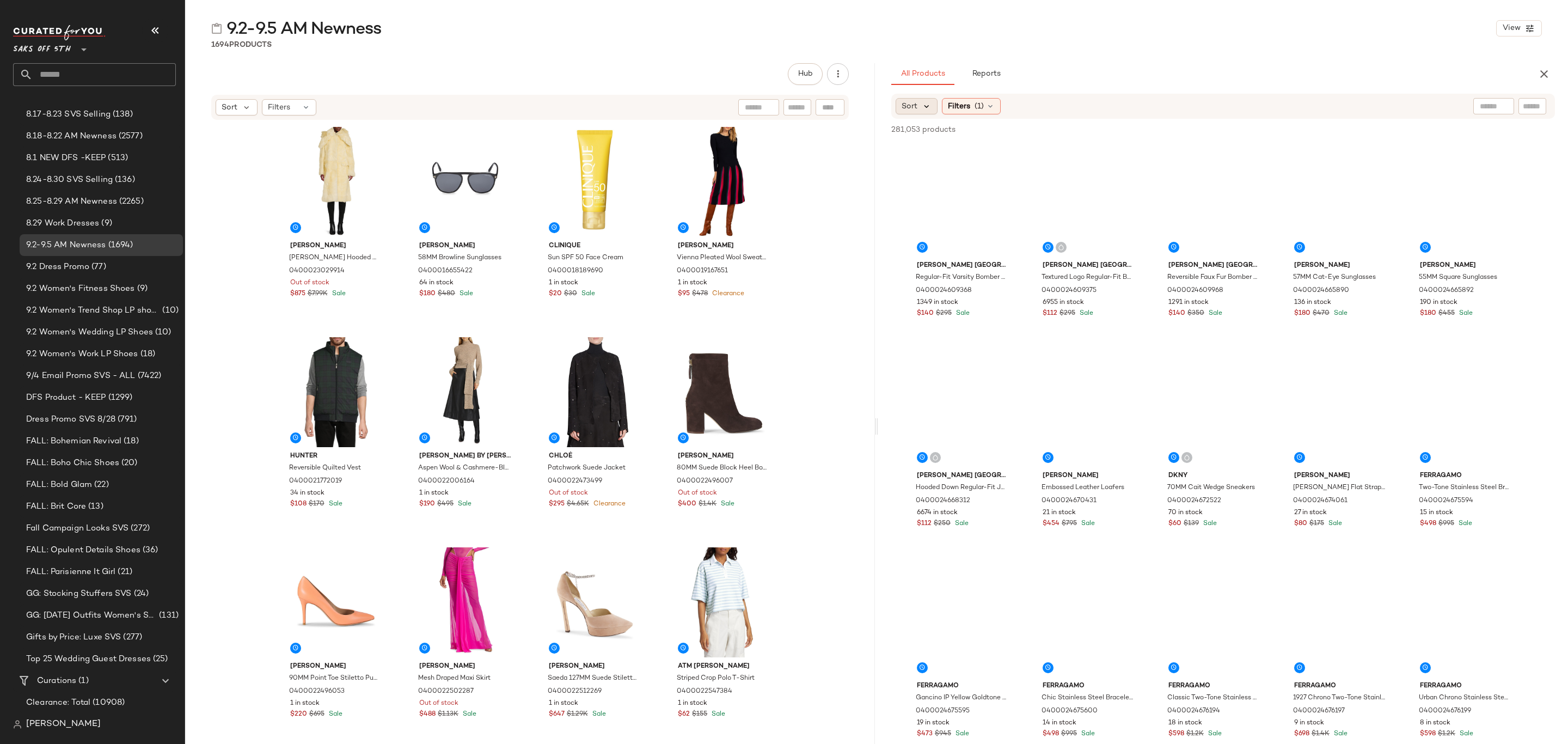
click at [925, 106] on icon at bounding box center [927, 106] width 10 height 10
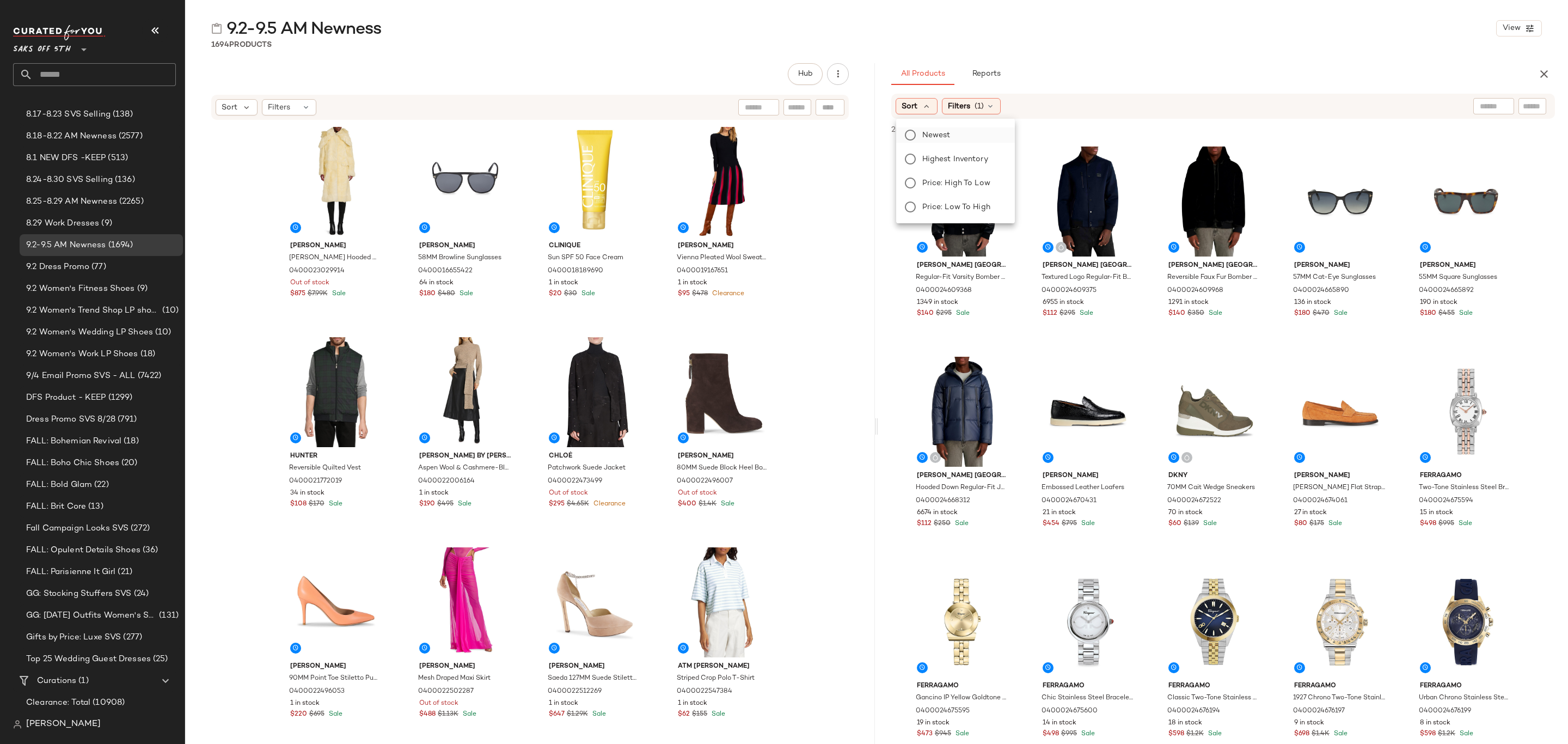
click at [932, 137] on span "Newest" at bounding box center [936, 135] width 28 height 11
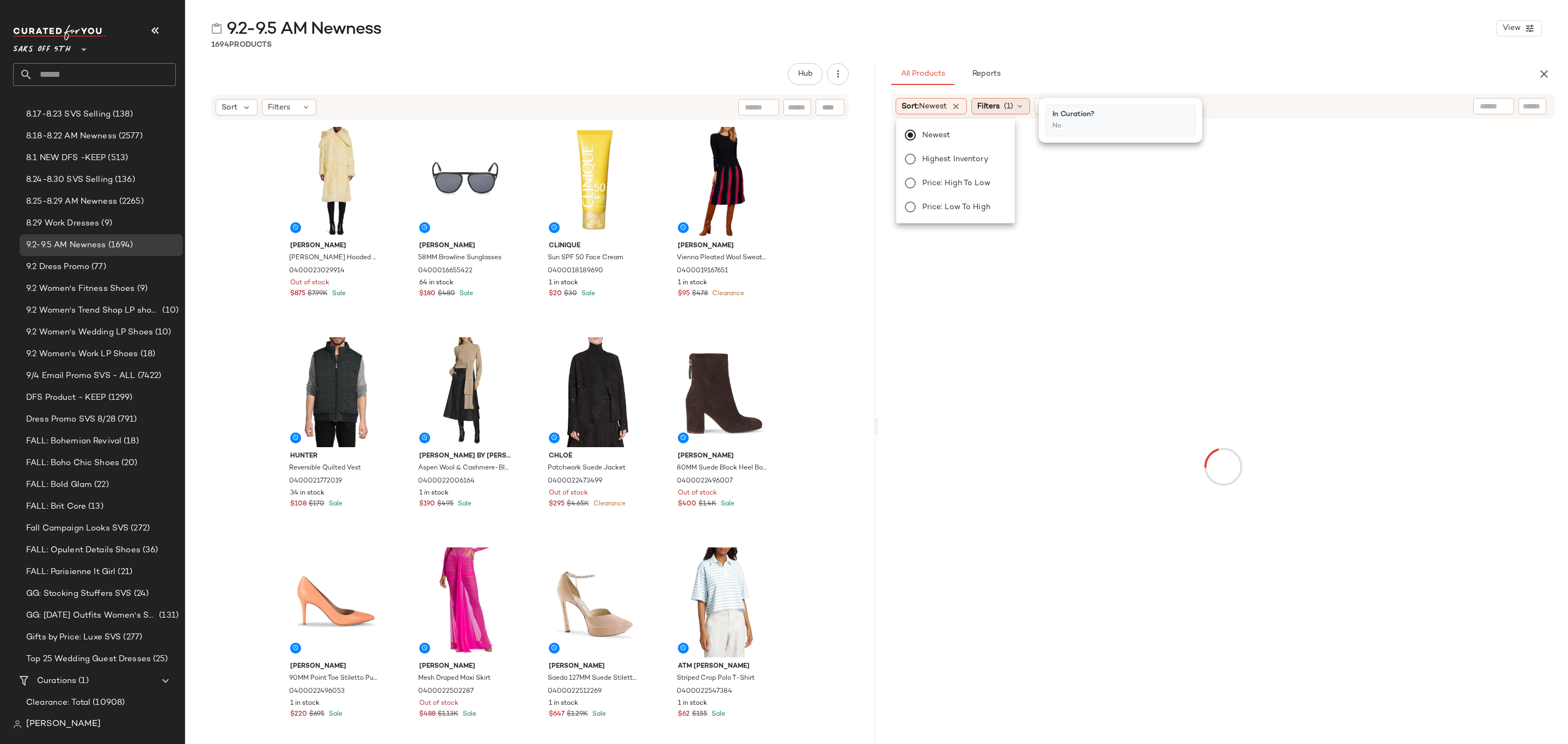
click at [1006, 109] on div "Filters (1)" at bounding box center [1000, 106] width 59 height 16
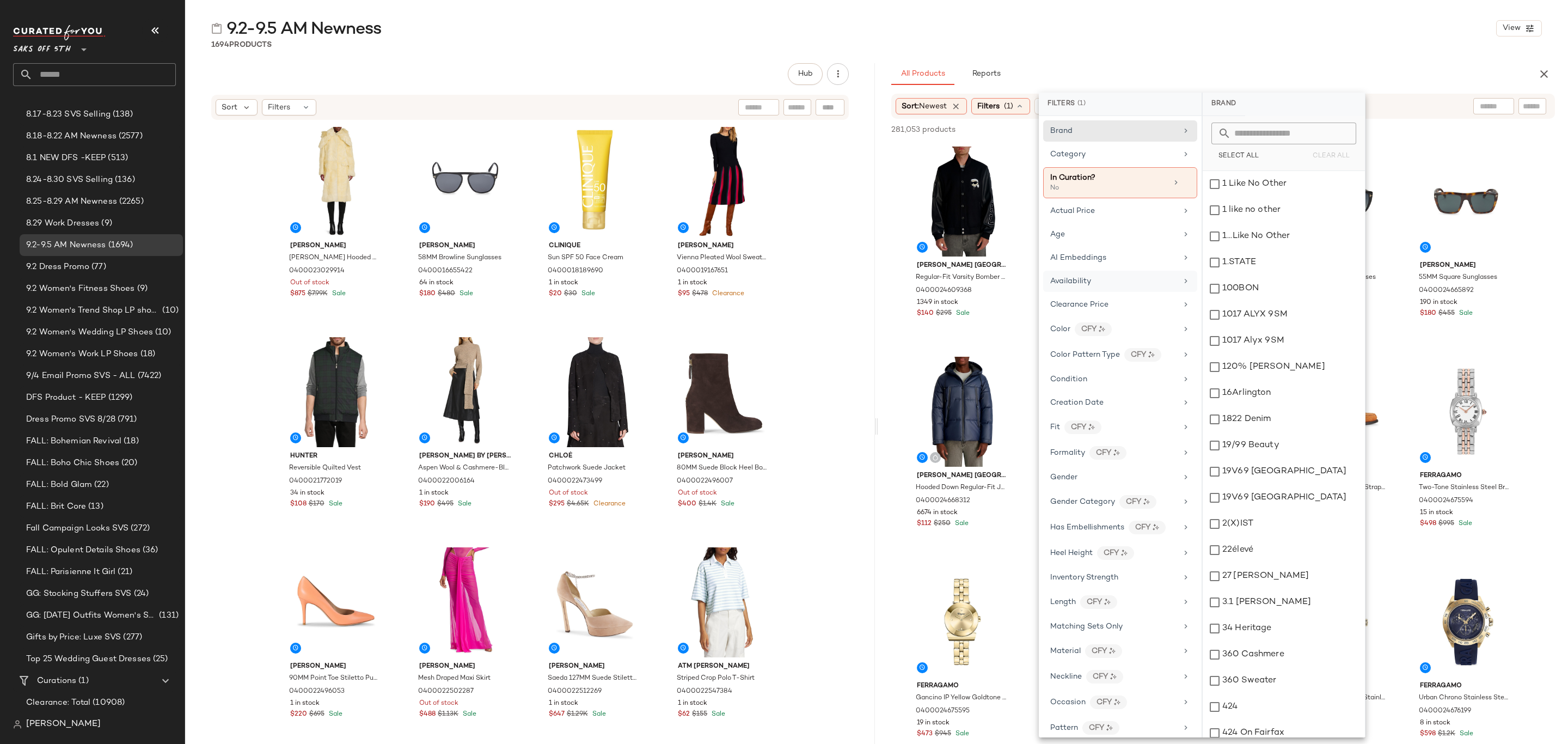
click at [1124, 280] on div "Availability" at bounding box center [1114, 281] width 127 height 11
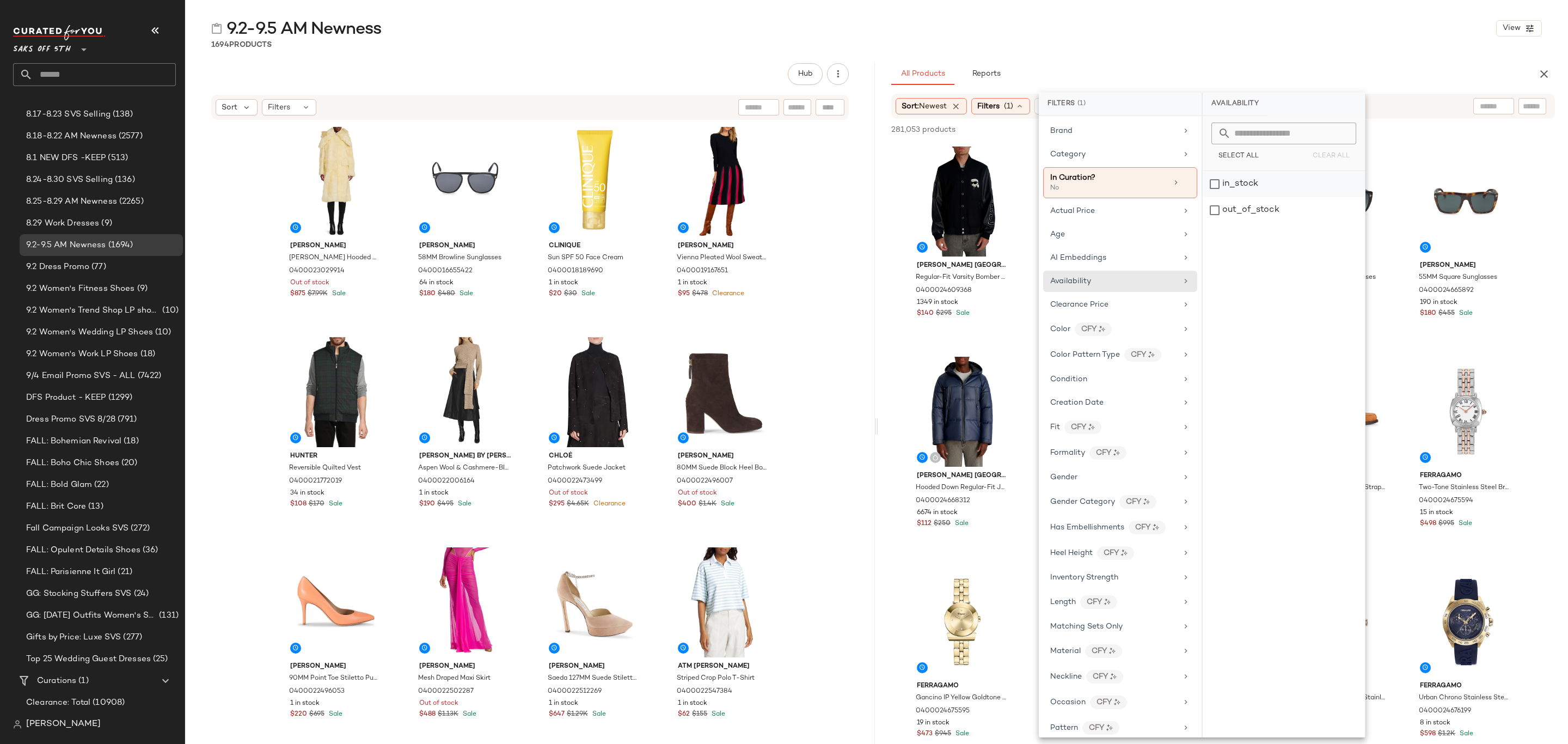
click at [1257, 182] on div "in_stock" at bounding box center [1284, 184] width 162 height 26
click at [1227, 43] on div "1694 Products" at bounding box center [876, 45] width 1383 height 11
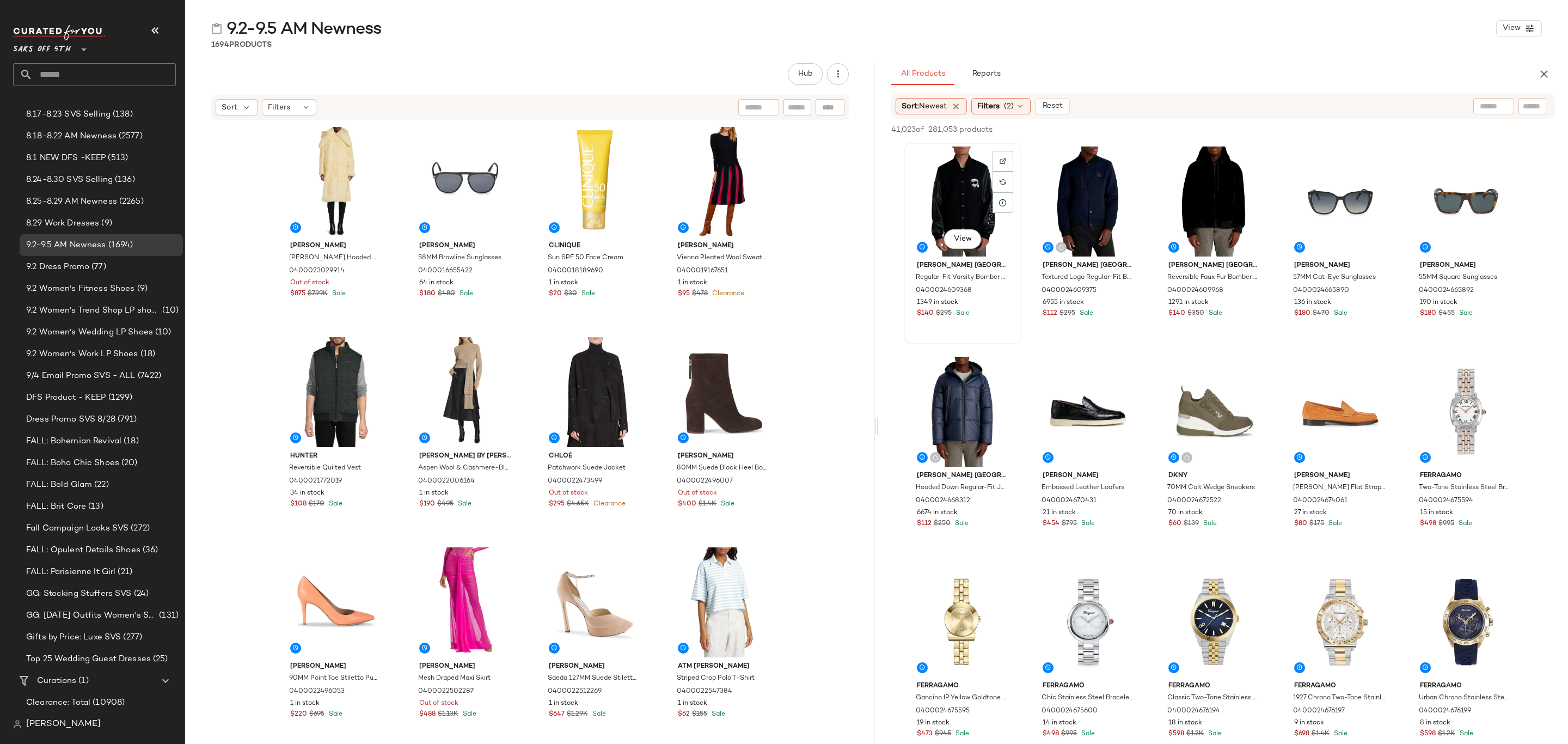
click at [956, 173] on div "View" at bounding box center [963, 201] width 109 height 110
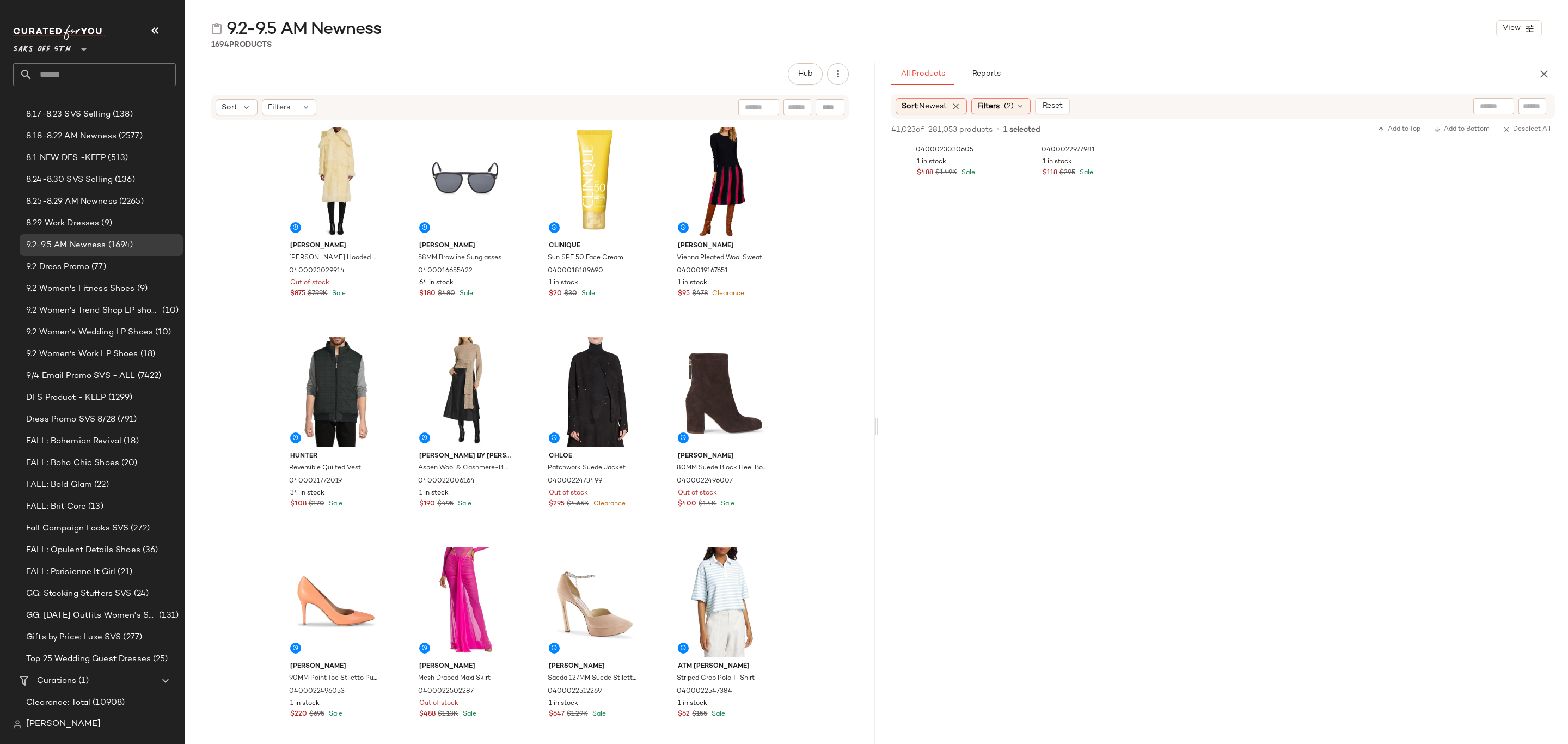
scroll to position [12907, 0]
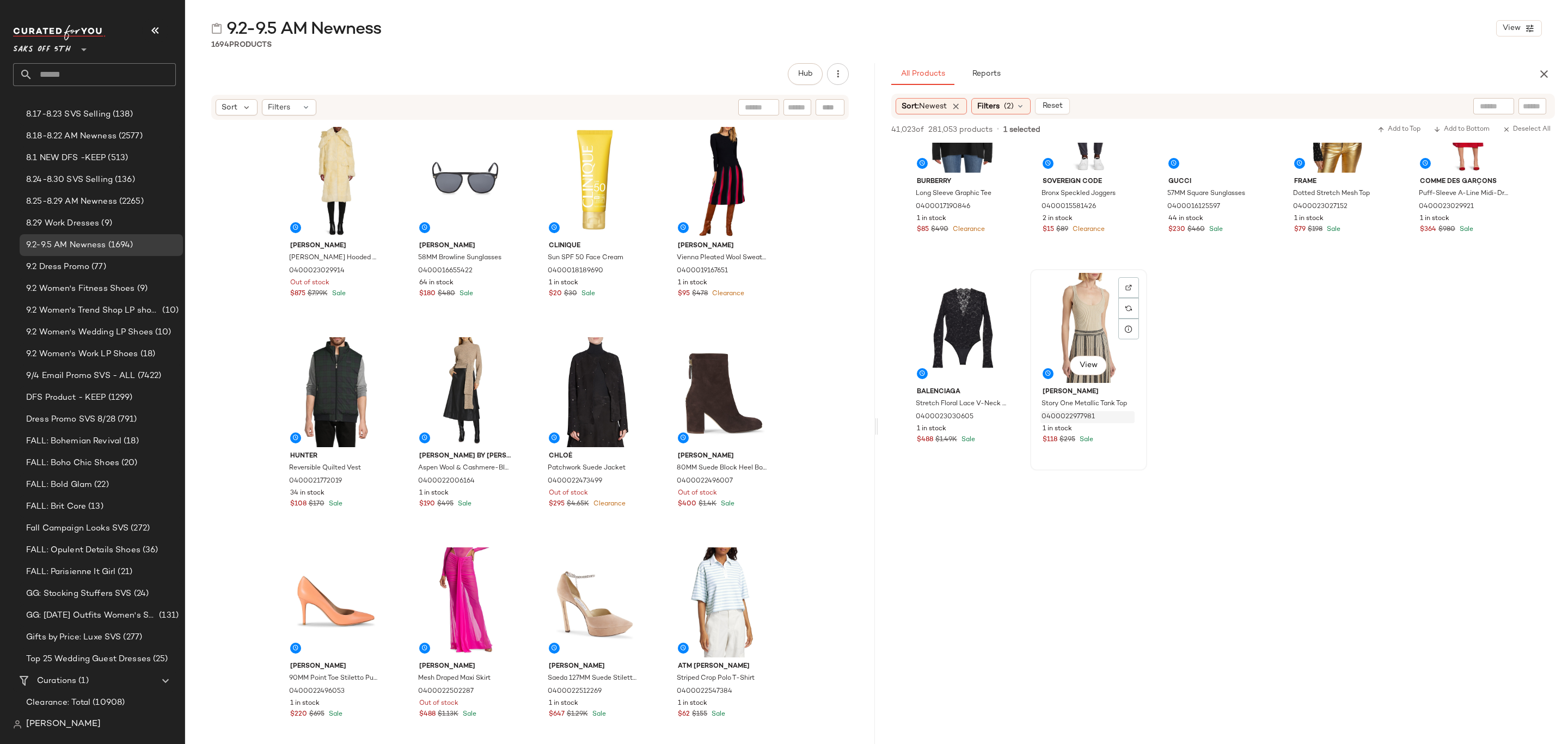
click at [1098, 412] on div "0400022977981" at bounding box center [1087, 417] width 94 height 12
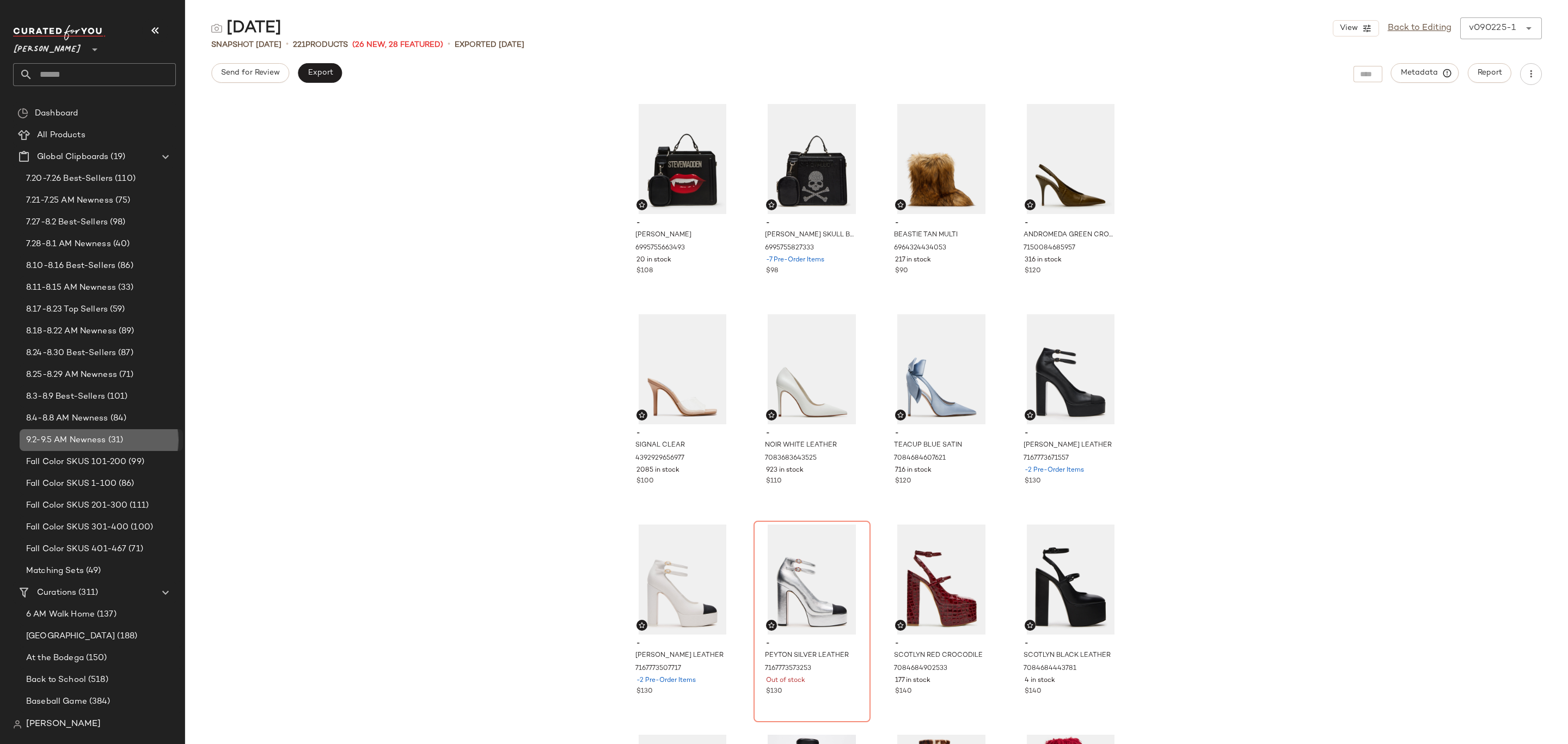
click at [114, 439] on span "(31)" at bounding box center [114, 440] width 17 height 12
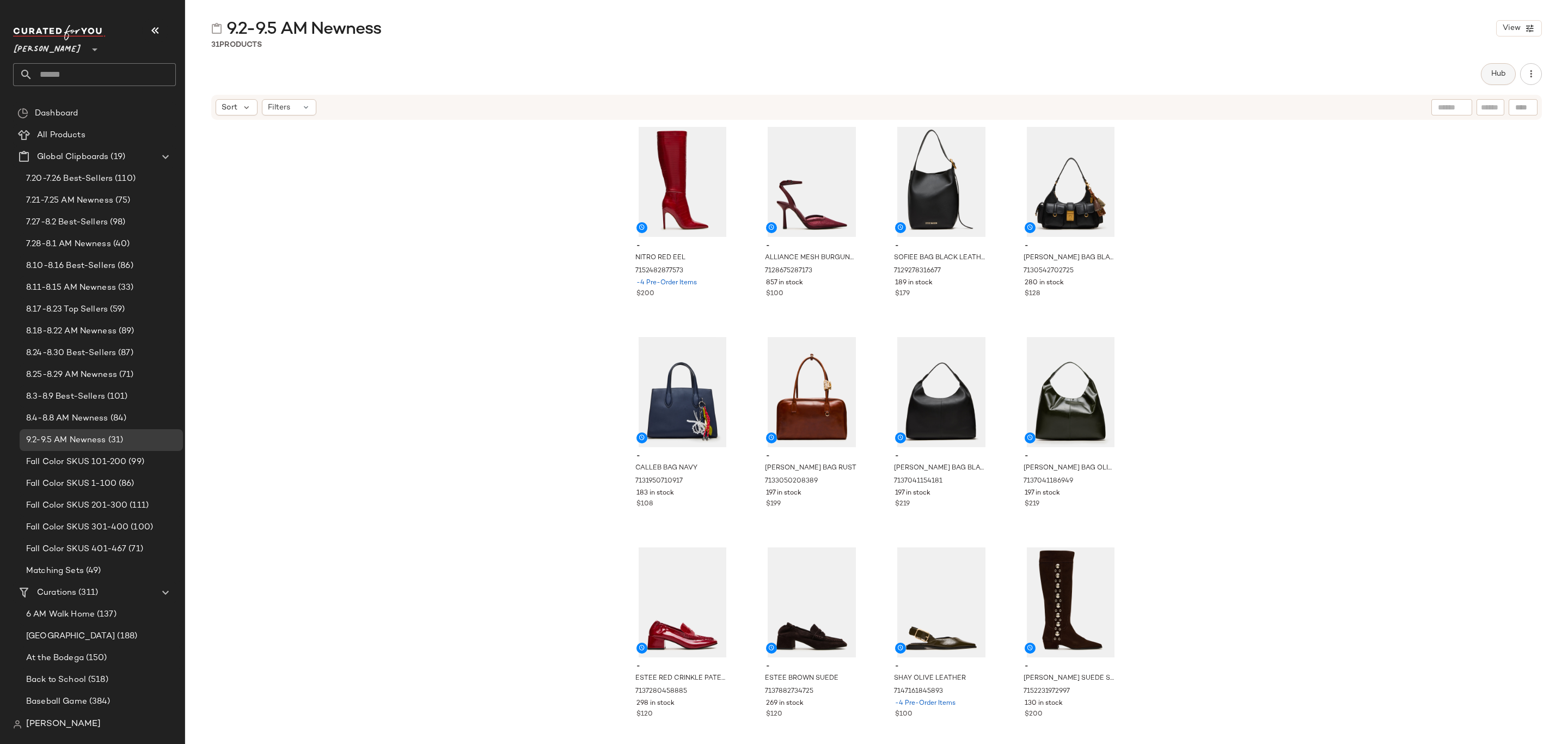
click at [1492, 78] on span "Hub" at bounding box center [1498, 74] width 15 height 9
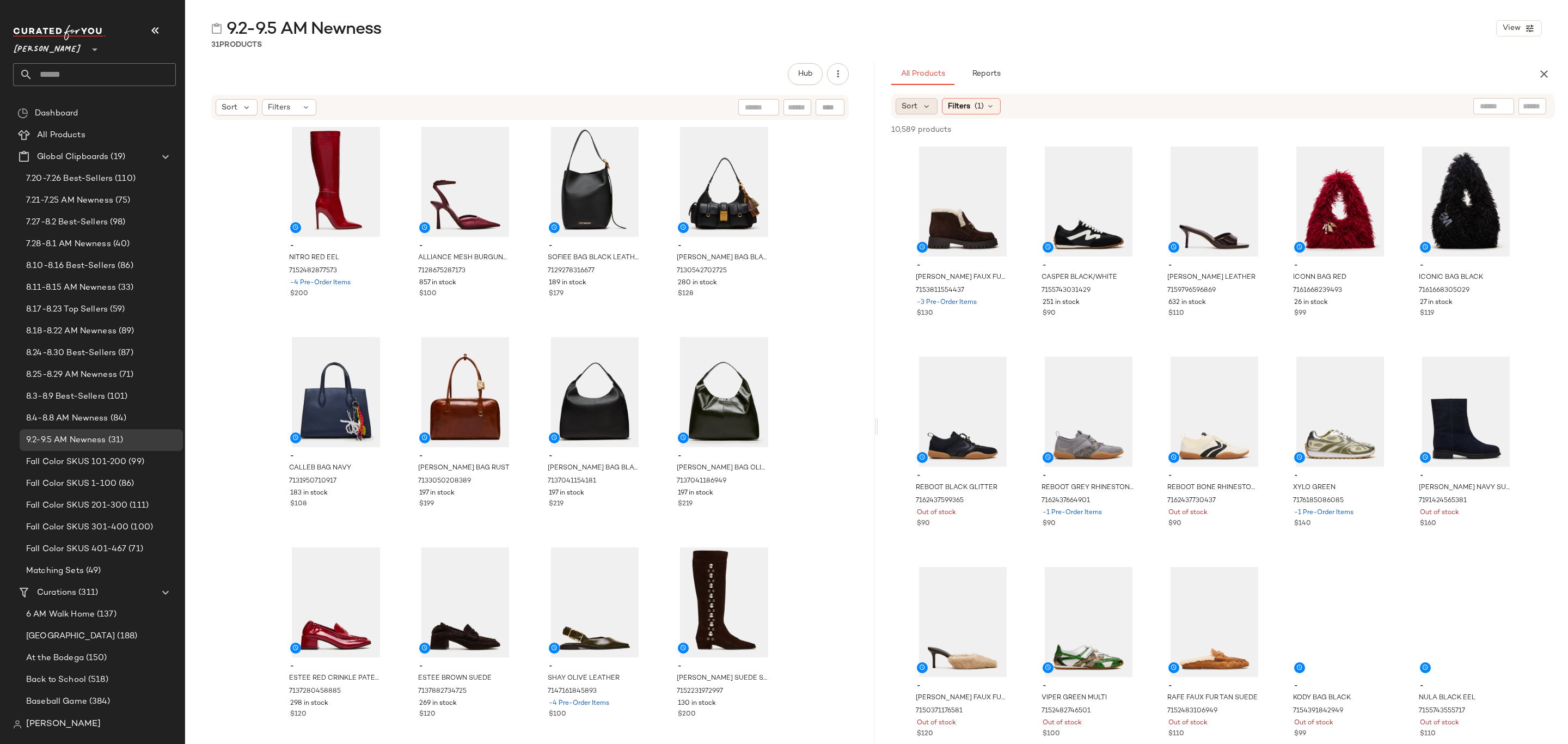
click at [916, 109] on span "Sort" at bounding box center [910, 106] width 16 height 11
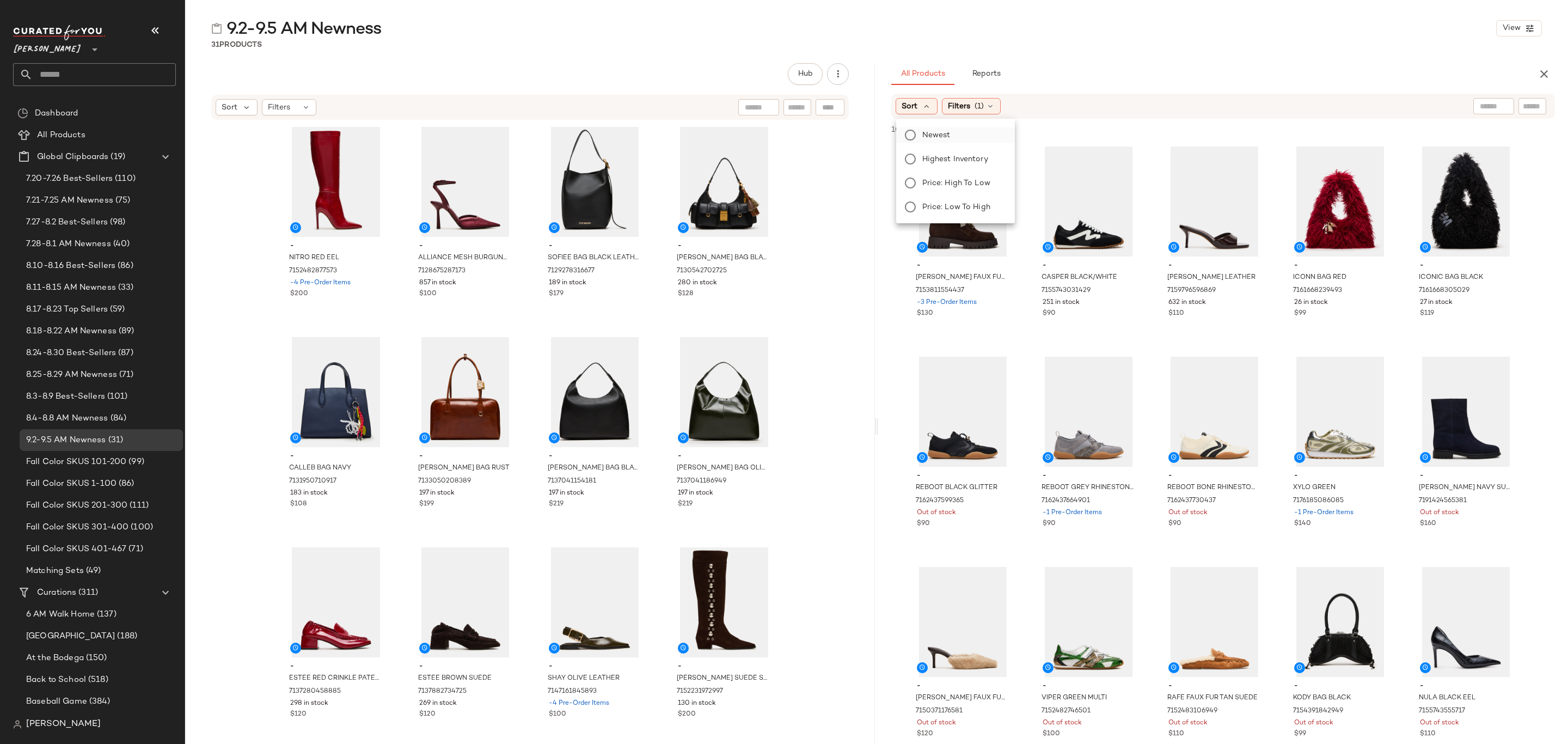
click at [925, 128] on label "Newest" at bounding box center [962, 135] width 88 height 15
click at [997, 108] on span "Filters" at bounding box center [989, 106] width 22 height 11
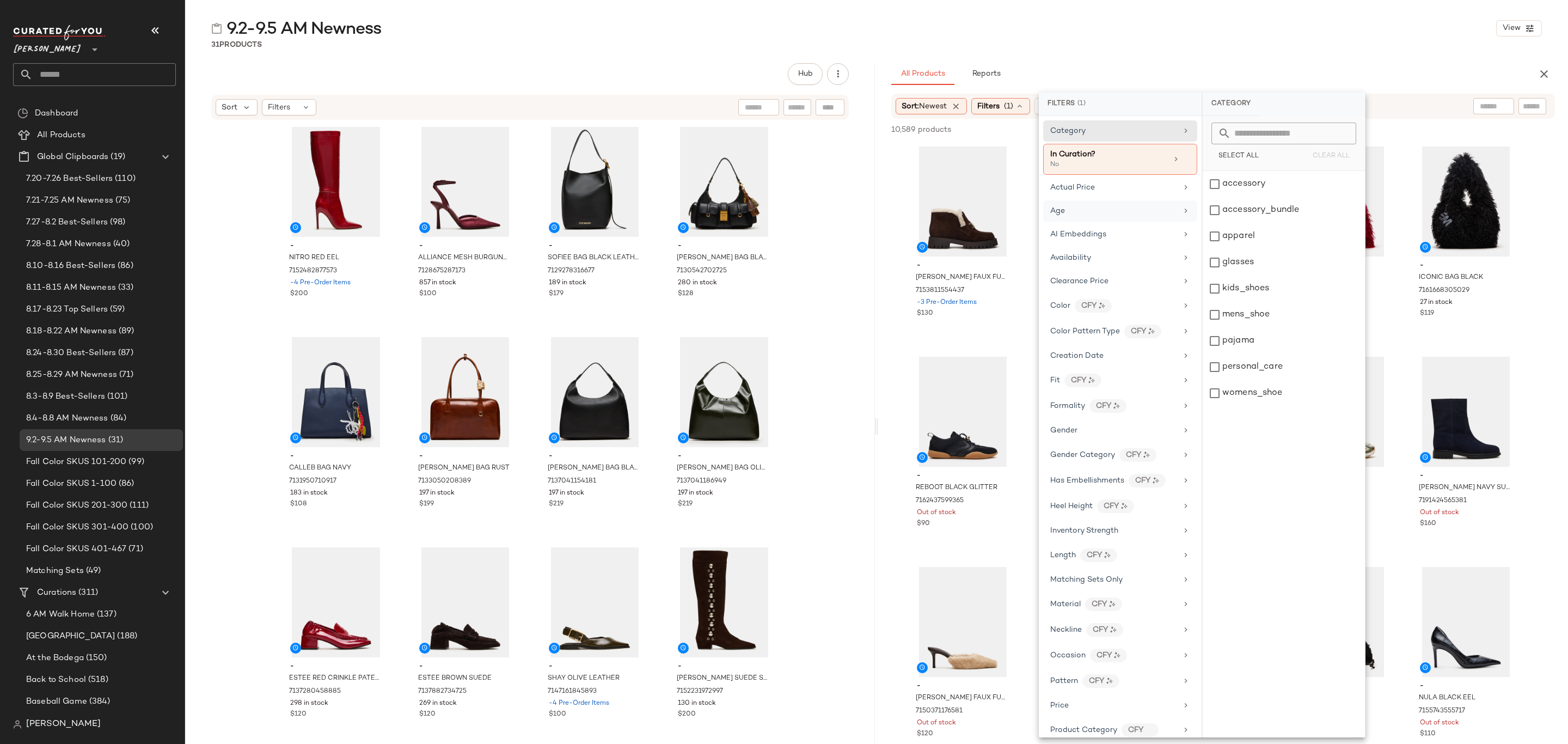
click at [1162, 213] on div "Age" at bounding box center [1114, 211] width 127 height 11
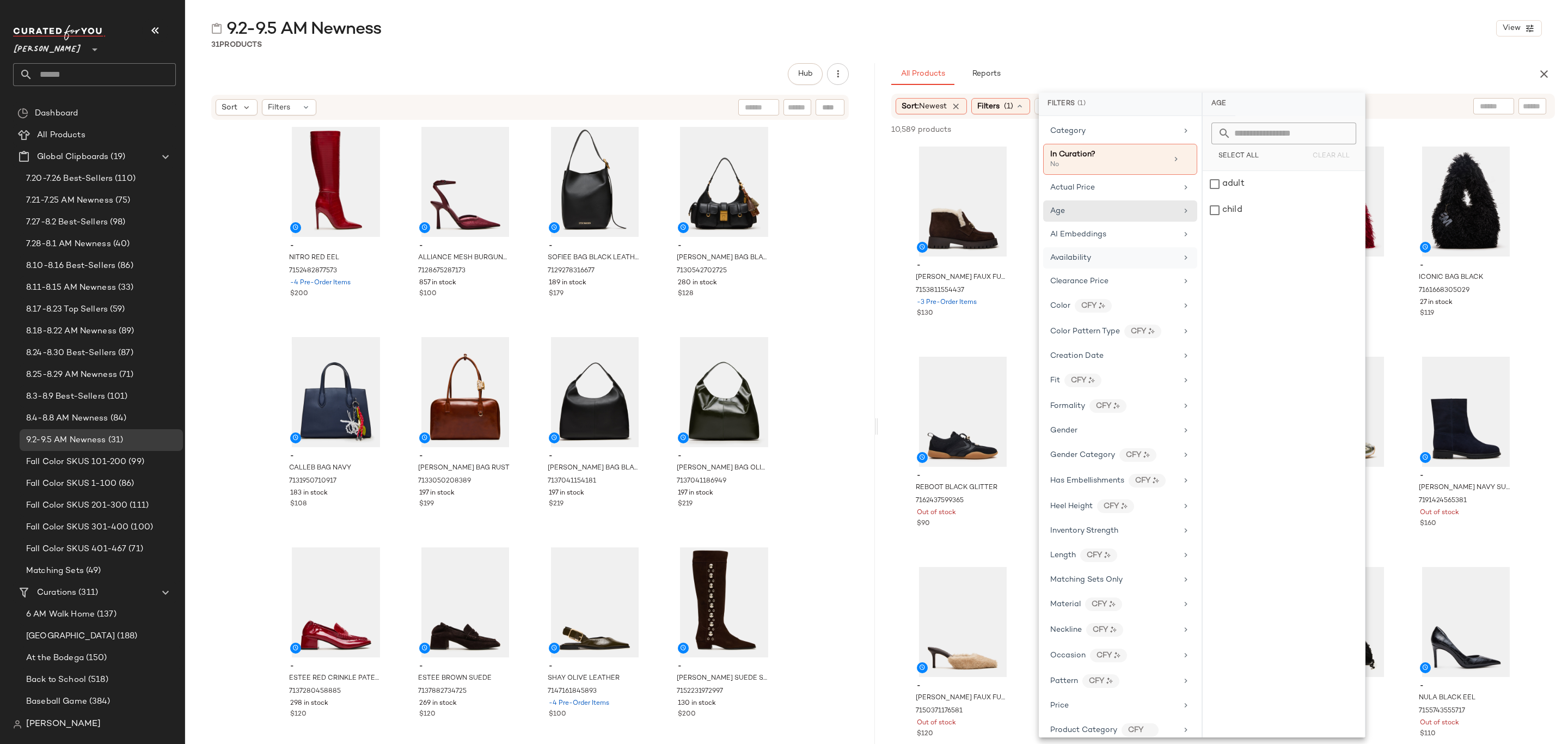
click at [1106, 264] on div "Availability" at bounding box center [1114, 257] width 127 height 11
click at [1277, 178] on div "in_stock" at bounding box center [1284, 184] width 162 height 26
click at [1277, 234] on div "pre_order" at bounding box center [1284, 236] width 162 height 26
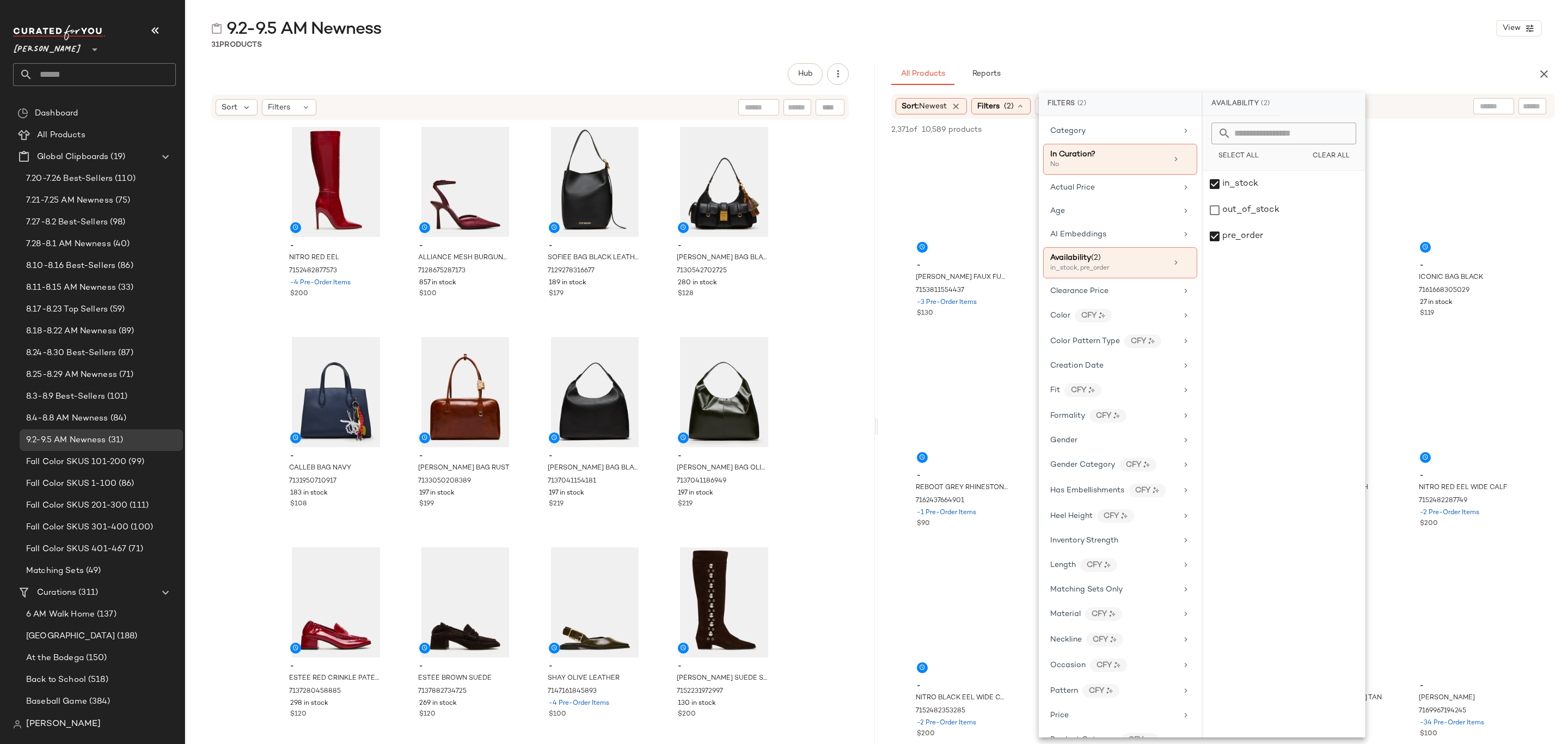
click at [1257, 20] on div "9.2-9.5 AM Newness View" at bounding box center [876, 28] width 1383 height 22
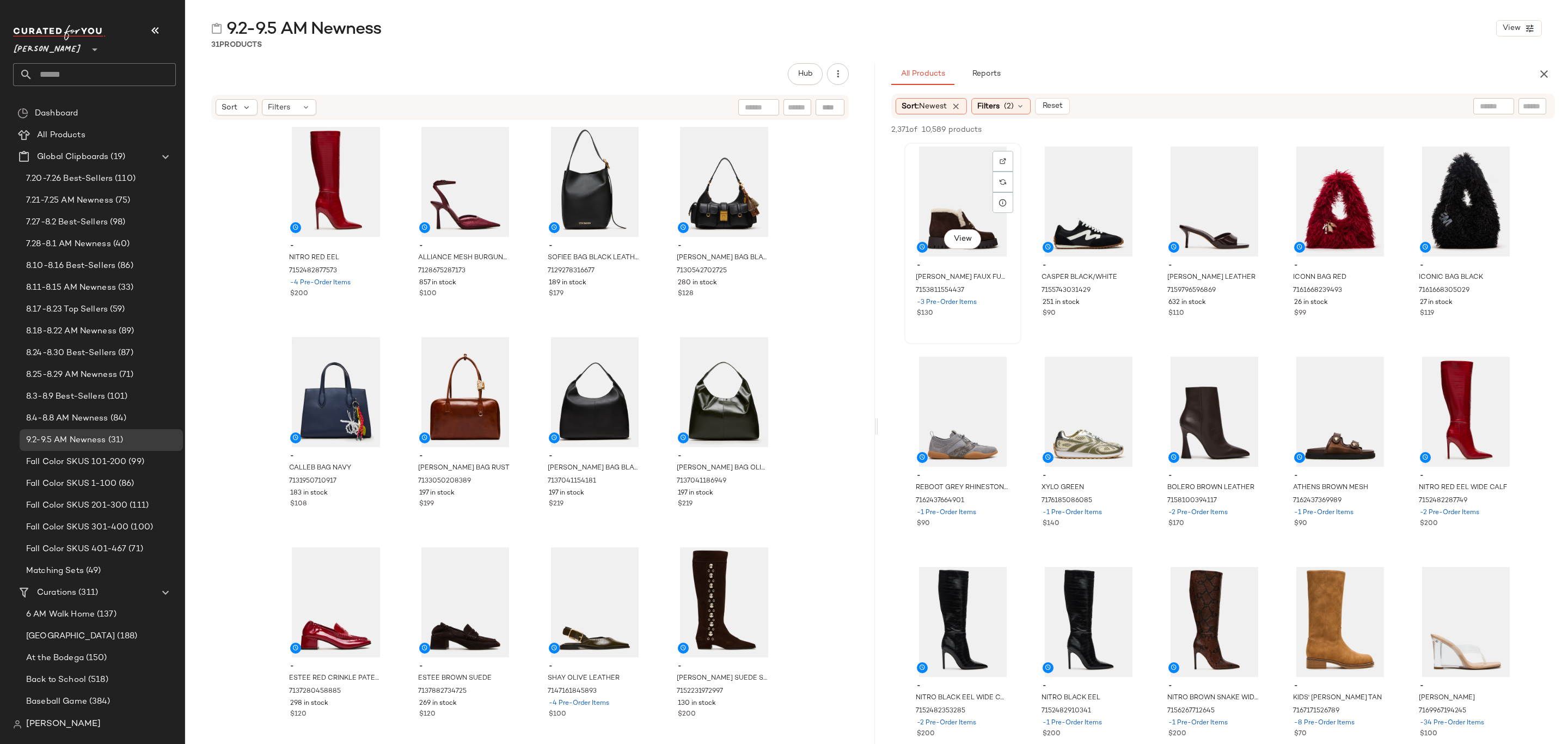
click at [956, 205] on div "View" at bounding box center [963, 201] width 109 height 110
click at [1221, 726] on span "-1 Pre-Order Items" at bounding box center [1198, 723] width 59 height 10
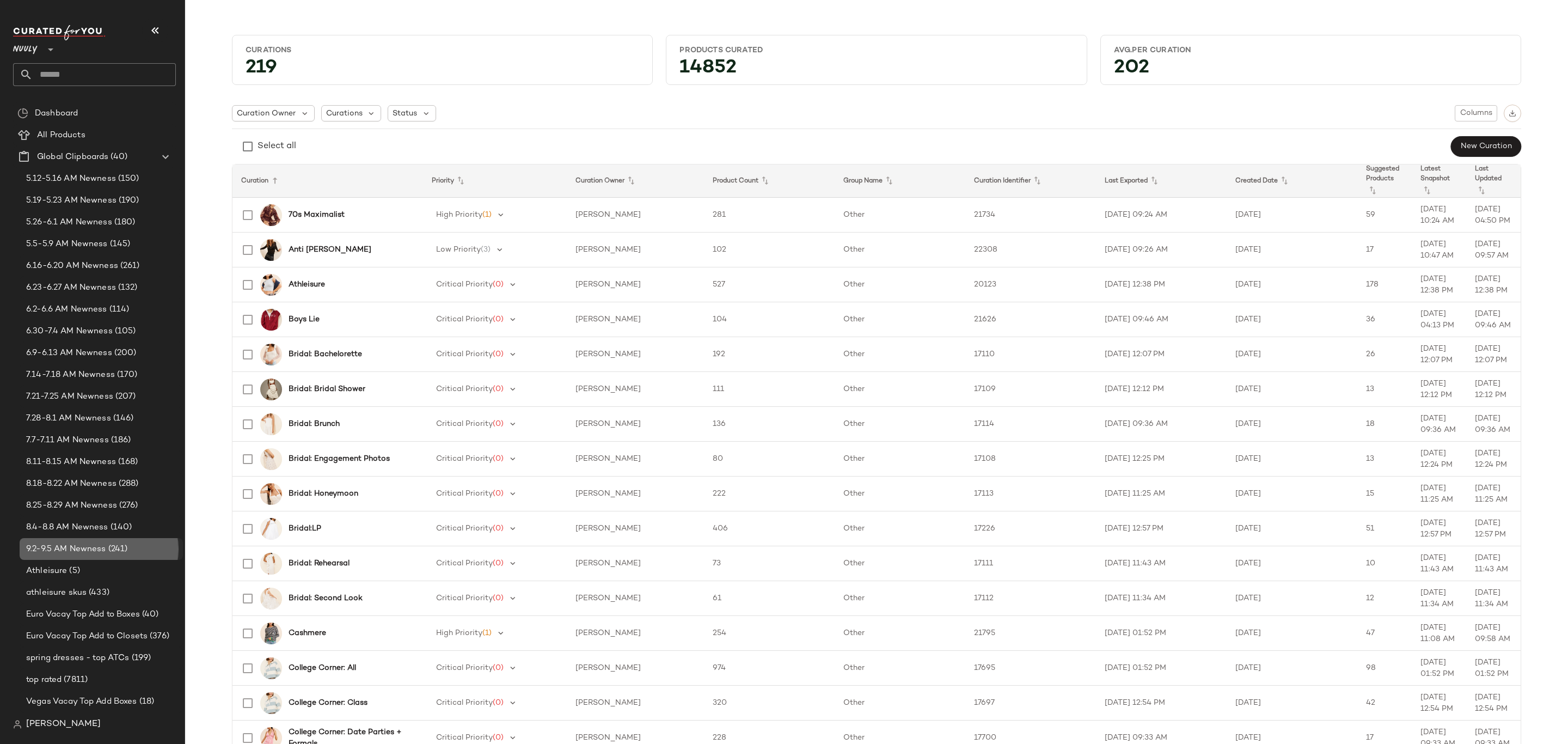
click at [89, 544] on span "9.2-9.5 AM Newness" at bounding box center [66, 549] width 80 height 12
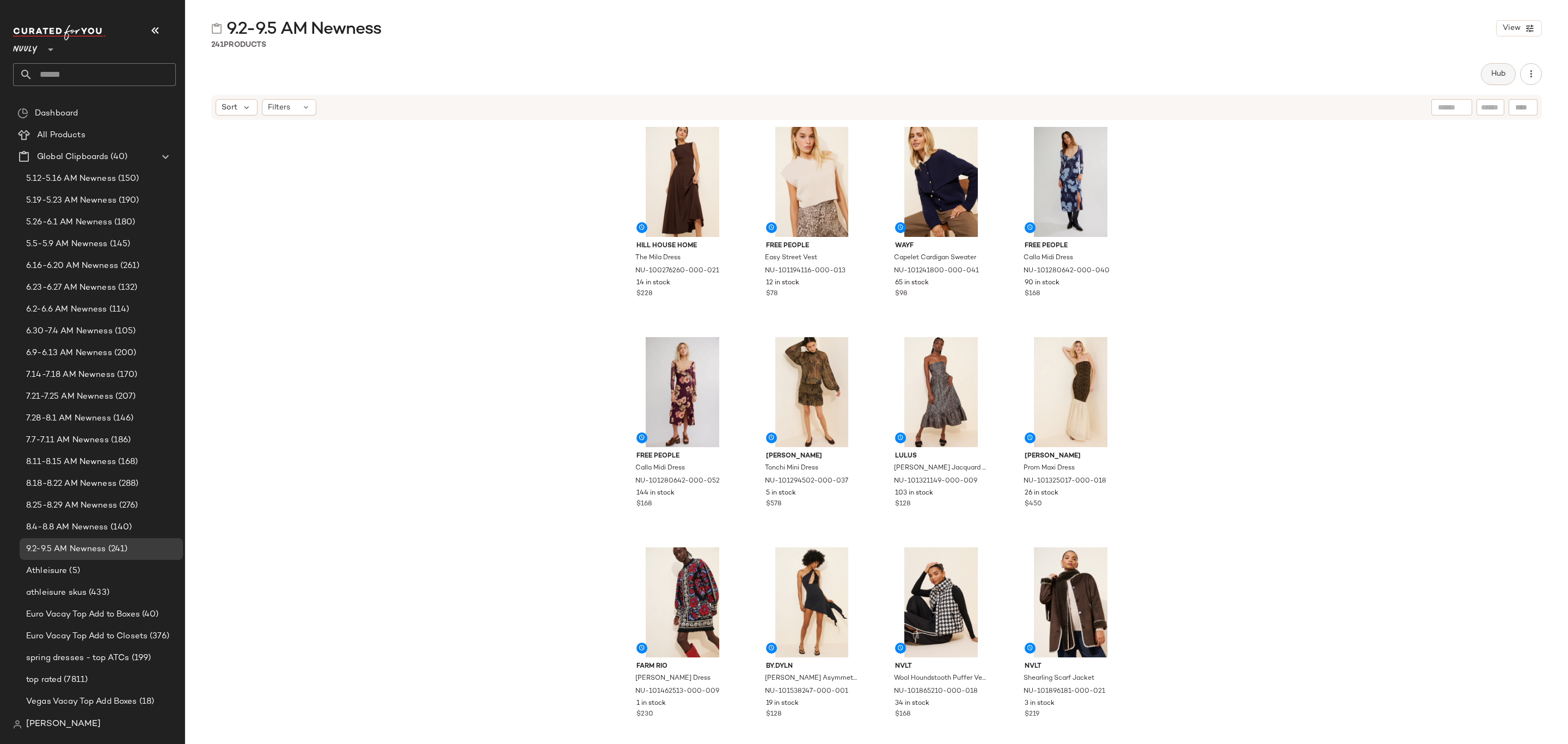
click at [1495, 70] on span "Hub" at bounding box center [1498, 74] width 15 height 9
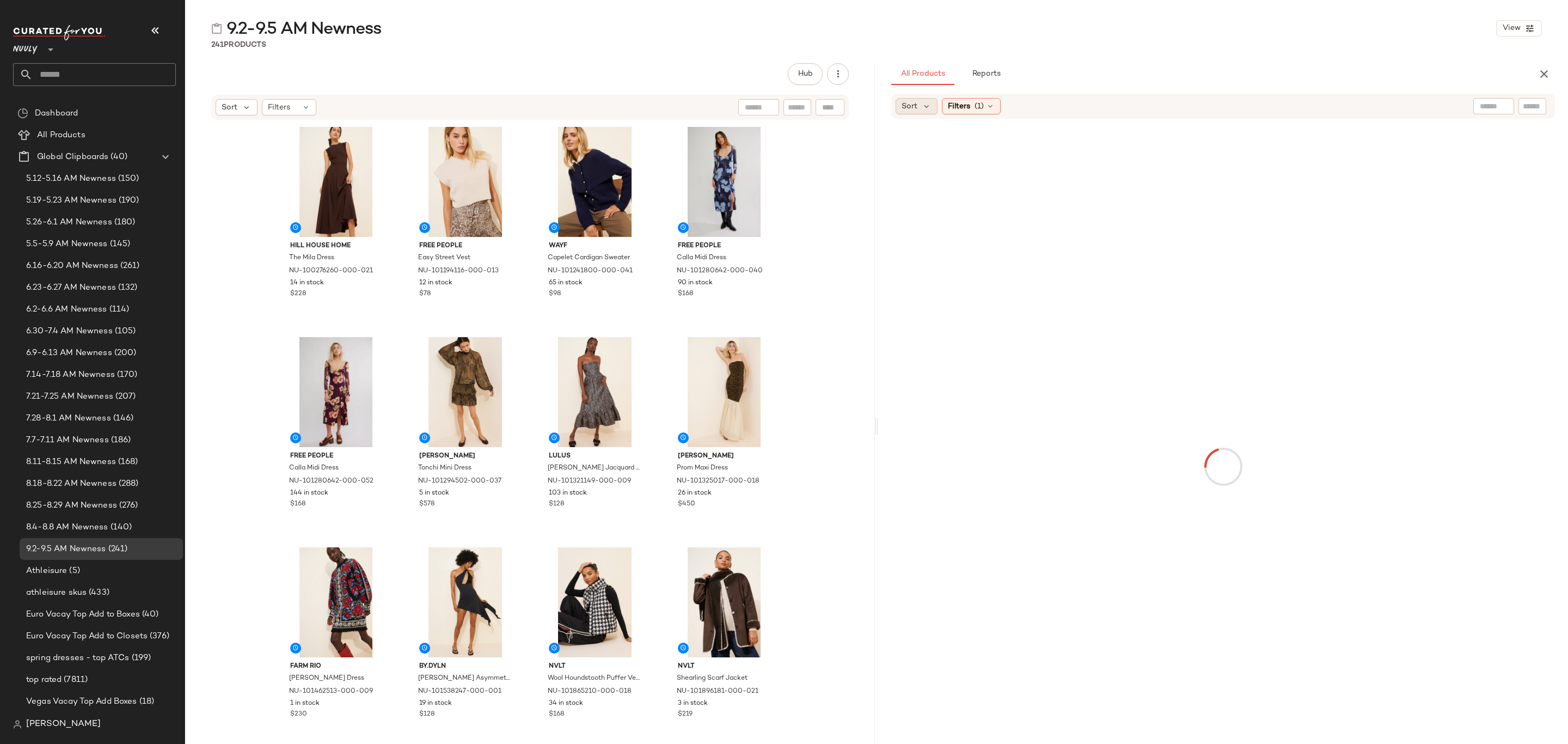
click at [918, 103] on div "Sort" at bounding box center [917, 106] width 42 height 16
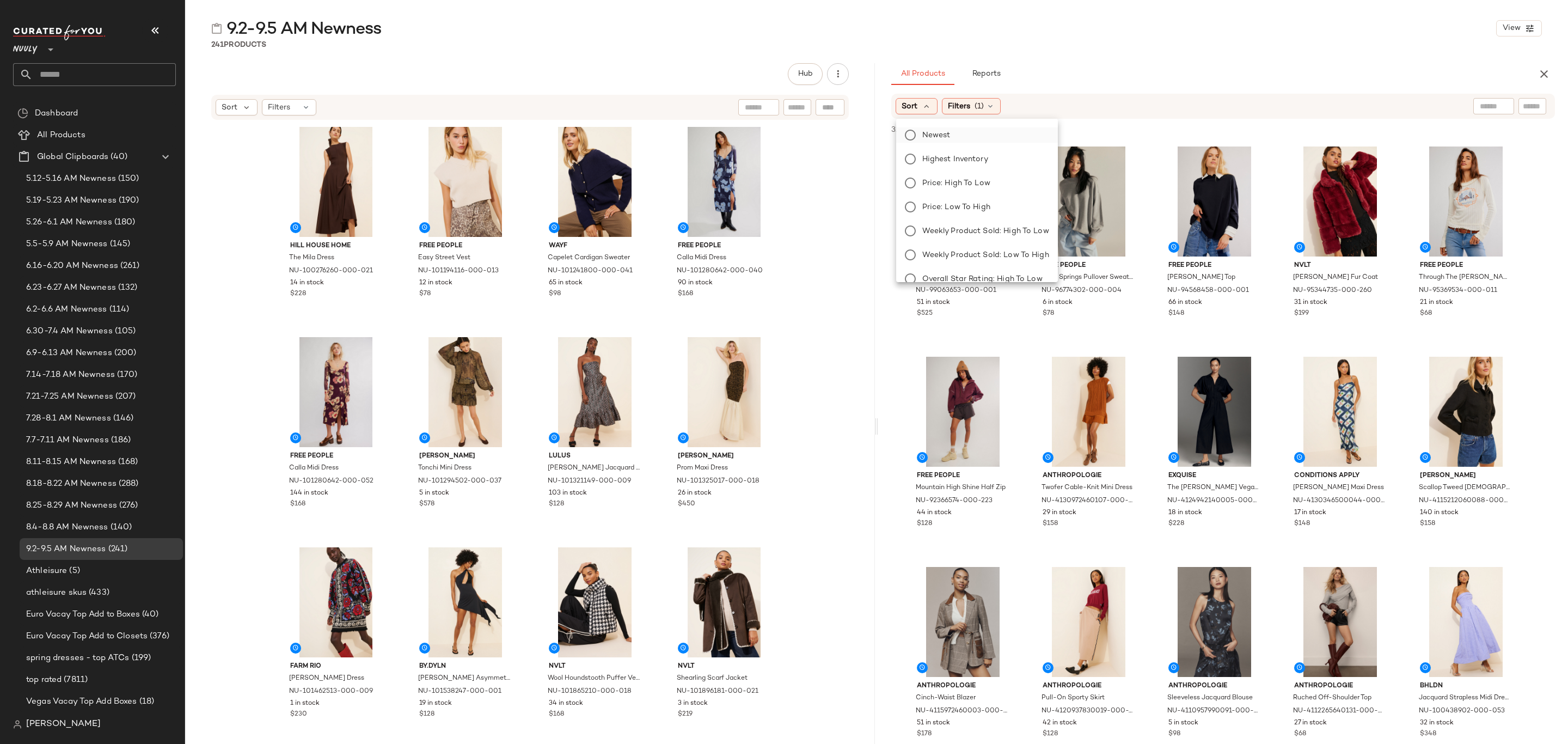
click at [933, 136] on span "Newest" at bounding box center [936, 135] width 28 height 11
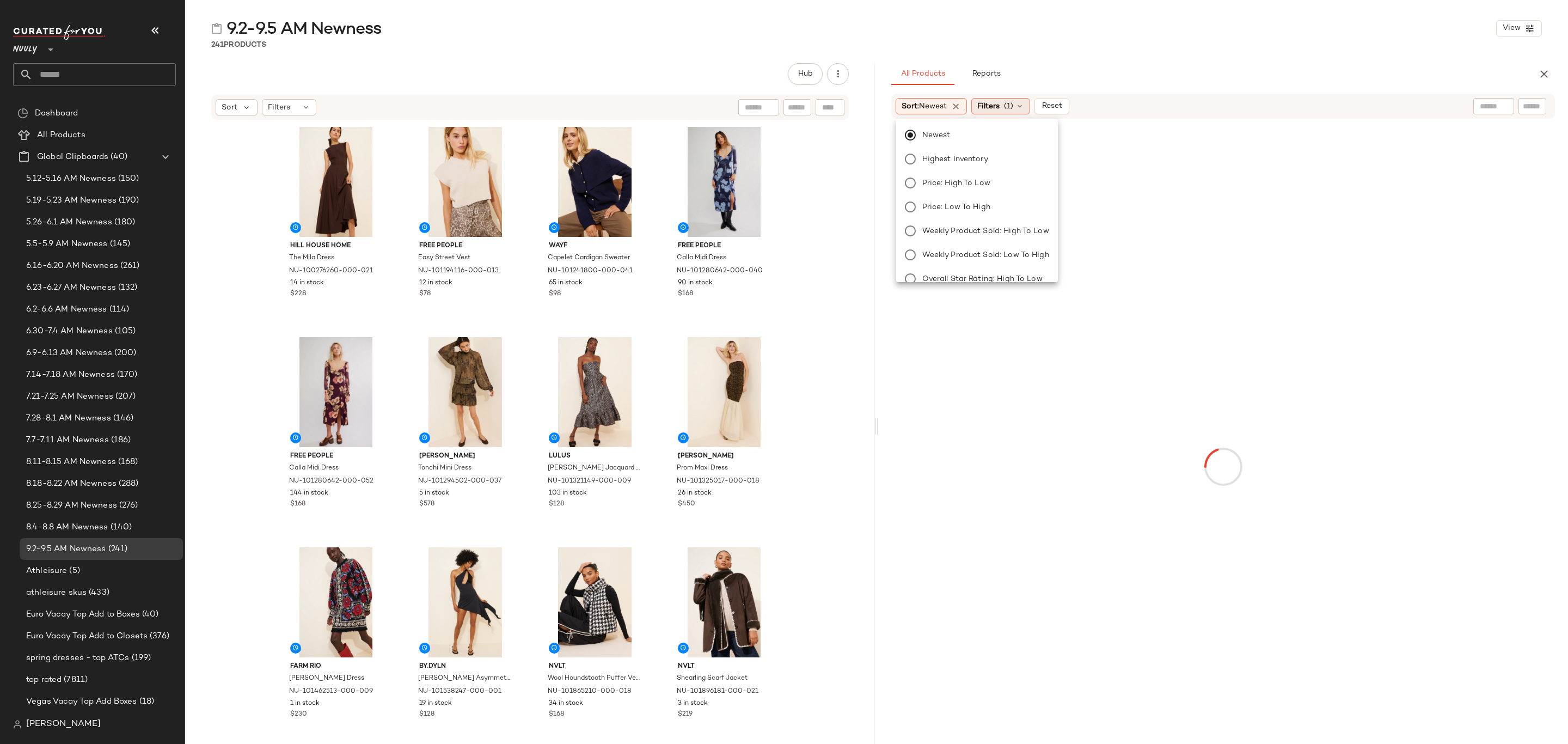
click at [1010, 103] on span "(1)" at bounding box center [1009, 106] width 9 height 11
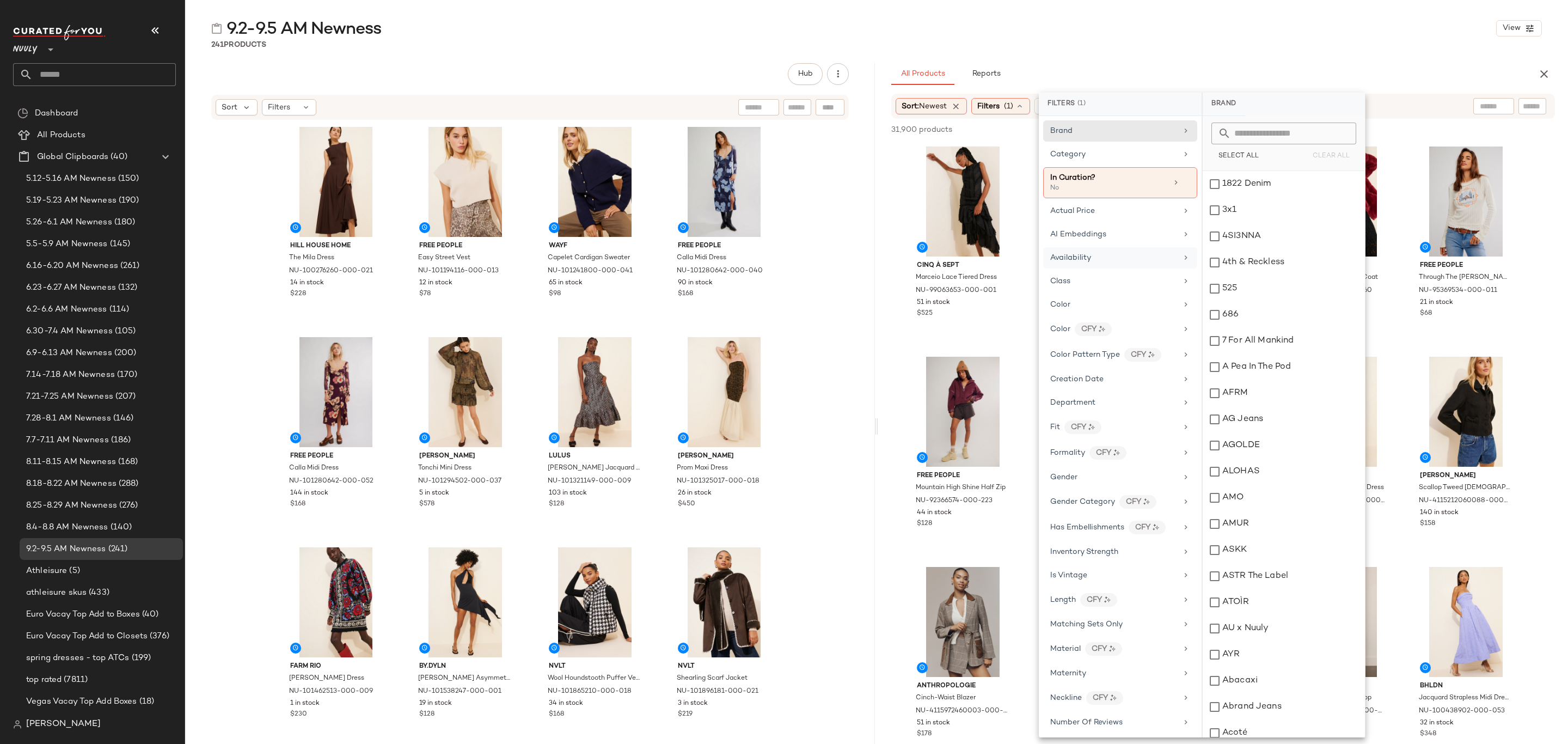
click at [1109, 257] on div "Availability" at bounding box center [1114, 257] width 127 height 11
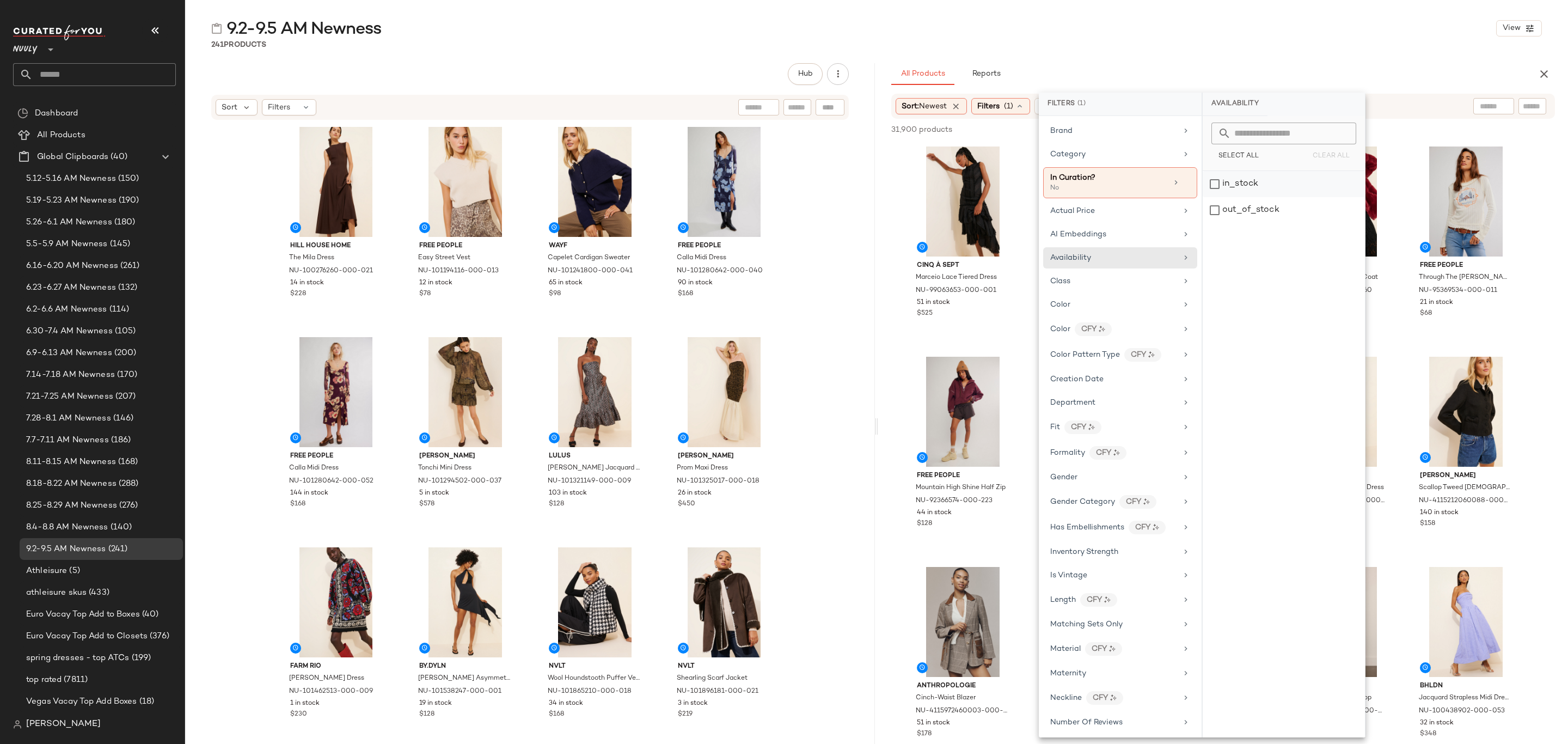
click at [1271, 180] on div "in_stock" at bounding box center [1284, 184] width 162 height 26
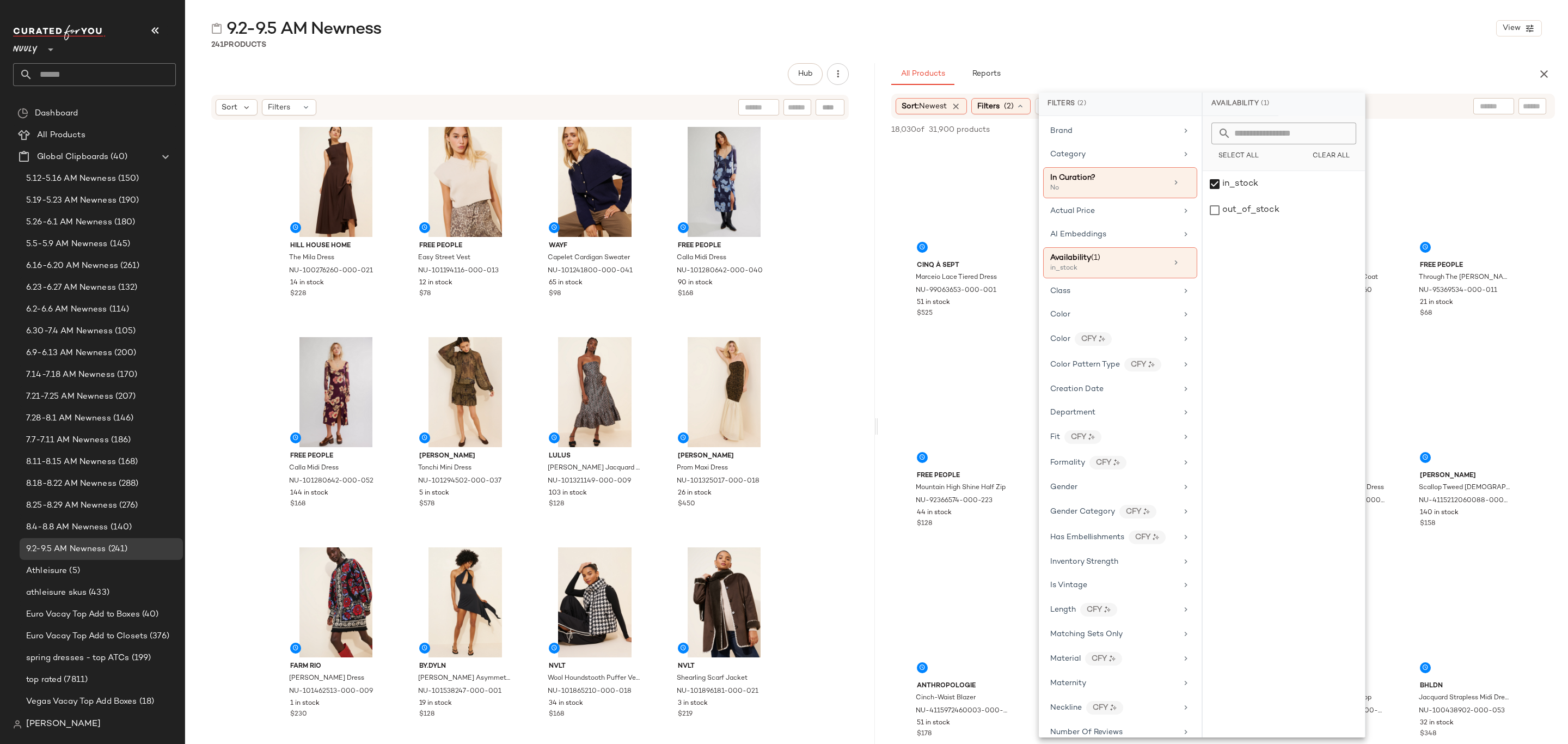
click at [1204, 61] on div "9.2-9.5 AM Newness View 241 Products Hub Sort Filters Hill House Home The Mila …" at bounding box center [876, 380] width 1383 height 726
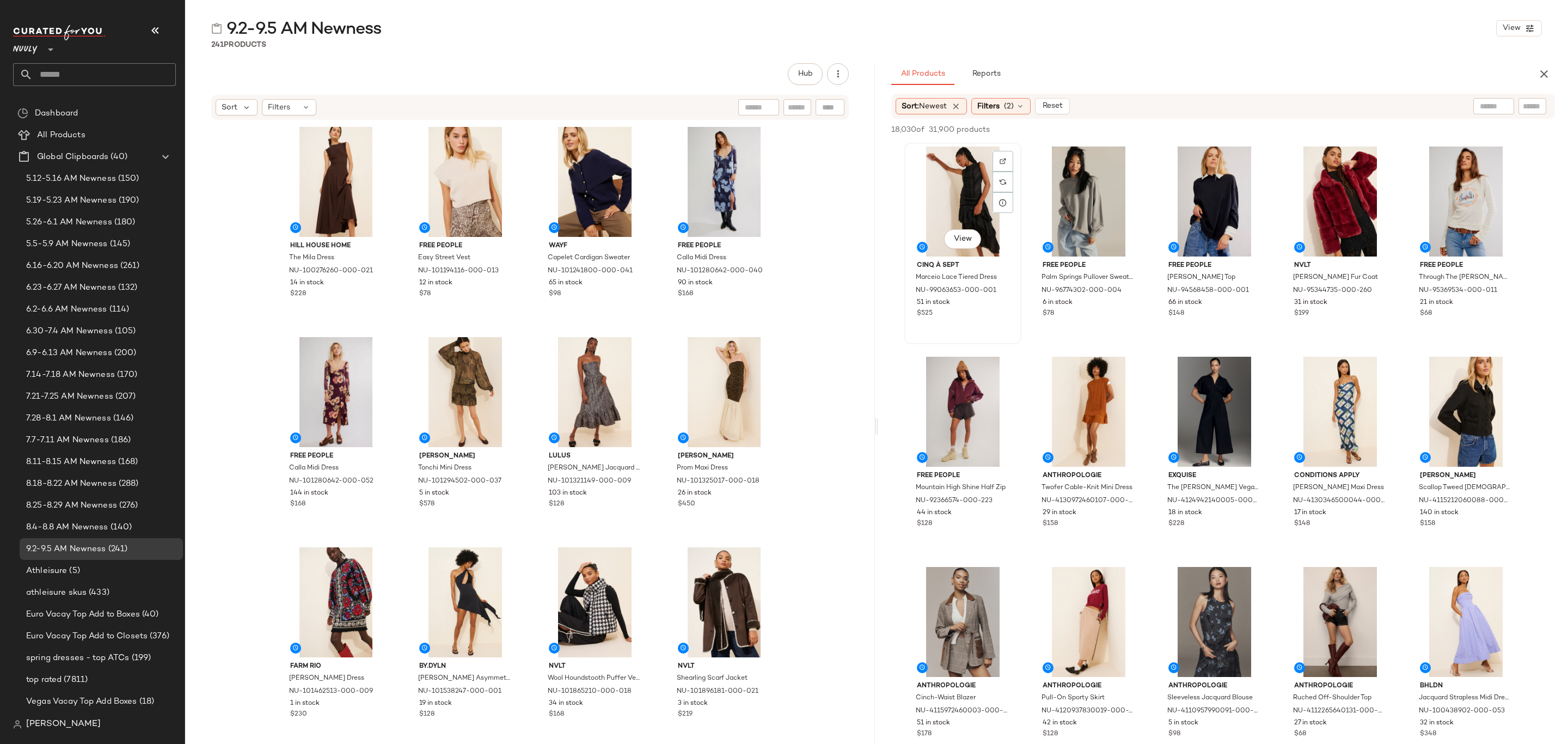
click at [956, 196] on div "View" at bounding box center [963, 201] width 109 height 110
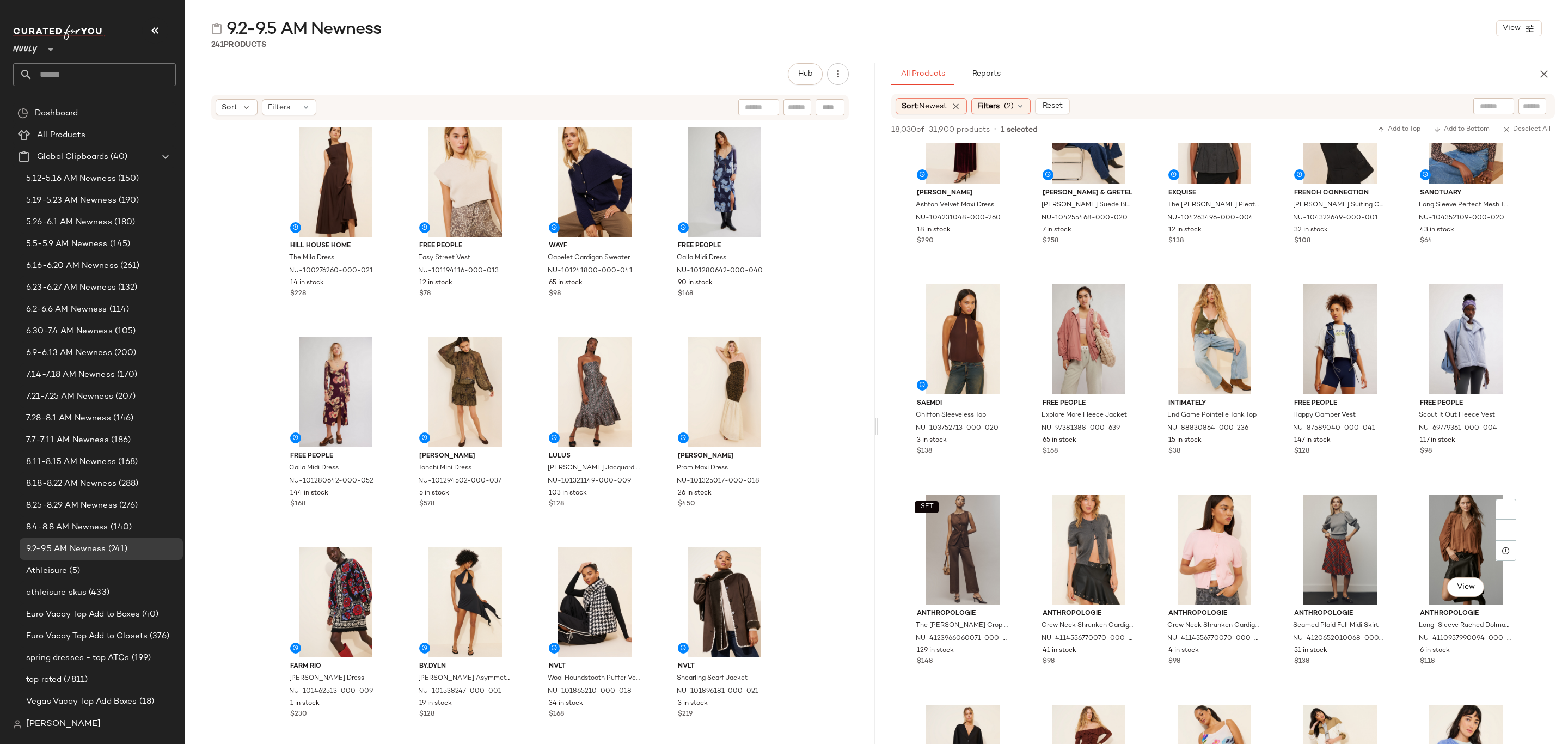
scroll to position [1960, 0]
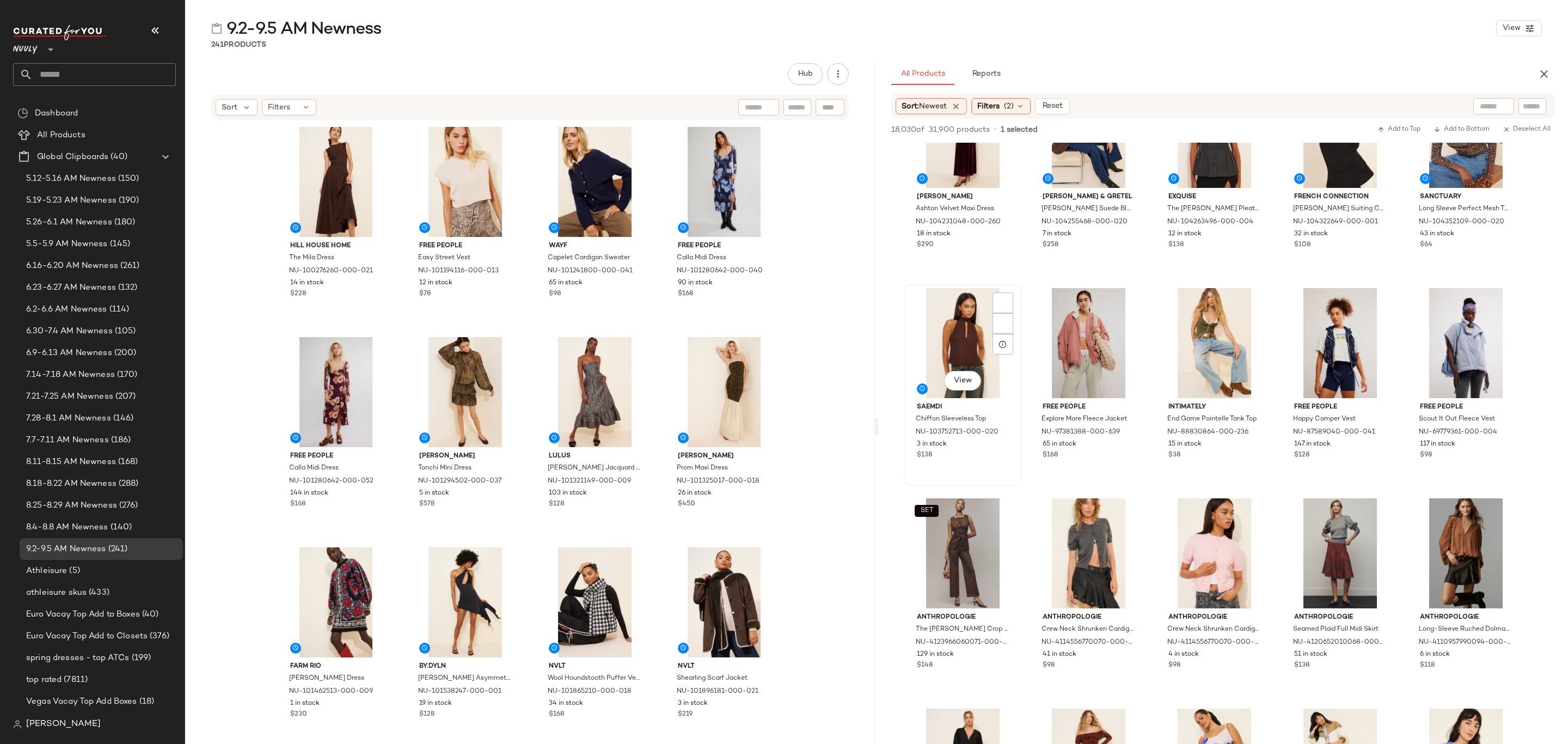
click at [979, 462] on div "View Saemdi Chiffon Sleeveless Top NU-103752713-000-020 3 in stock $138" at bounding box center [963, 385] width 115 height 199
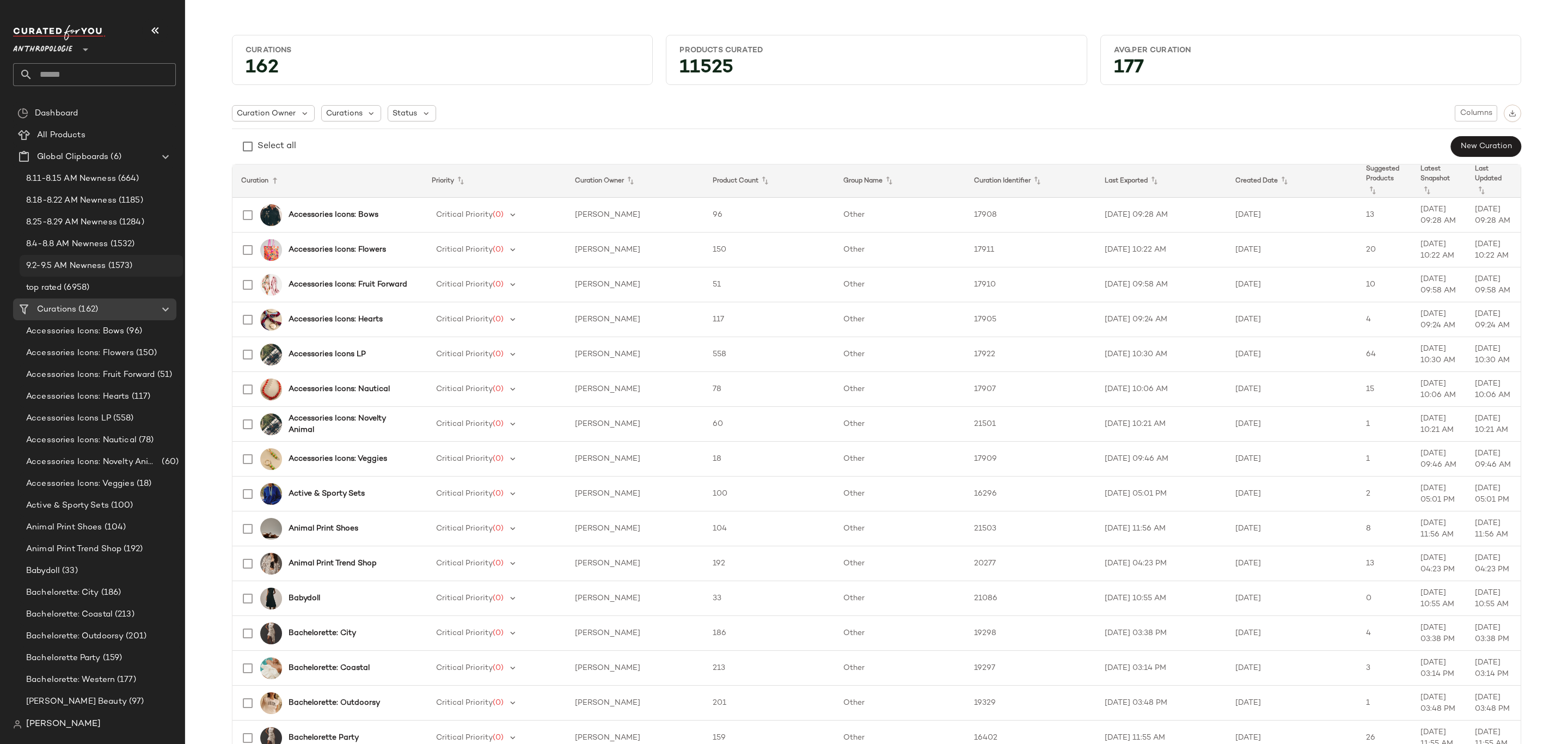
click at [93, 270] on span "9.2-9.5 AM Newness" at bounding box center [66, 266] width 80 height 12
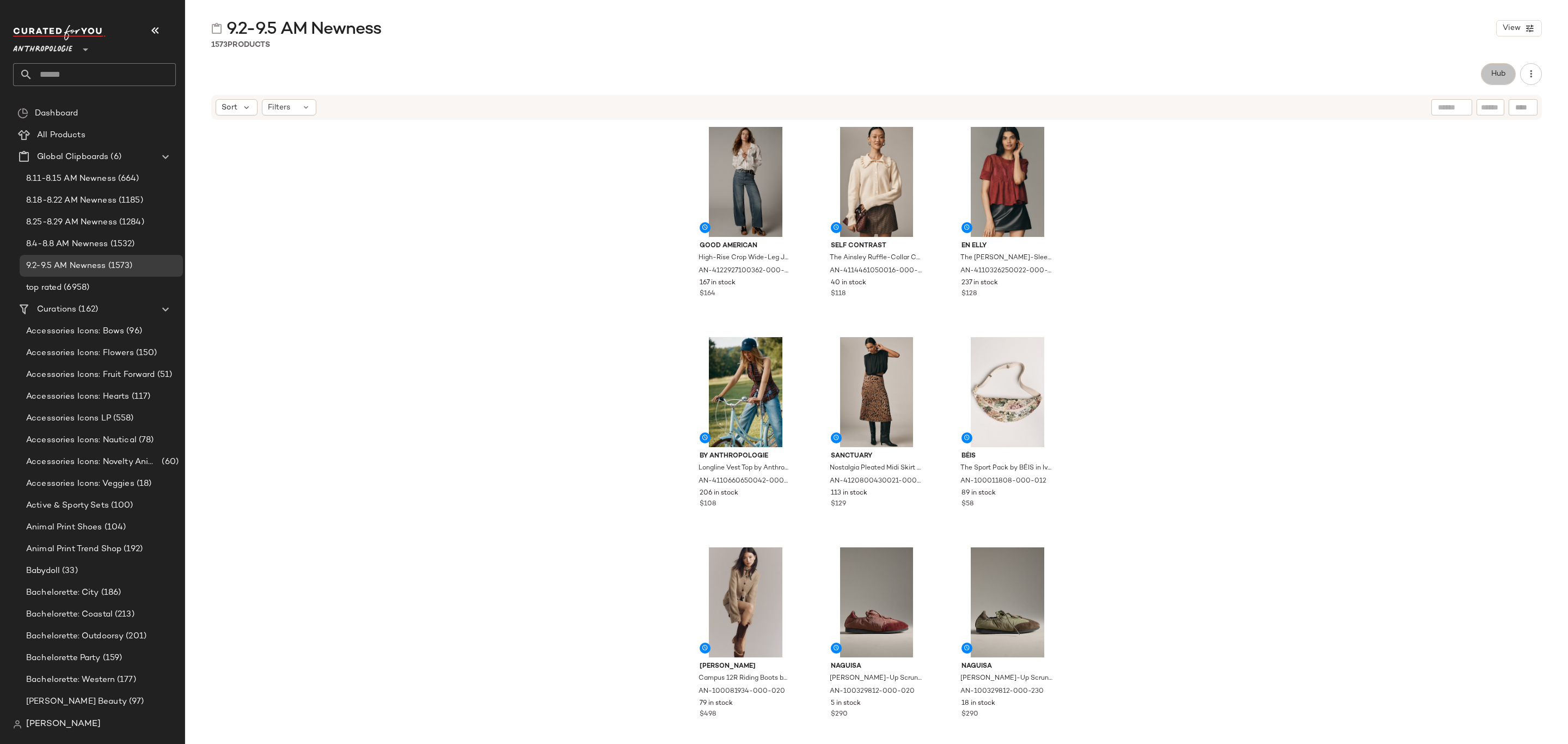
click at [1490, 79] on button "Hub" at bounding box center [1498, 74] width 35 height 22
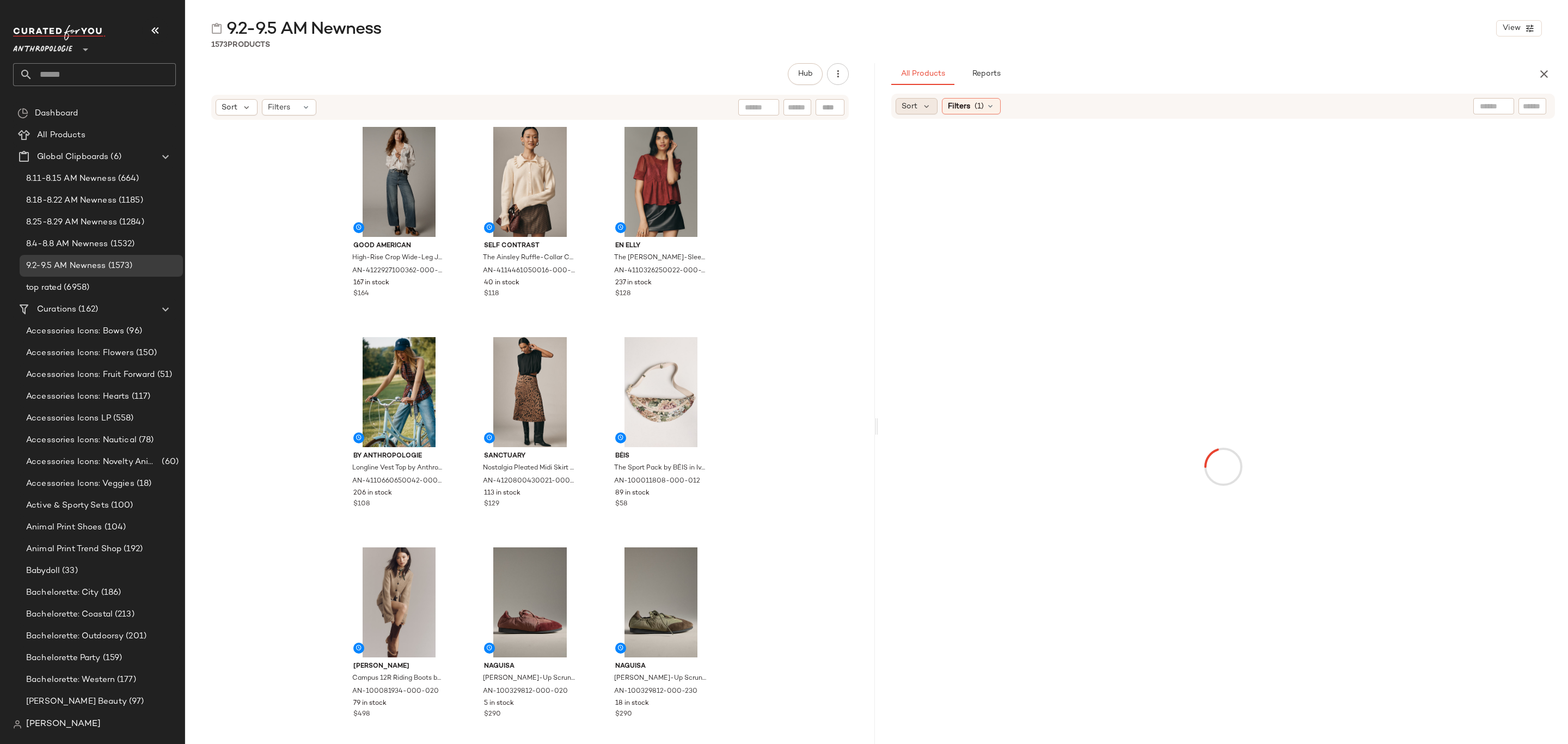
click at [923, 108] on icon at bounding box center [927, 106] width 10 height 10
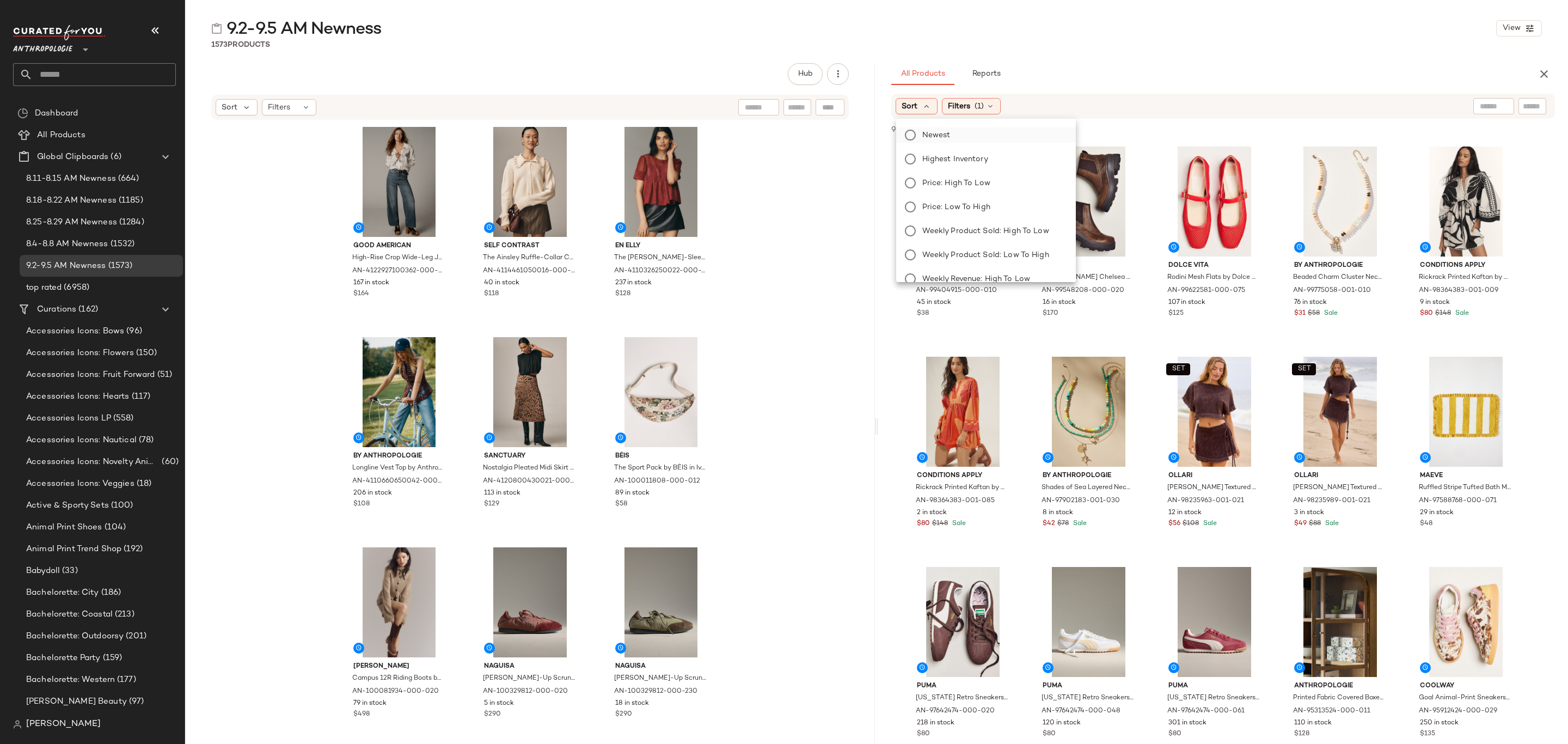
click at [933, 134] on span "Newest" at bounding box center [936, 135] width 28 height 11
click at [1238, 58] on div "9.2-9.5 AM Newness View 1573 Products Hub Sort Filters Good American High-Rise …" at bounding box center [876, 380] width 1383 height 726
click at [1008, 109] on span "(1)" at bounding box center [1009, 106] width 9 height 11
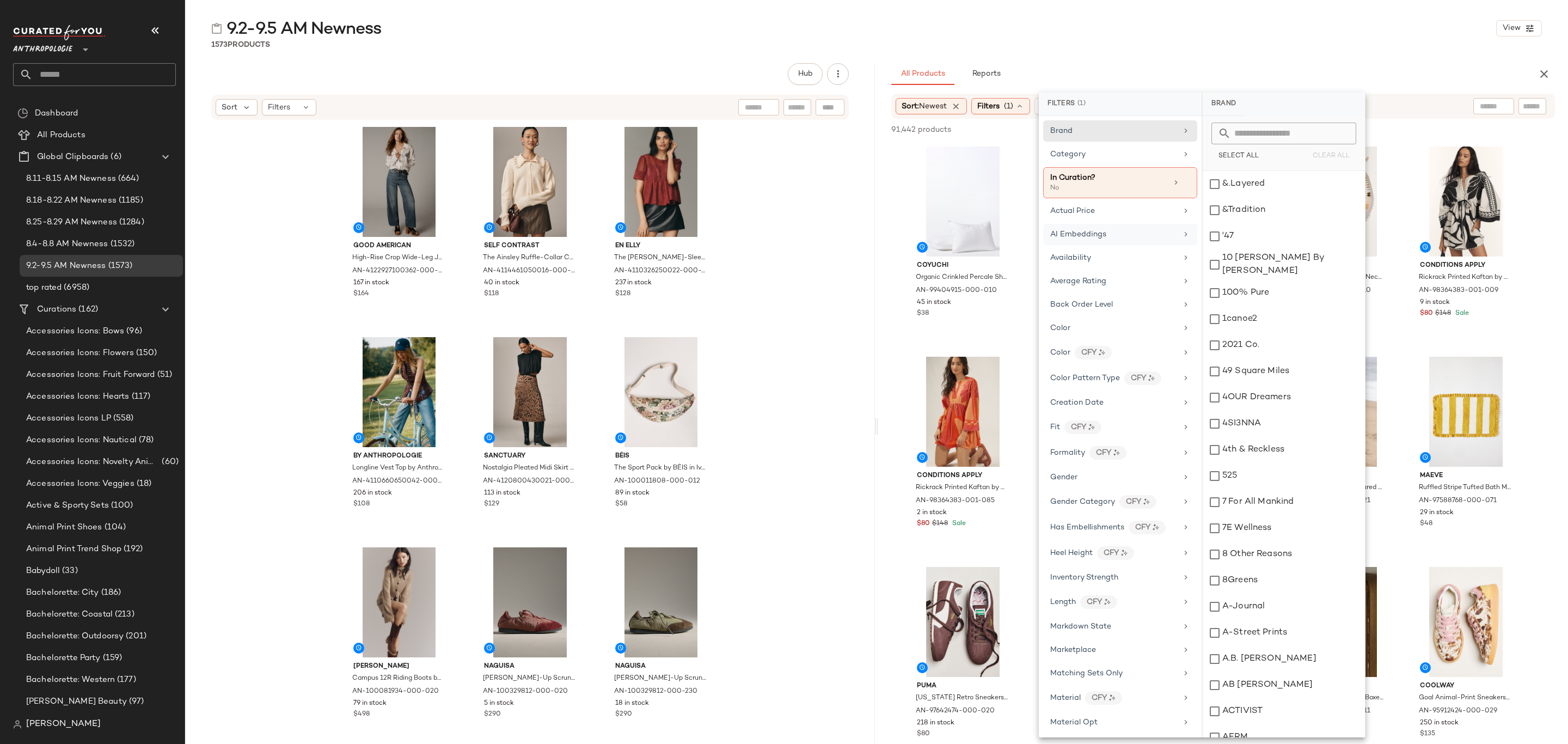
drag, startPoint x: 1119, startPoint y: 251, endPoint x: 1154, endPoint y: 247, distance: 35.2
click at [1119, 251] on div "Availability" at bounding box center [1120, 258] width 154 height 21
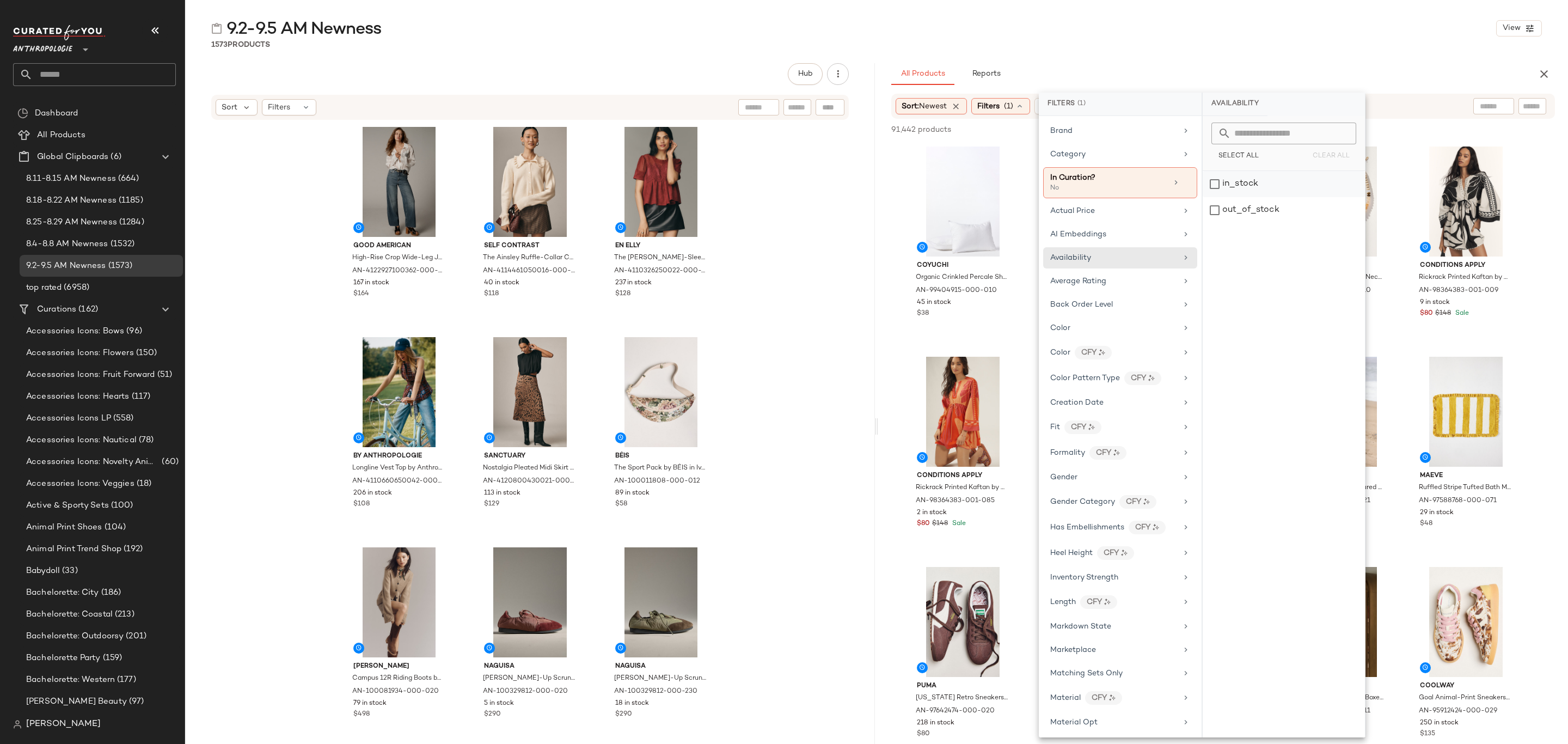
click at [1253, 182] on div "in_stock" at bounding box center [1284, 184] width 162 height 26
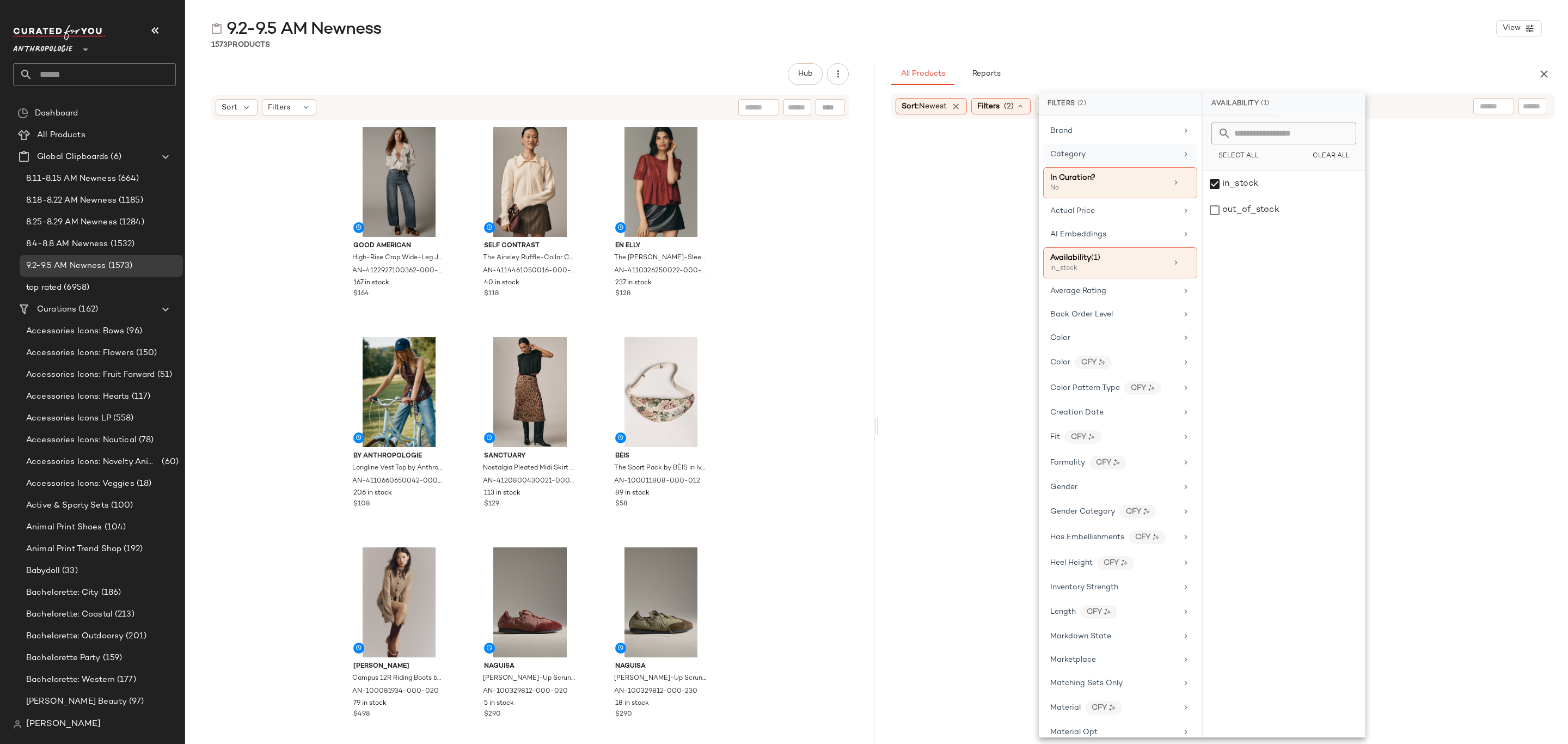
click at [1103, 154] on div "Category" at bounding box center [1114, 154] width 127 height 11
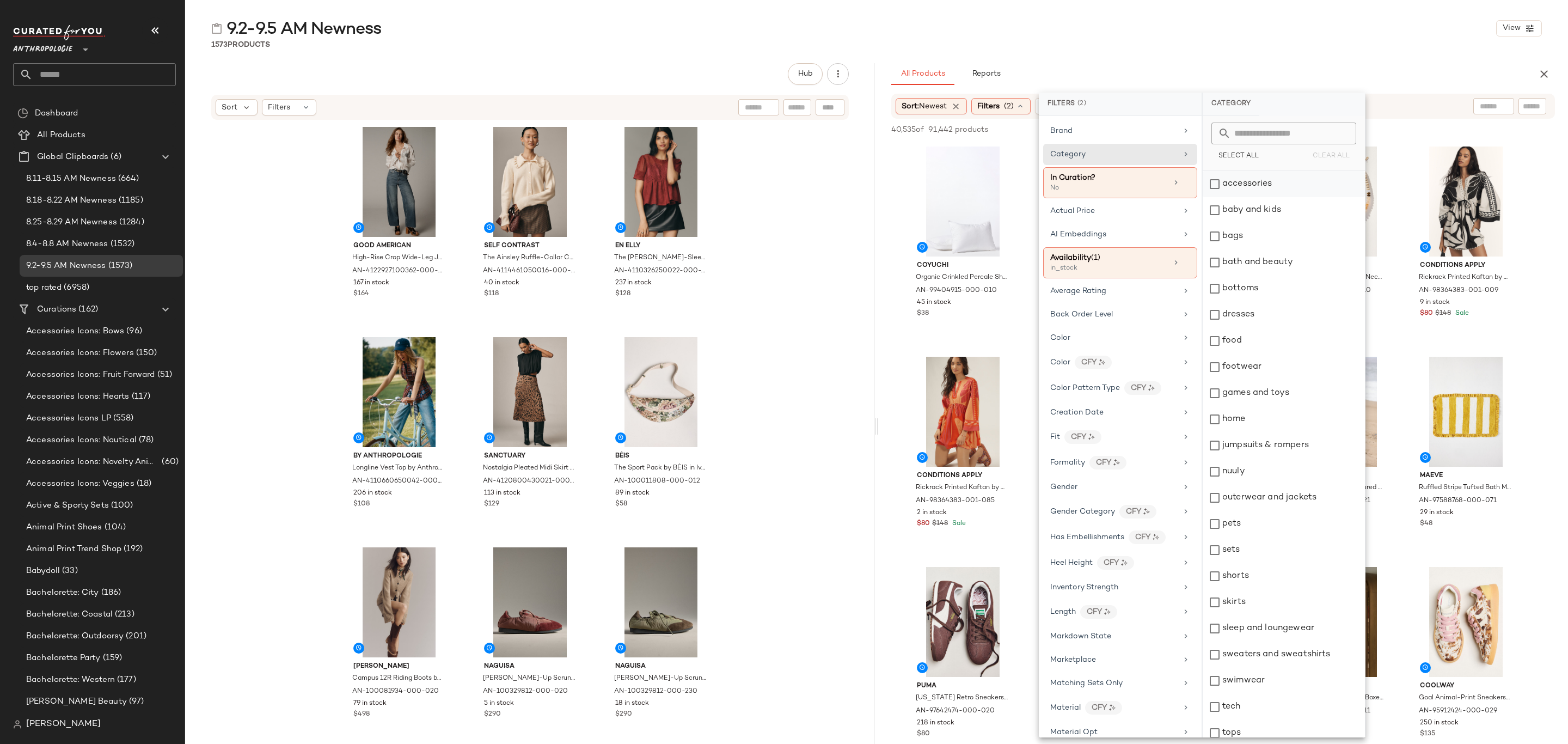
click at [1270, 191] on div "accessories" at bounding box center [1284, 184] width 162 height 26
click at [1267, 245] on div "bags" at bounding box center [1284, 236] width 162 height 26
click at [1276, 293] on div "bottoms" at bounding box center [1284, 289] width 162 height 26
click at [1270, 328] on div "food" at bounding box center [1284, 341] width 162 height 26
click at [1267, 337] on div "food" at bounding box center [1284, 341] width 162 height 26
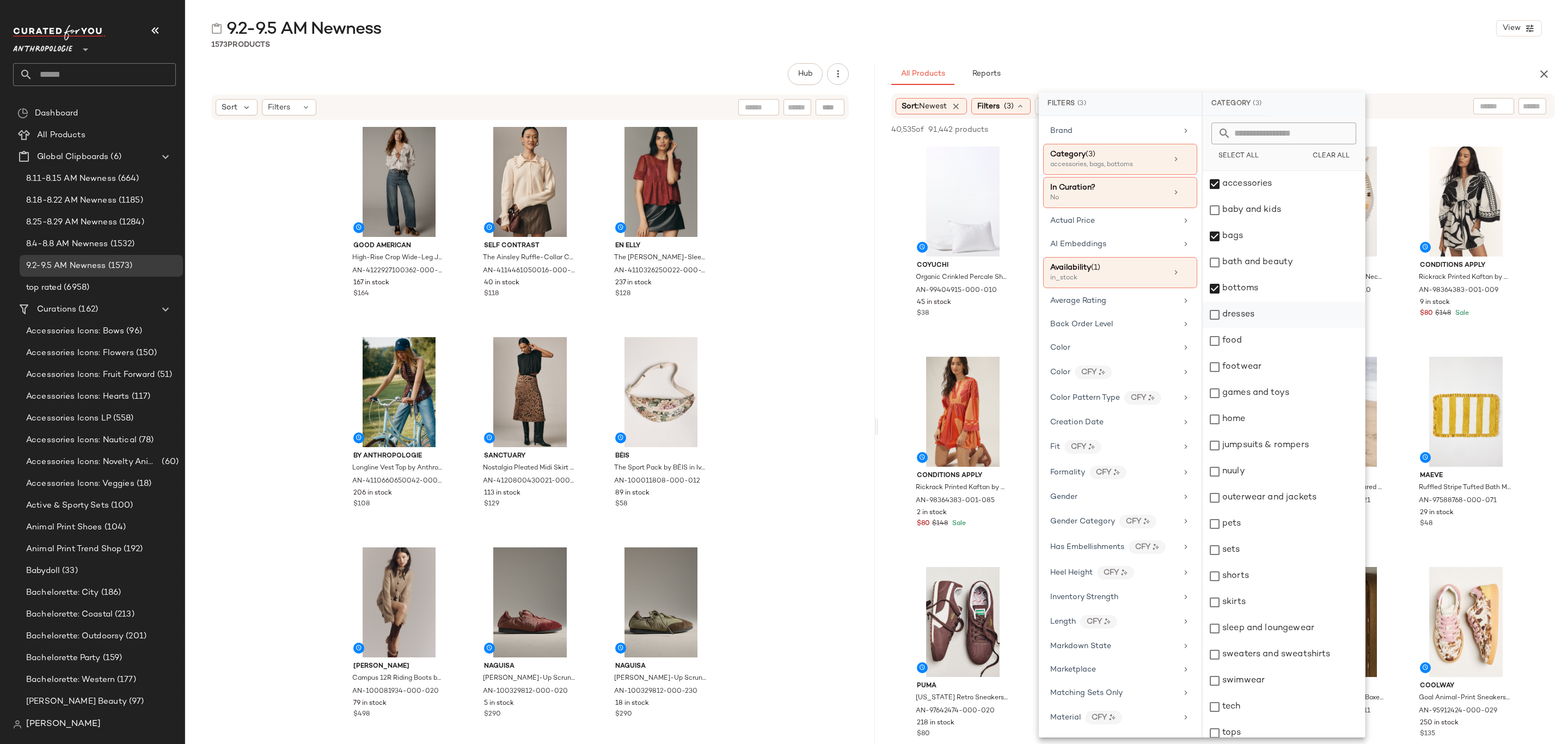
click at [1271, 320] on div "dresses" at bounding box center [1284, 315] width 162 height 26
drag, startPoint x: 1281, startPoint y: 372, endPoint x: 1287, endPoint y: 393, distance: 21.8
click at [1283, 372] on div "footwear" at bounding box center [1284, 367] width 162 height 26
click at [1292, 438] on div "jumpsuits & rompers" at bounding box center [1284, 445] width 162 height 26
click at [1266, 472] on div "nuuly" at bounding box center [1284, 472] width 162 height 26
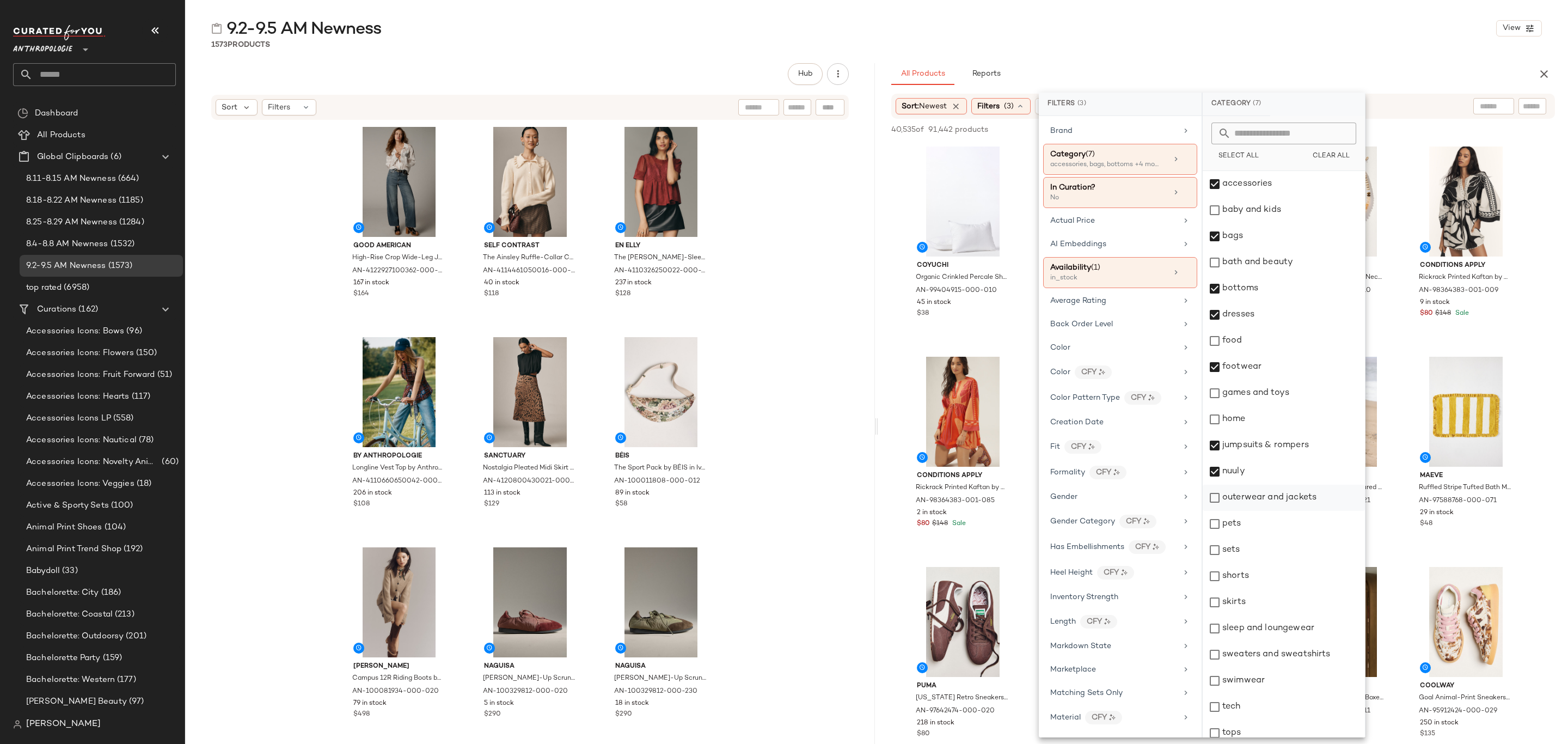
click at [1283, 490] on div "outerwear and jackets" at bounding box center [1284, 498] width 162 height 26
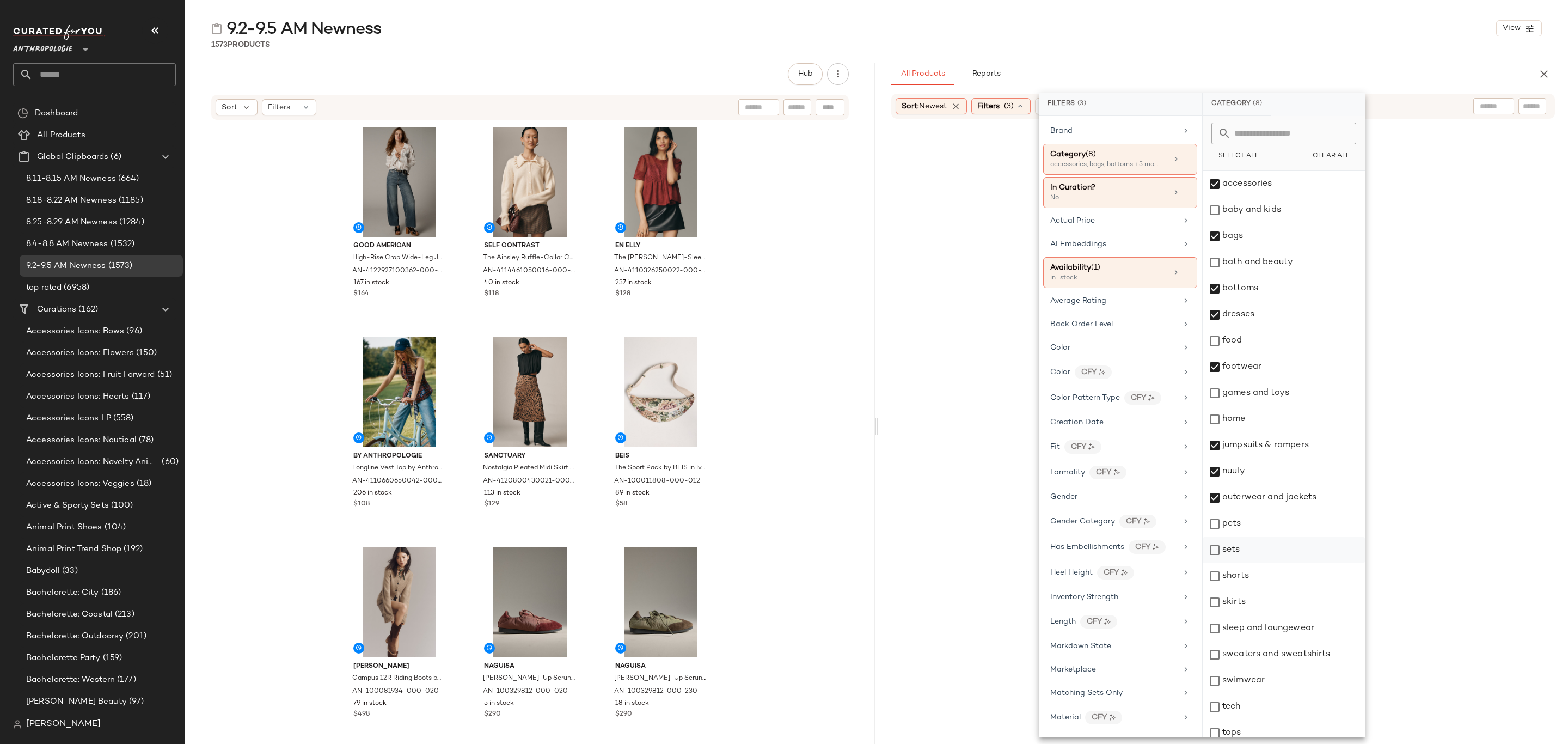
click at [1267, 557] on div "sets" at bounding box center [1284, 550] width 162 height 26
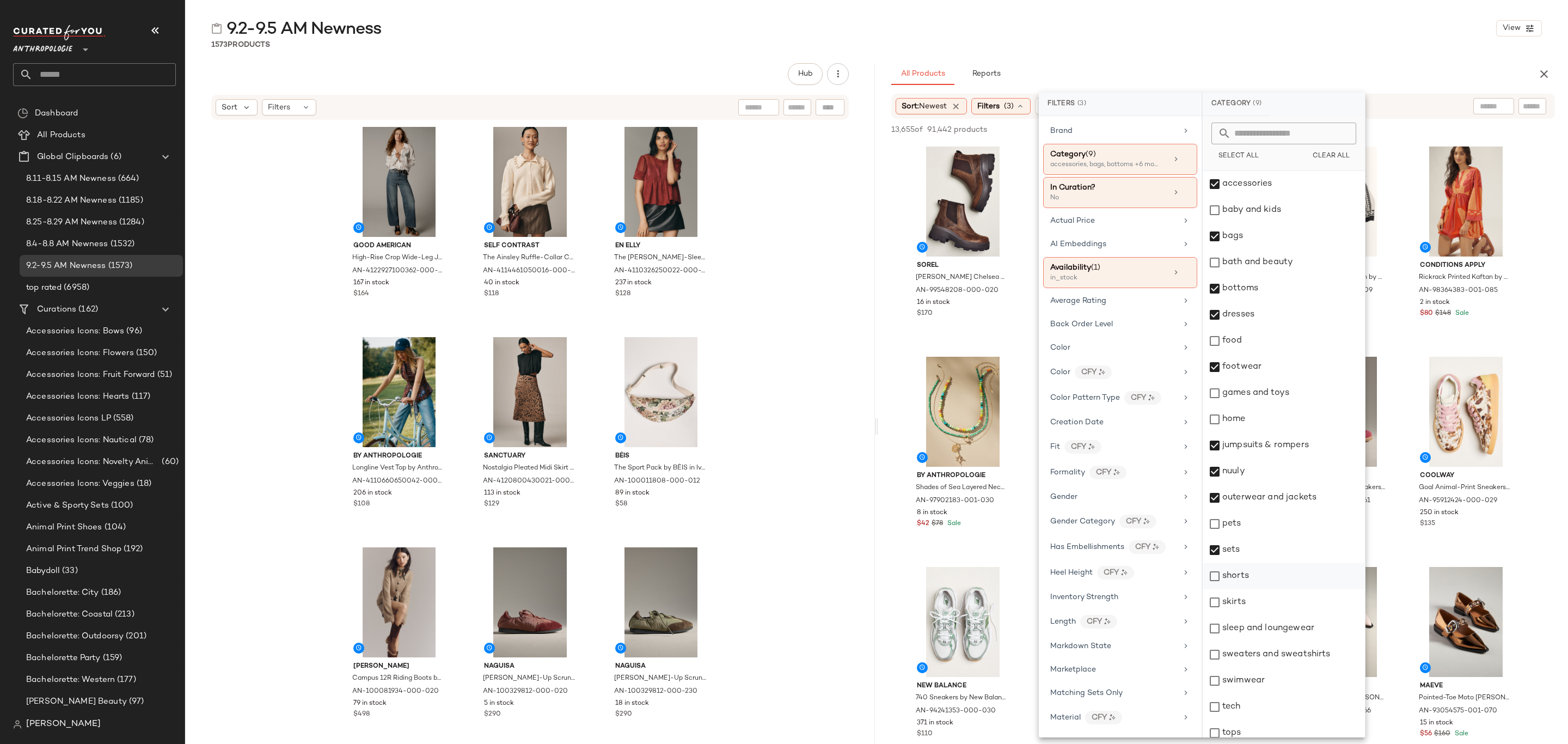
click at [1269, 578] on div "shorts" at bounding box center [1284, 576] width 162 height 26
click at [1267, 607] on div "skirts" at bounding box center [1284, 603] width 162 height 26
click at [1270, 628] on div "sleep and loungewear" at bounding box center [1284, 629] width 162 height 26
click at [1274, 659] on div "sweaters and sweatshirts" at bounding box center [1284, 655] width 162 height 26
click at [1255, 695] on div "tech" at bounding box center [1284, 707] width 162 height 26
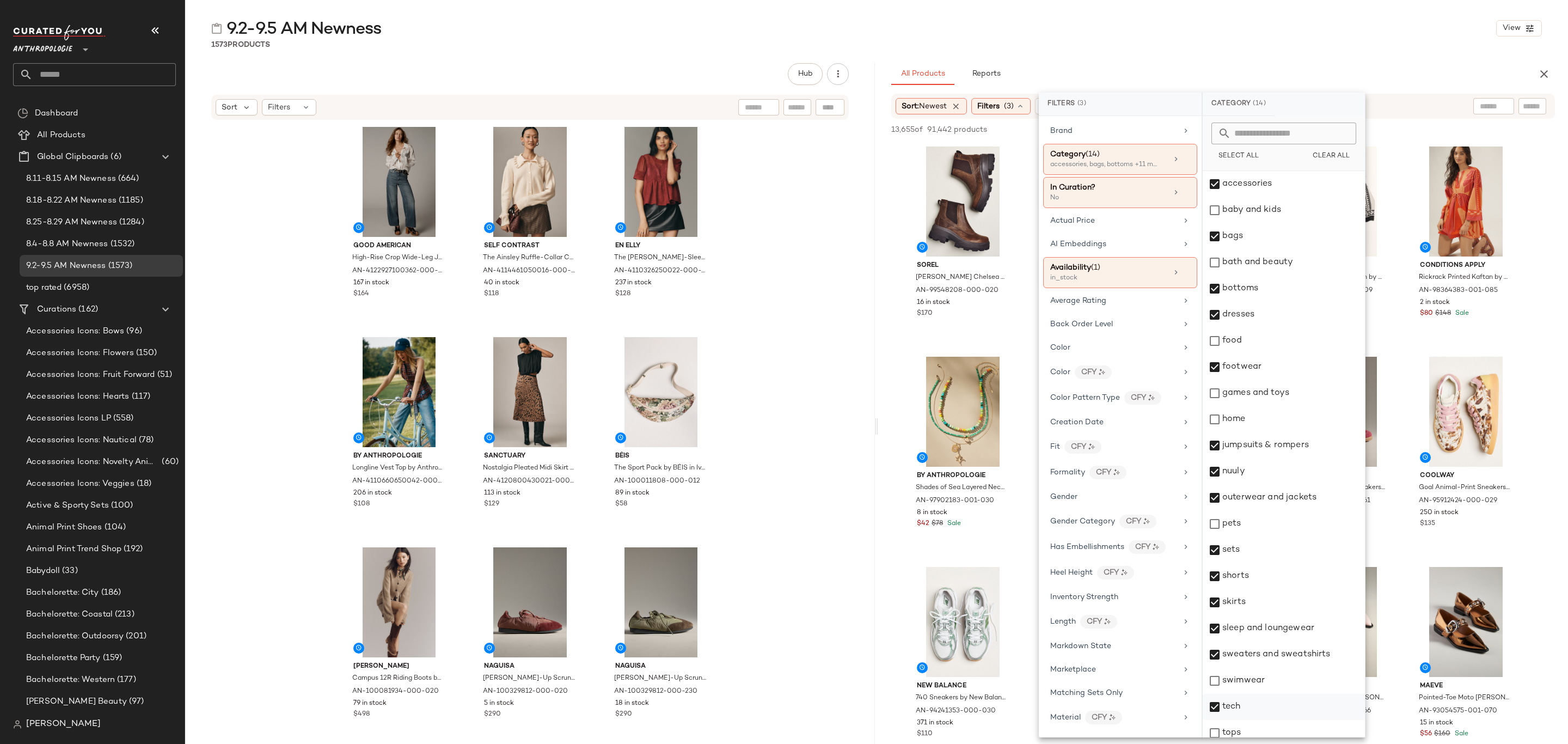
click at [1256, 710] on div "tech" at bounding box center [1284, 707] width 162 height 26
click at [1269, 679] on div "swimwear" at bounding box center [1284, 681] width 162 height 26
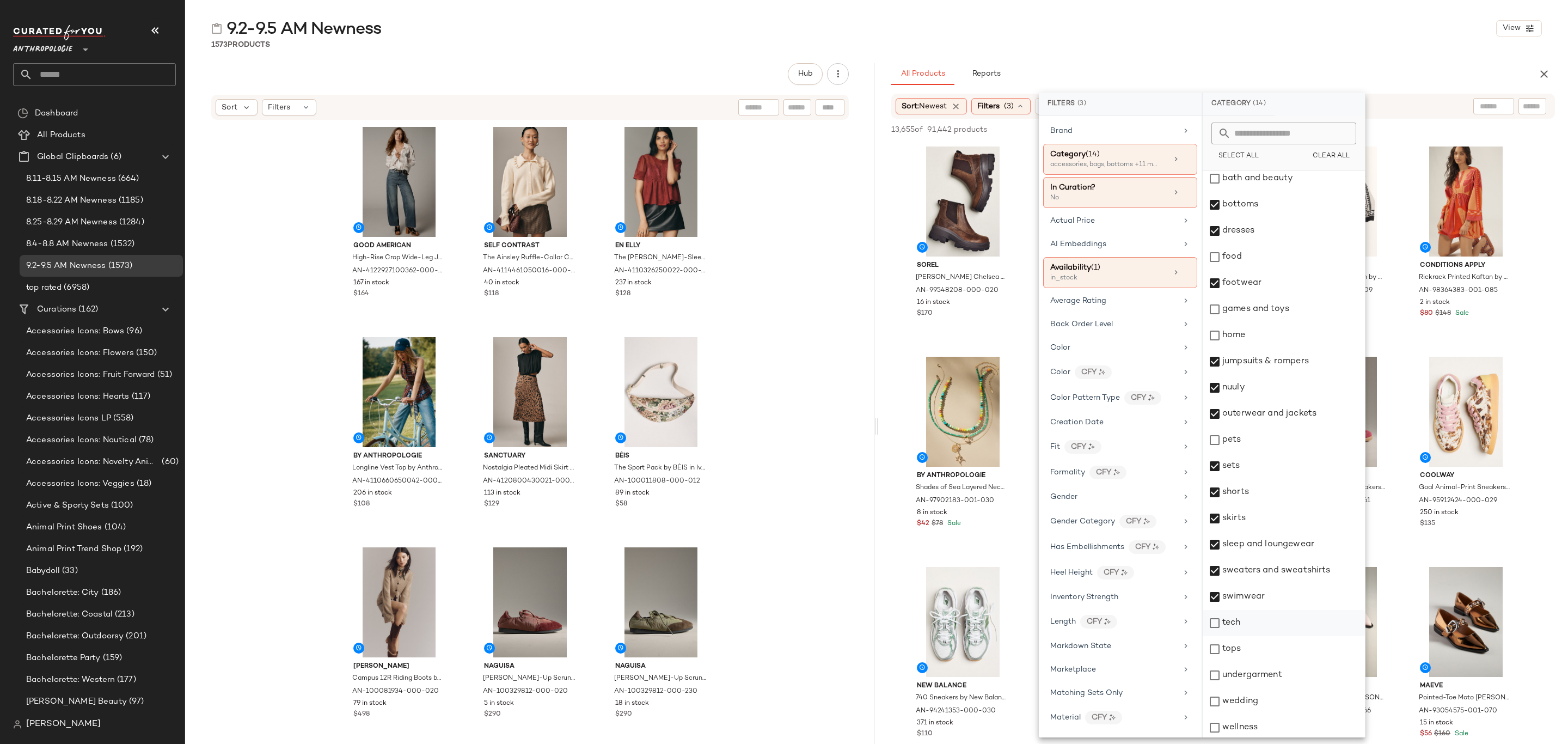
scroll to position [87, 0]
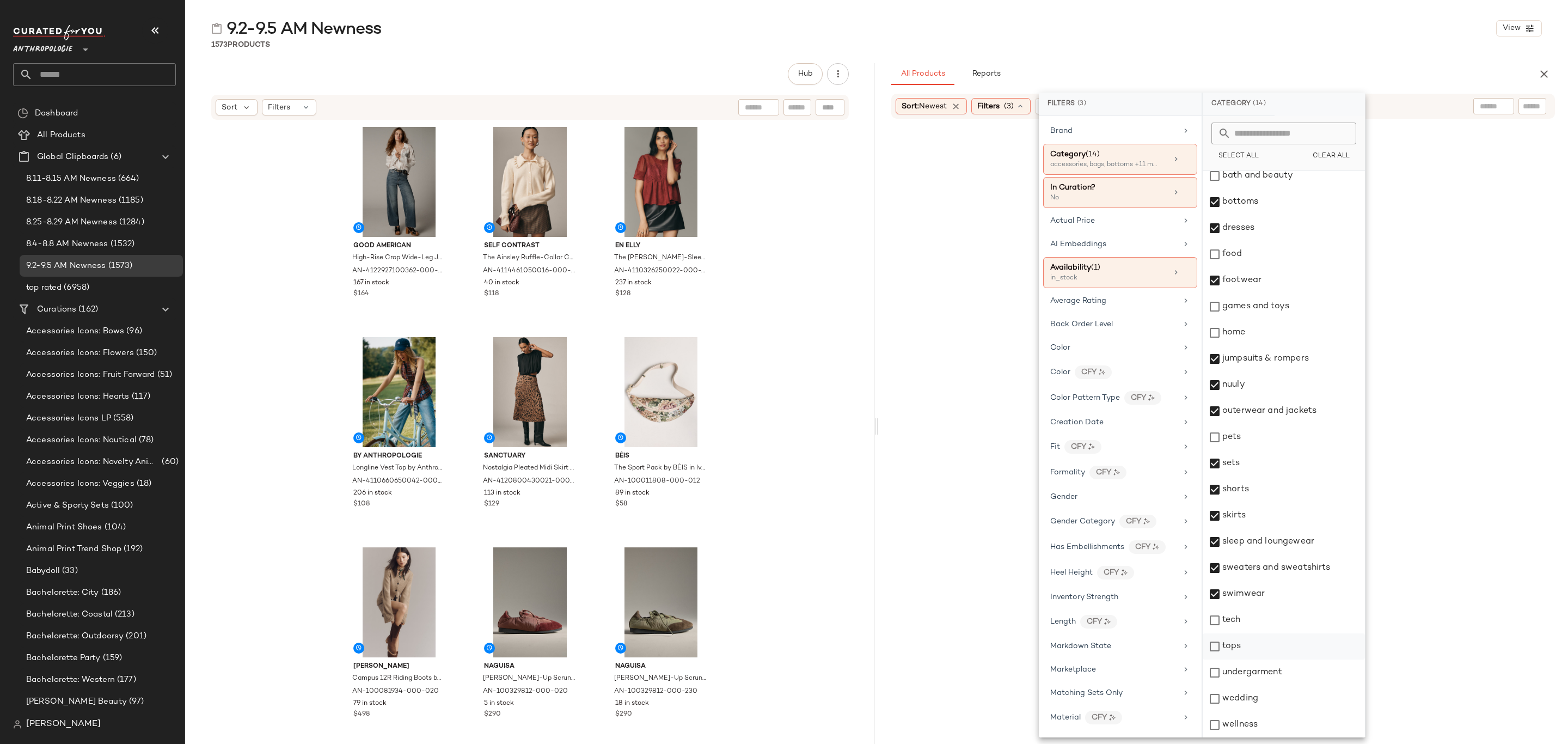
click at [1260, 643] on div "tops" at bounding box center [1284, 647] width 162 height 26
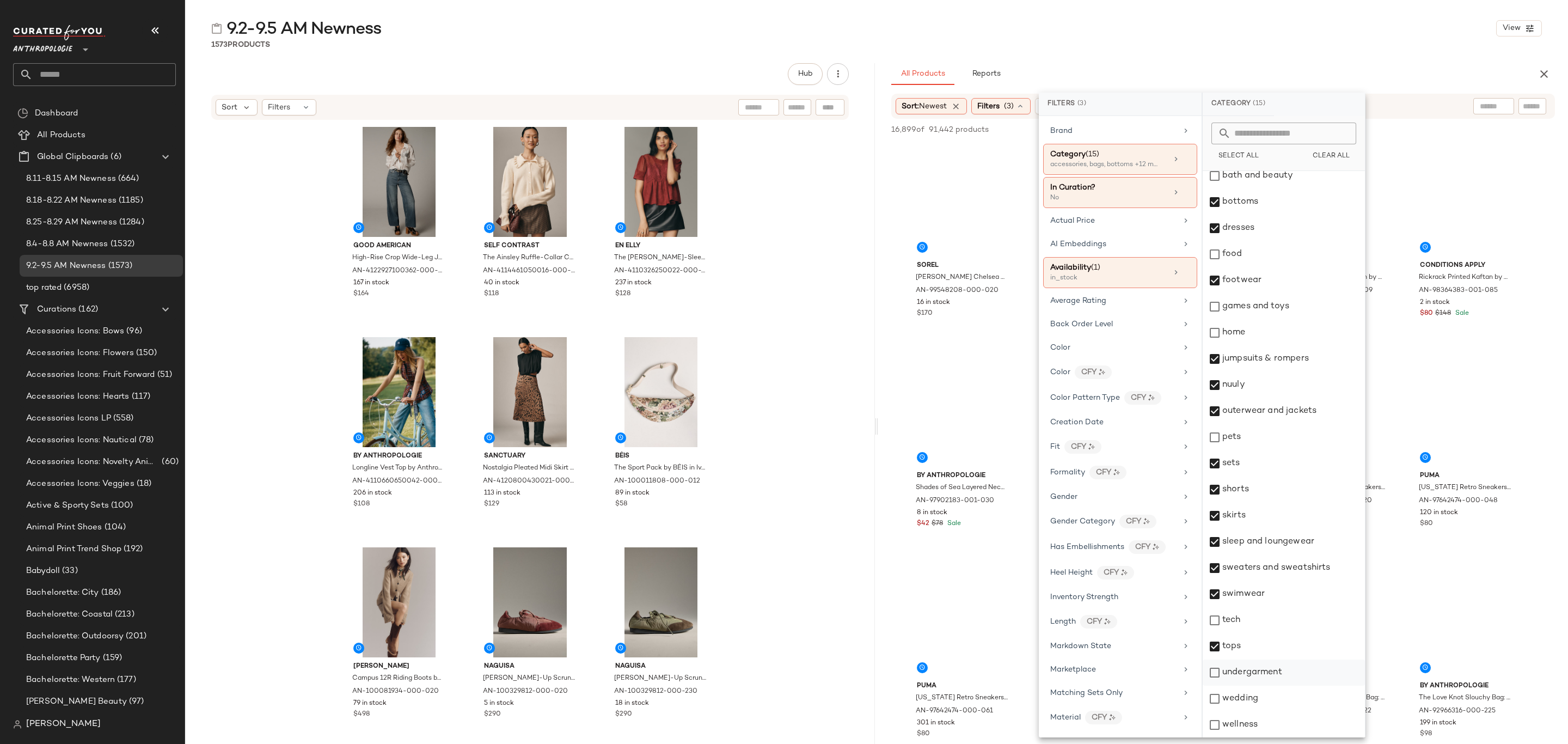
click at [1268, 676] on div "undergarment" at bounding box center [1284, 673] width 162 height 26
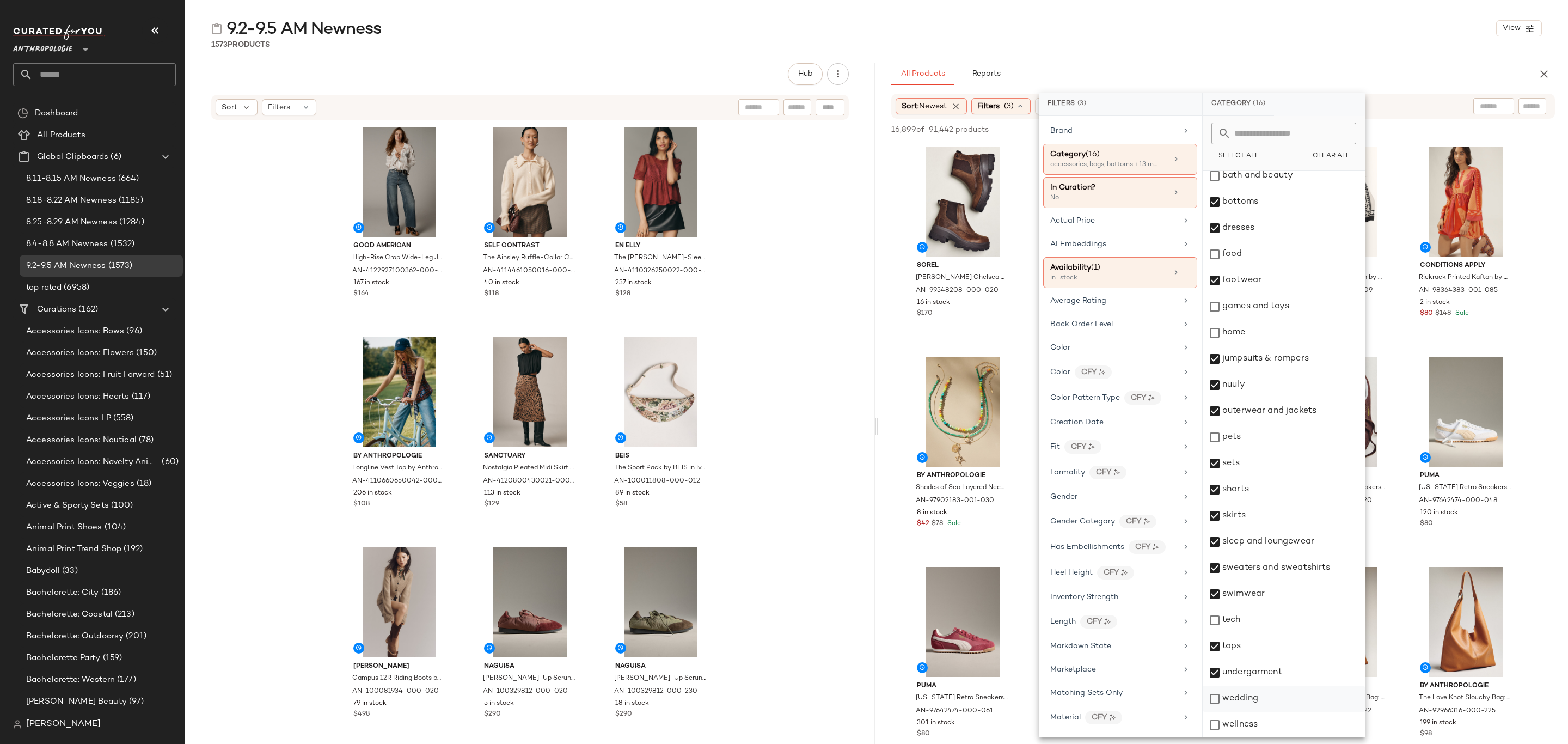
click at [1270, 703] on div "wedding" at bounding box center [1284, 699] width 162 height 26
click at [1302, 62] on div "9.2-9.5 AM Newness View 1573 Products Hub Sort Filters Good American High-Rise …" at bounding box center [876, 380] width 1383 height 726
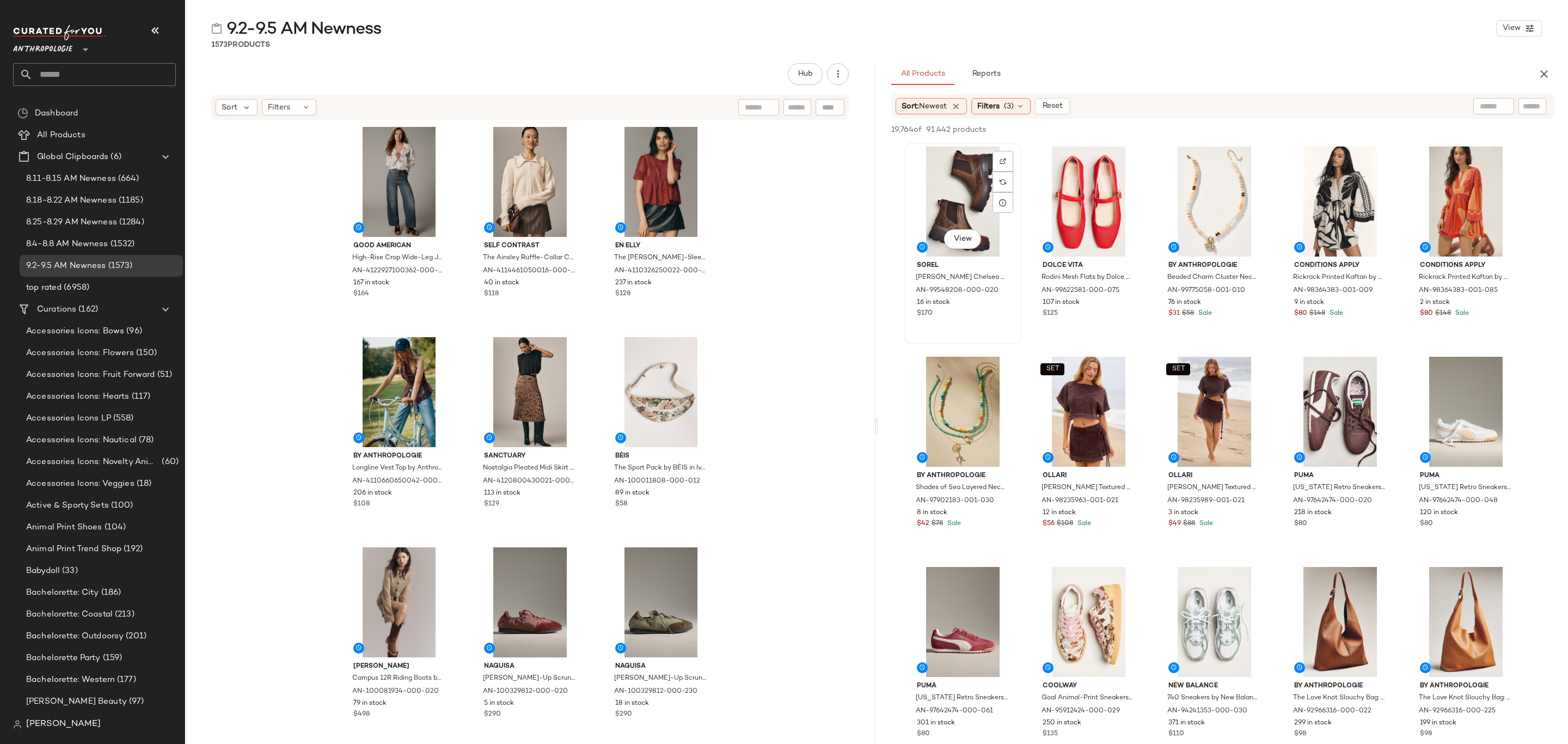
click at [928, 172] on div "View" at bounding box center [963, 201] width 109 height 110
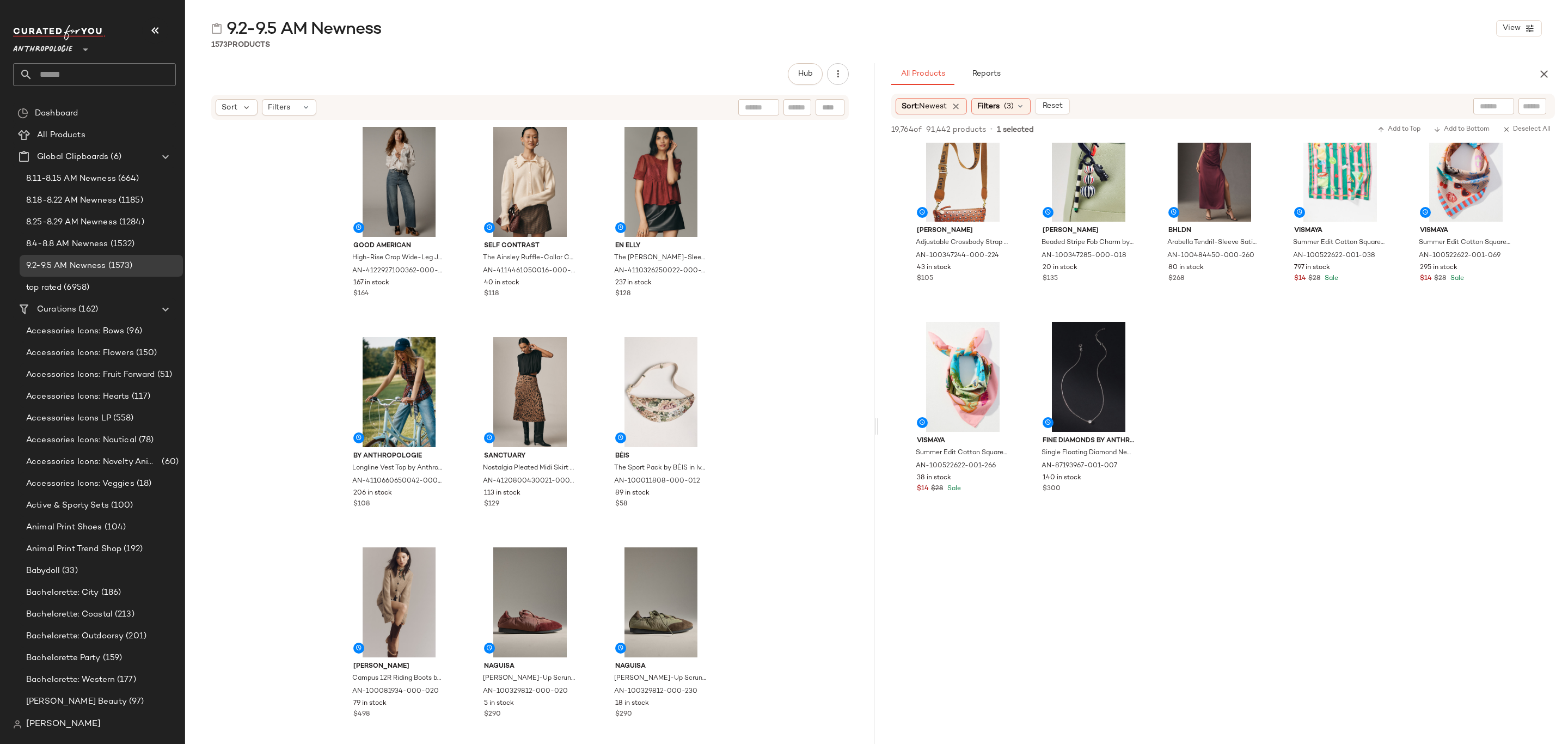
scroll to position [9067, 0]
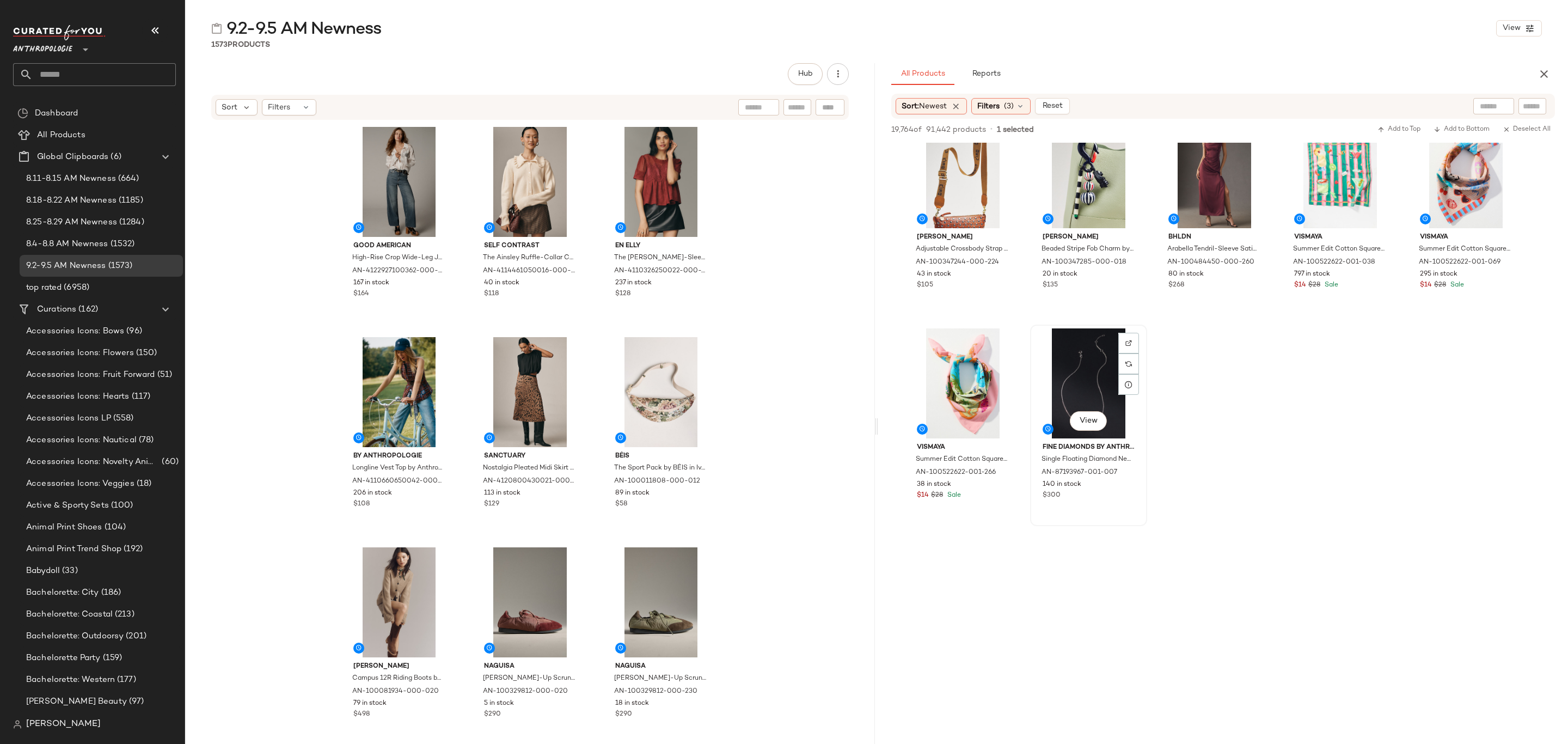
click at [1104, 497] on div "$300" at bounding box center [1089, 495] width 92 height 10
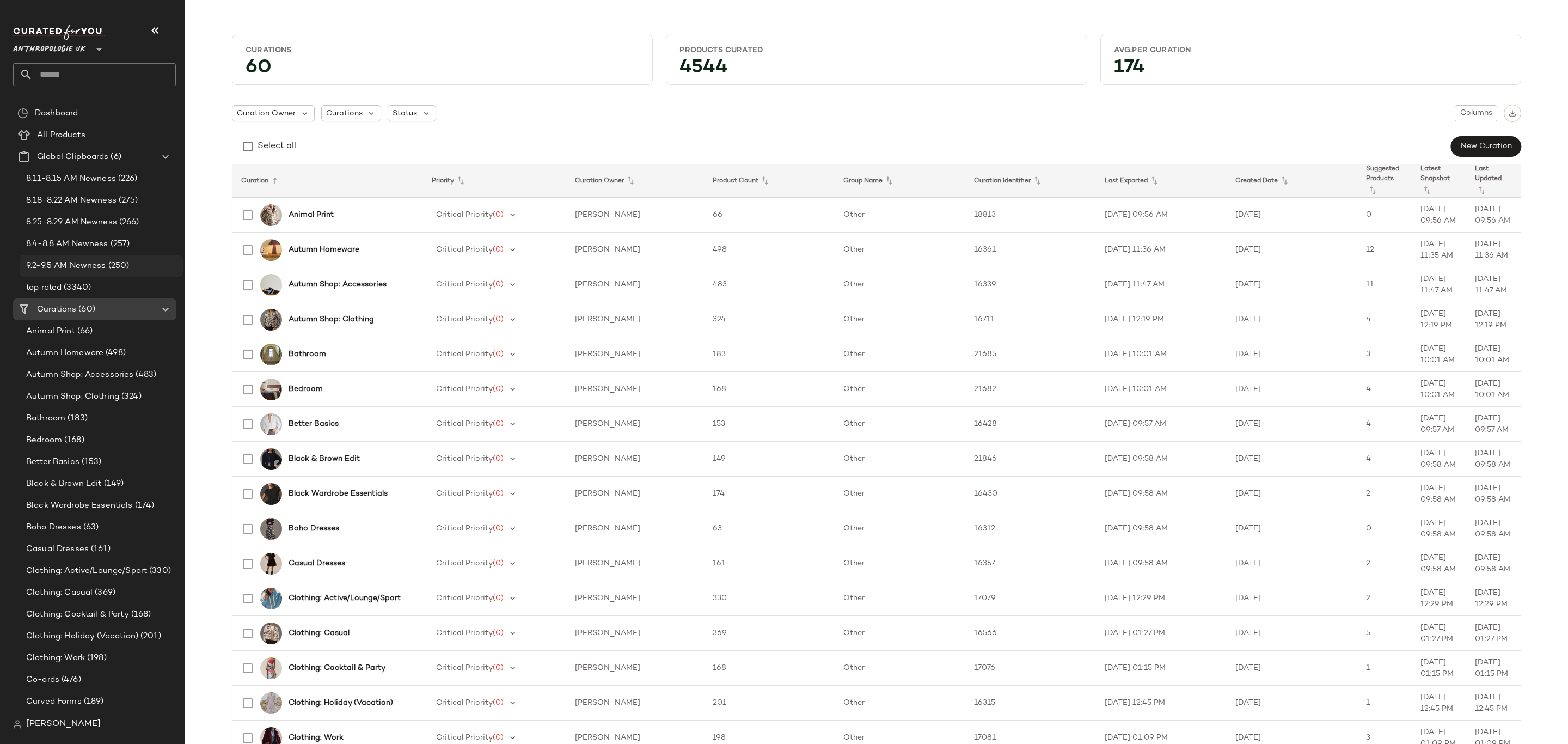
click at [87, 262] on span "9.2-9.5 AM Newness" at bounding box center [66, 266] width 80 height 12
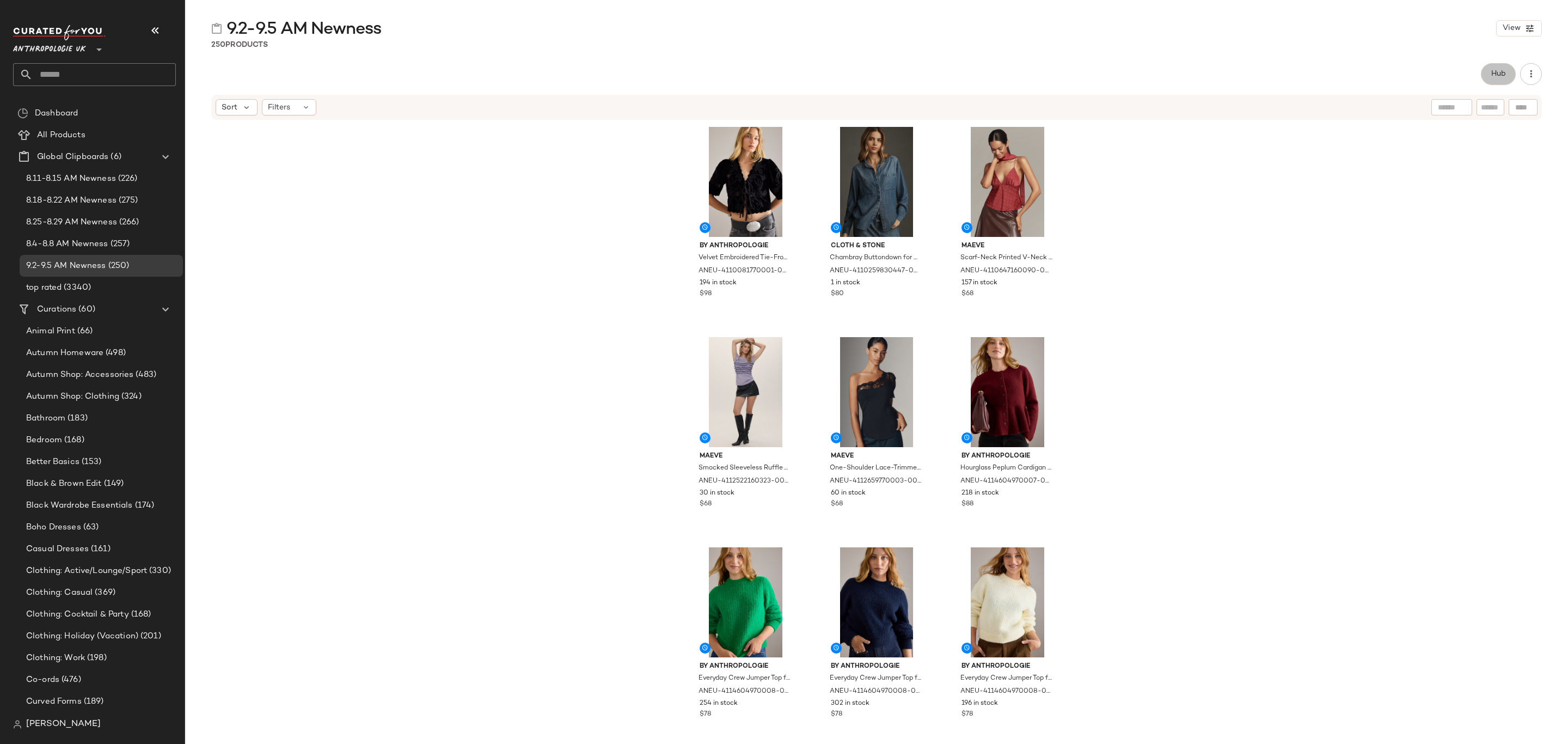
click at [1492, 70] on span "Hub" at bounding box center [1498, 74] width 15 height 9
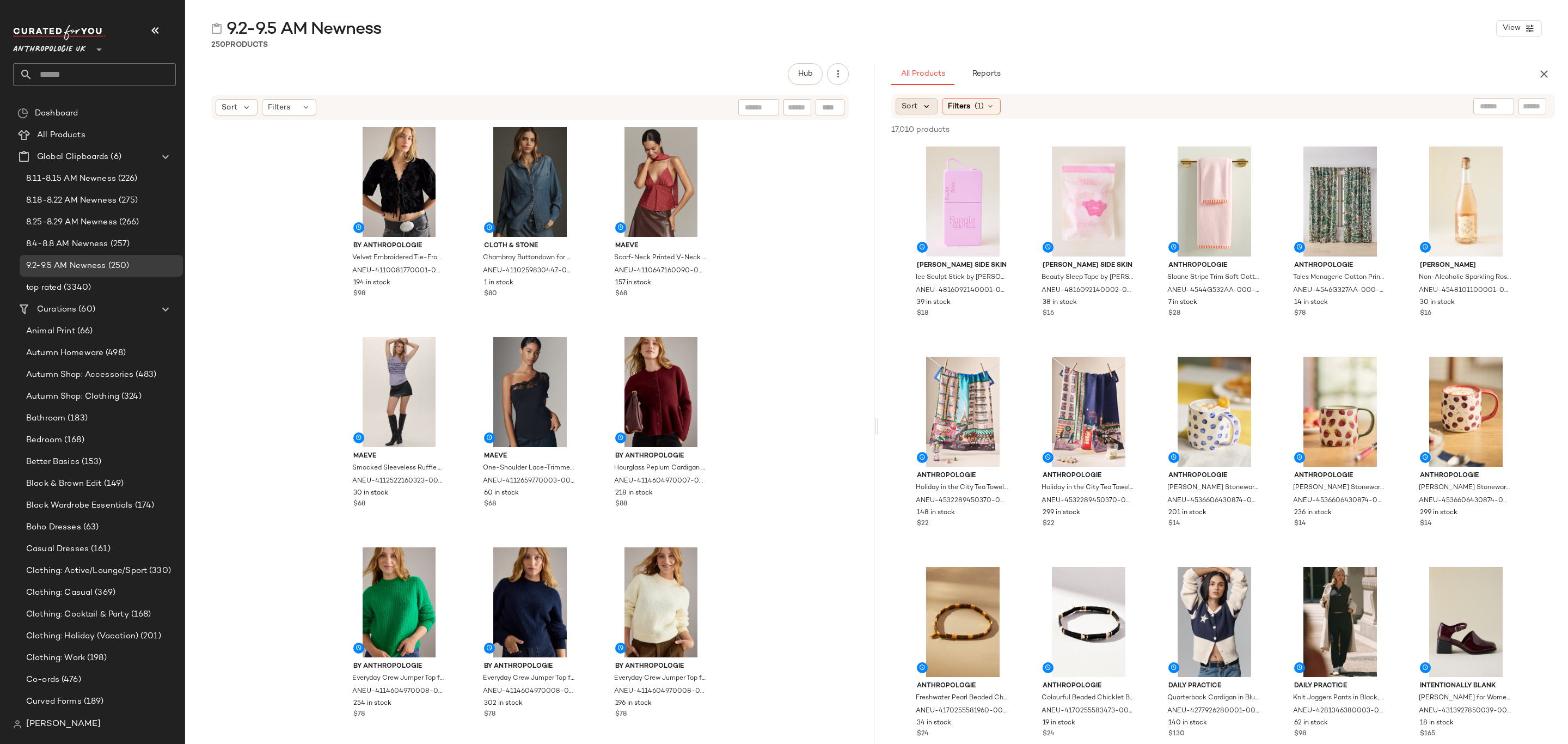
click at [929, 107] on icon at bounding box center [927, 106] width 10 height 10
click at [941, 134] on span "Newest" at bounding box center [936, 135] width 28 height 11
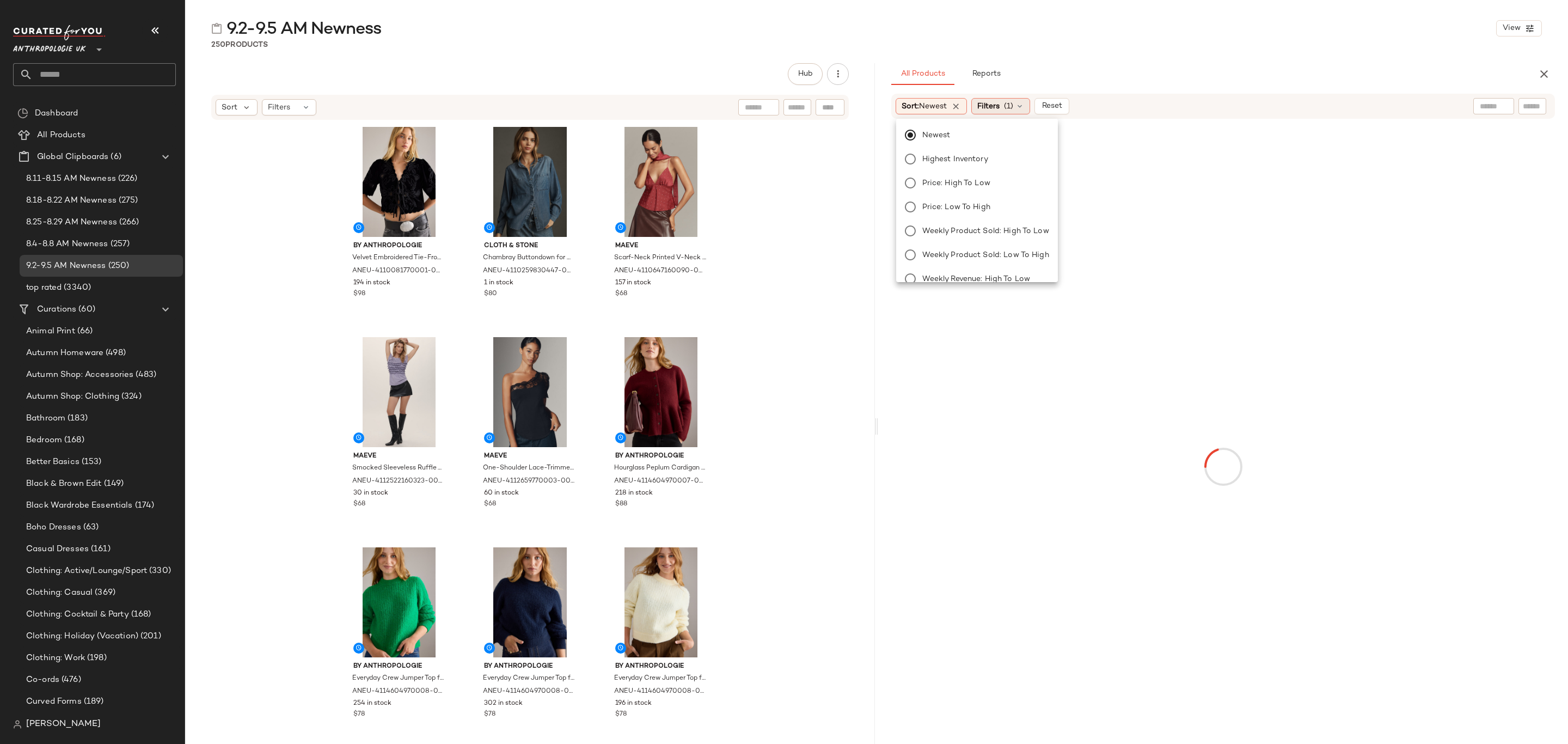
click at [1006, 109] on div "Filters (1)" at bounding box center [1000, 106] width 59 height 16
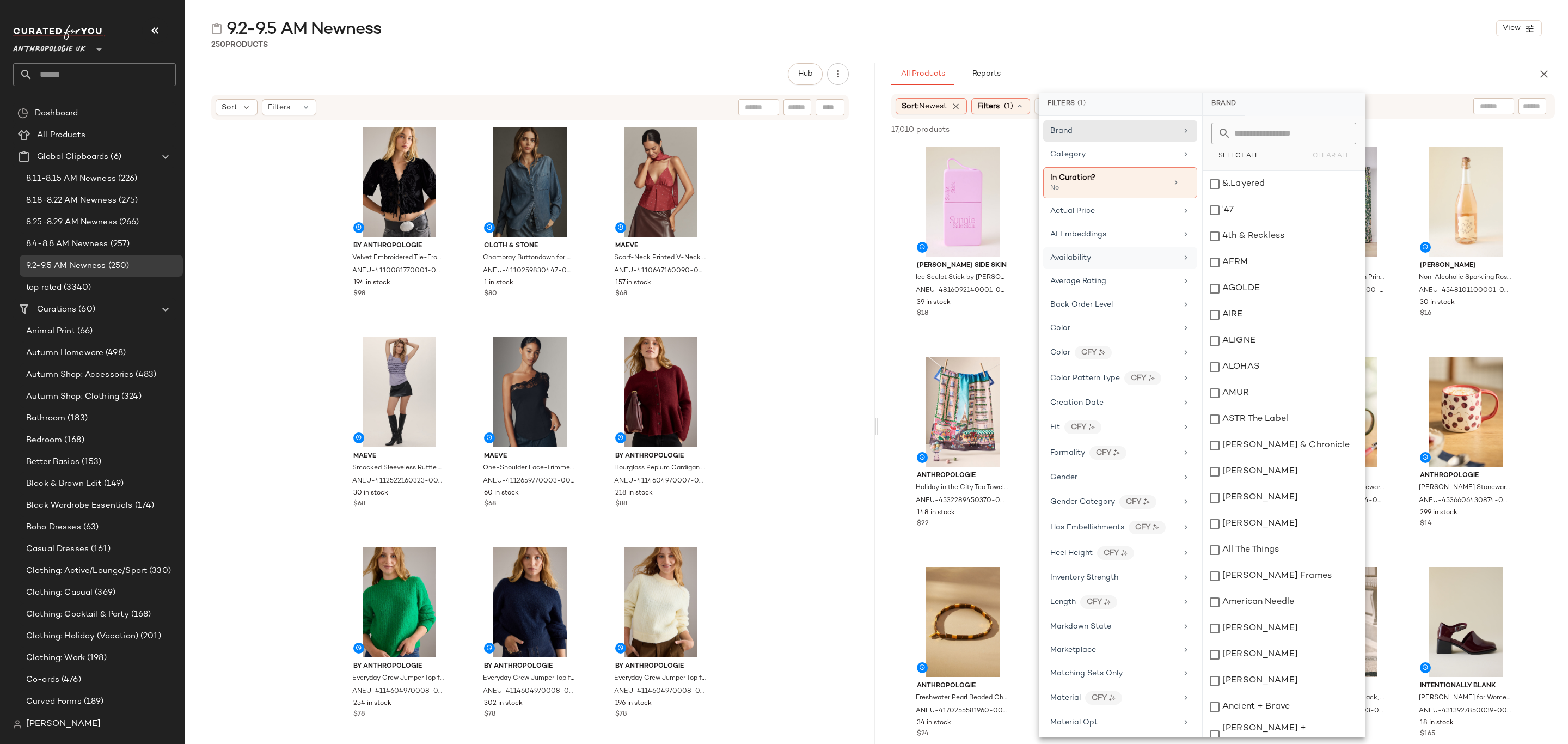
drag, startPoint x: 1113, startPoint y: 262, endPoint x: 1134, endPoint y: 267, distance: 21.6
click at [1114, 262] on div "Availability" at bounding box center [1114, 257] width 127 height 11
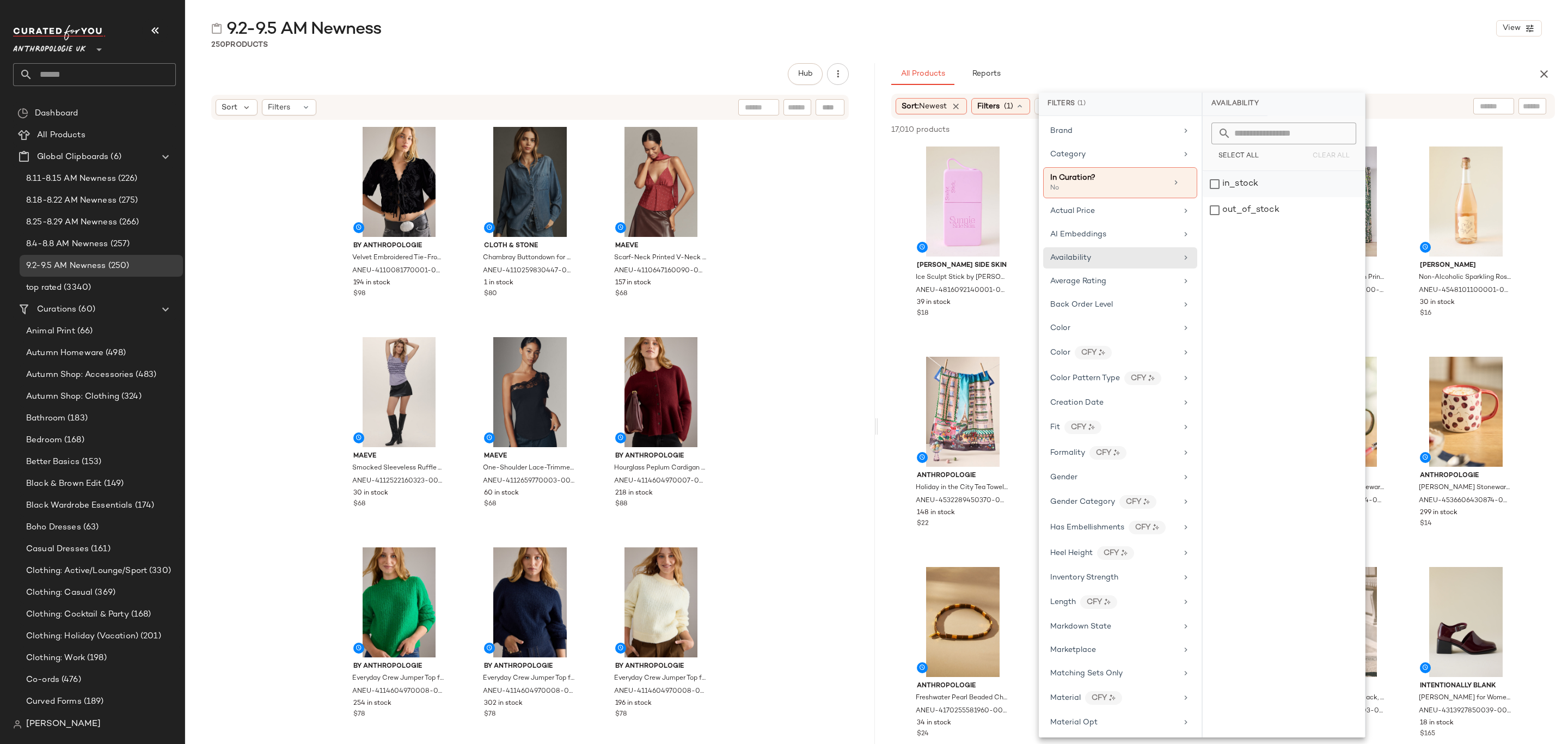
click at [1248, 182] on div "in_stock" at bounding box center [1284, 184] width 162 height 26
click at [1123, 153] on div "Category" at bounding box center [1114, 154] width 127 height 11
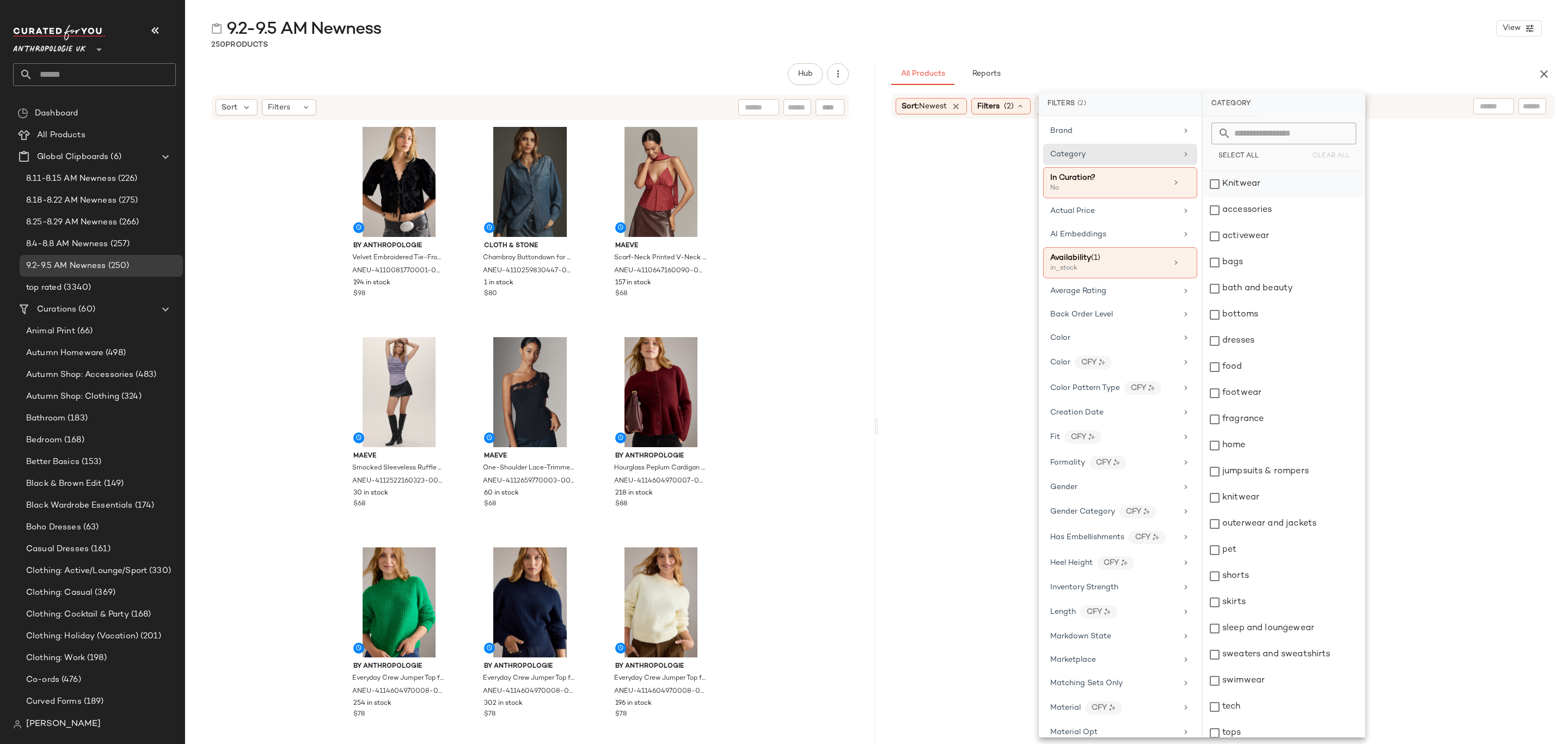
click at [1223, 178] on div "Knitwear" at bounding box center [1284, 184] width 162 height 26
click at [1284, 216] on div "accessories" at bounding box center [1284, 211] width 162 height 26
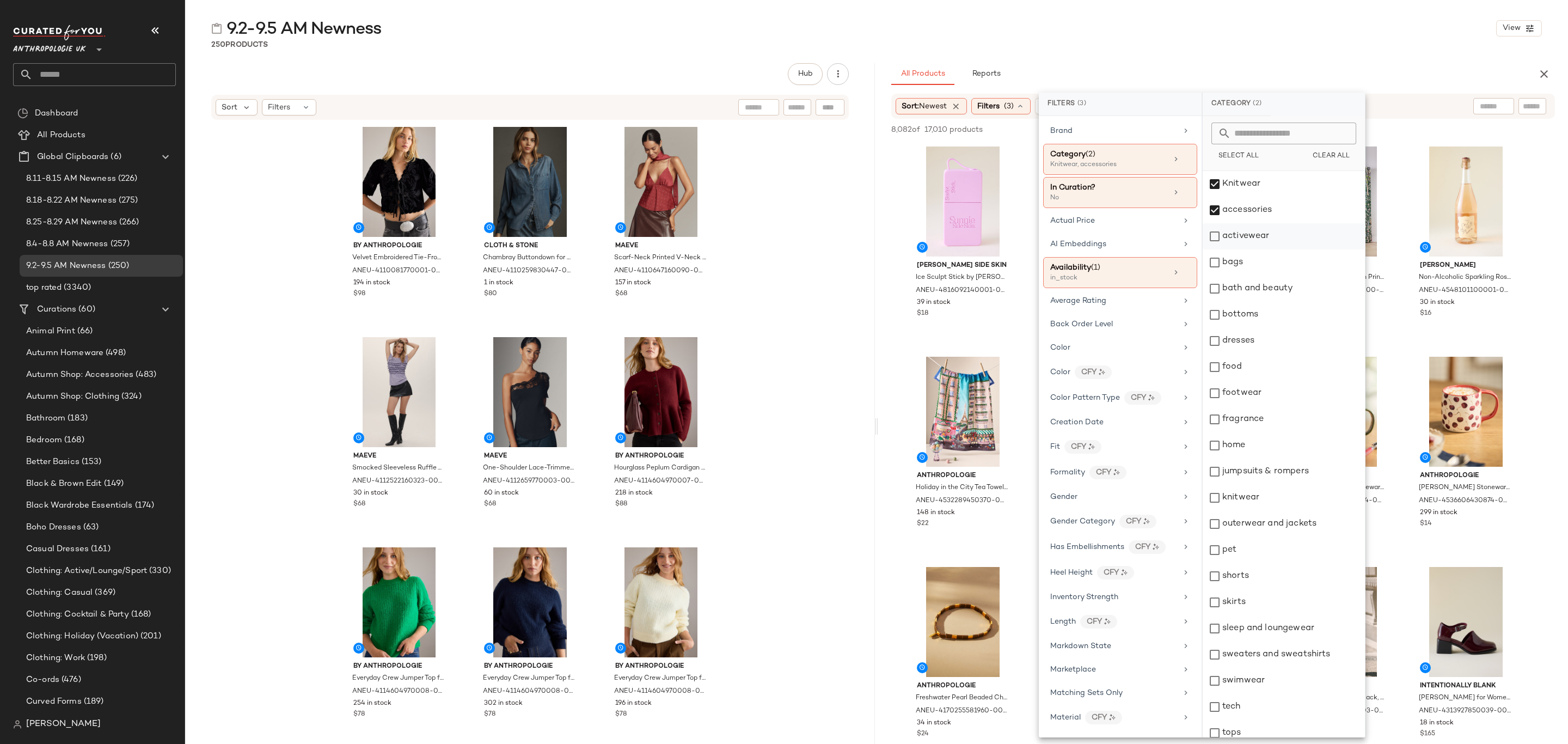
click at [1279, 237] on div "activewear" at bounding box center [1284, 236] width 162 height 26
click at [1287, 274] on div "bags" at bounding box center [1284, 262] width 162 height 26
click at [1286, 309] on div "bottoms" at bounding box center [1284, 315] width 162 height 26
click at [1289, 342] on div "dresses" at bounding box center [1284, 341] width 162 height 26
click at [1283, 394] on div "footwear" at bounding box center [1284, 393] width 162 height 26
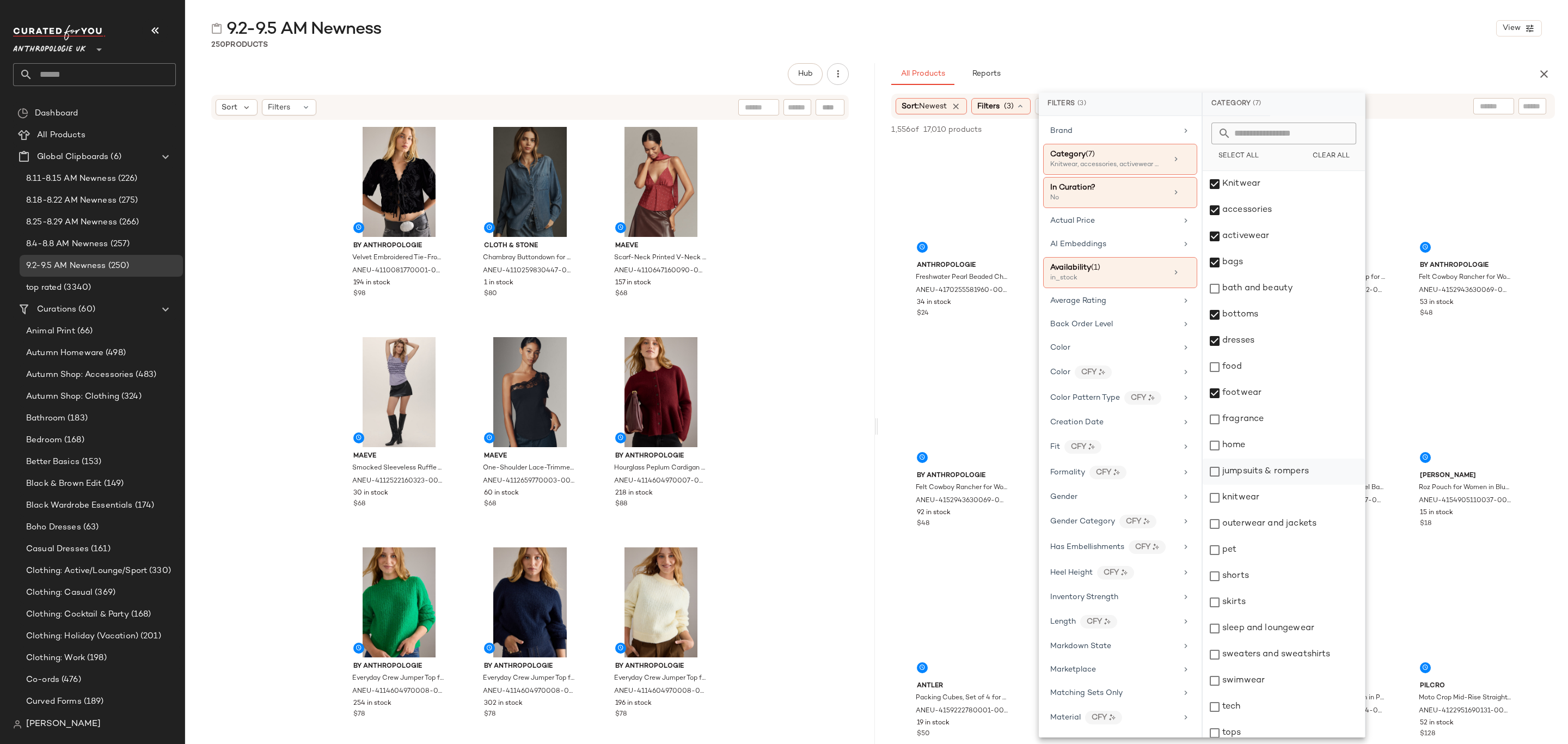
click at [1266, 480] on div "jumpsuits & rompers" at bounding box center [1284, 472] width 162 height 26
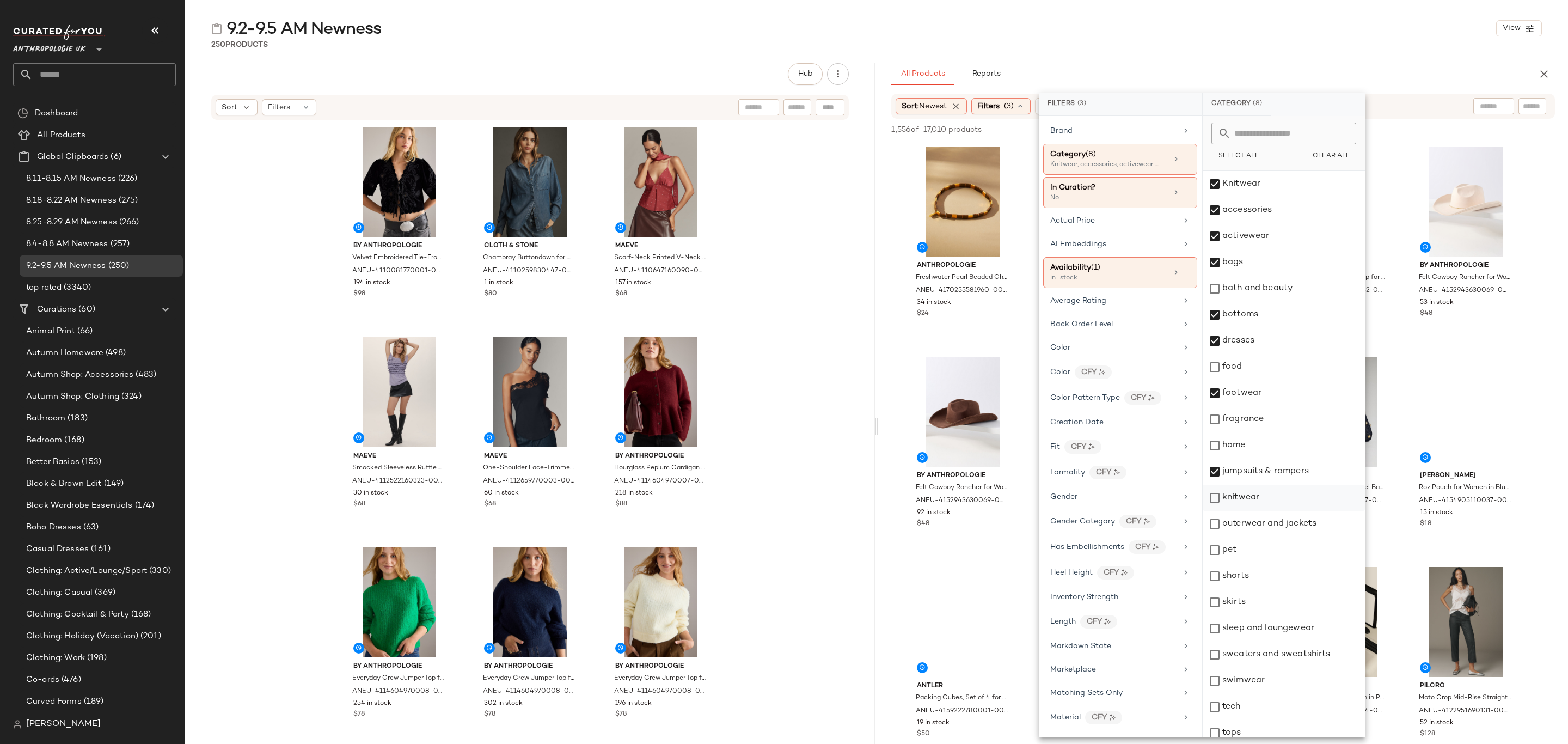
click at [1258, 502] on div "knitwear" at bounding box center [1284, 498] width 162 height 26
click at [1267, 524] on div "outerwear and jackets" at bounding box center [1284, 524] width 162 height 26
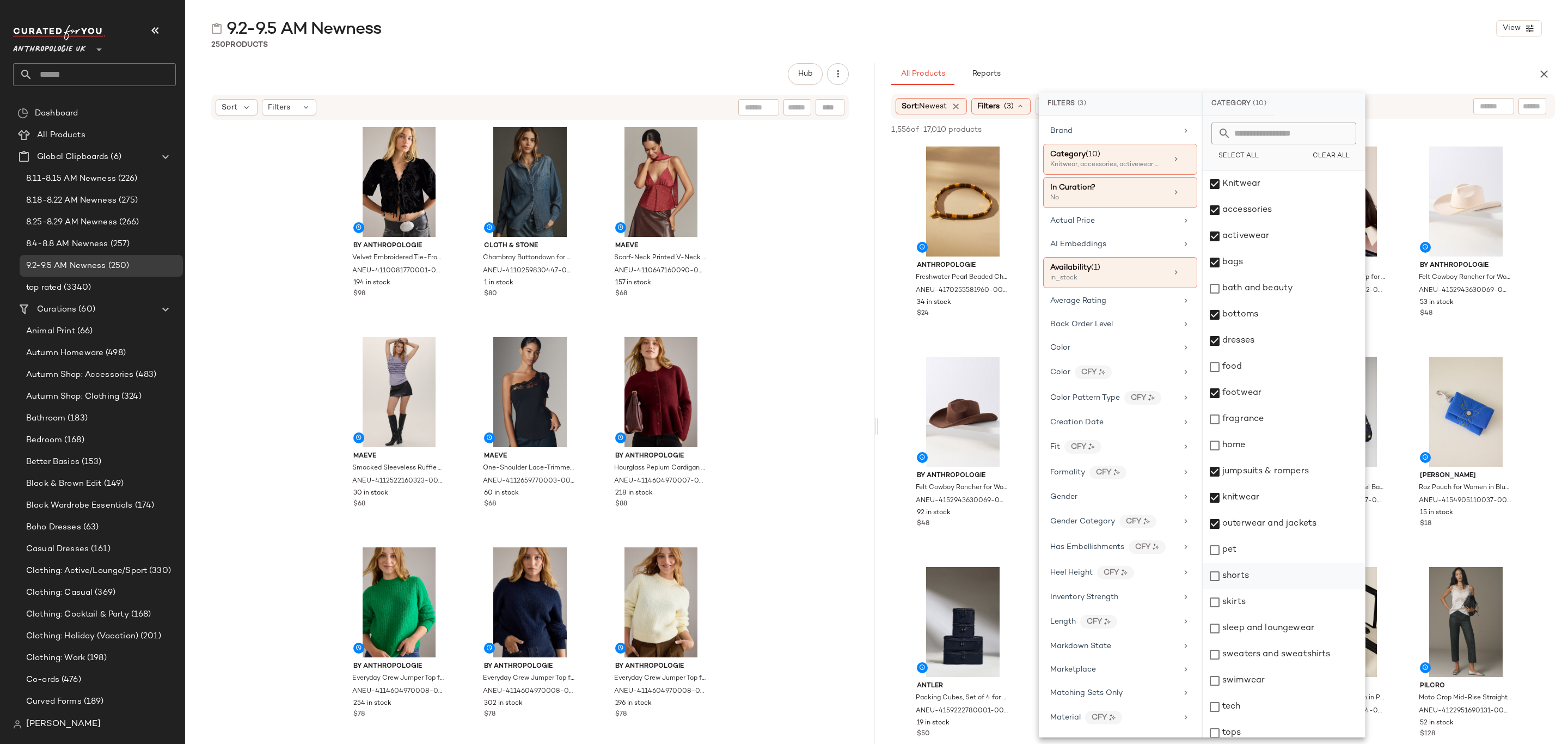
click at [1244, 575] on div "shorts" at bounding box center [1284, 576] width 162 height 26
click at [1252, 606] on div "skirts" at bounding box center [1284, 603] width 162 height 26
drag, startPoint x: 1284, startPoint y: 634, endPoint x: 1285, endPoint y: 656, distance: 22.0
click at [1286, 635] on div "sleep and loungewear" at bounding box center [1284, 629] width 162 height 26
click at [1283, 662] on div "sweaters and sweatshirts" at bounding box center [1284, 655] width 162 height 26
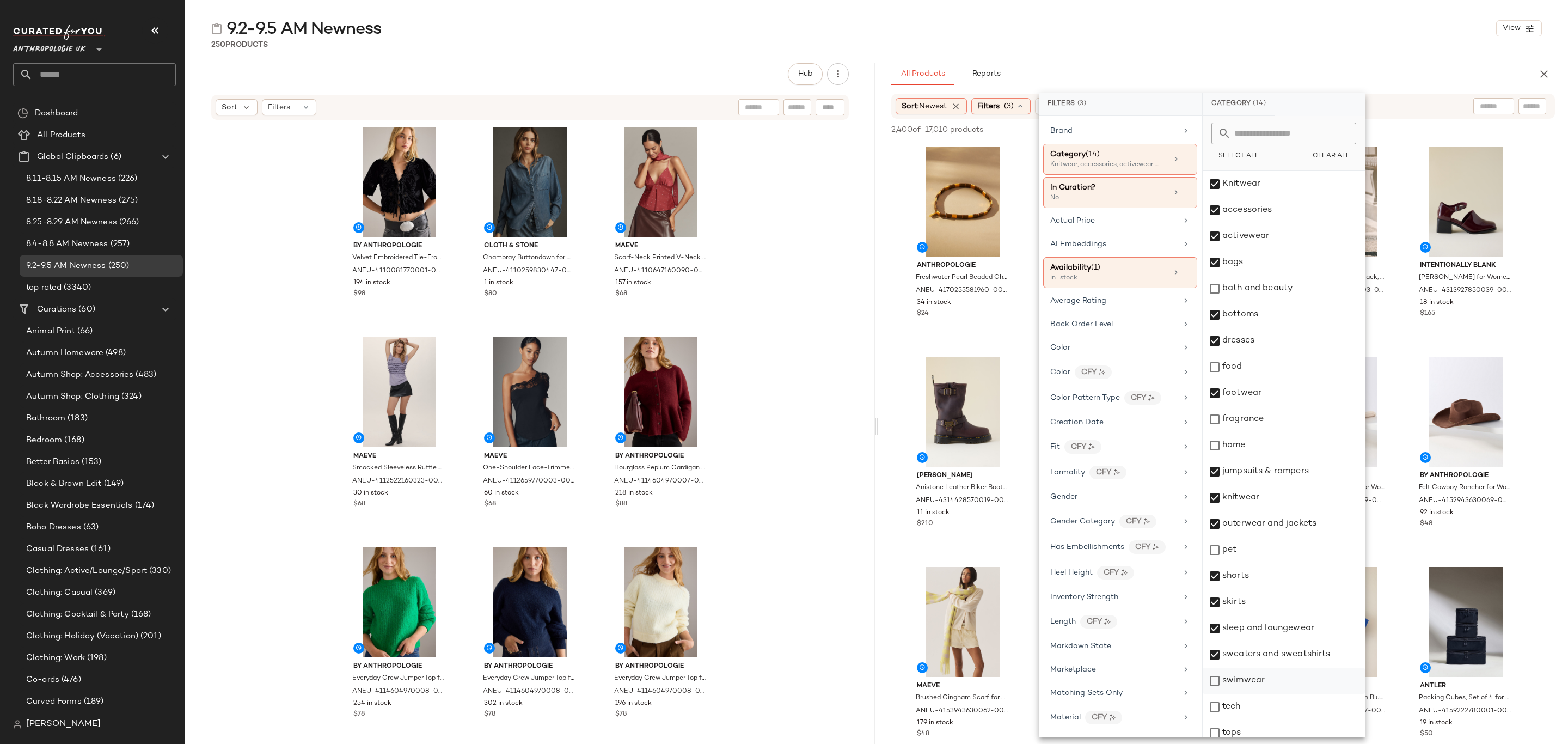
click at [1277, 673] on div "swimwear" at bounding box center [1284, 681] width 162 height 26
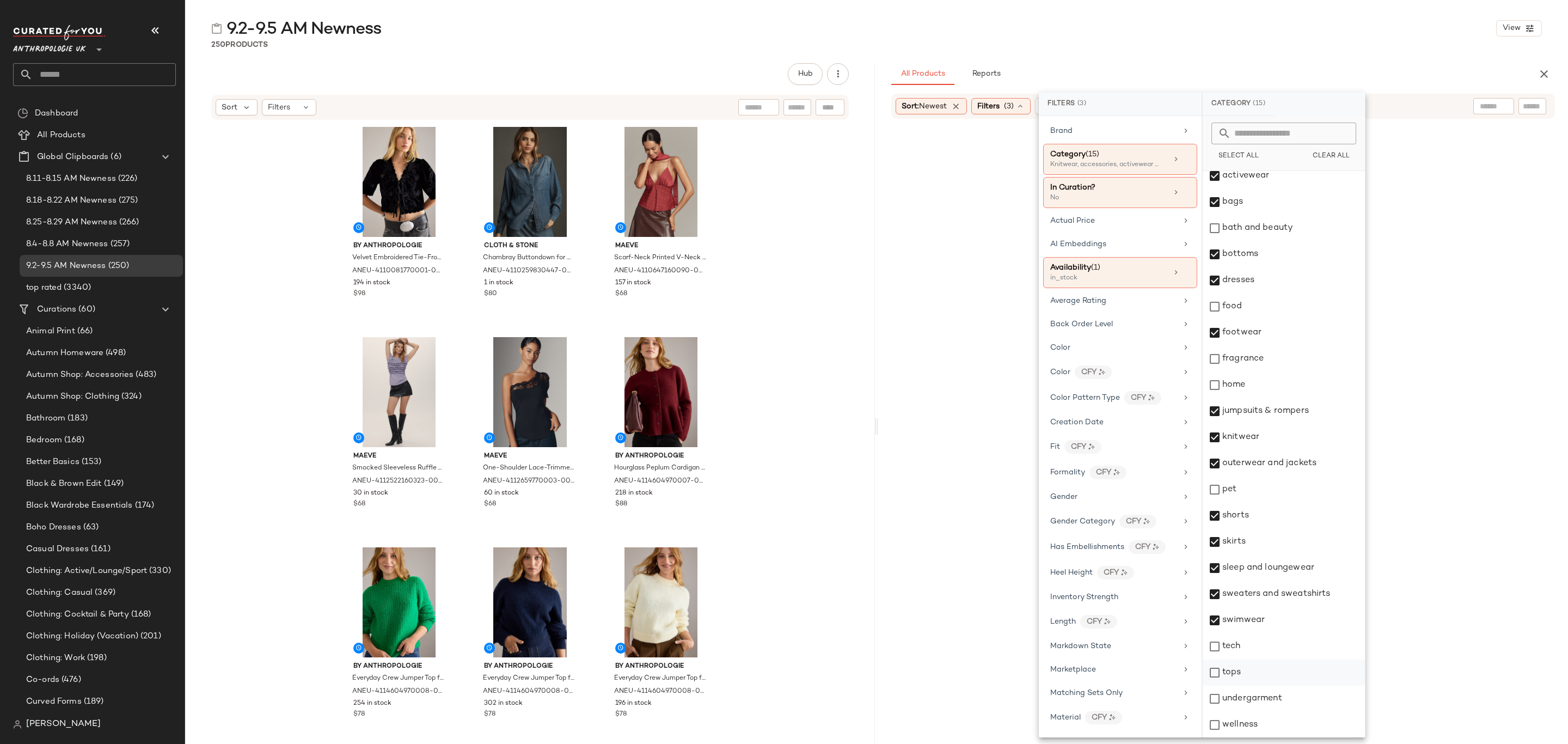
click at [1254, 667] on div "tops" at bounding box center [1284, 673] width 162 height 26
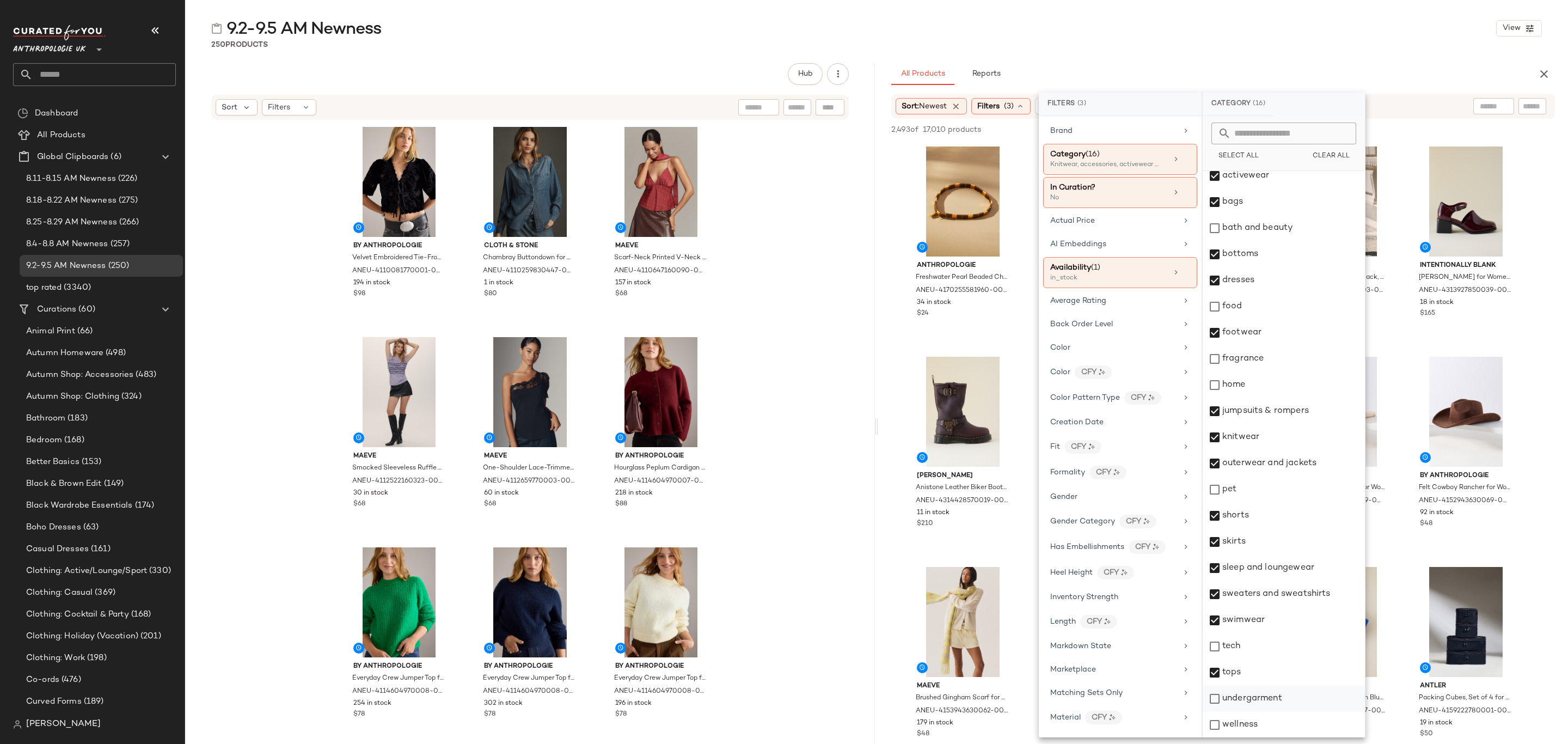
click at [1275, 693] on div "undergarment" at bounding box center [1284, 699] width 162 height 26
click at [1330, 71] on div "All Products Reports" at bounding box center [1206, 74] width 629 height 22
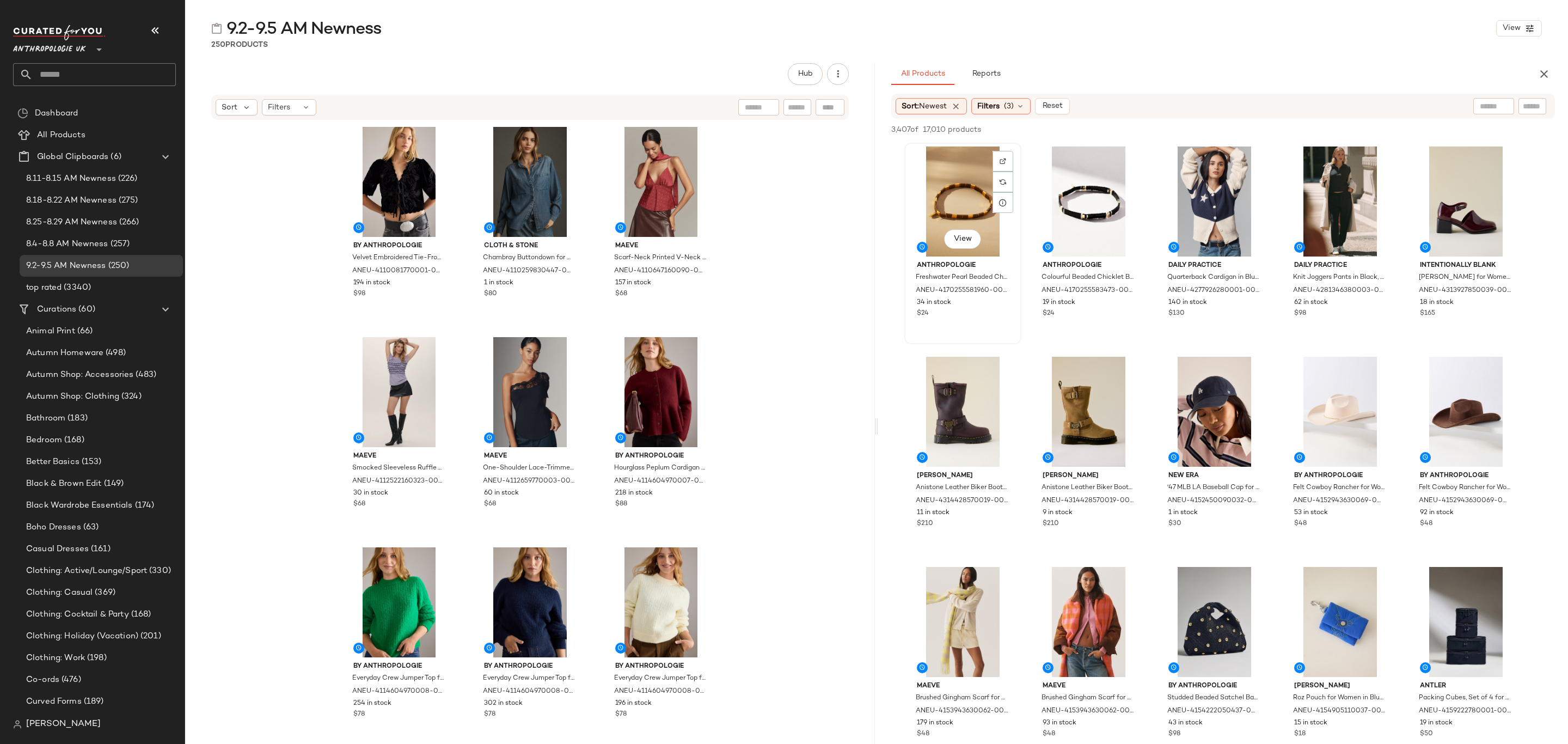
click at [940, 165] on div "View" at bounding box center [963, 201] width 109 height 110
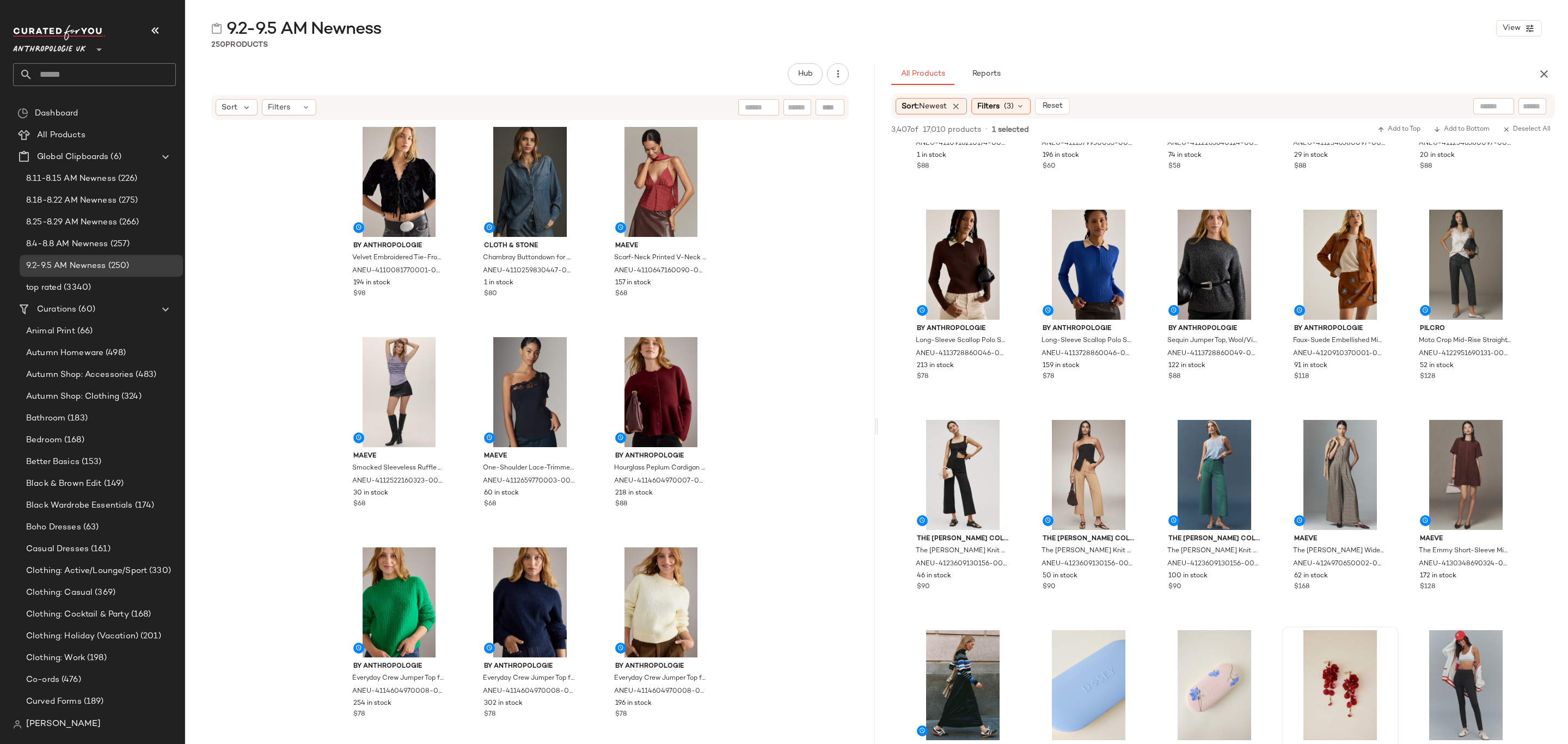
scroll to position [1552, 0]
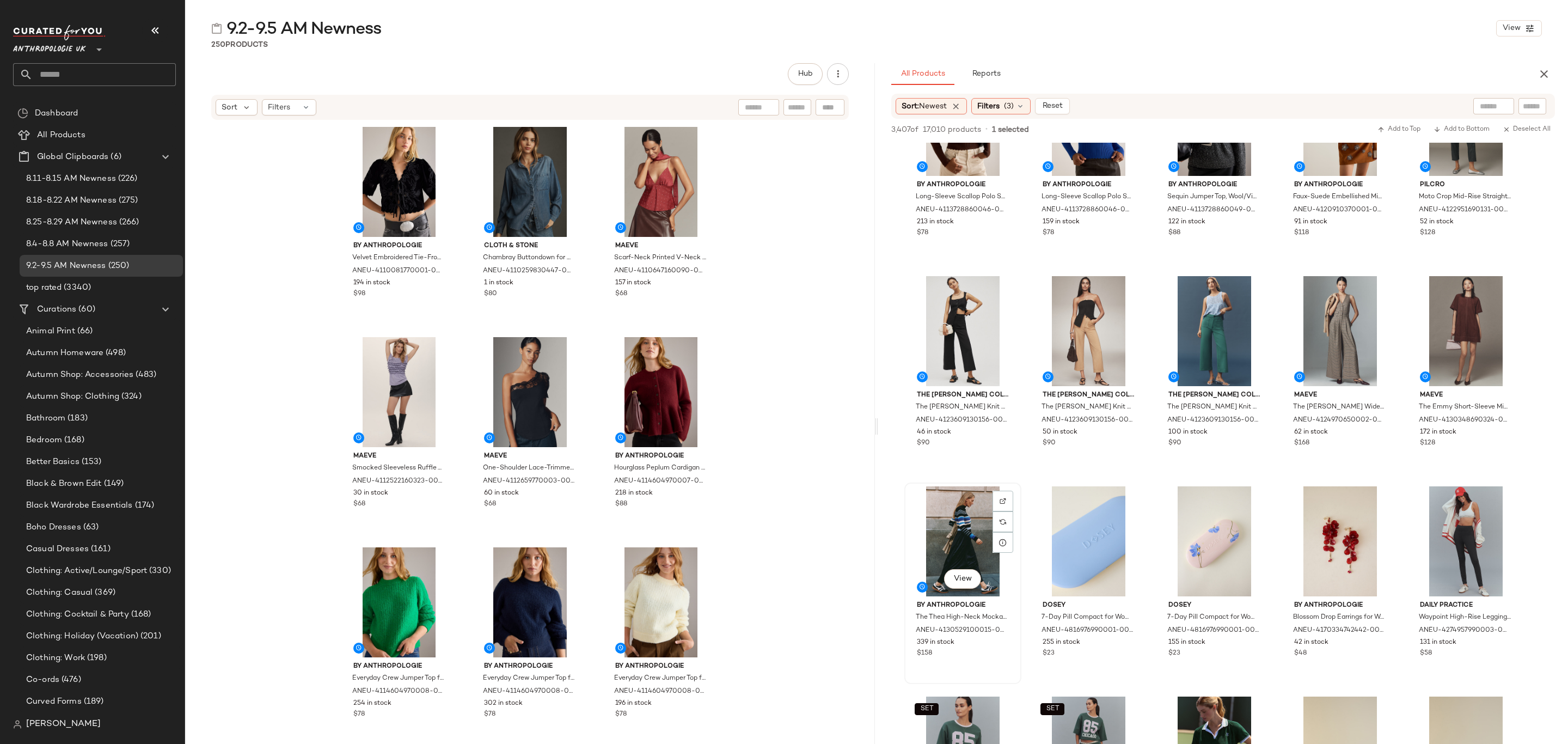
click at [983, 641] on div "339 in stock" at bounding box center [963, 642] width 92 height 10
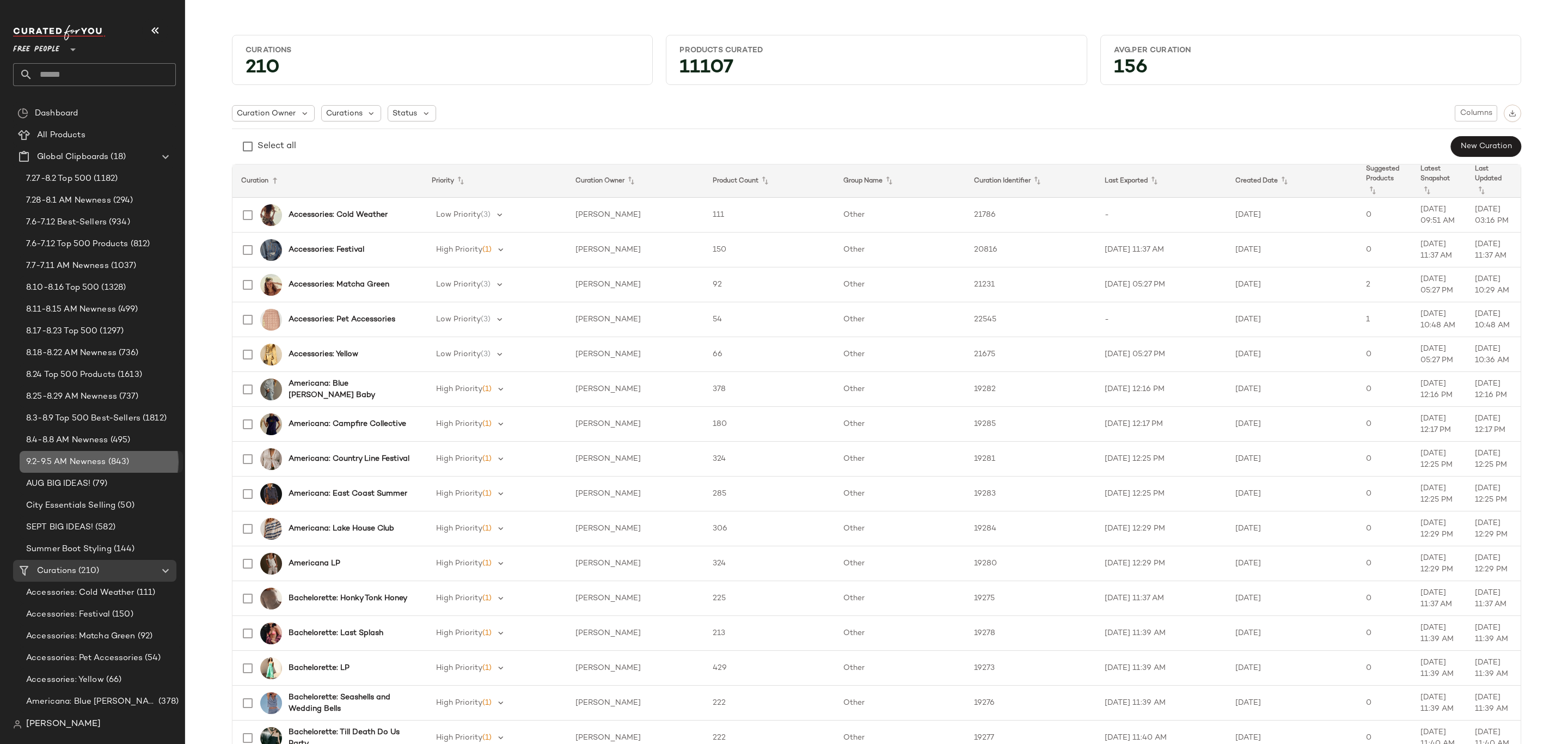
click at [92, 466] on span "9.2-9.5 AM Newness" at bounding box center [66, 462] width 80 height 12
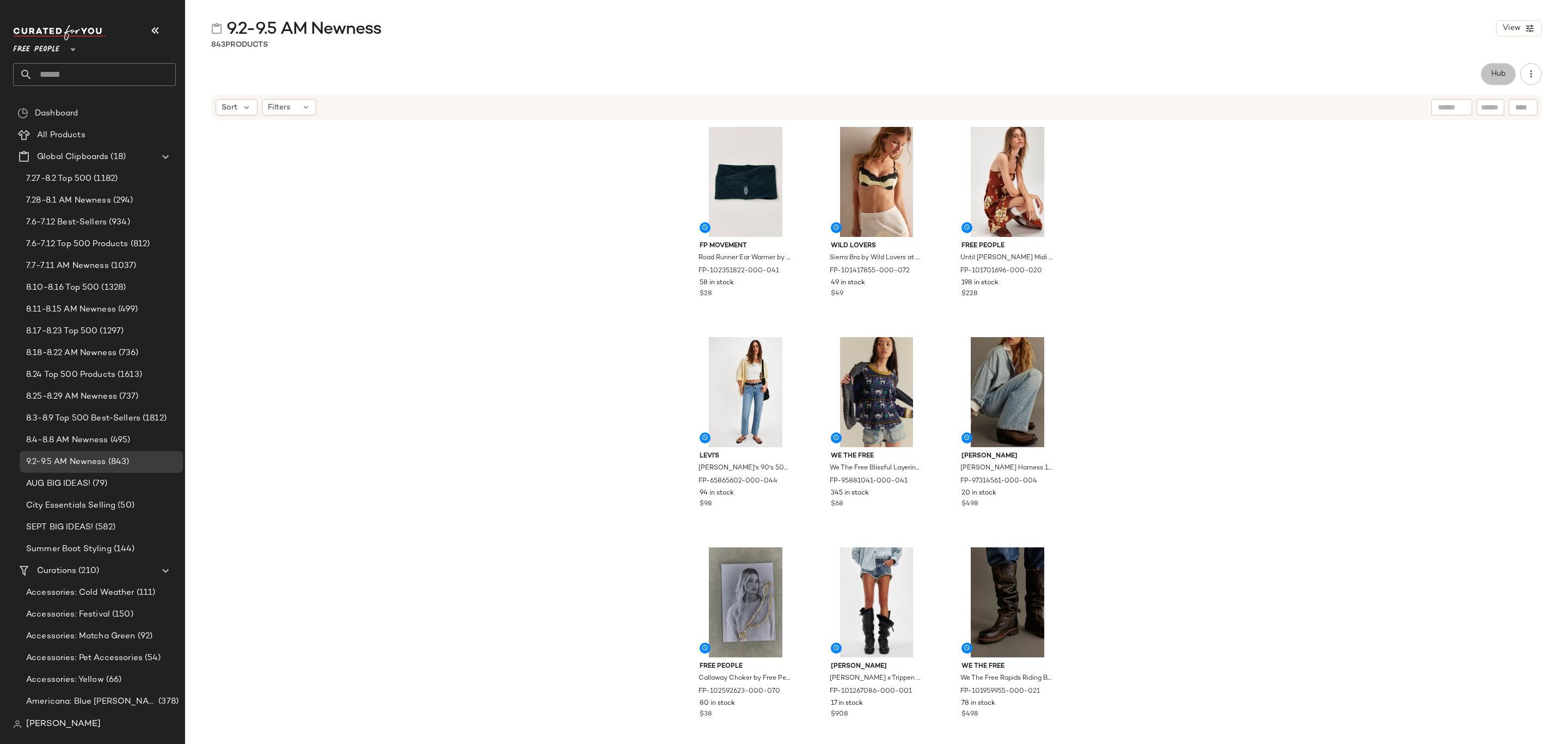
click at [1507, 69] on button "Hub" at bounding box center [1498, 74] width 35 height 22
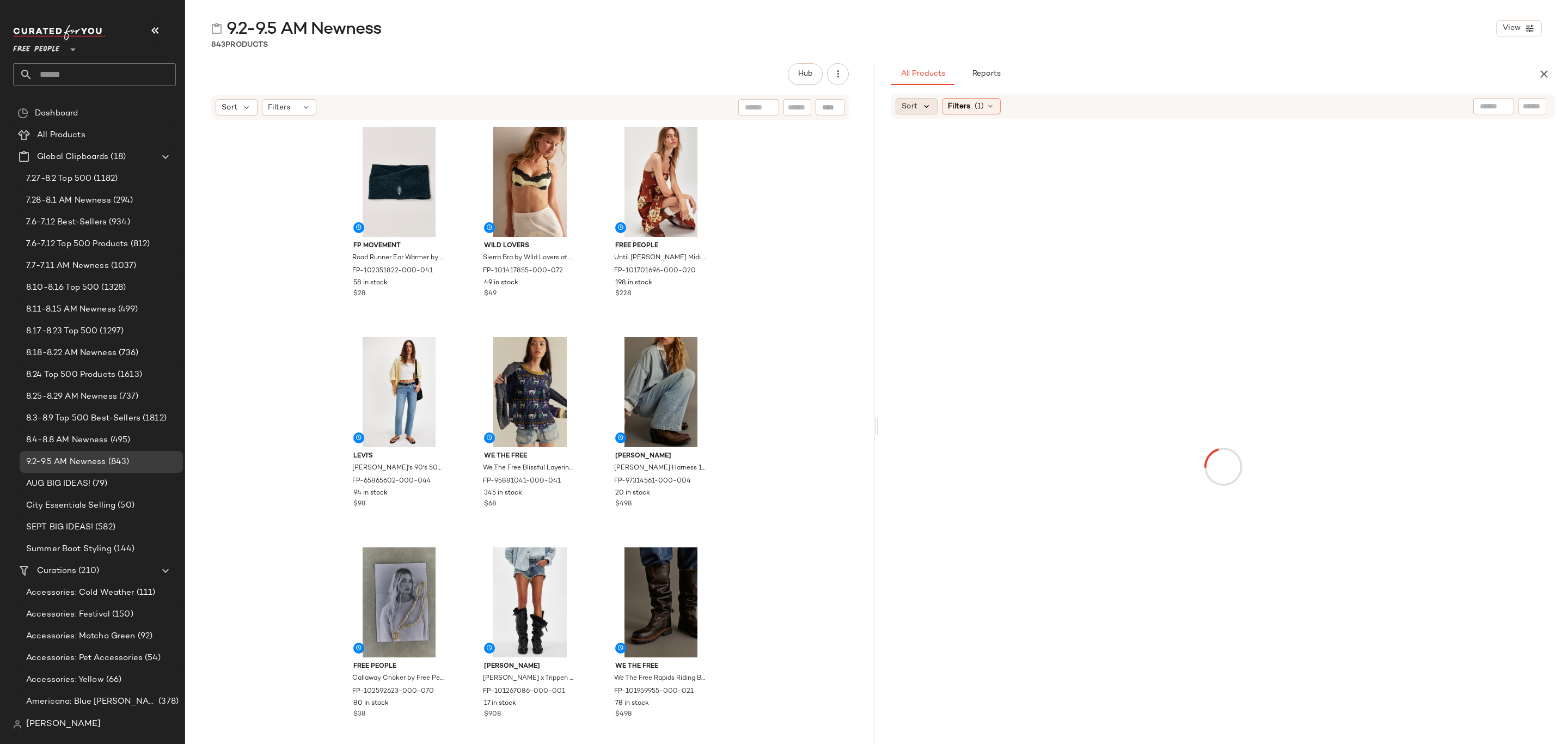
click at [922, 105] on icon at bounding box center [927, 106] width 10 height 10
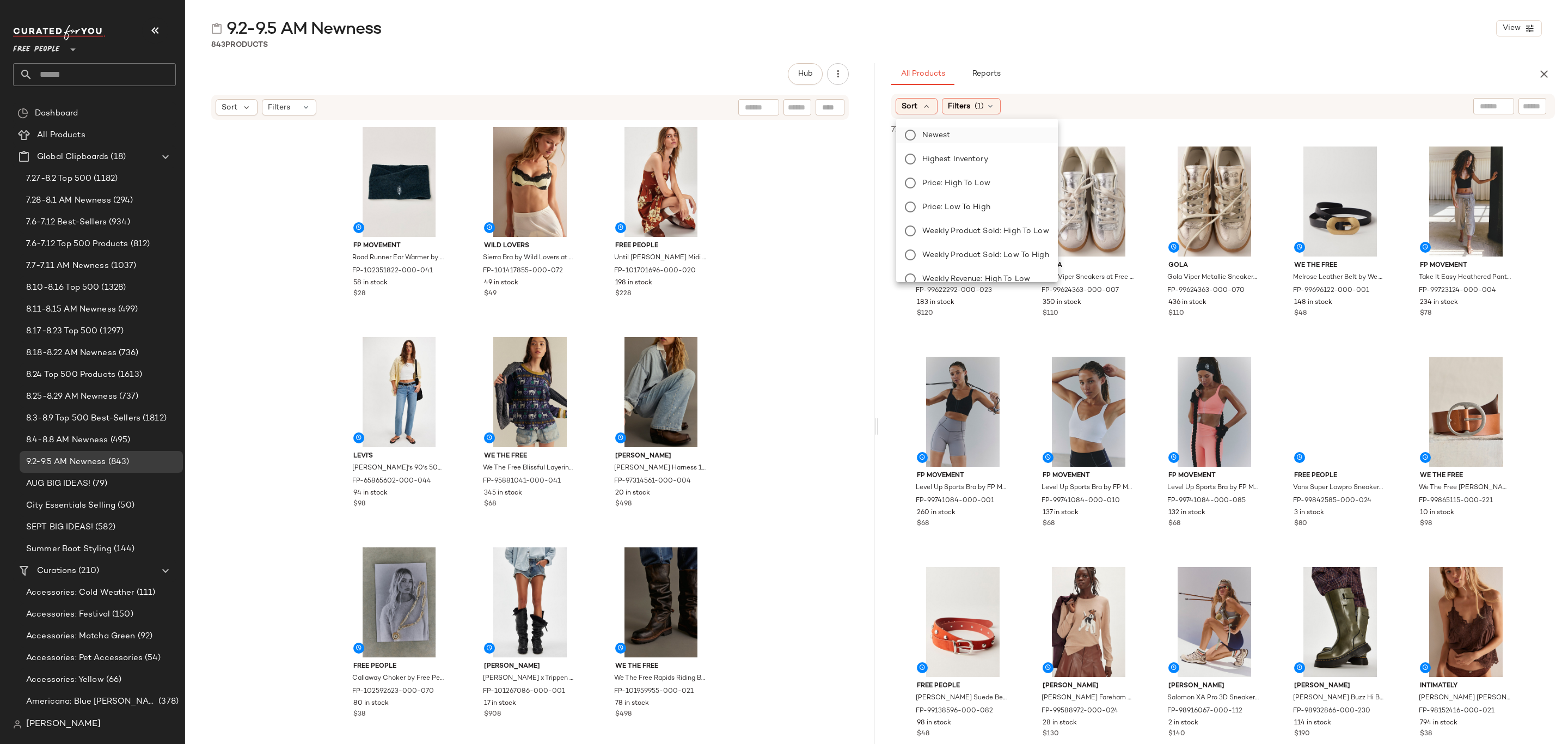
click at [927, 130] on span "Newest" at bounding box center [936, 135] width 28 height 11
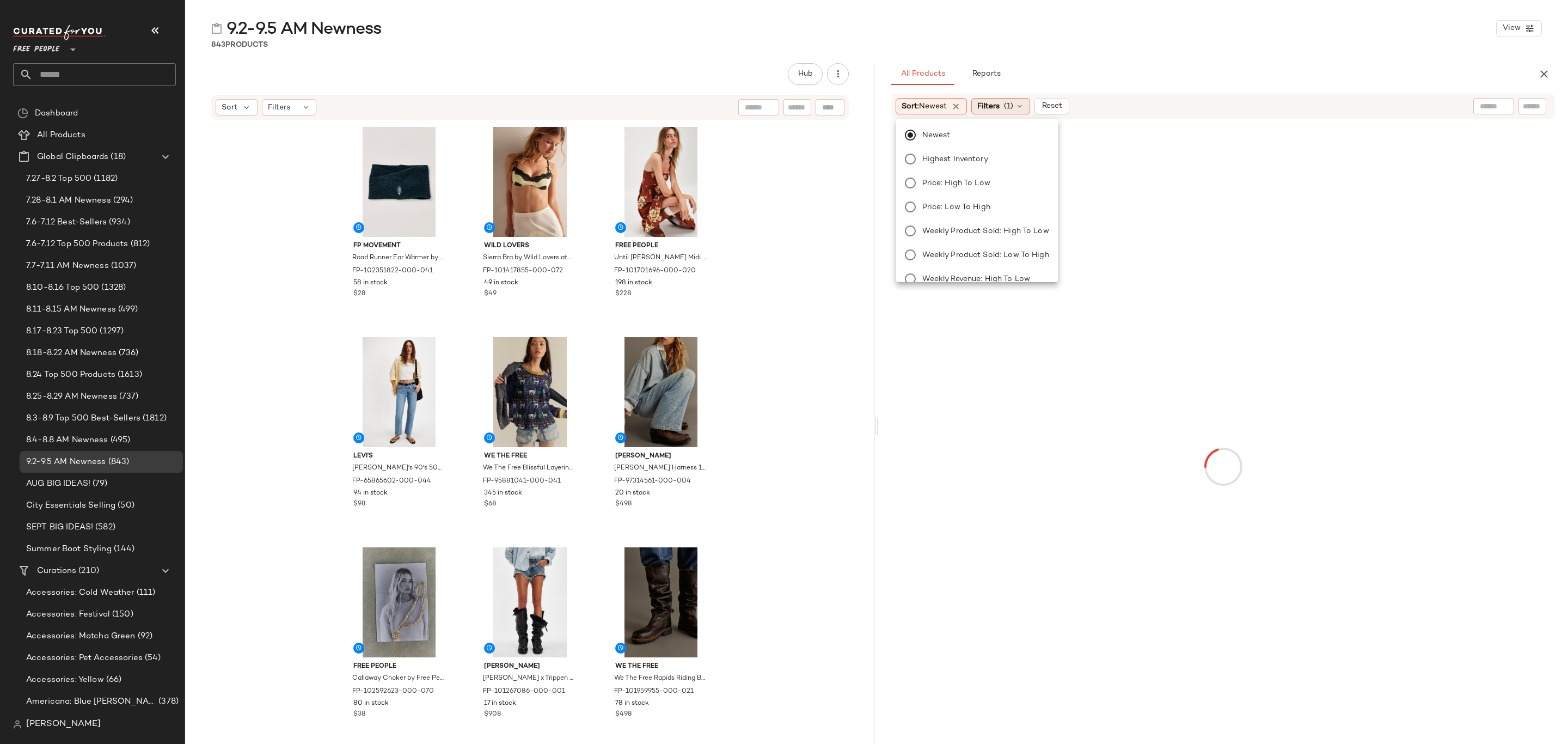
click at [1014, 110] on span "(1)" at bounding box center [1009, 106] width 9 height 11
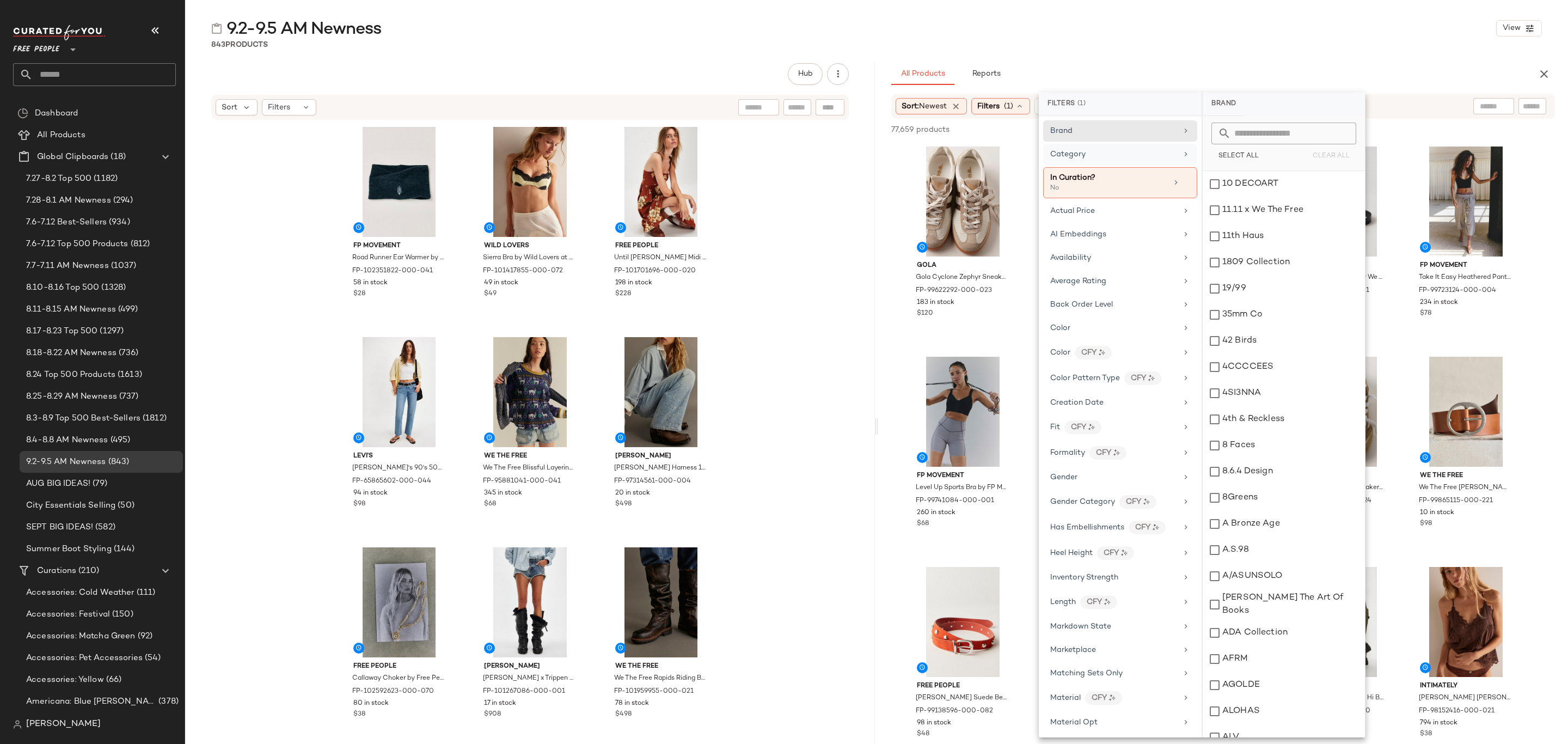
drag, startPoint x: 1125, startPoint y: 151, endPoint x: 1157, endPoint y: 149, distance: 32.1
click at [1125, 152] on div "Category" at bounding box center [1114, 154] width 127 height 11
click at [1292, 182] on div "Accessories" at bounding box center [1284, 184] width 162 height 26
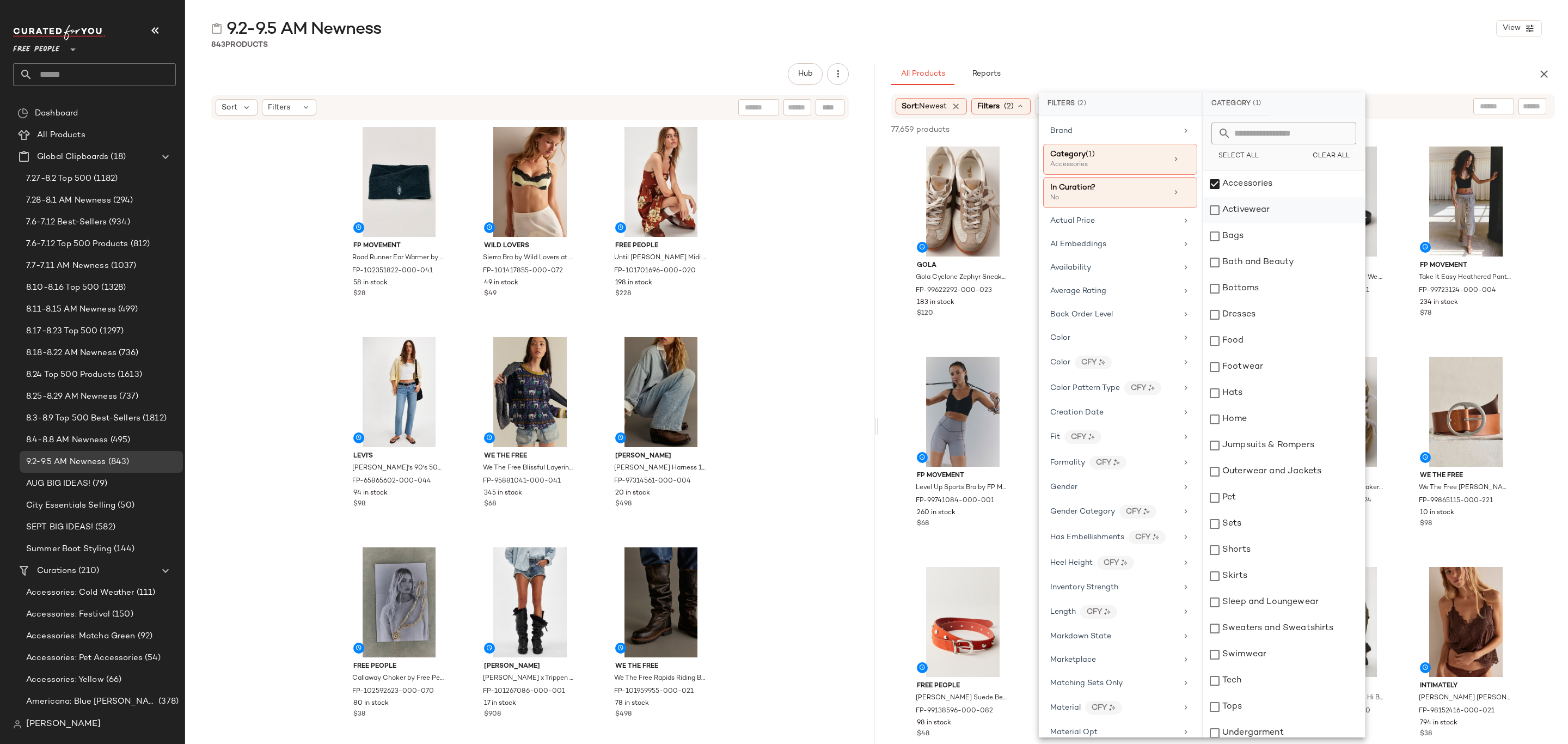
click at [1285, 214] on div "Activewear" at bounding box center [1284, 211] width 162 height 26
click at [1279, 240] on div "Bags" at bounding box center [1284, 236] width 162 height 26
click at [1271, 296] on div "Bottoms" at bounding box center [1284, 289] width 162 height 26
click div "Dresses"
click div "Footwear"
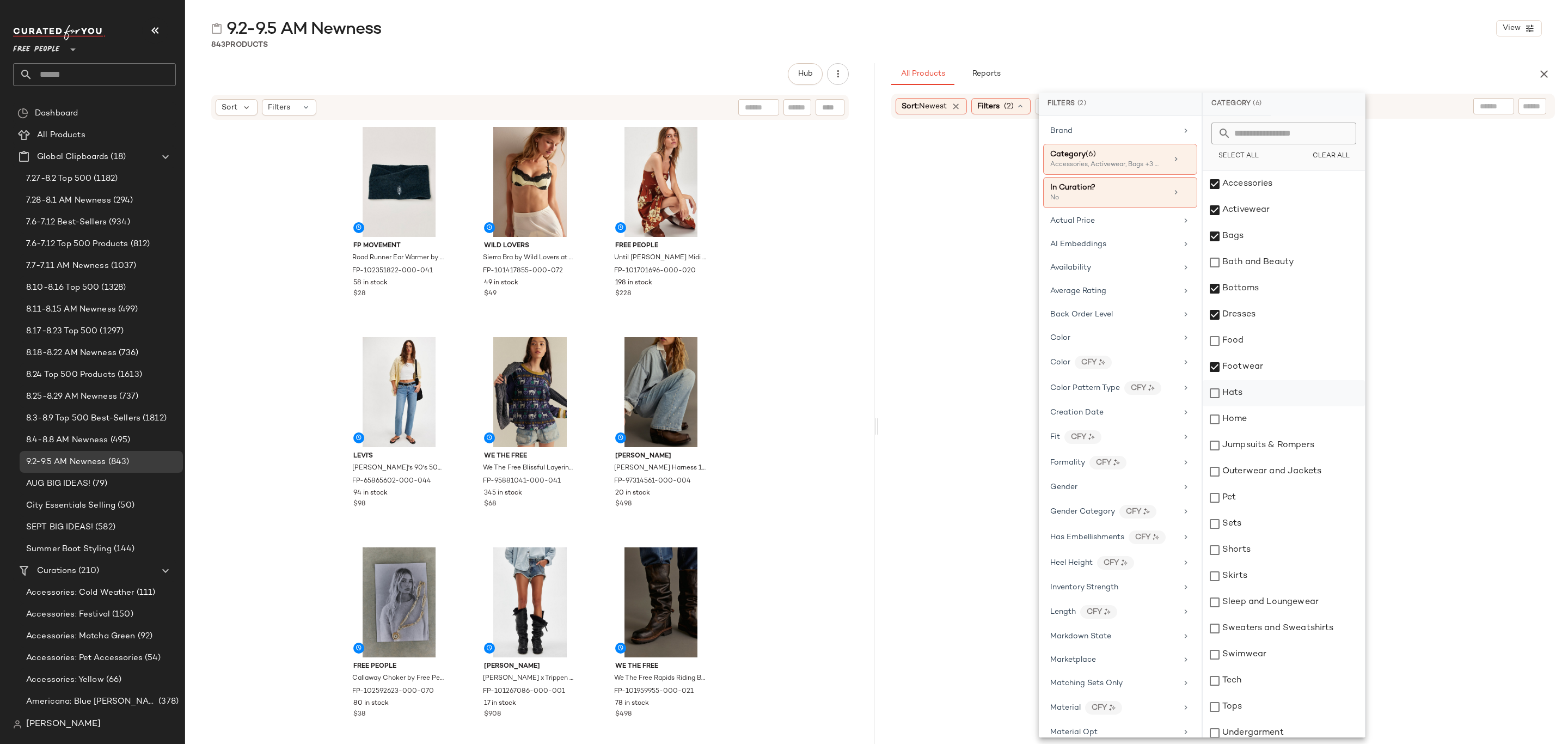
click div "Hats"
click div "Jumpsuits & Rompers"
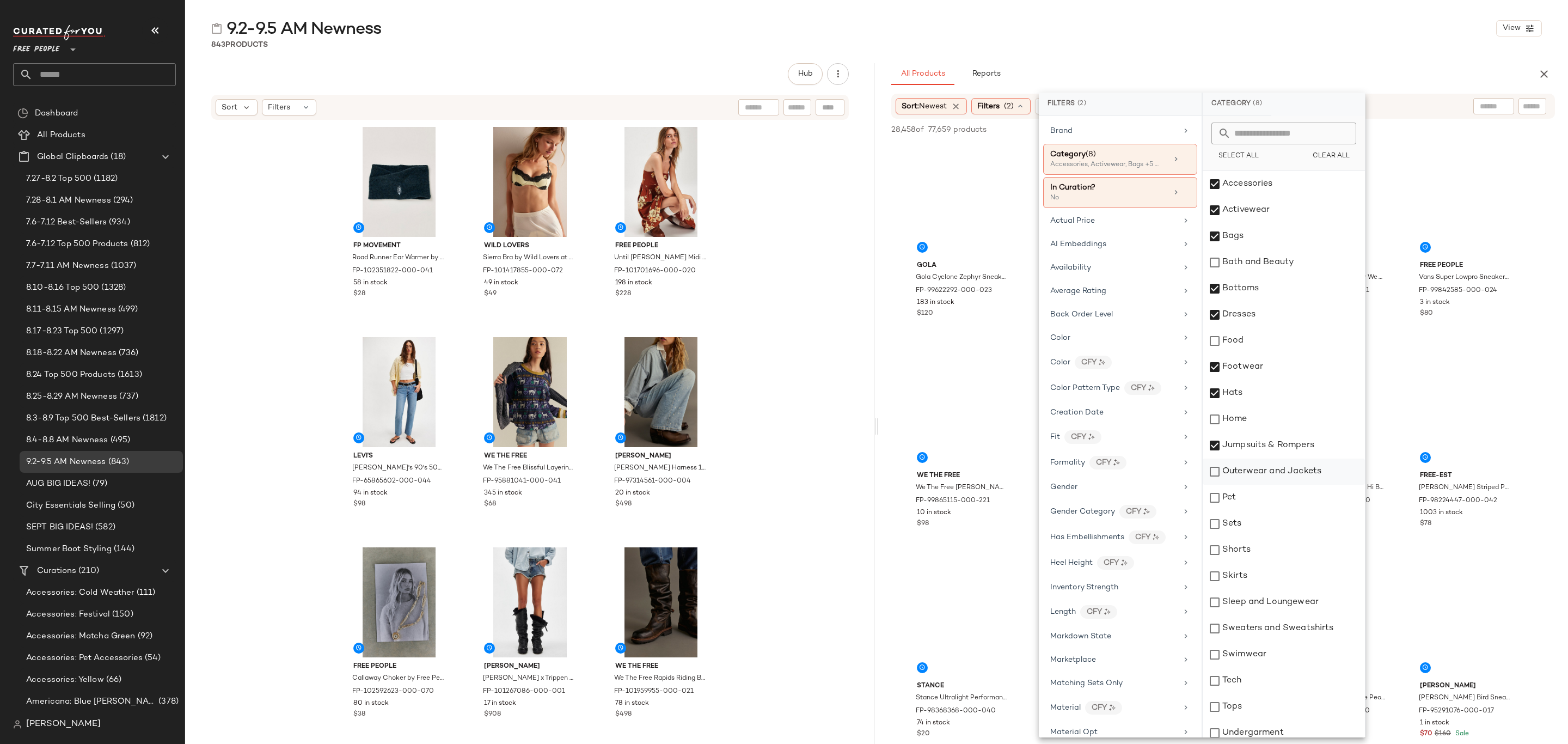
click div "Outerwear and Jackets"
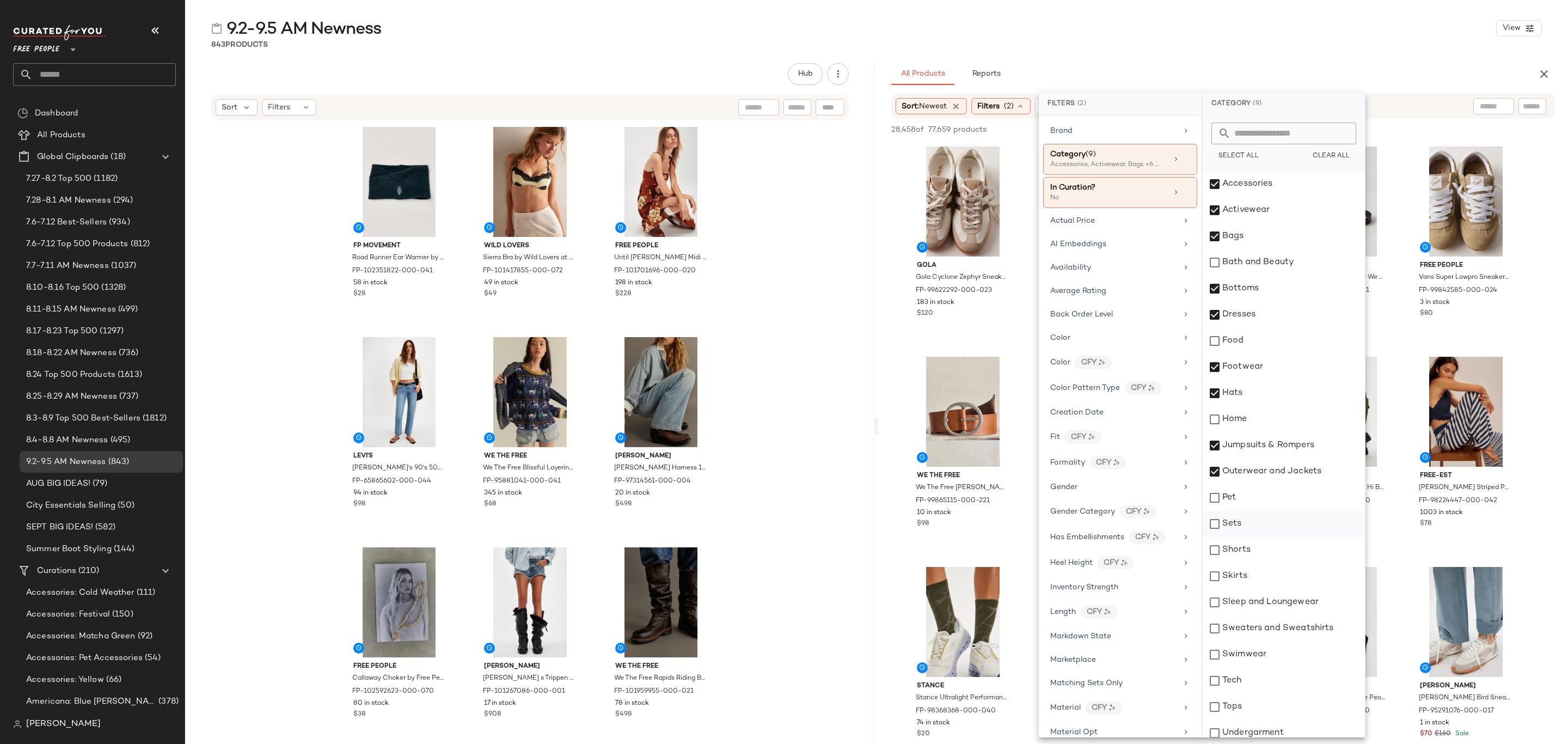
click div "Sets"
click div "Shorts"
click div "Skirts"
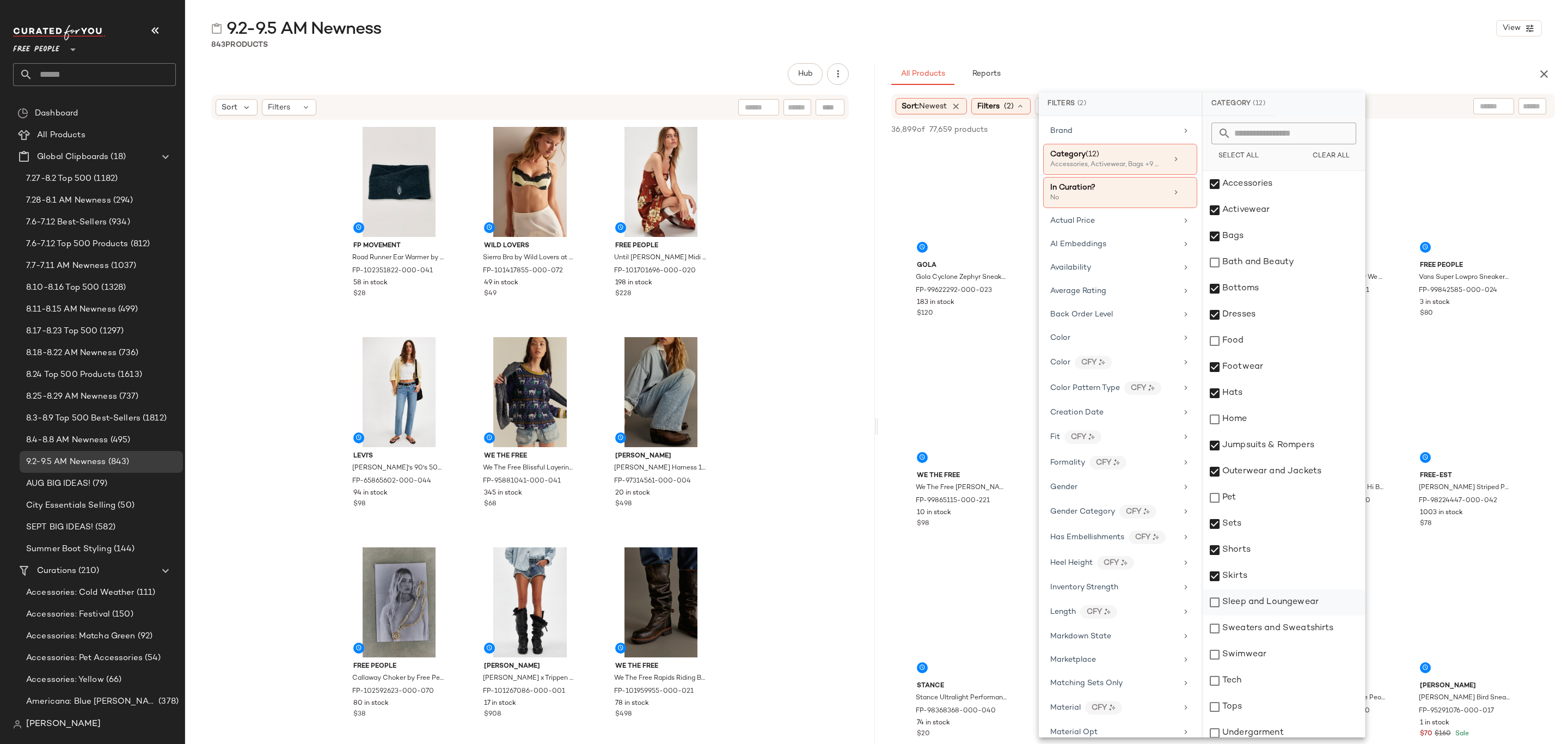
click div "Sleep and Loungewear"
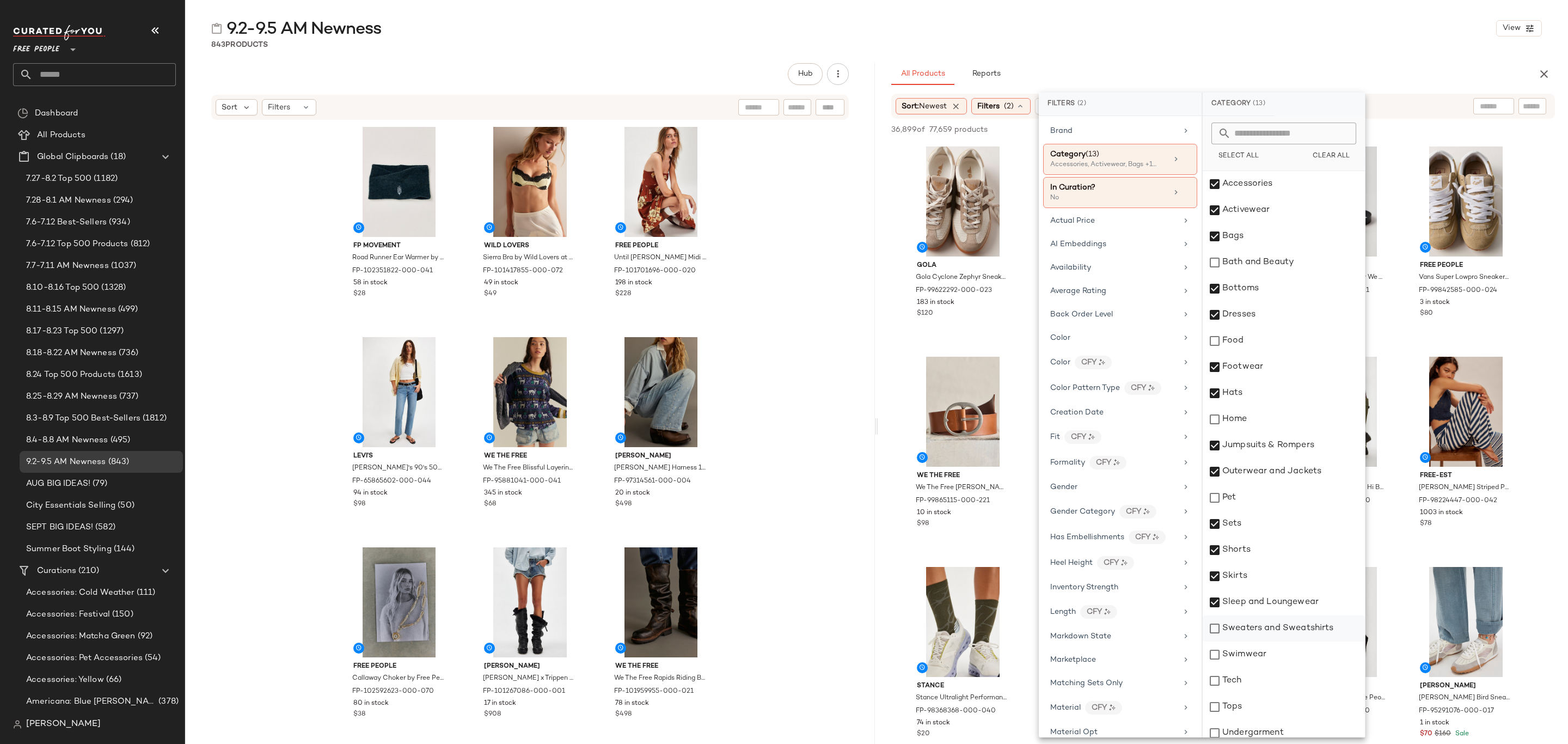
click div "Sweaters and Sweatshirts"
click div "Swimwear"
click div "Tops"
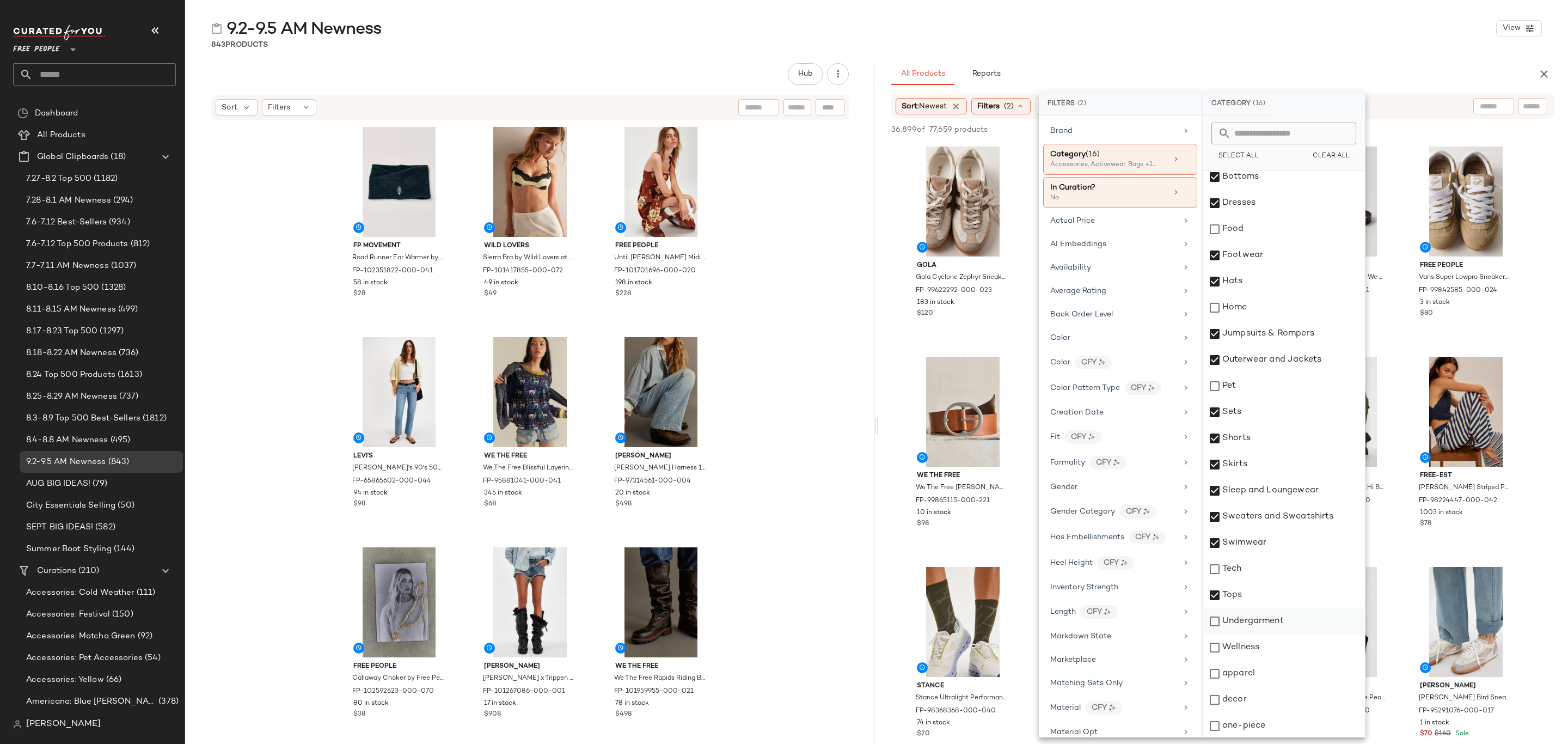
scroll to position [112, 0]
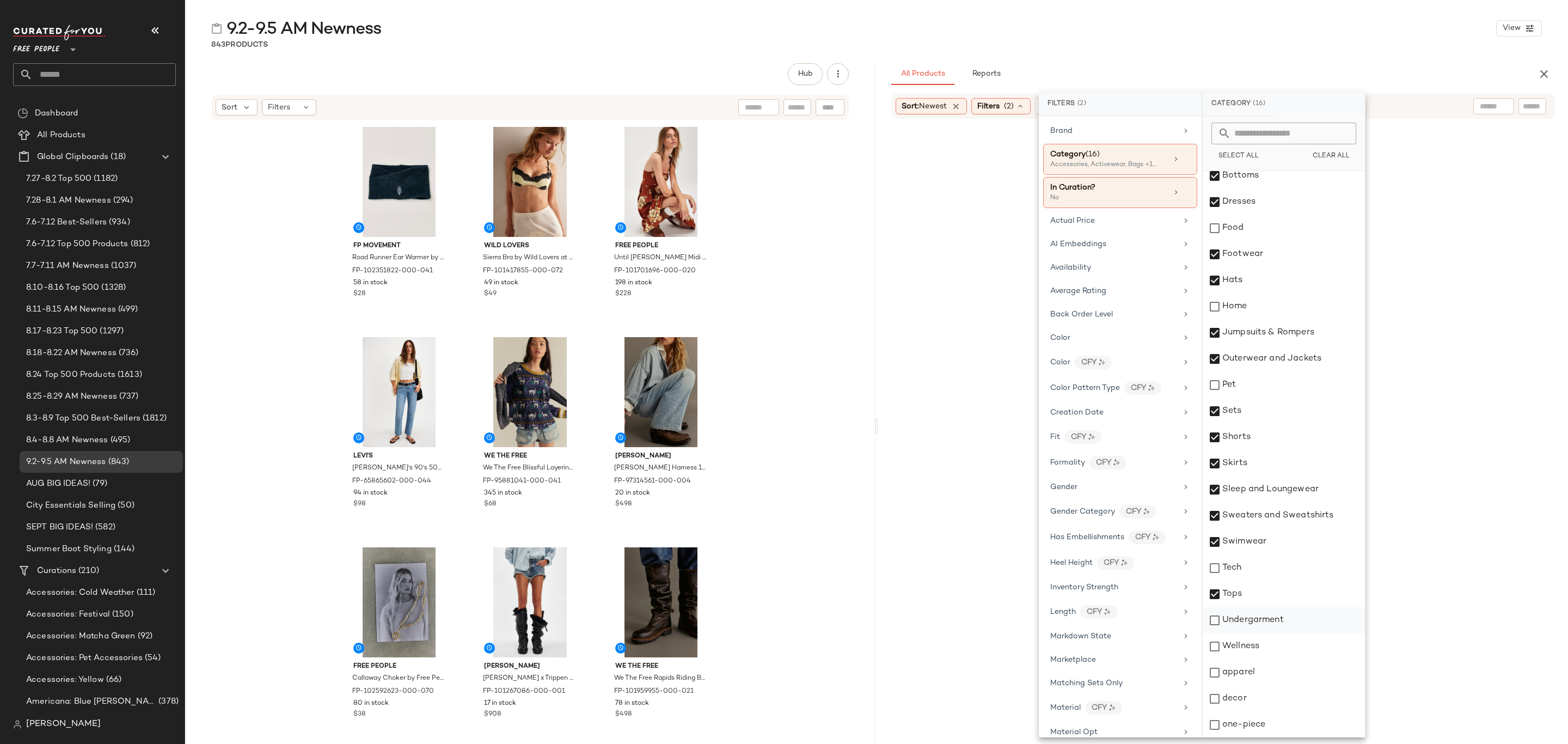
click div "Undergarment"
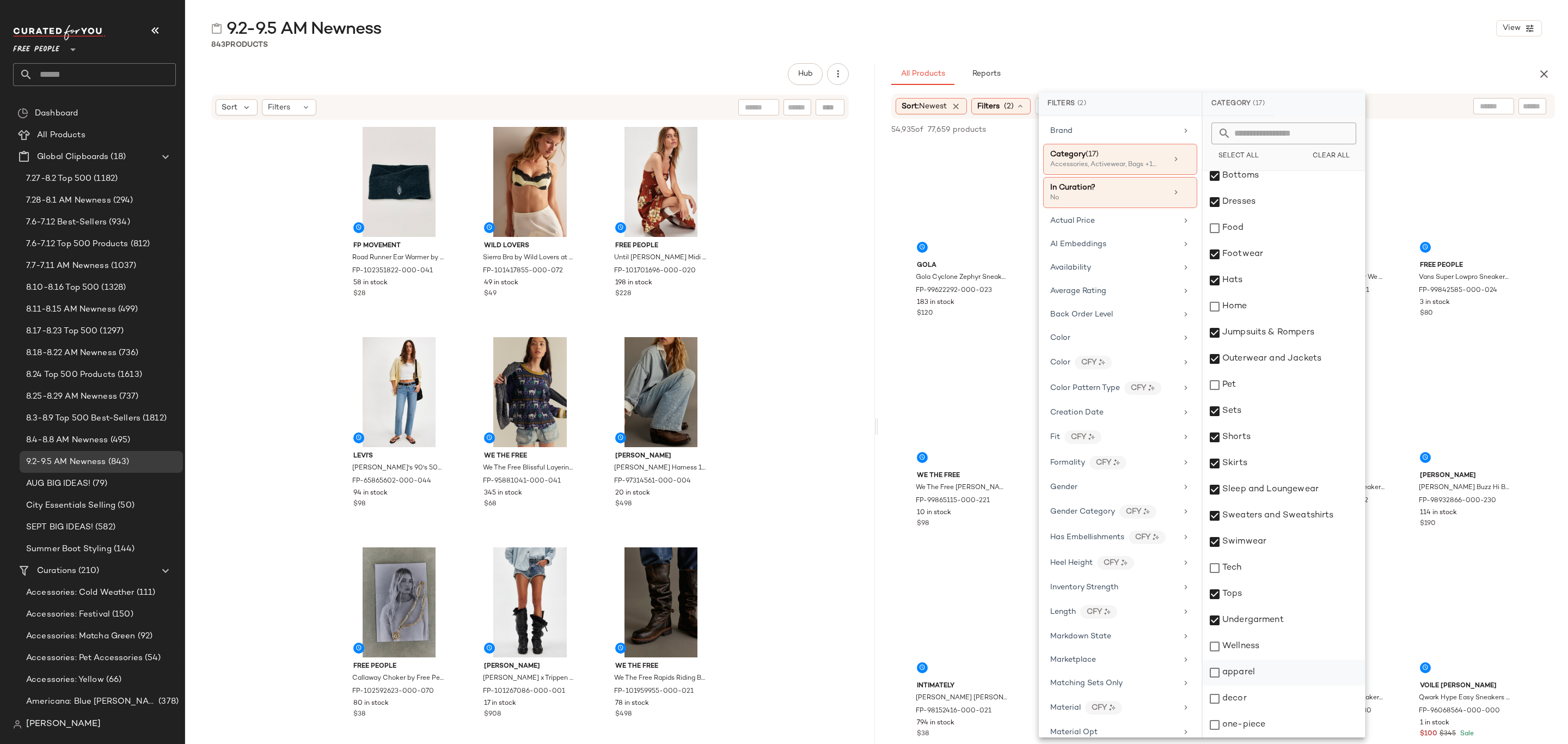
click div "apparel"
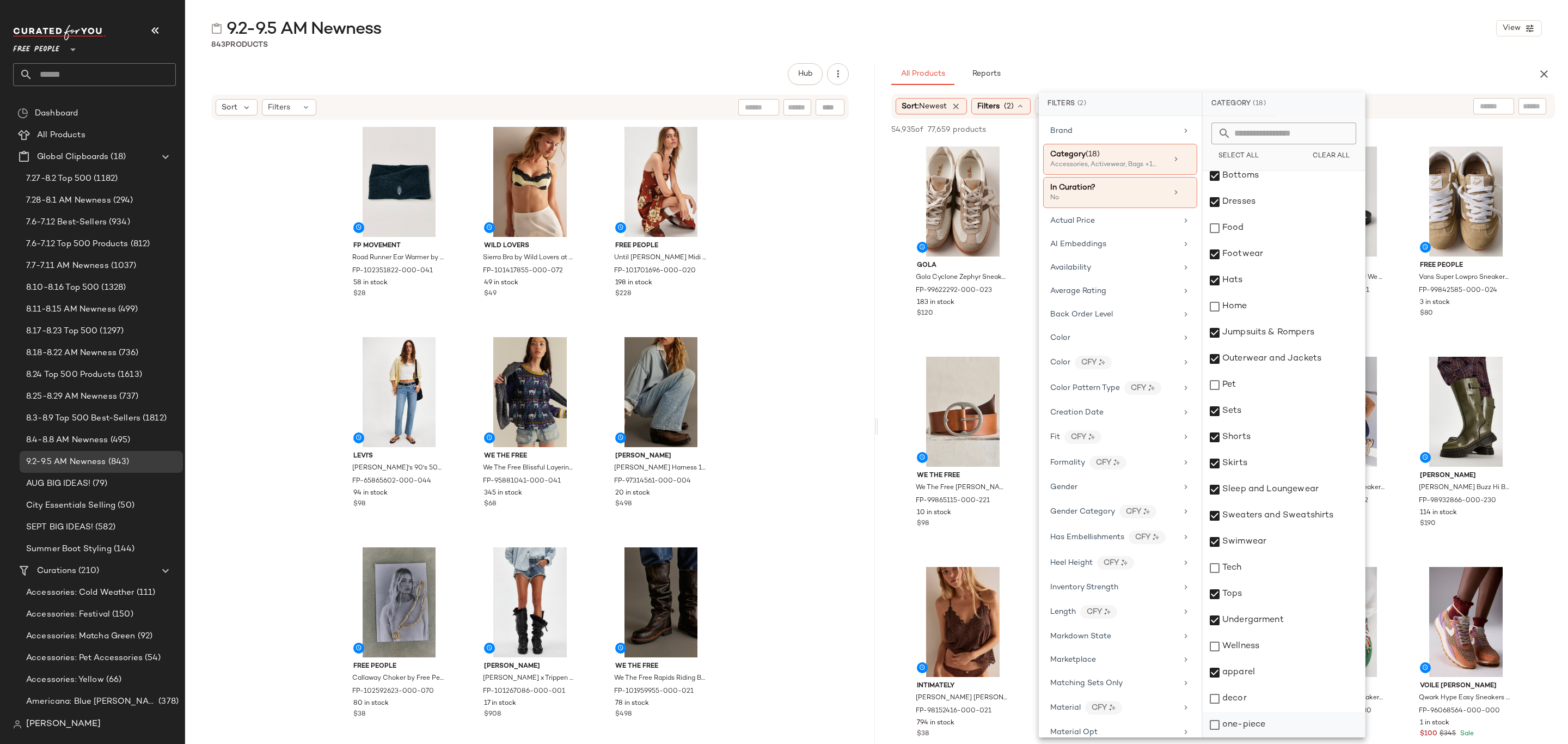
click div "one-piece"
click div "Availability"
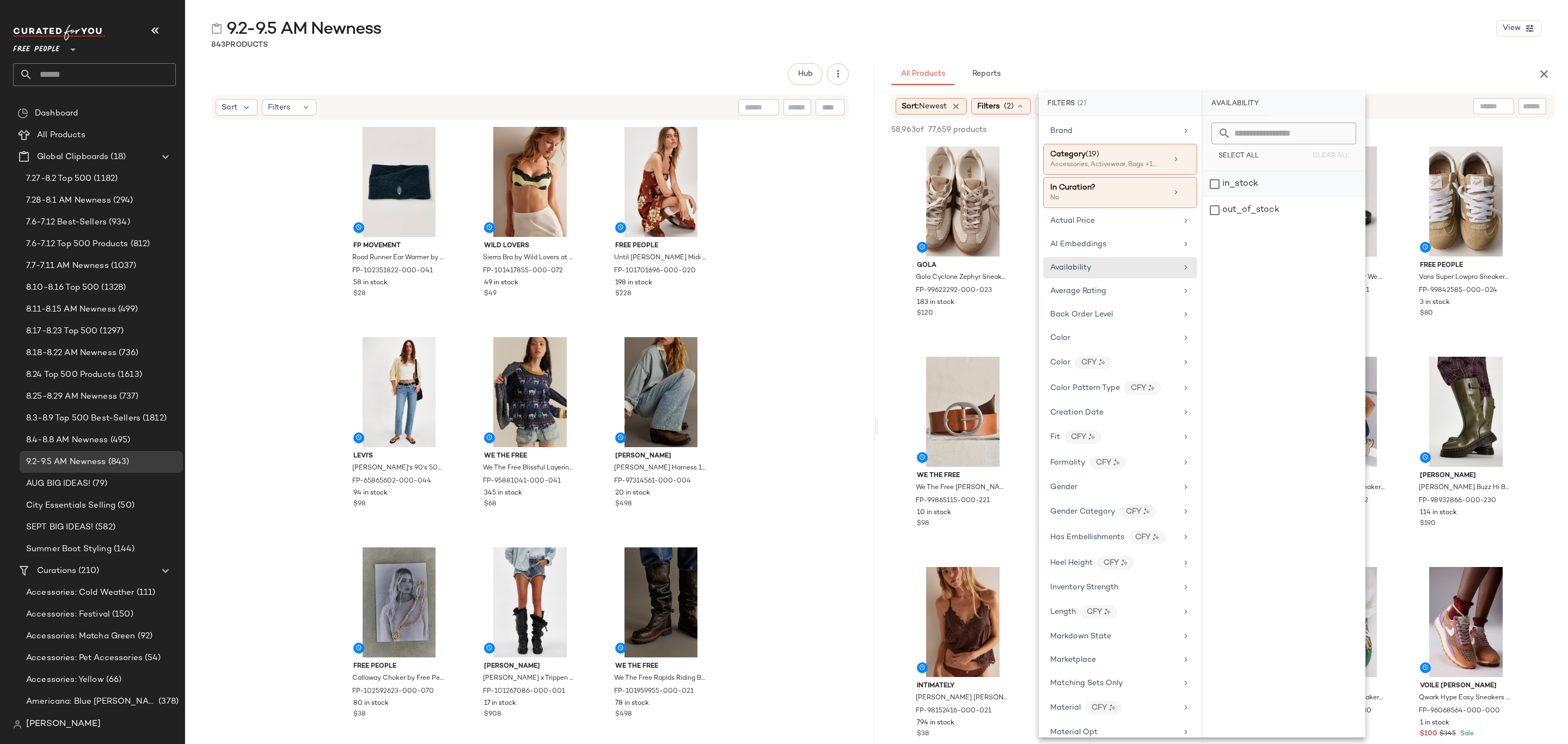
click div "in_stock"
click div "9.2-9.5 AM Newness View"
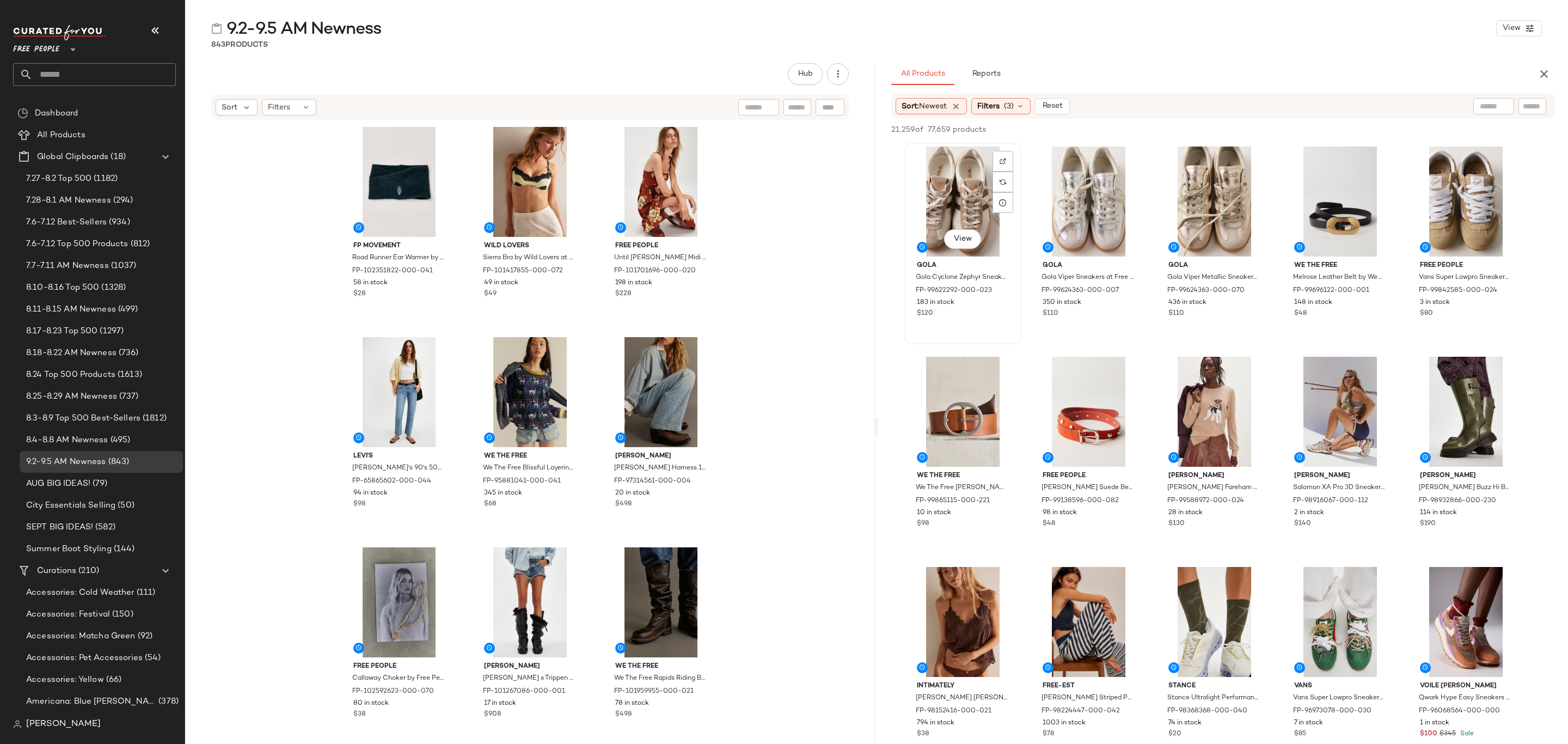
drag, startPoint x: 950, startPoint y: 190, endPoint x: 960, endPoint y: 200, distance: 14.1
click div "View"
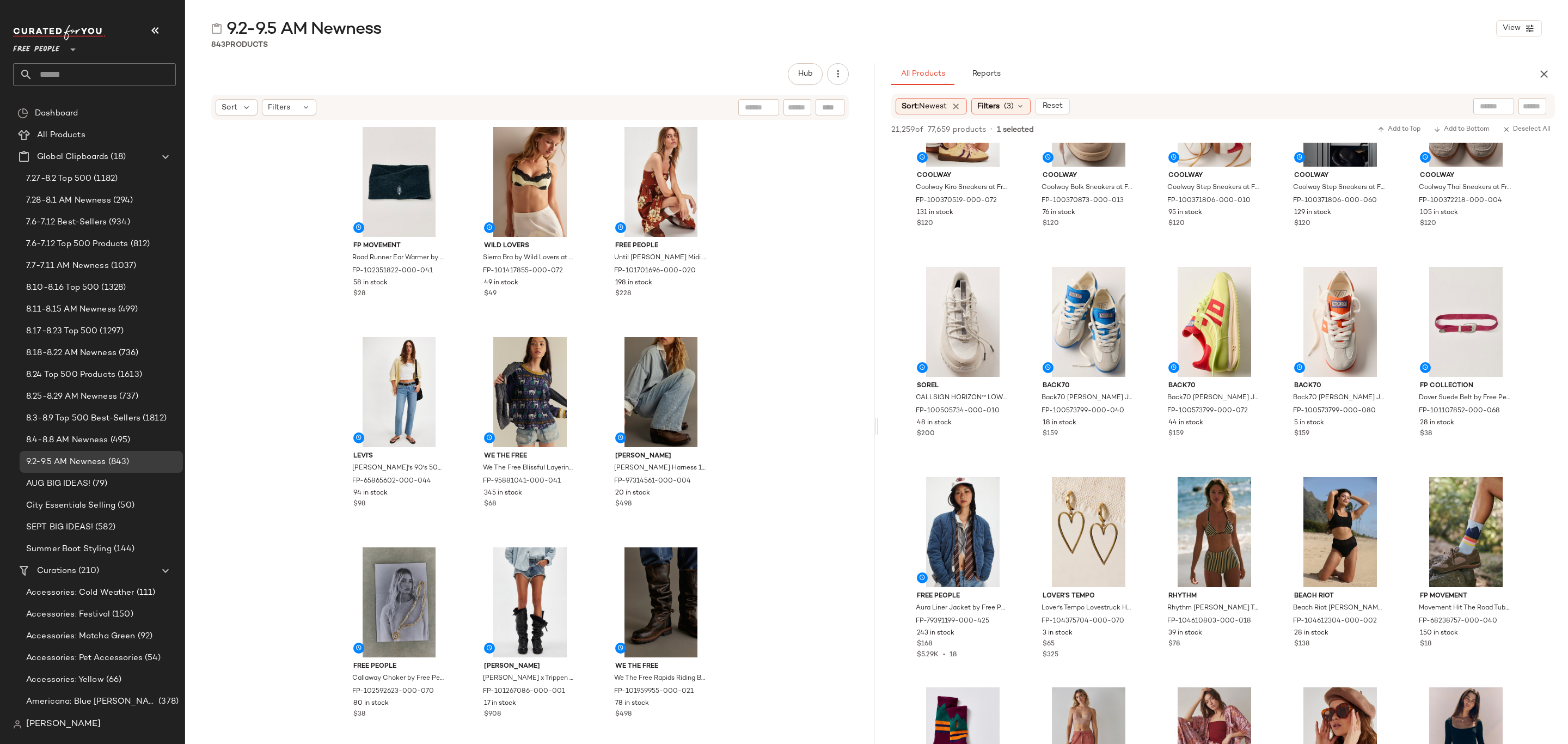
scroll to position [61809, 0]
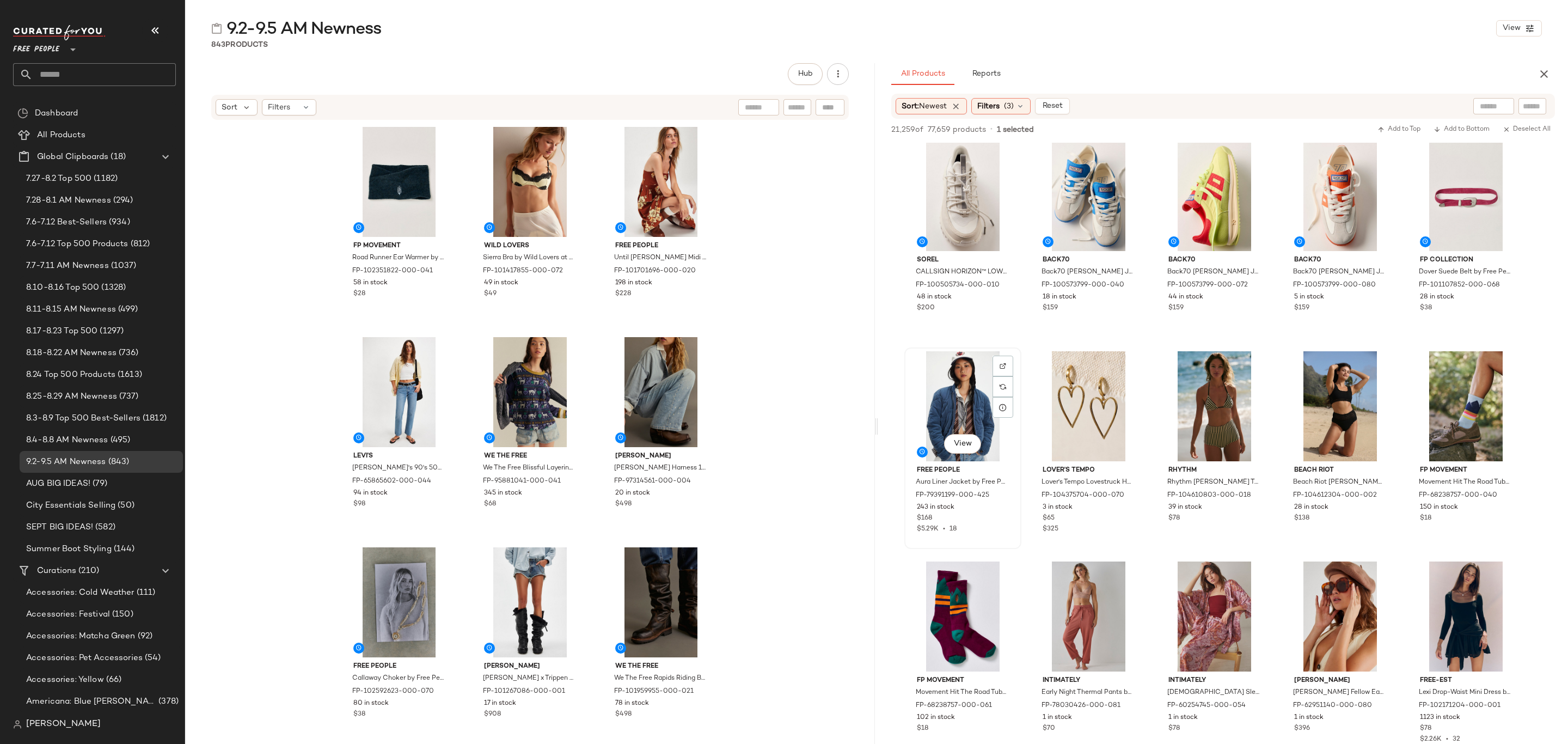
click div "$168"
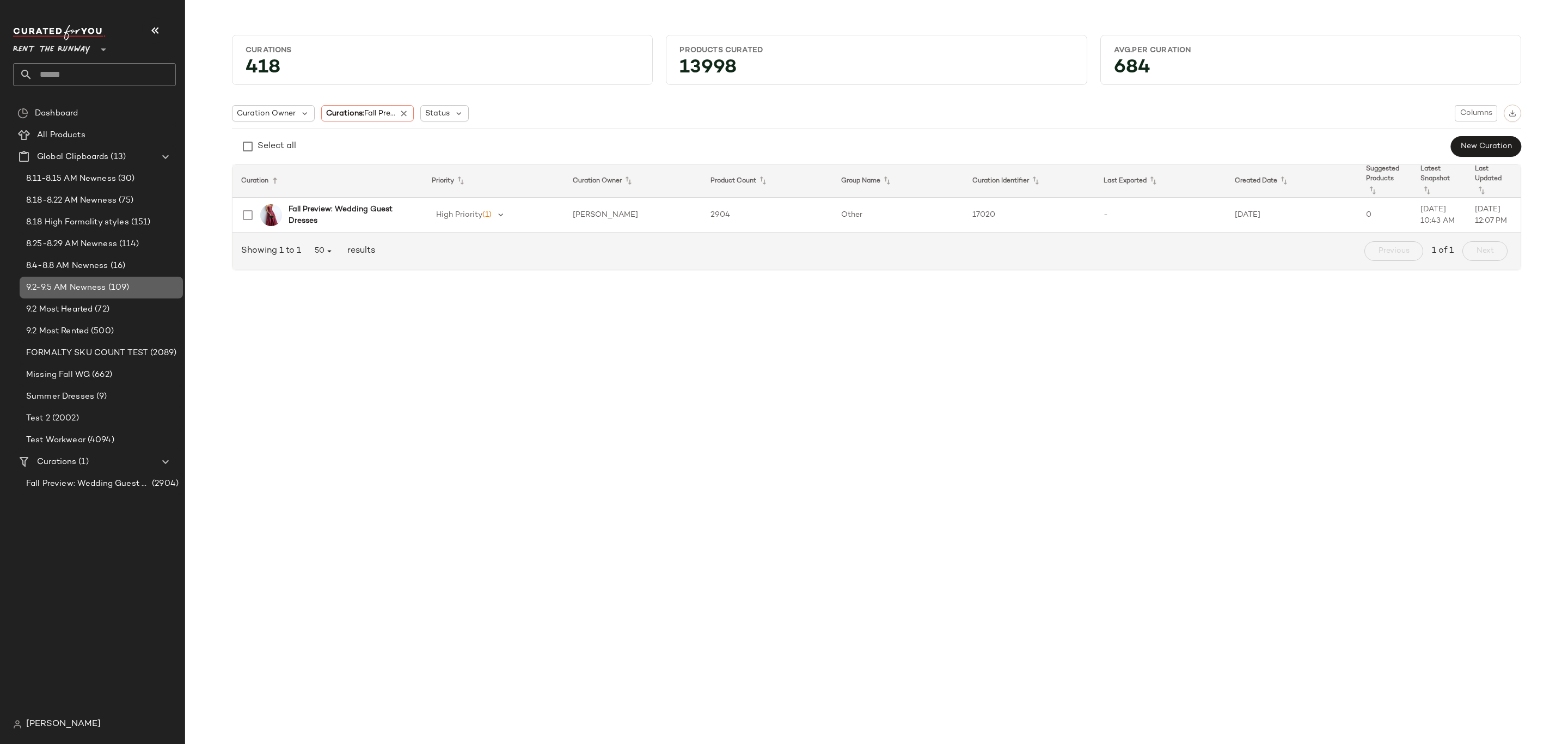
click at [84, 286] on span "9.2-9.5 AM Newness" at bounding box center [66, 287] width 80 height 12
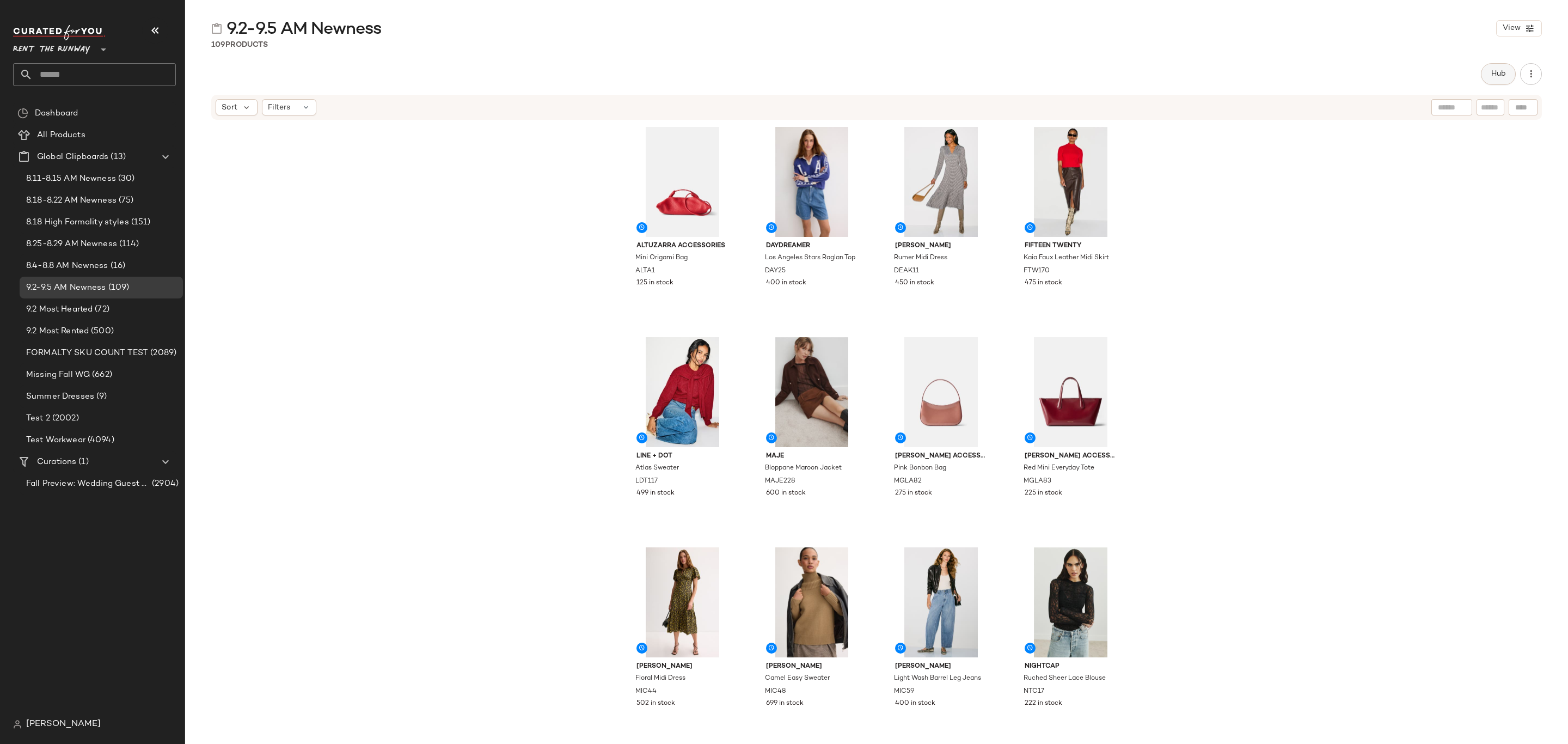
click at [1495, 70] on span "Hub" at bounding box center [1498, 74] width 15 height 9
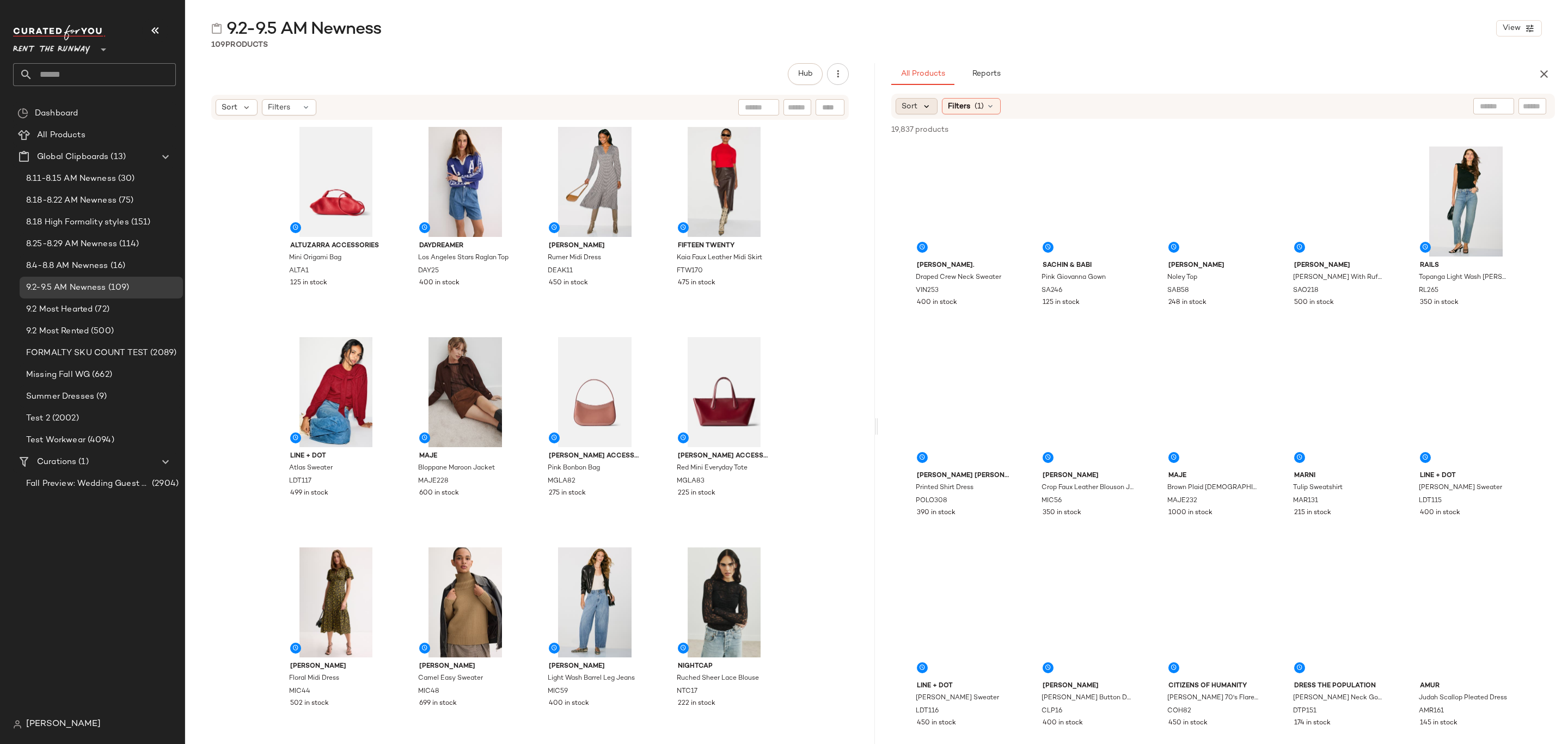
click at [926, 106] on icon at bounding box center [927, 106] width 10 height 10
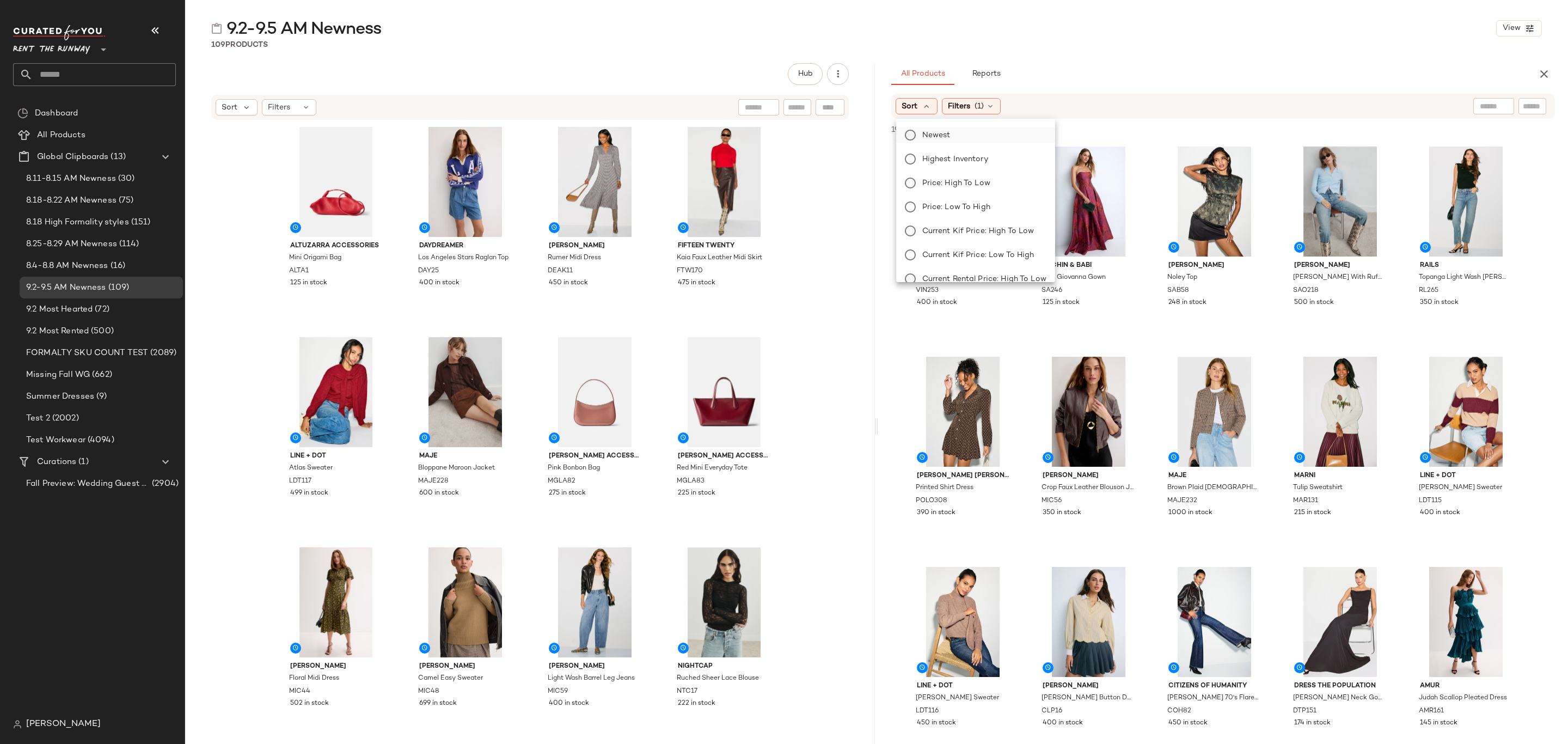
click at [930, 131] on span "Newest" at bounding box center [936, 135] width 28 height 11
drag, startPoint x: 1150, startPoint y: 64, endPoint x: 1135, endPoint y: 91, distance: 30.9
click at [1150, 66] on div "All Products Reports" at bounding box center [1206, 74] width 629 height 22
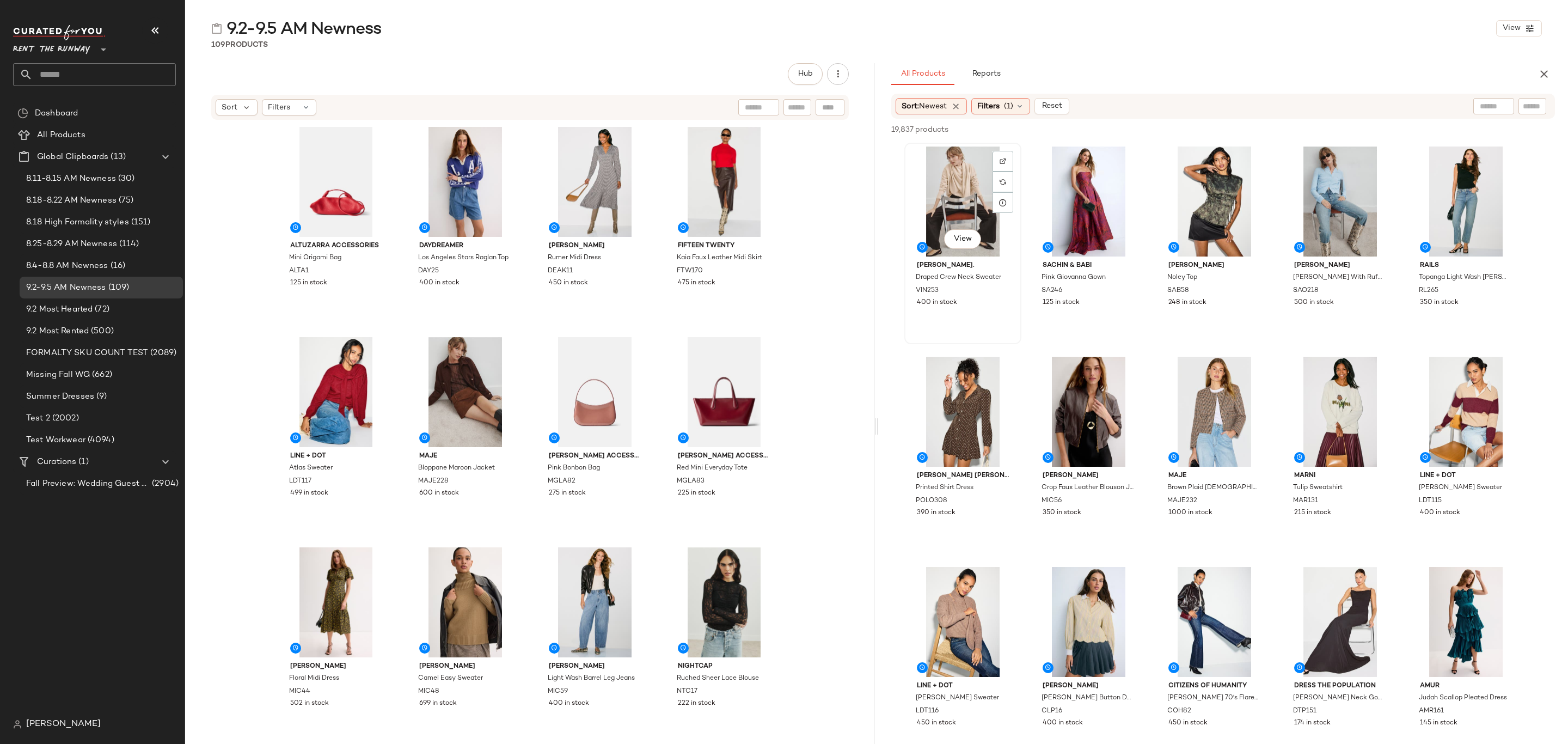
click at [938, 210] on div "View" at bounding box center [963, 201] width 109 height 110
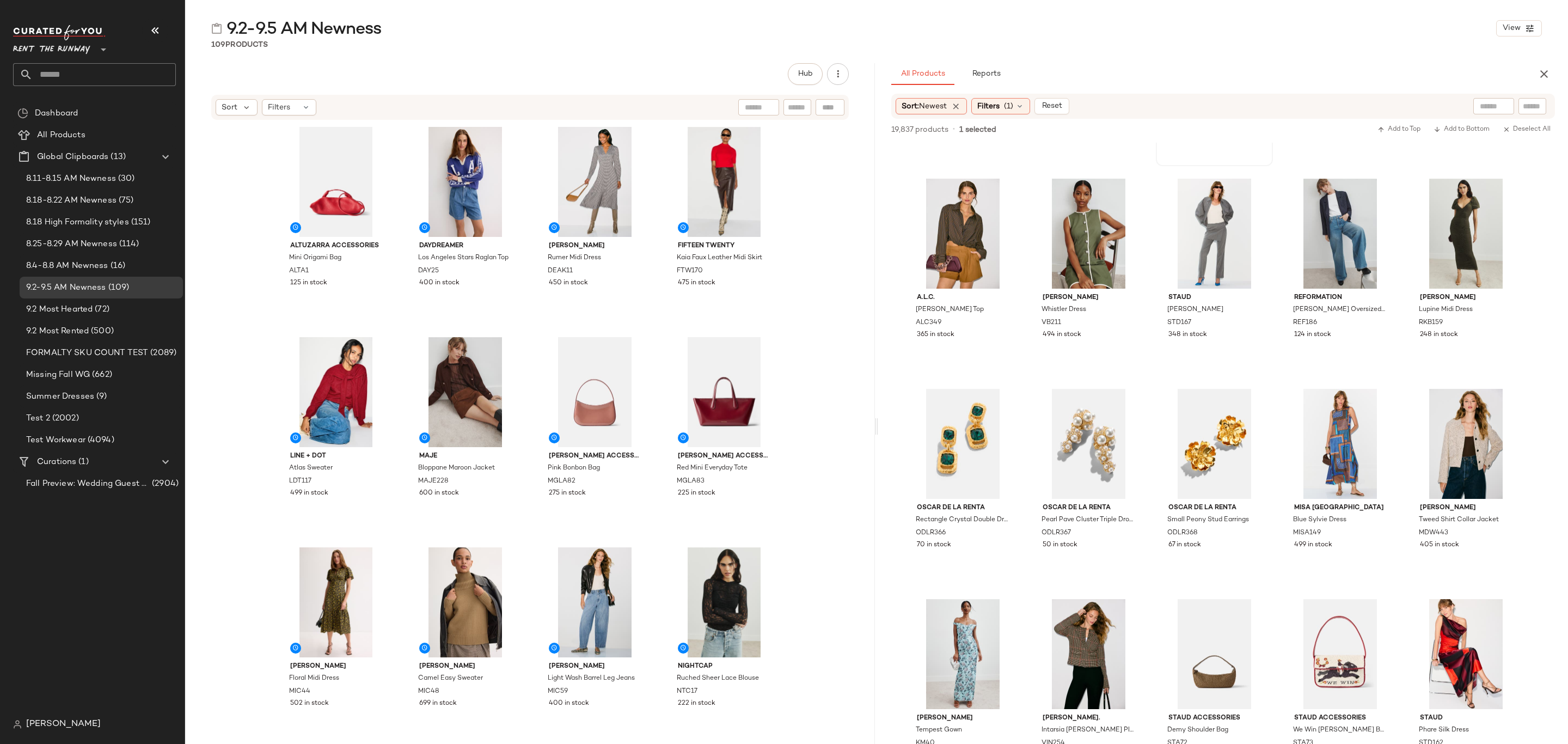
scroll to position [490, 0]
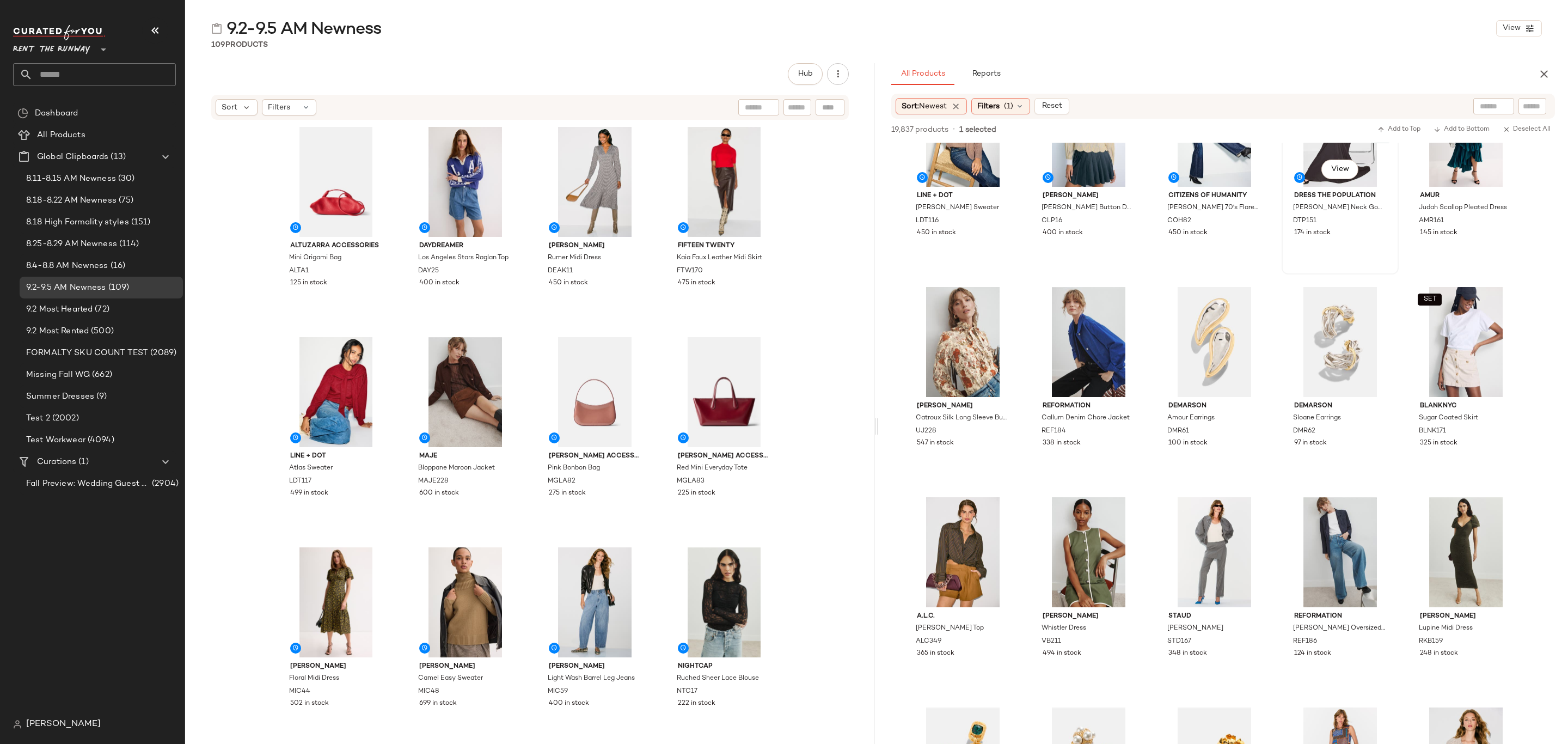
click at [1342, 237] on div "174 in stock" at bounding box center [1340, 233] width 92 height 10
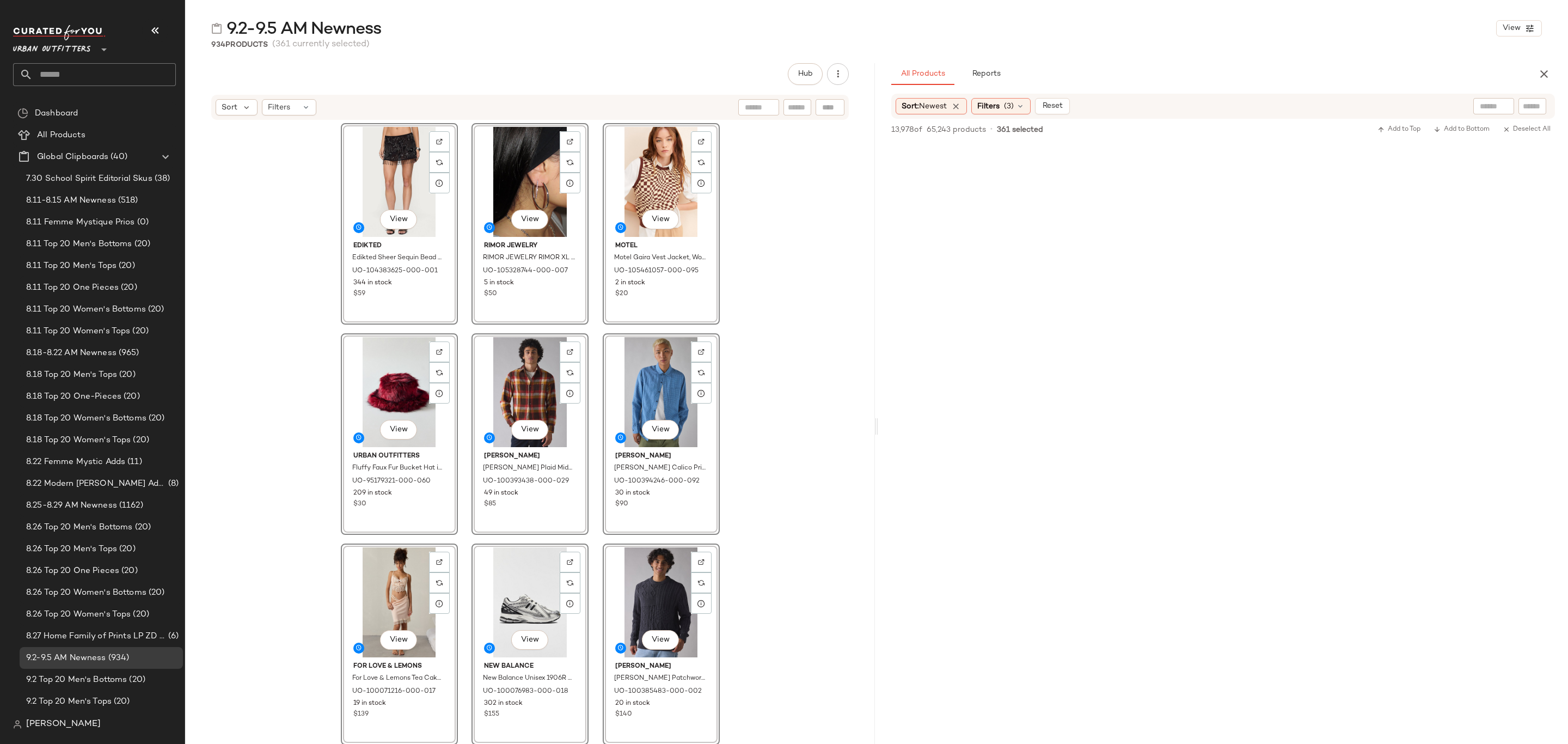
scroll to position [15113, 0]
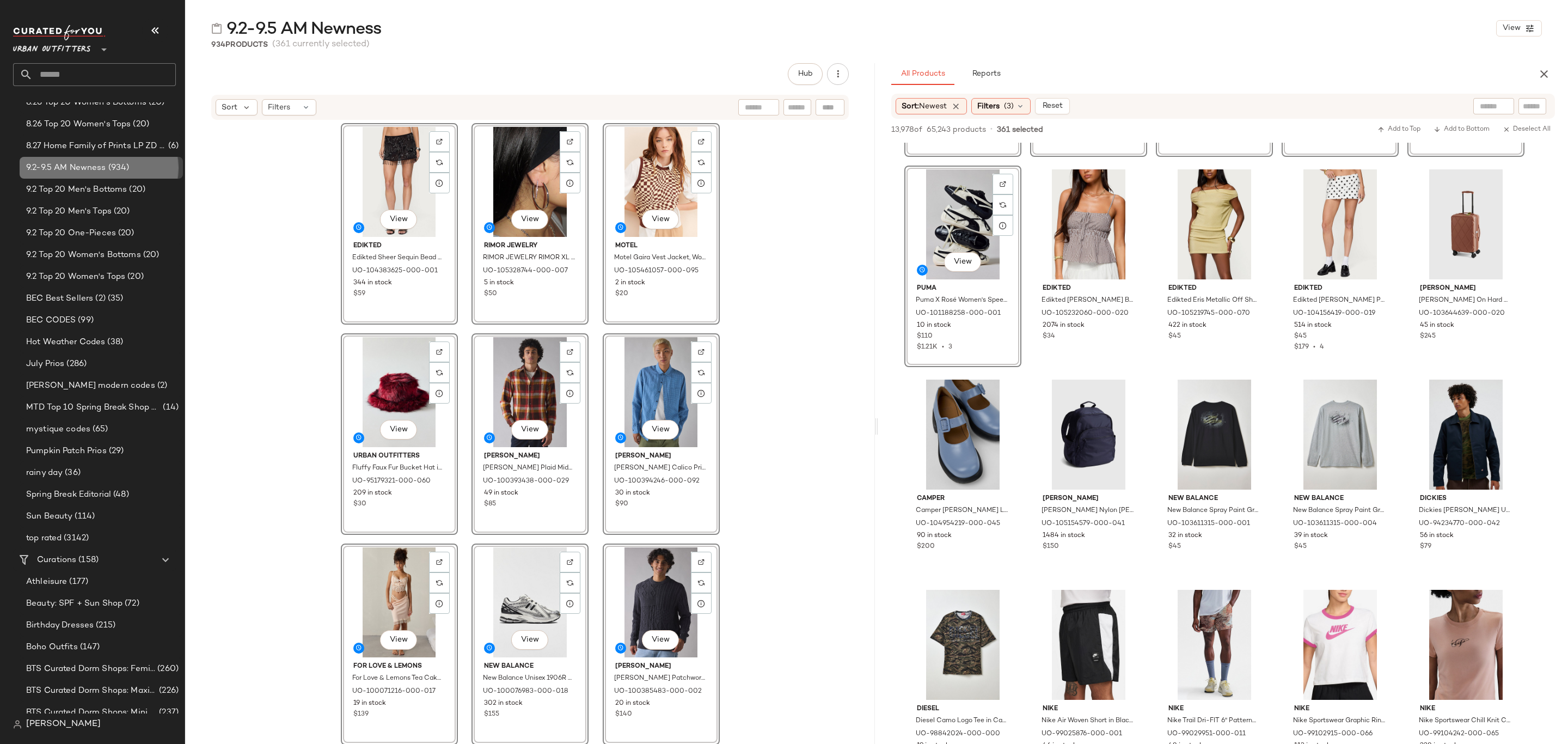
click at [79, 165] on span "9.2-9.5 AM Newness" at bounding box center [66, 168] width 80 height 12
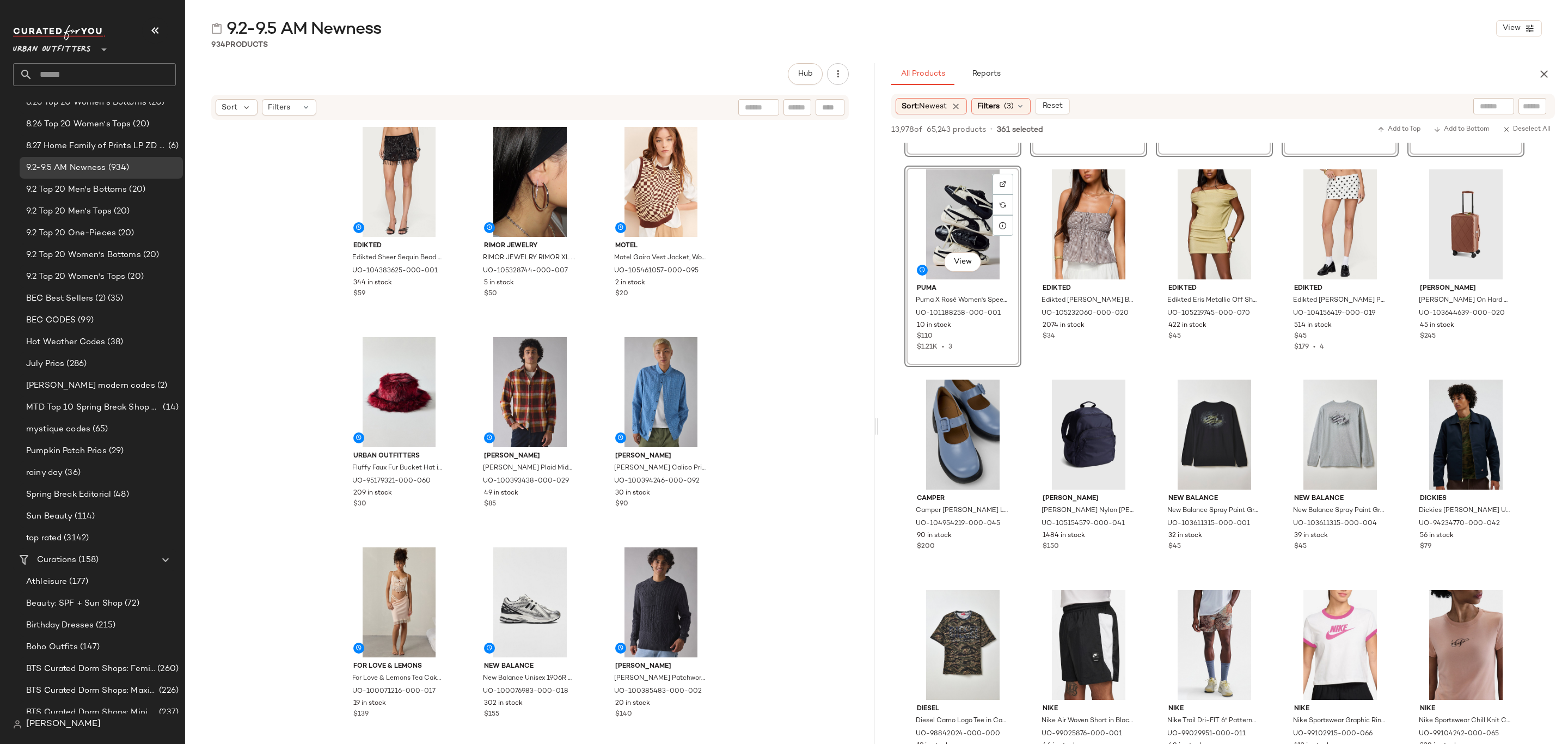
drag, startPoint x: 1544, startPoint y: 74, endPoint x: 1400, endPoint y: 92, distance: 145.1
click at [1546, 74] on icon "button" at bounding box center [1544, 74] width 13 height 13
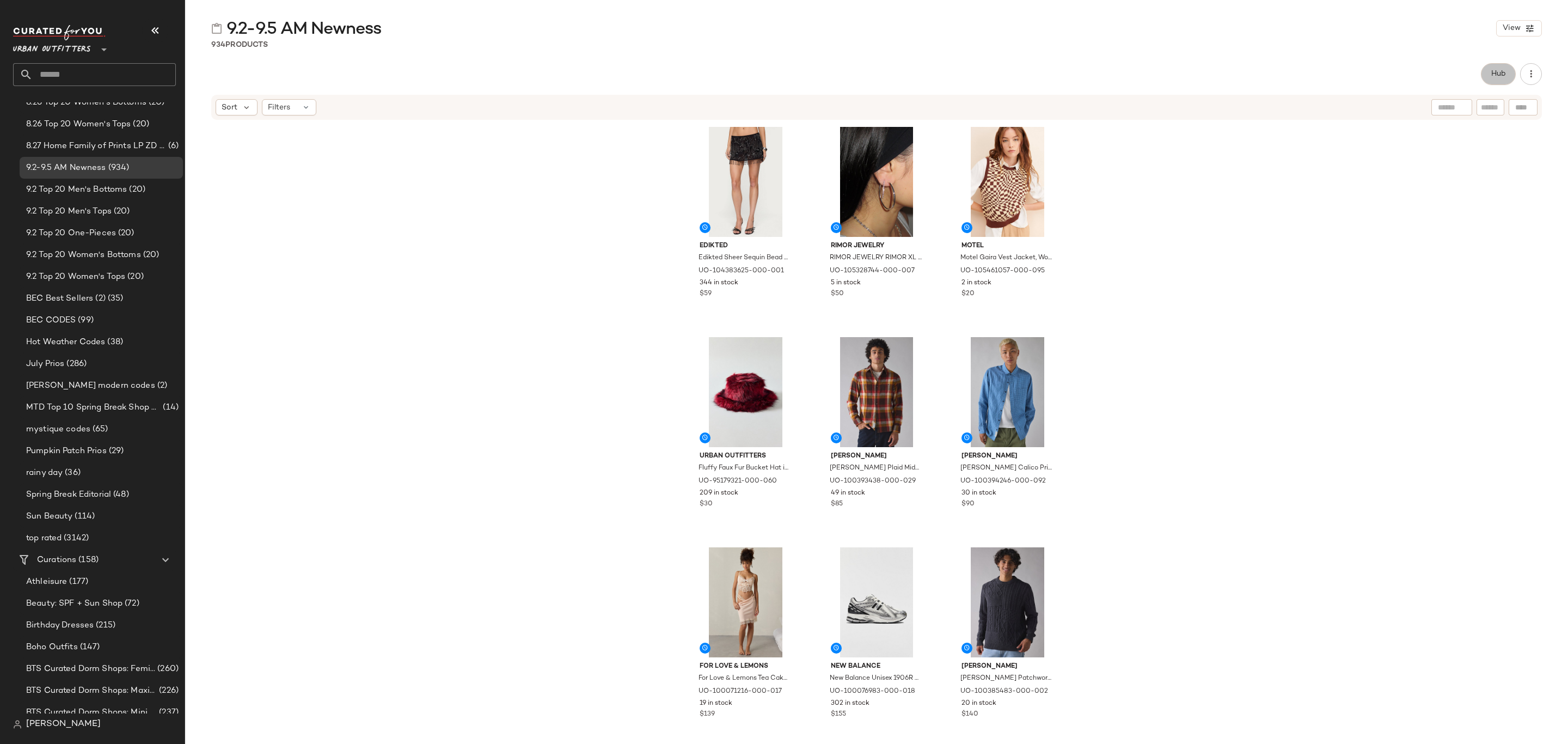
click at [1504, 64] on button "Hub" at bounding box center [1498, 74] width 35 height 22
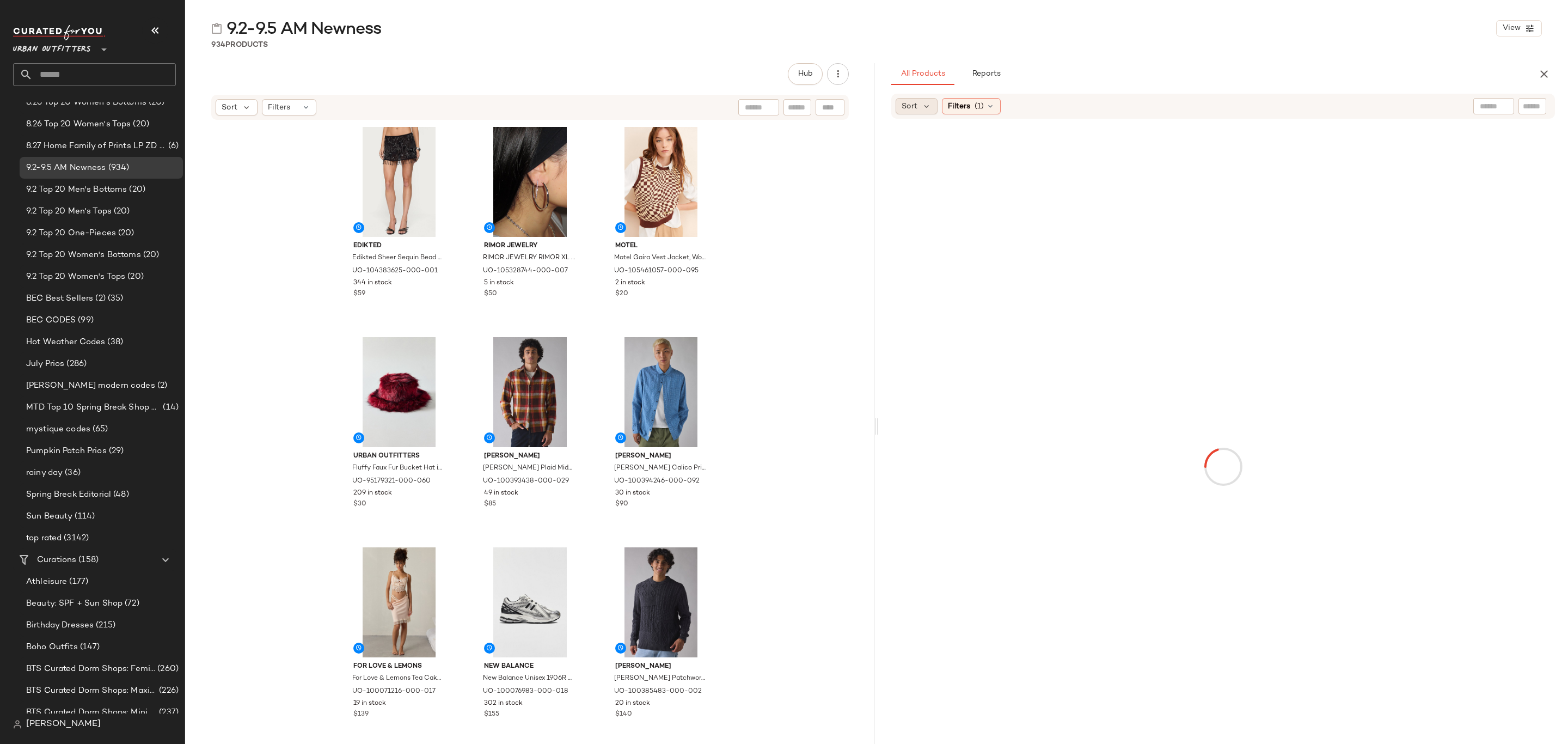
click at [910, 109] on span "Sort" at bounding box center [910, 106] width 16 height 11
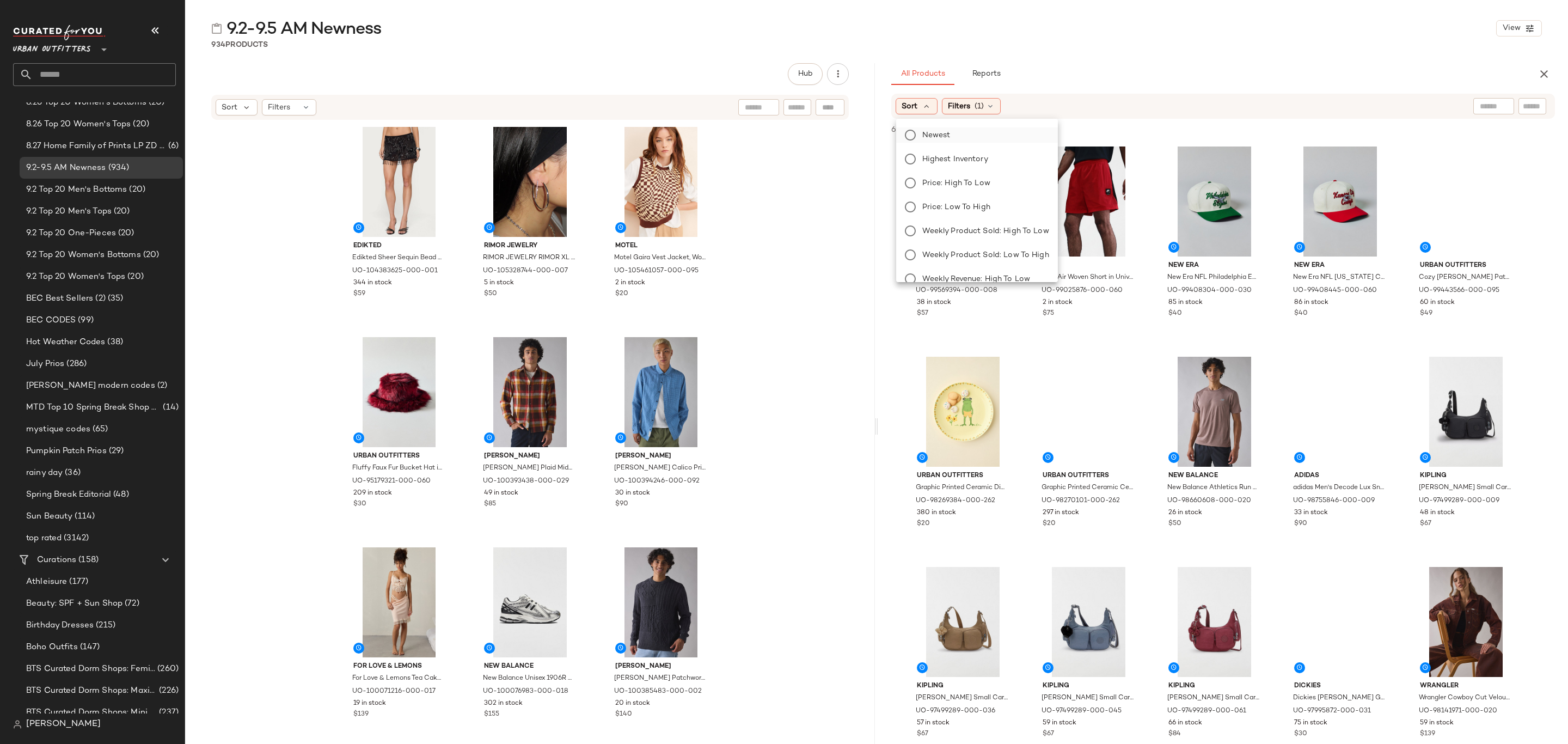
click at [921, 139] on label "Newest" at bounding box center [984, 135] width 132 height 15
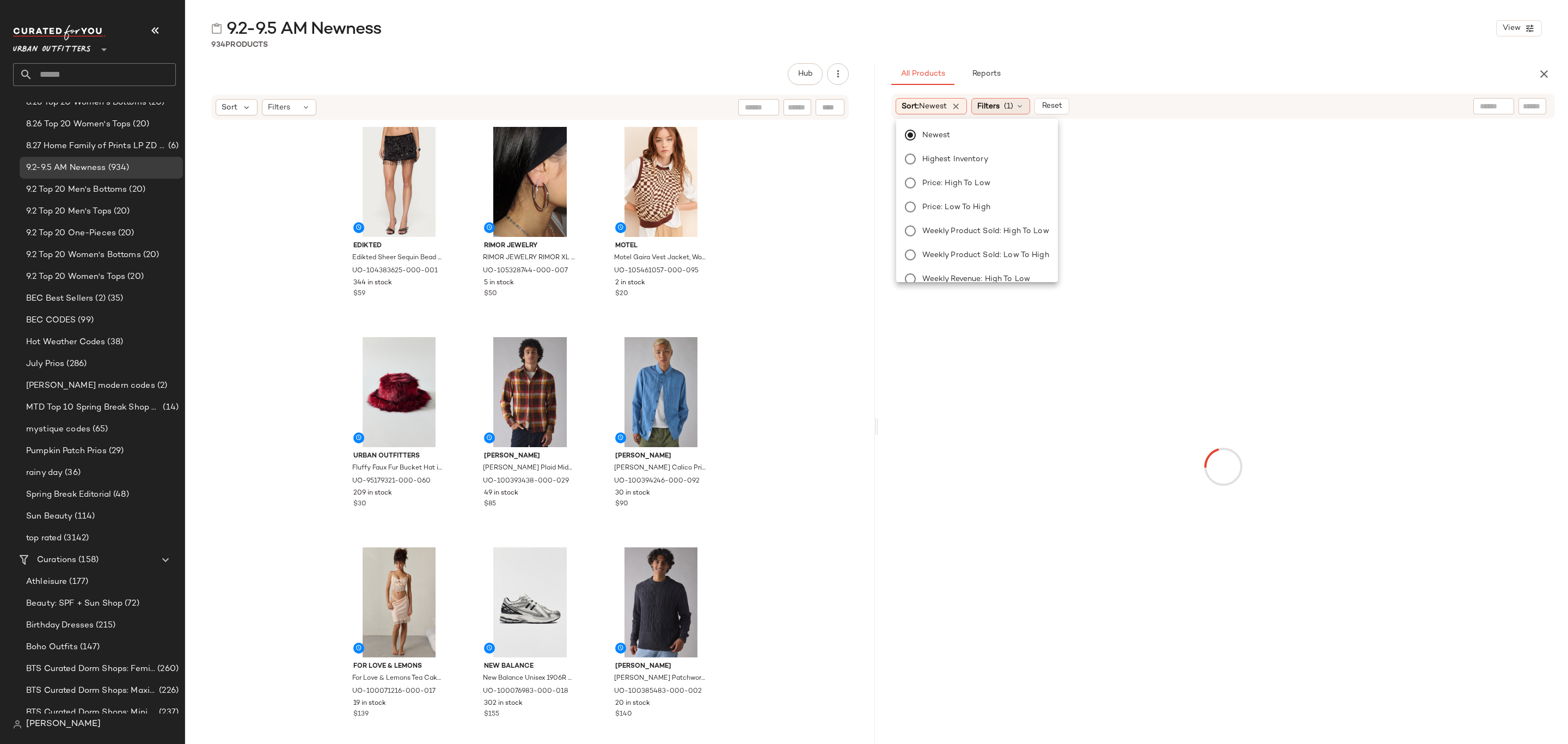
click at [993, 101] on span "Filters" at bounding box center [989, 106] width 22 height 11
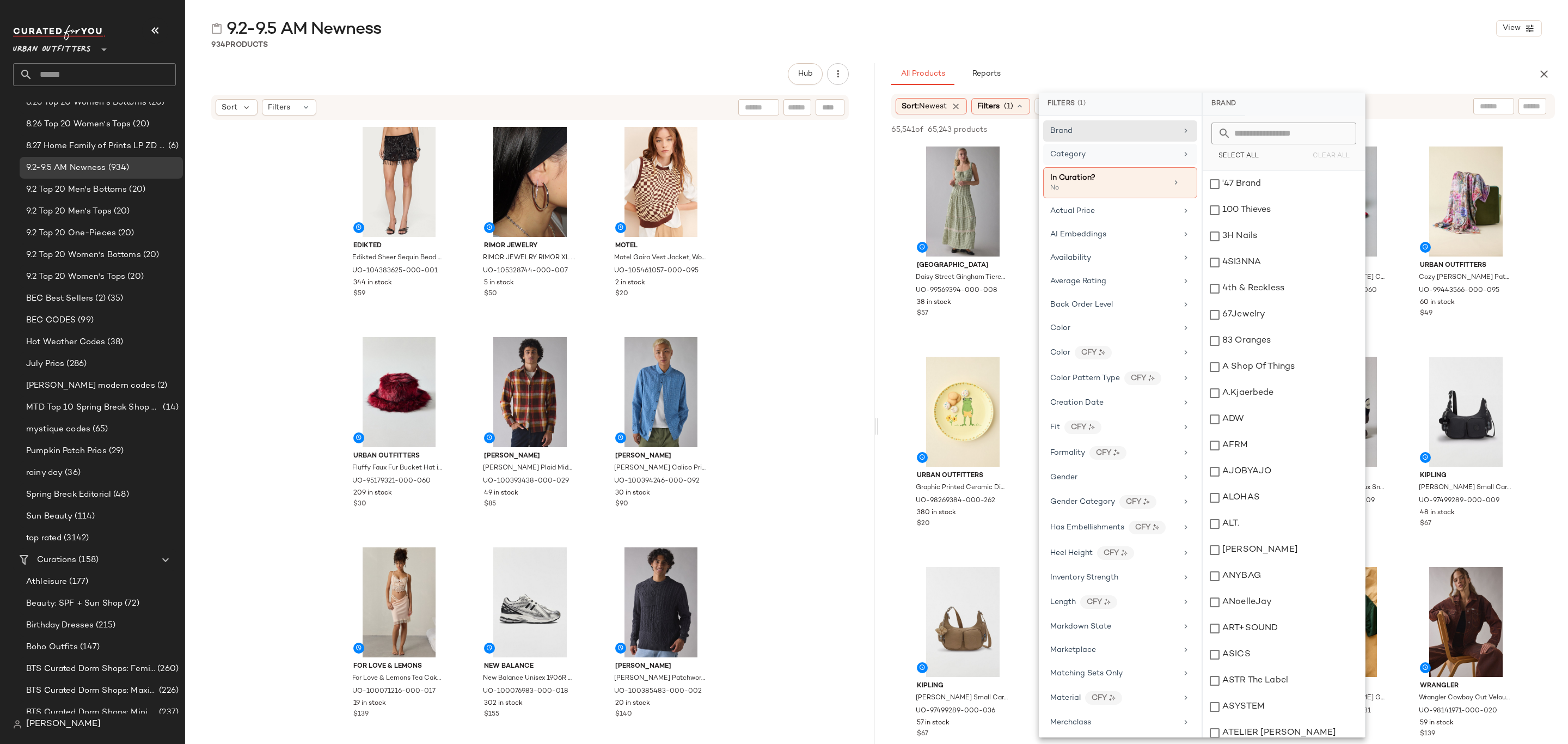
click at [1155, 156] on div "Category" at bounding box center [1114, 154] width 127 height 11
click at [1225, 185] on div "Accessories" at bounding box center [1284, 184] width 162 height 26
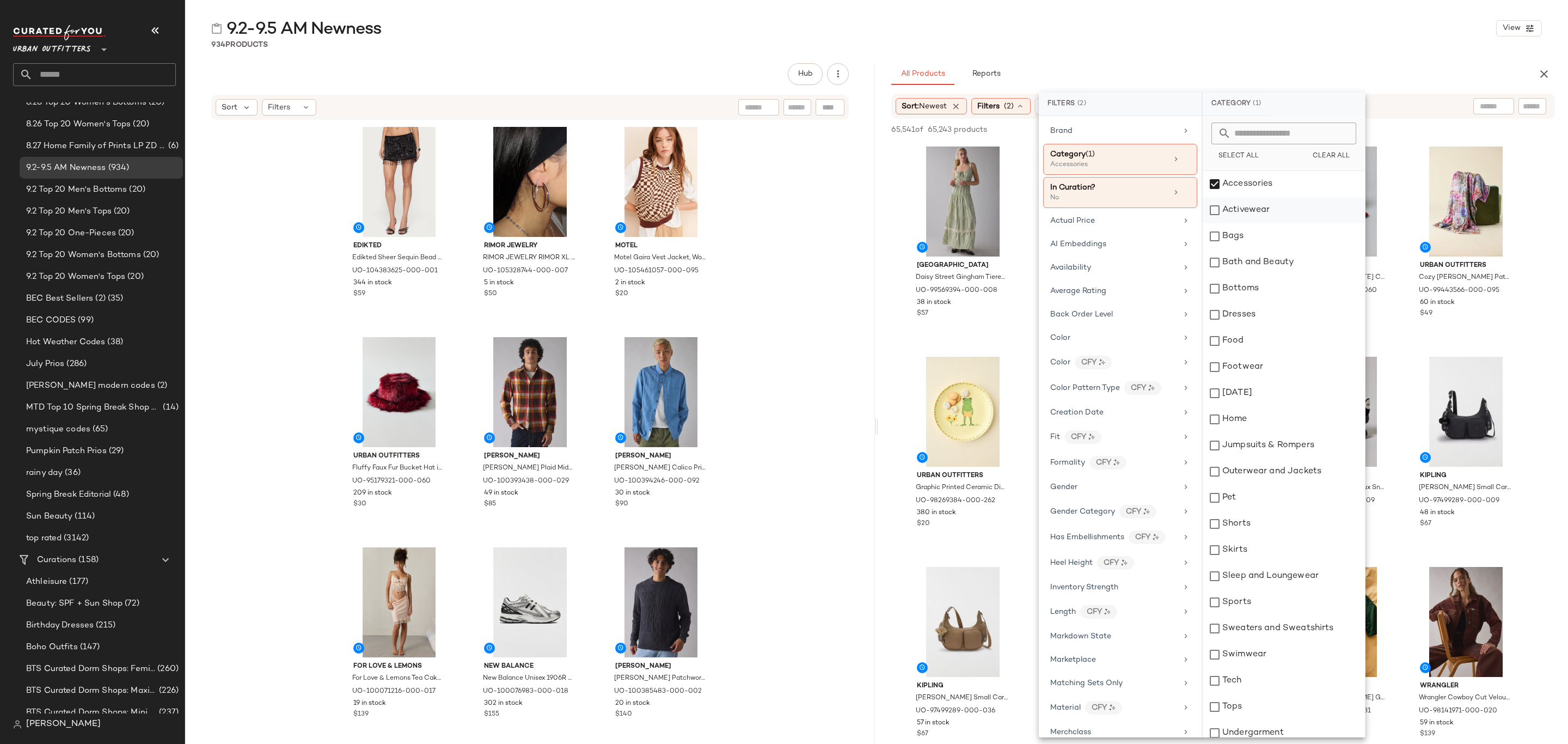
click at [1258, 213] on div "Activewear" at bounding box center [1284, 211] width 162 height 26
click at [1267, 242] on div "Bags" at bounding box center [1284, 236] width 162 height 26
click at [1279, 286] on div "Bottoms" at bounding box center [1284, 289] width 162 height 26
click at [1275, 325] on div "Dresses" at bounding box center [1284, 315] width 162 height 26
click at [1271, 372] on div "Footwear" at bounding box center [1284, 367] width 162 height 26
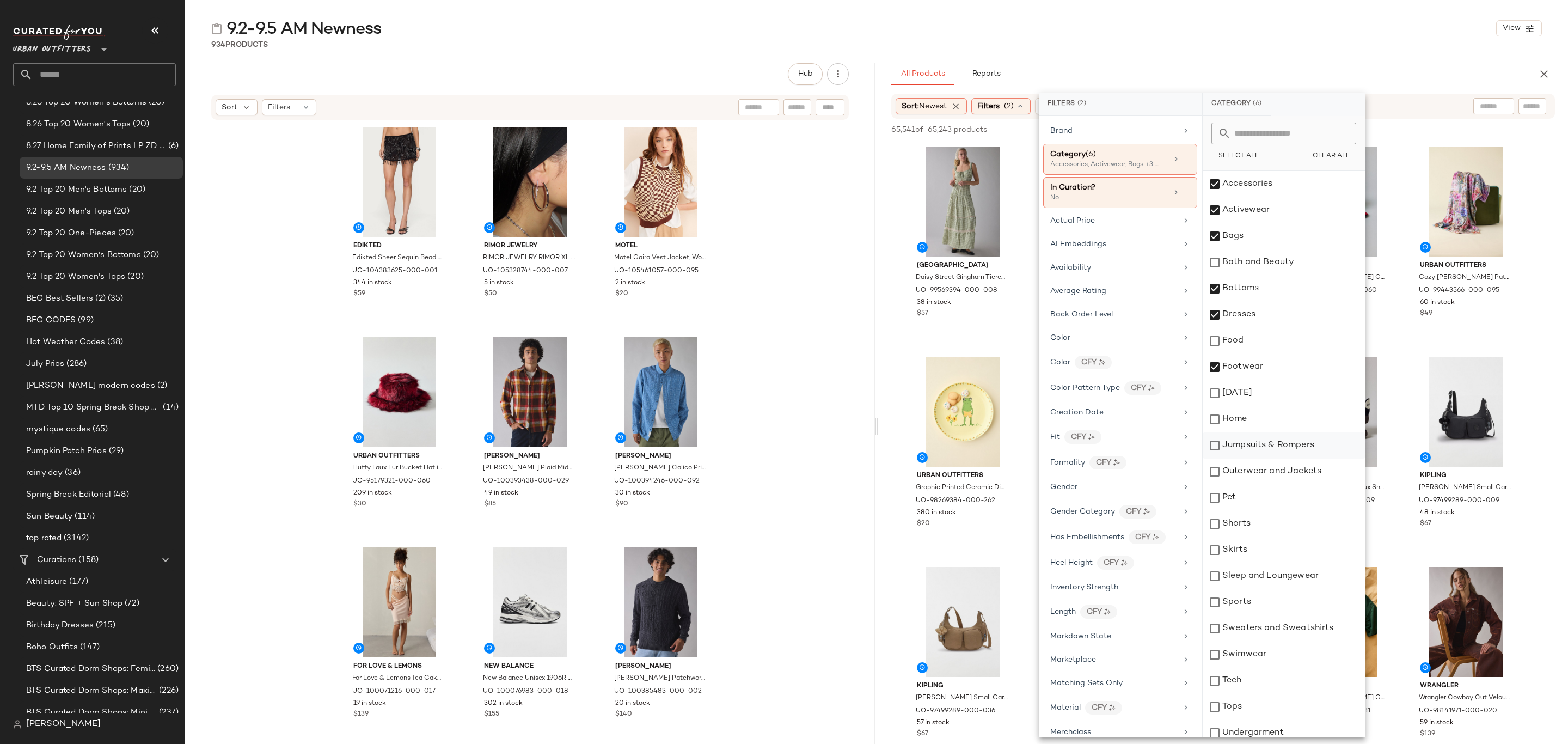
drag, startPoint x: 1308, startPoint y: 445, endPoint x: 1309, endPoint y: 457, distance: 12.0
click at [1309, 446] on div "Jumpsuits & Rompers" at bounding box center [1284, 445] width 162 height 26
click at [1308, 476] on div "Outerwear and Jackets" at bounding box center [1284, 472] width 162 height 26
click at [1260, 533] on div "Shorts" at bounding box center [1284, 524] width 162 height 26
click at [1263, 555] on div "Skirts" at bounding box center [1284, 550] width 162 height 26
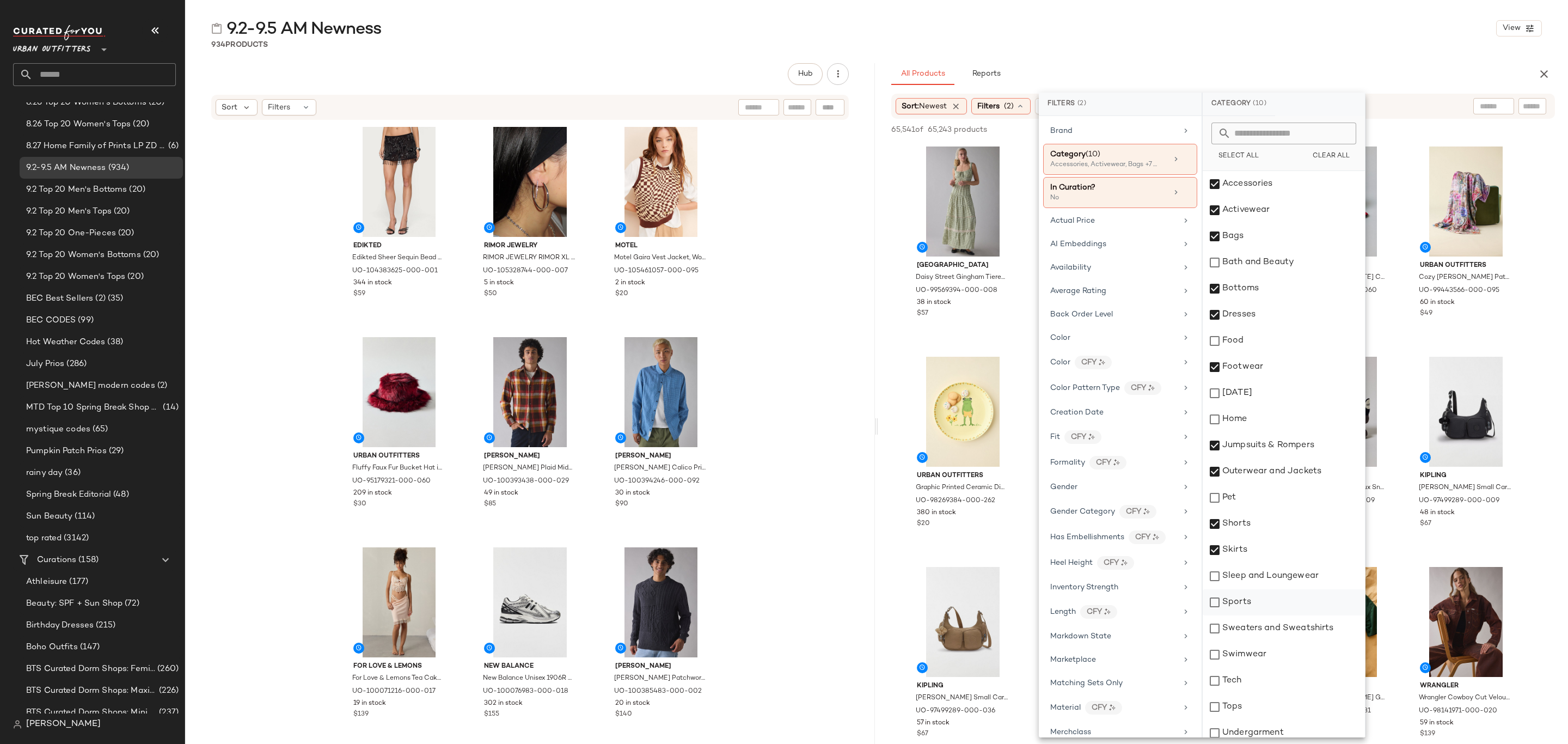
click at [1302, 581] on div "Sleep and Loungewear" at bounding box center [1284, 576] width 162 height 26
click at [1250, 630] on div "Sweaters and Sweatshirts" at bounding box center [1284, 629] width 162 height 26
click at [1253, 660] on div "Swimwear" at bounding box center [1284, 655] width 162 height 26
click at [1245, 701] on div "Tops" at bounding box center [1284, 707] width 162 height 26
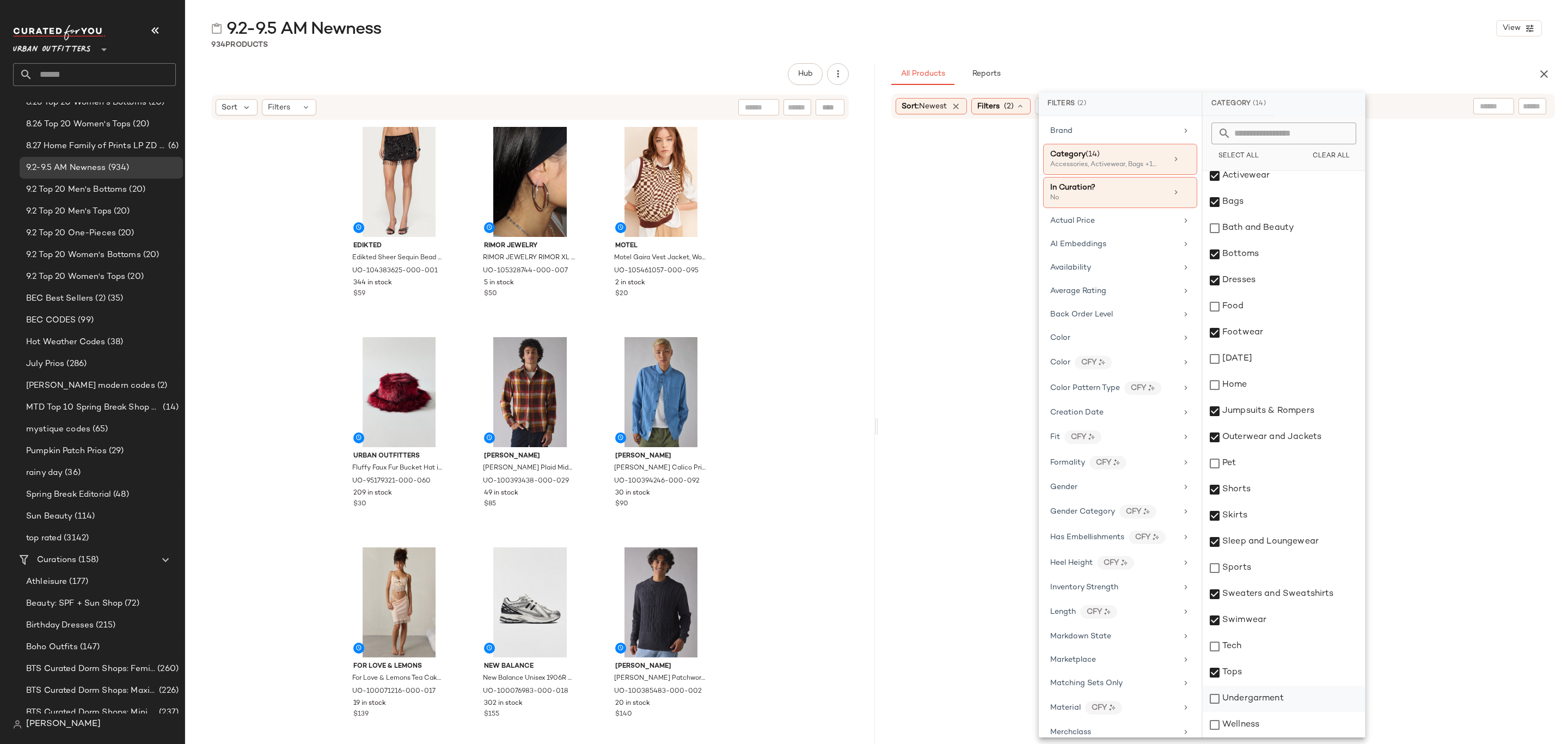
click at [1257, 705] on div "Undergarment" at bounding box center [1284, 699] width 162 height 26
click at [1164, 272] on div "Availability" at bounding box center [1114, 267] width 127 height 11
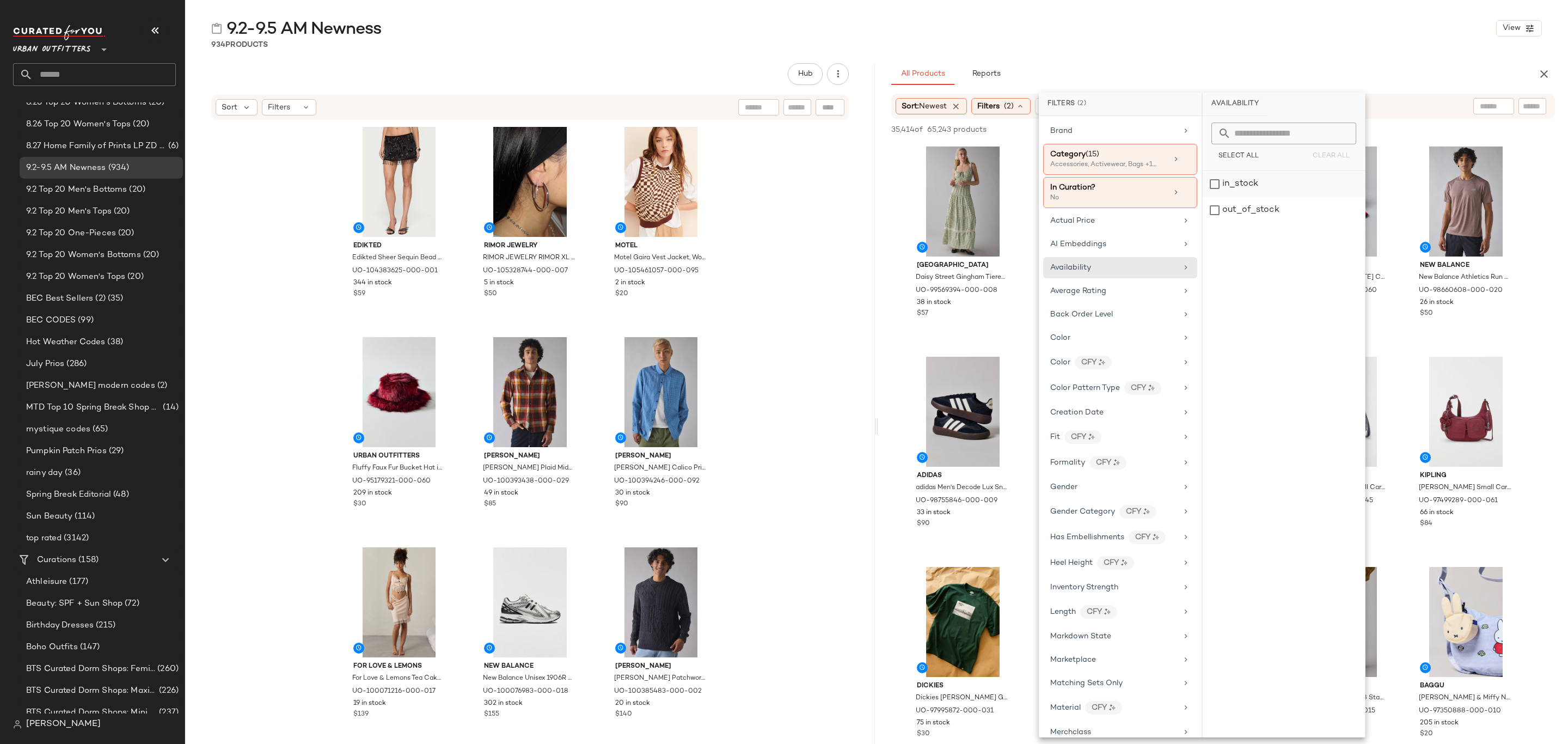
click at [1256, 191] on div "in_stock" at bounding box center [1284, 184] width 162 height 26
click at [1167, 51] on div "9.2-9.5 AM Newness View 934 Products Hub Sort Filters Edikted Edikted Sheer Seq…" at bounding box center [876, 380] width 1383 height 726
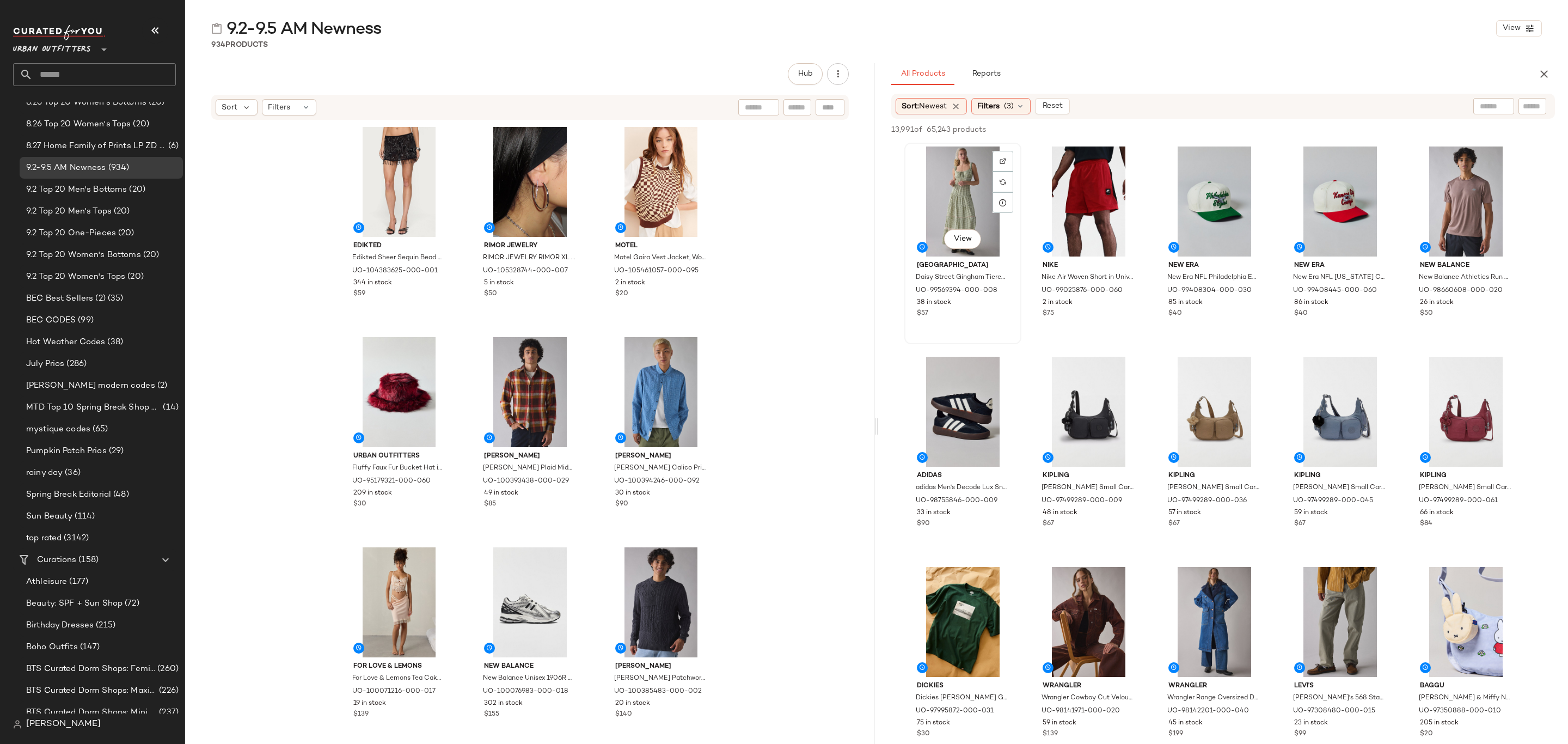
click at [949, 168] on div "View" at bounding box center [963, 201] width 109 height 110
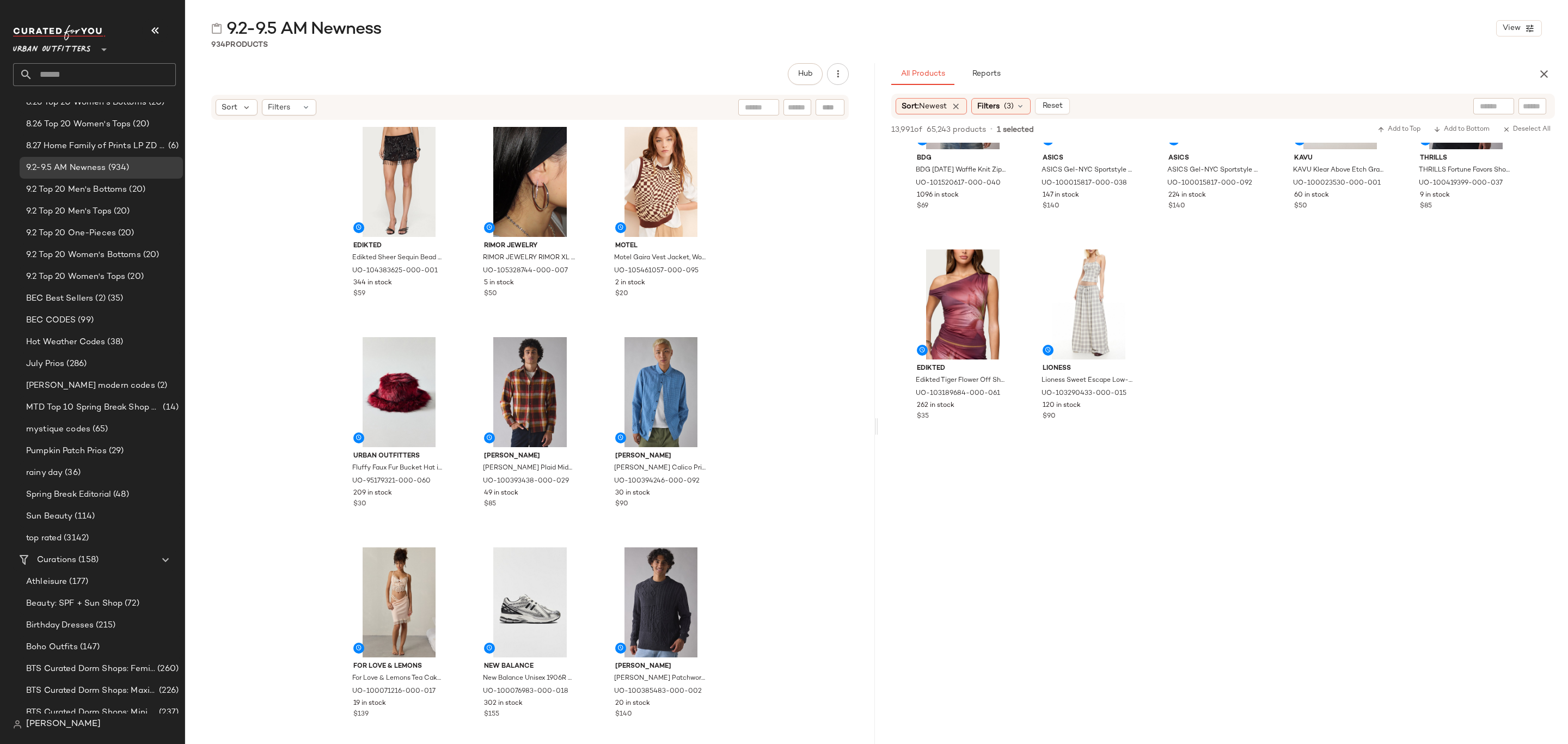
scroll to position [9966, 0]
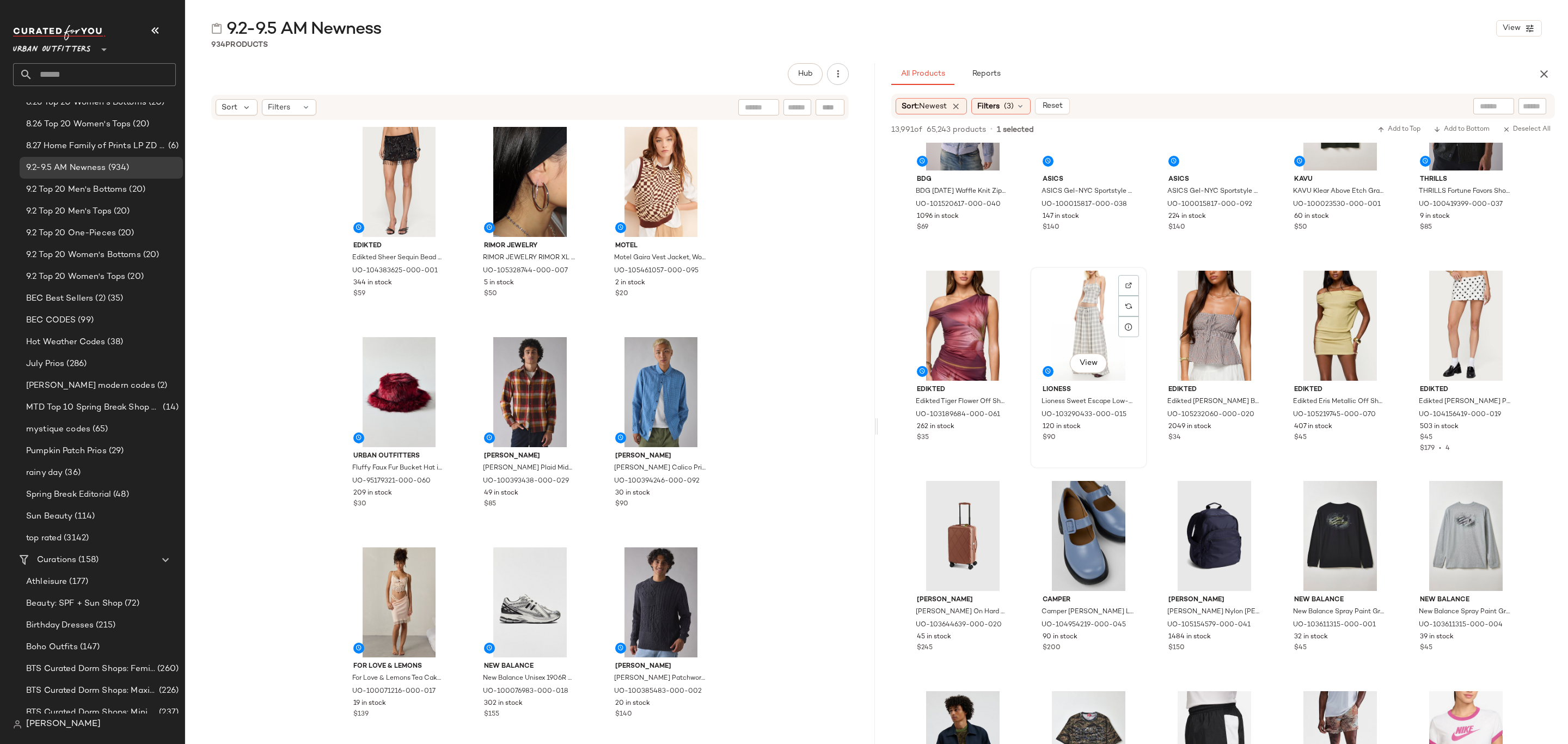
click at [1112, 436] on div "$90" at bounding box center [1089, 437] width 92 height 10
